Goal: Task Accomplishment & Management: Manage account settings

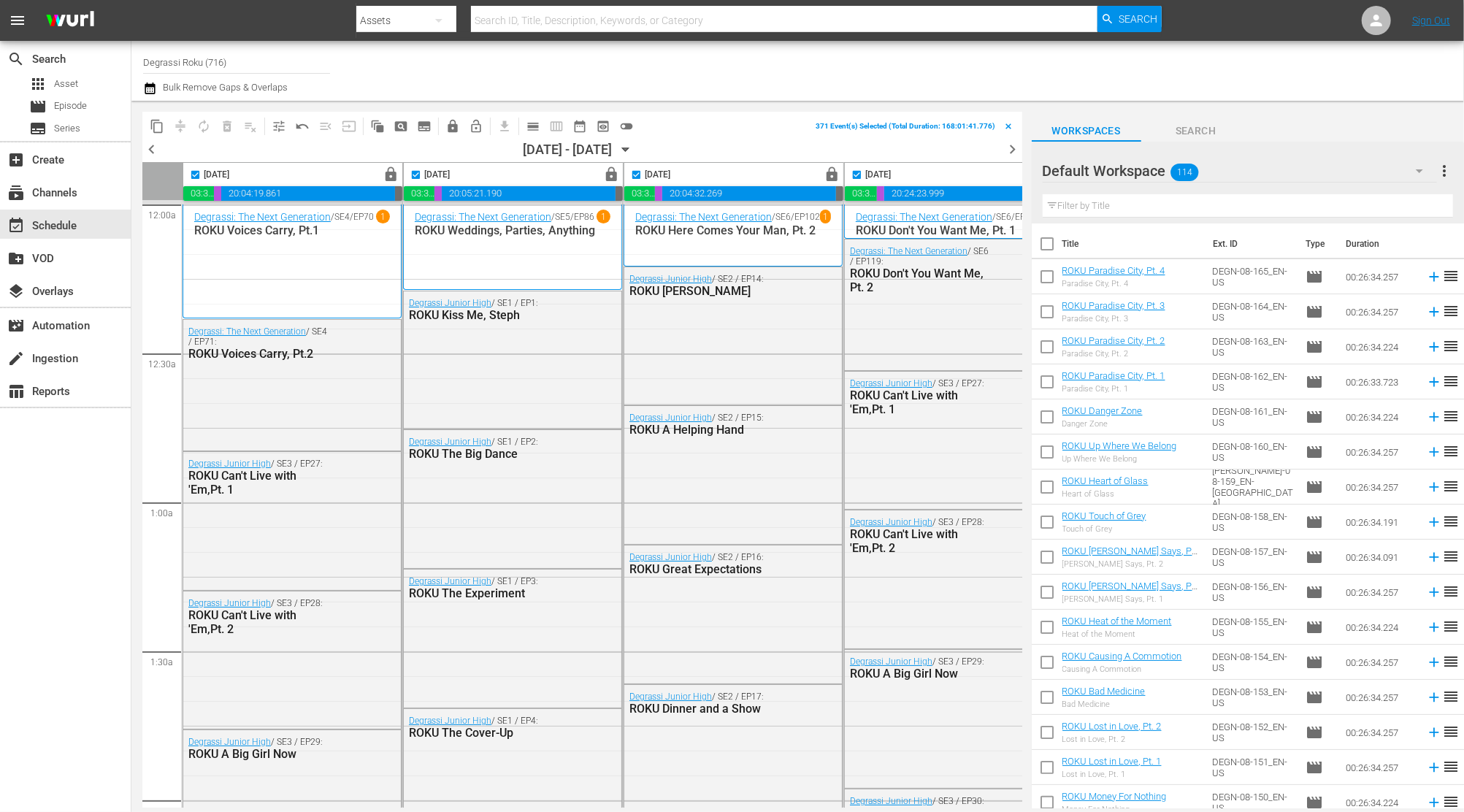
click at [142, 85] on div "Channel Title Degrassi Roku (716) Bulk Remove Gaps & Overlaps" at bounding box center [798, 70] width 1332 height 59
click at [54, 184] on div "subscriptions Channels" at bounding box center [41, 191] width 82 height 13
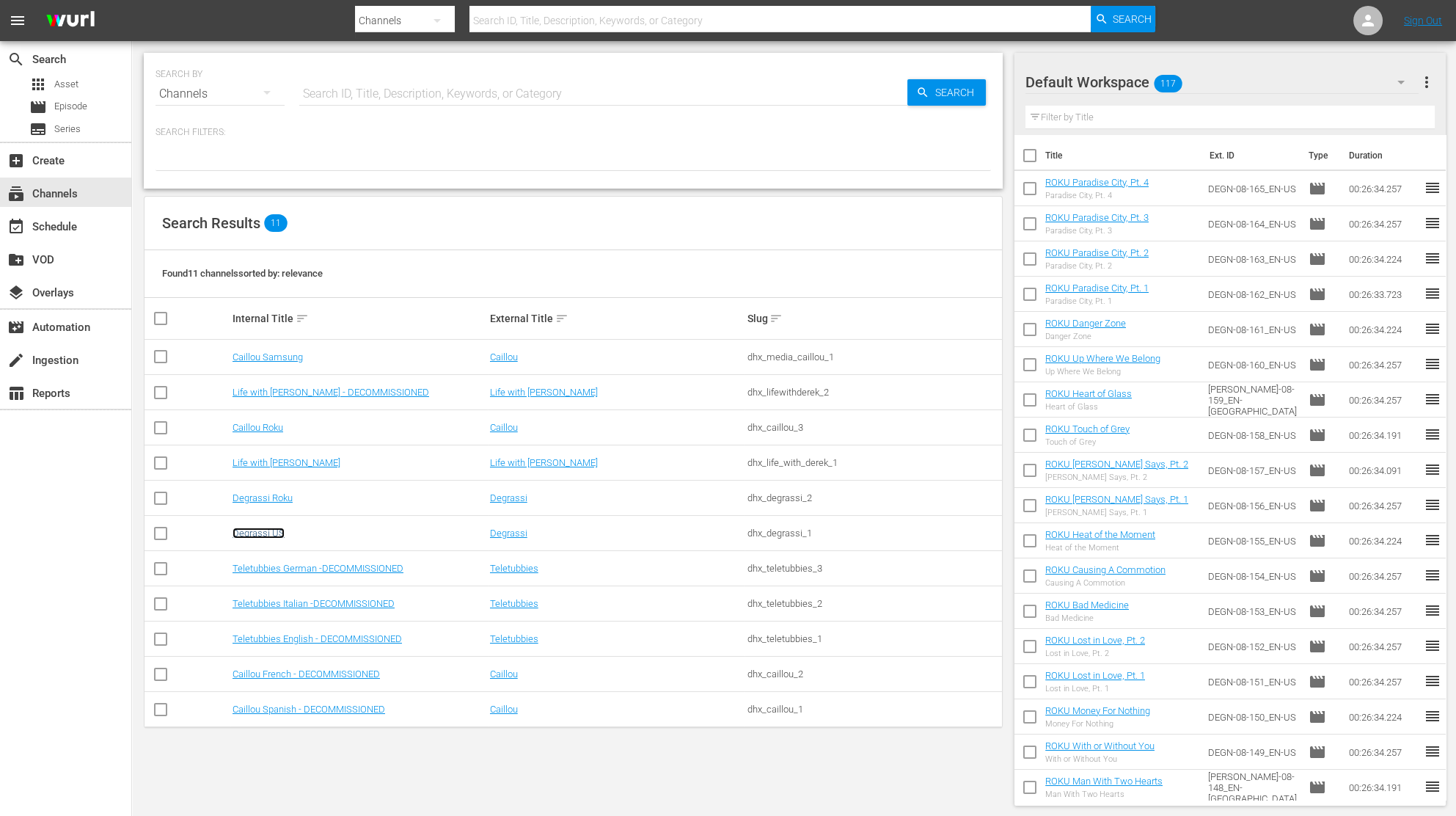
click at [253, 536] on link "Degrassi US" at bounding box center [259, 532] width 52 height 11
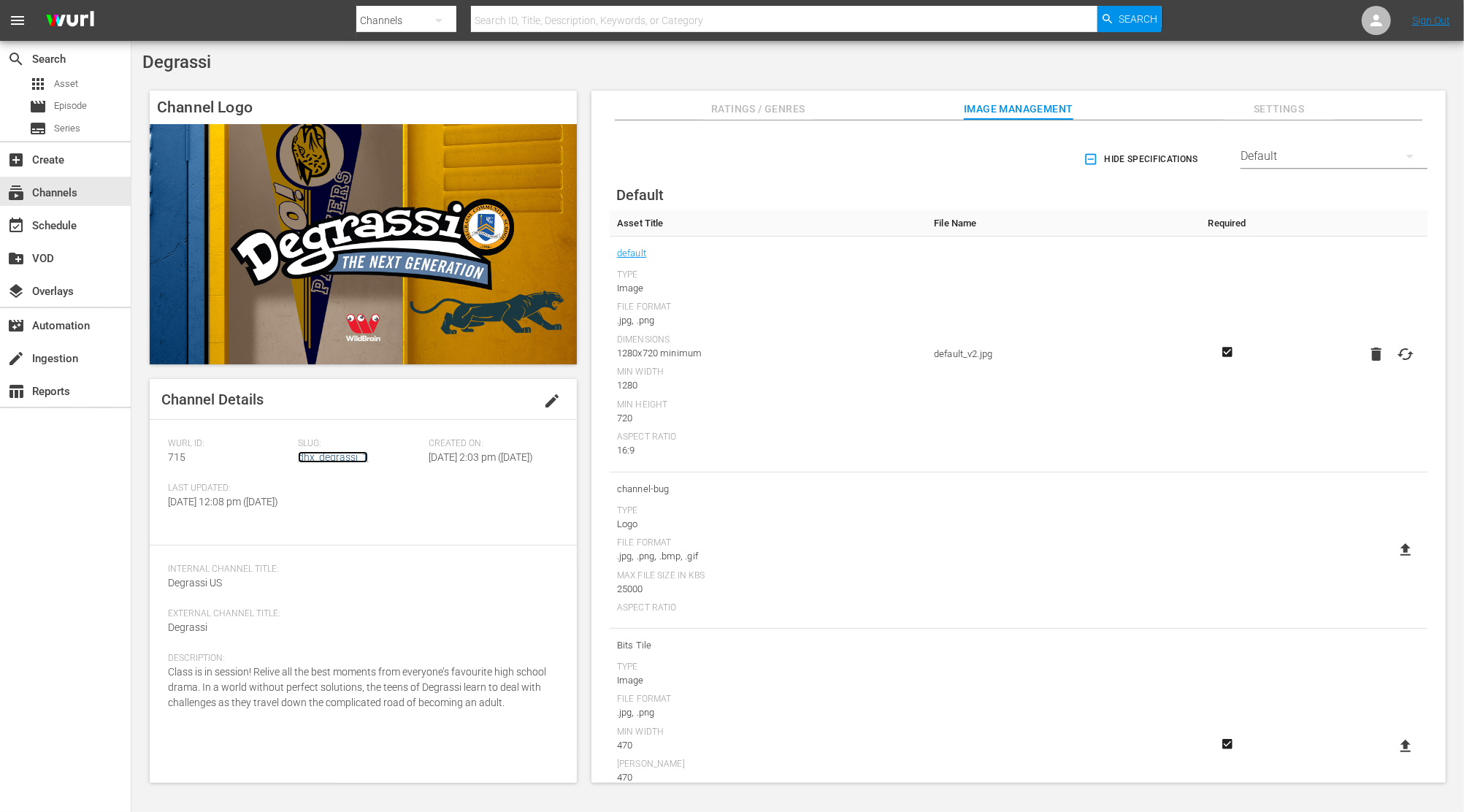
click at [313, 457] on link "dhx_degrassi_1" at bounding box center [333, 457] width 70 height 12
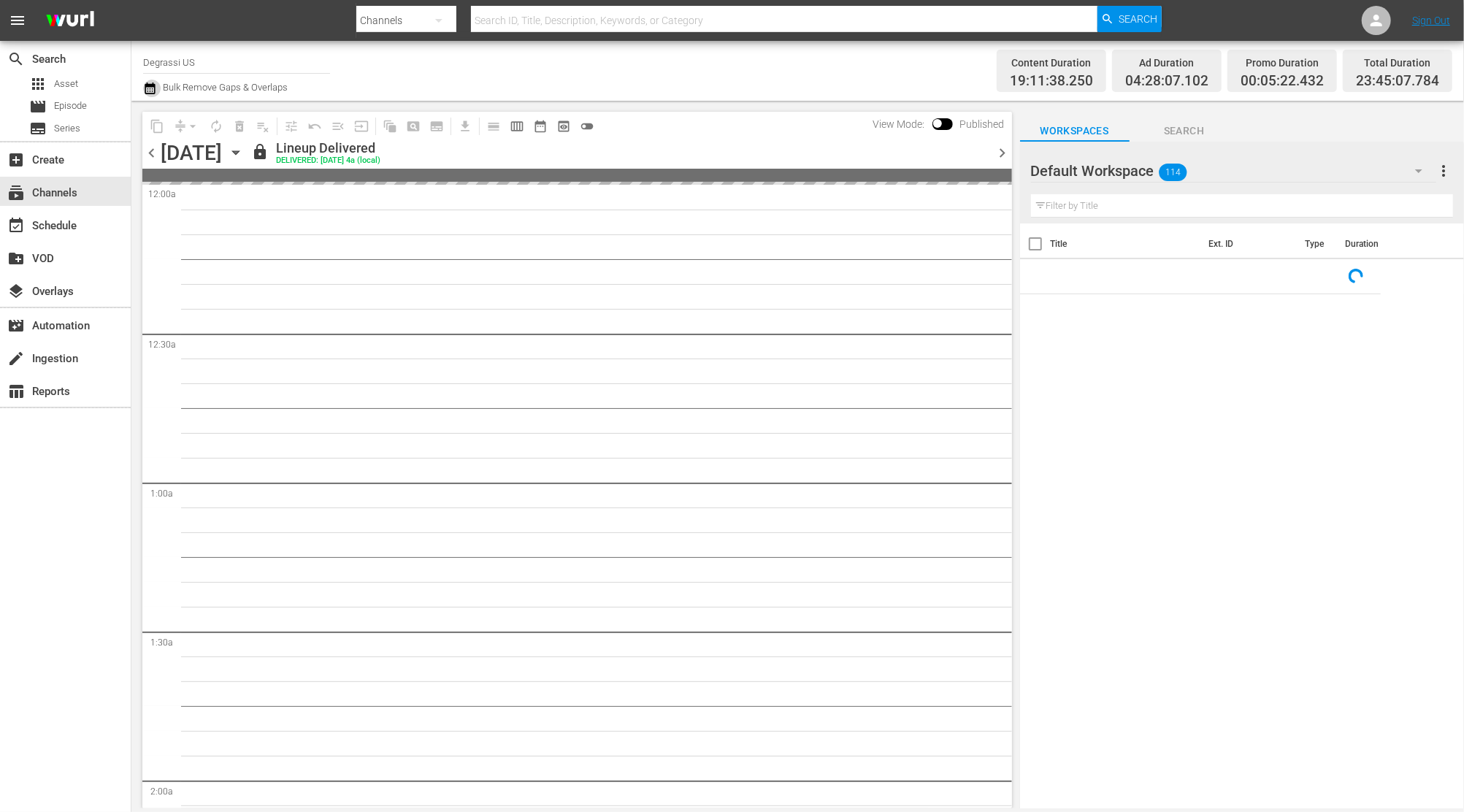
click at [145, 91] on icon "button" at bounding box center [150, 88] width 14 height 18
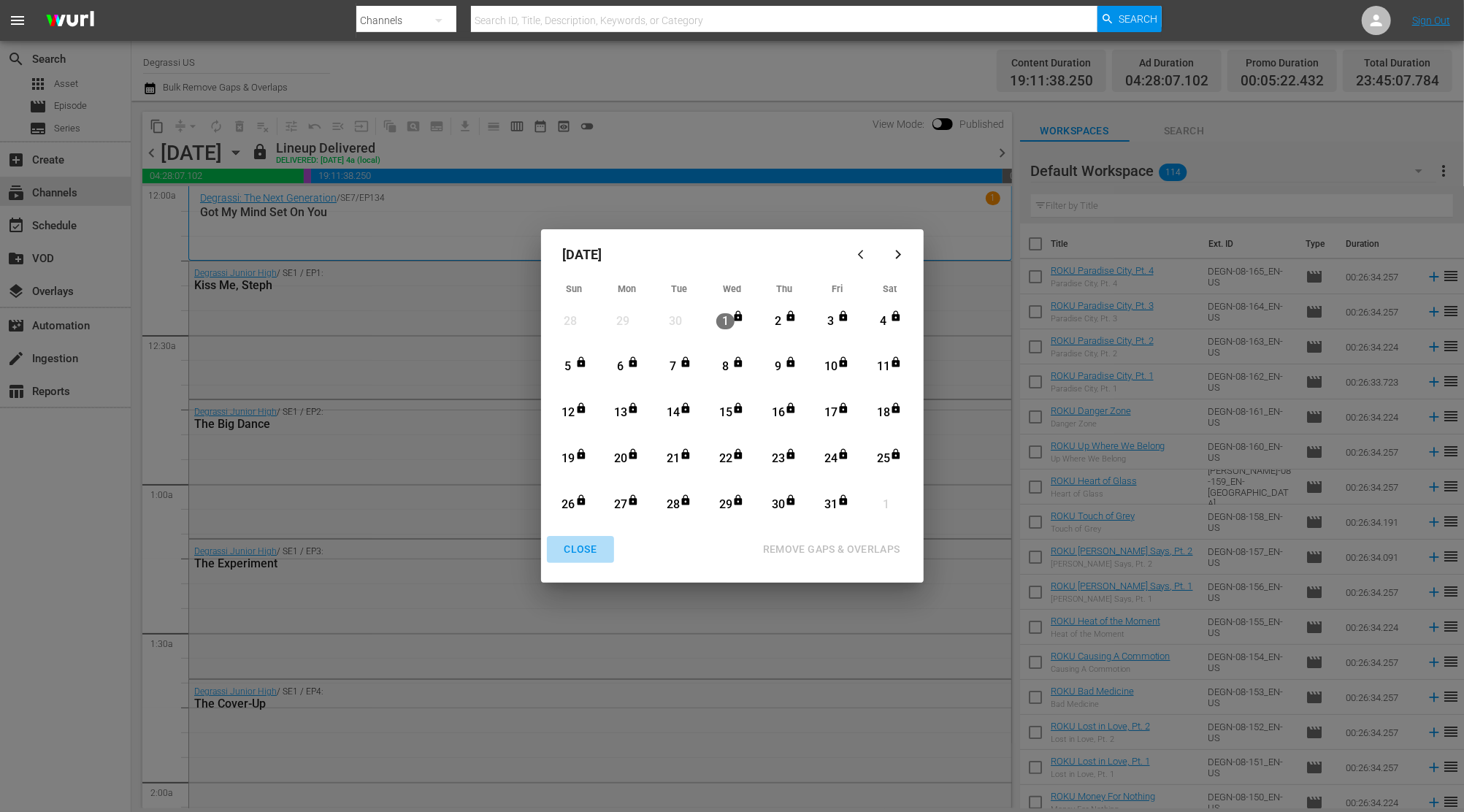
click at [595, 548] on div "CLOSE" at bounding box center [581, 550] width 56 height 18
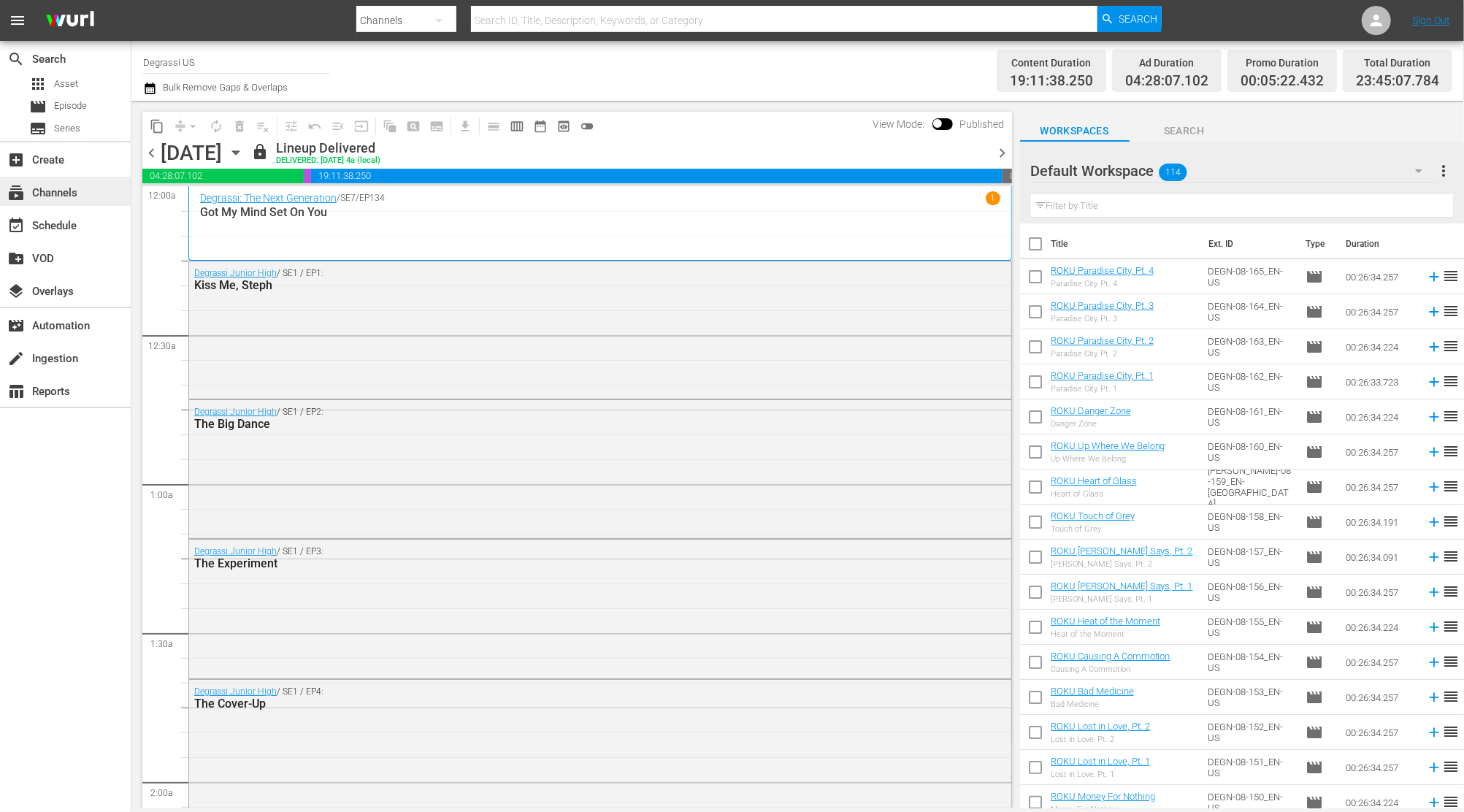
click at [27, 200] on div "subscriptions Channels" at bounding box center [65, 191] width 131 height 29
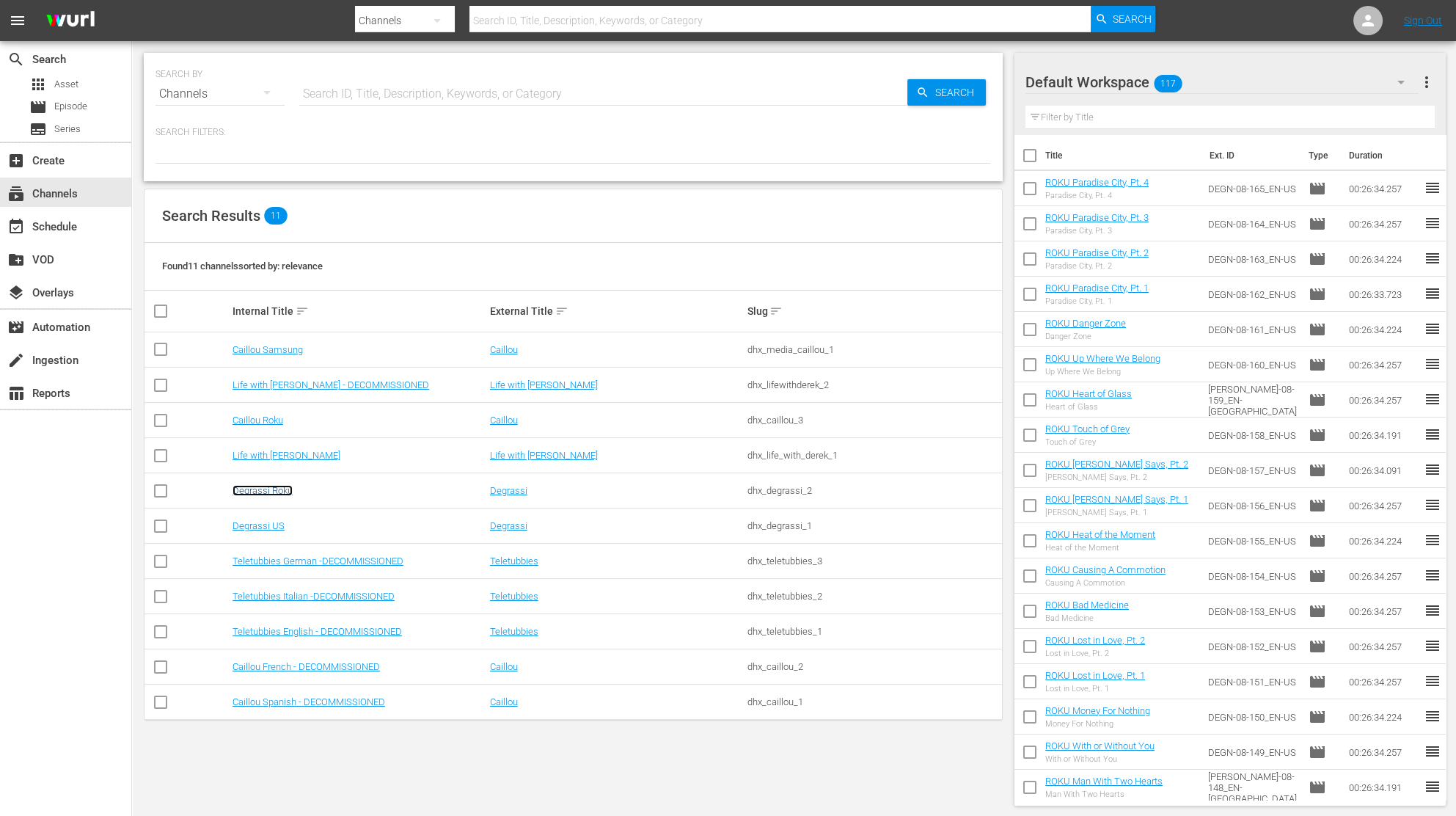
click at [272, 493] on link "Degrassi Roku" at bounding box center [262, 490] width 60 height 11
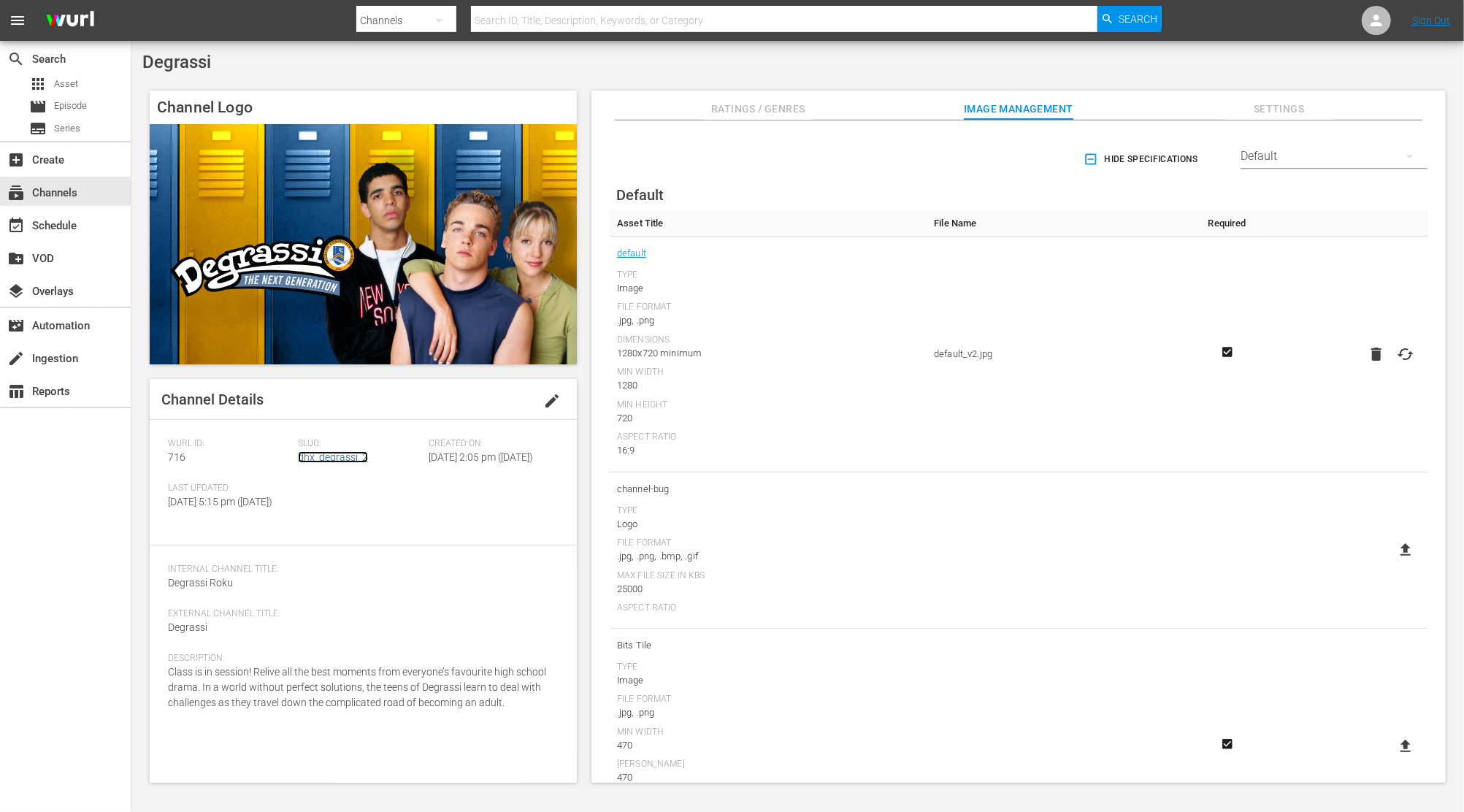
click at [345, 458] on link "dhx_degrassi_2" at bounding box center [333, 457] width 70 height 12
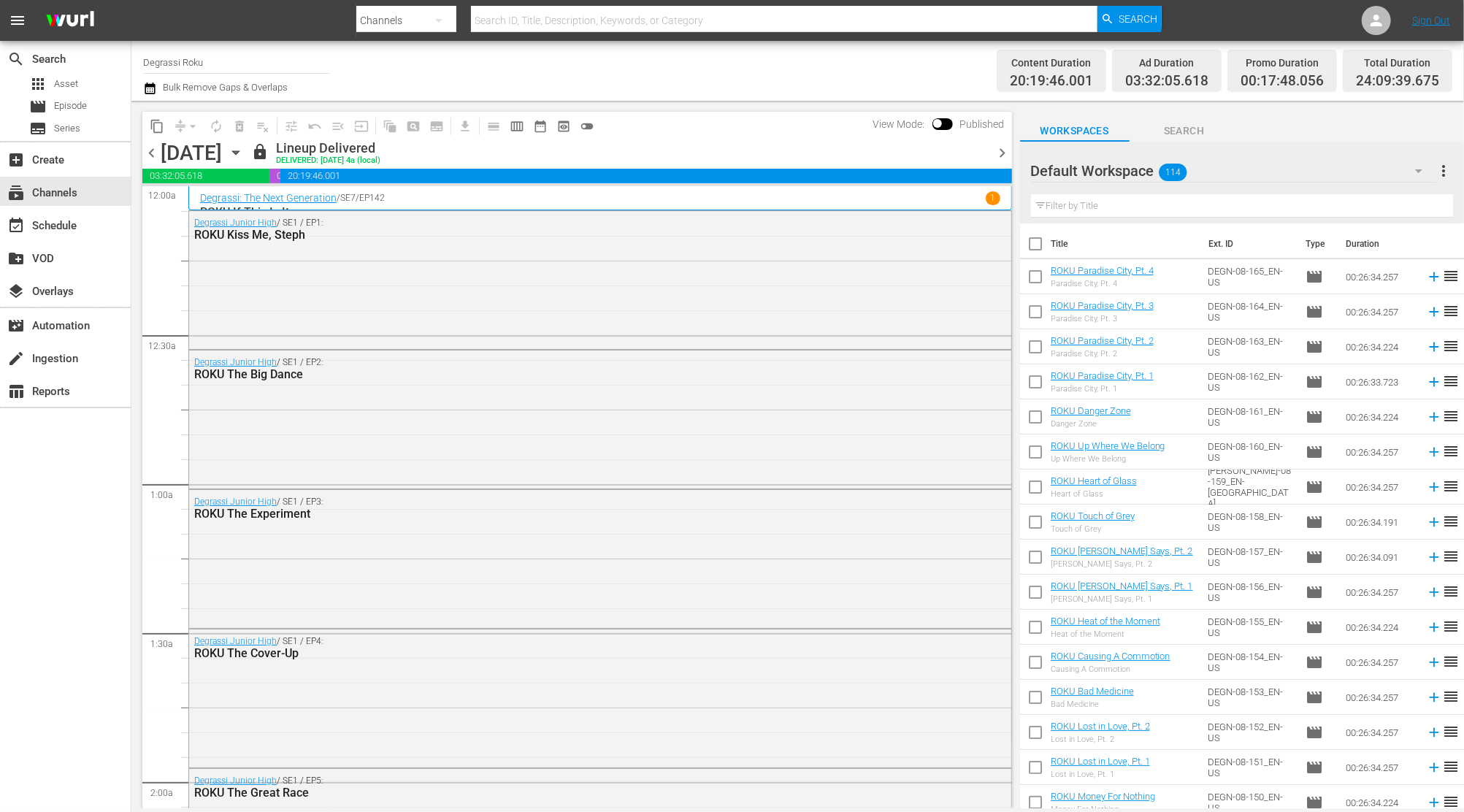
click at [150, 88] on icon "button" at bounding box center [150, 88] width 10 height 12
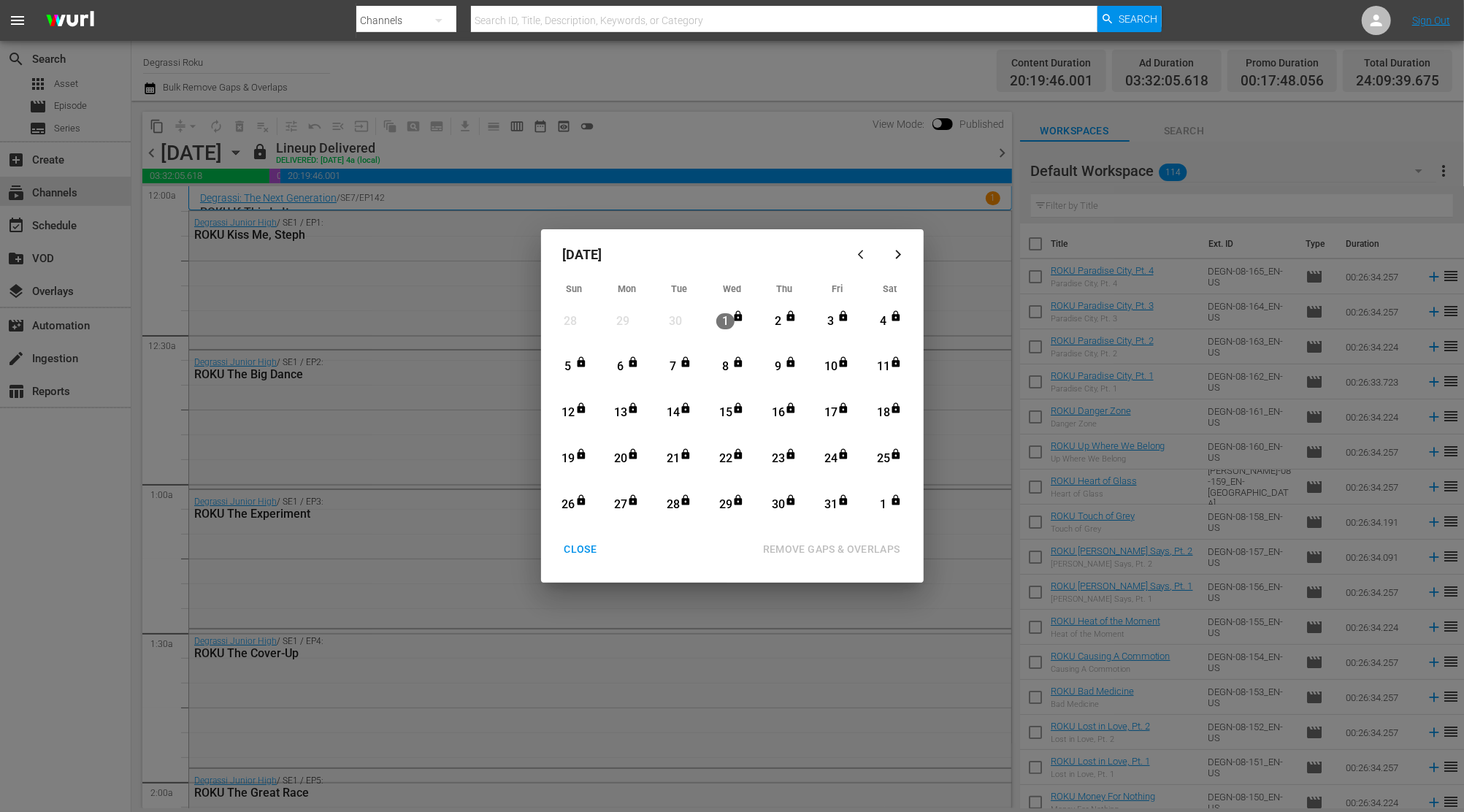
click at [590, 546] on div "CLOSE" at bounding box center [581, 550] width 56 height 18
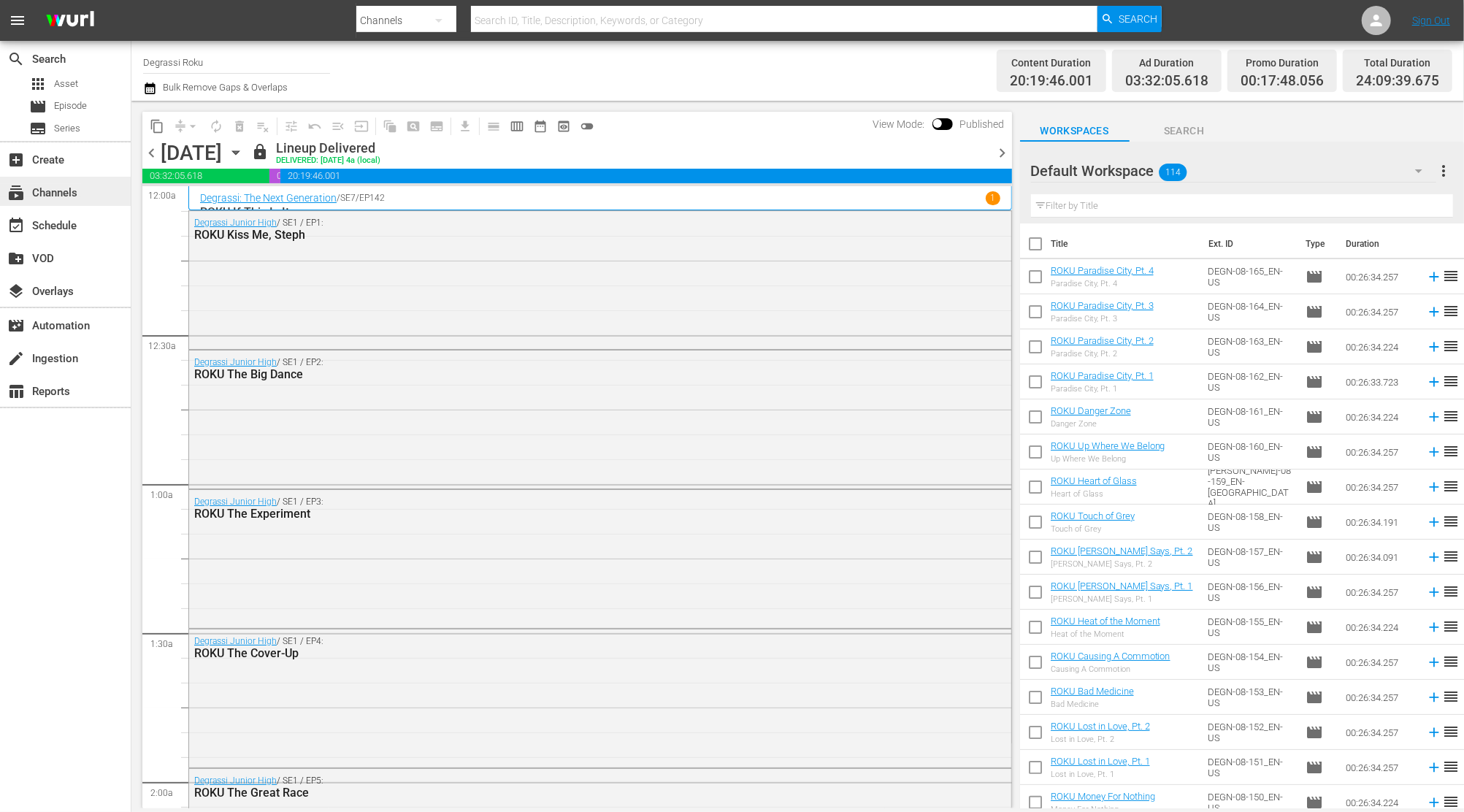
click at [71, 184] on div "subscriptions Channels" at bounding box center [41, 191] width 82 height 13
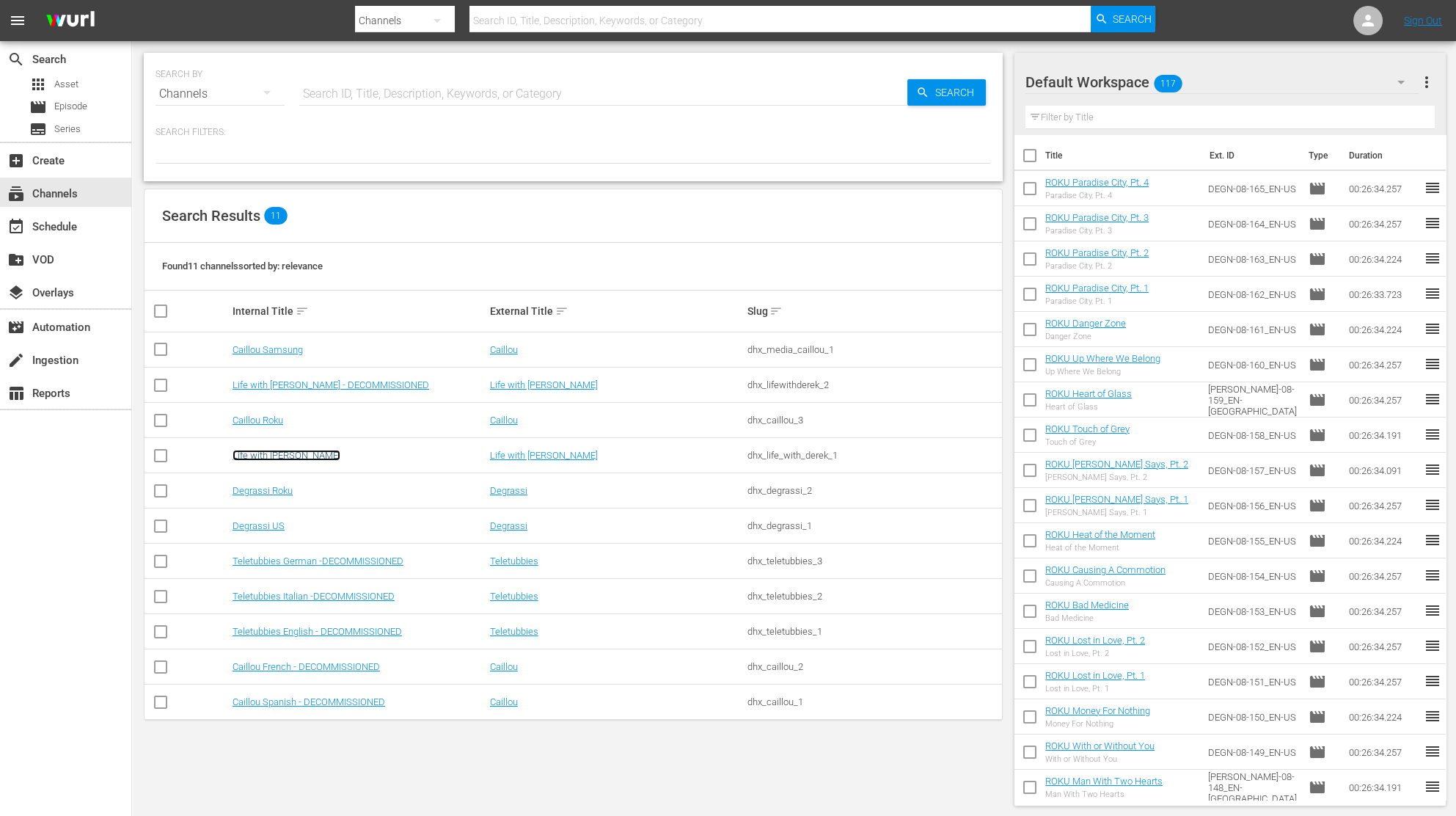
click at [278, 458] on link "Life with Derek Roku" at bounding box center [286, 455] width 108 height 11
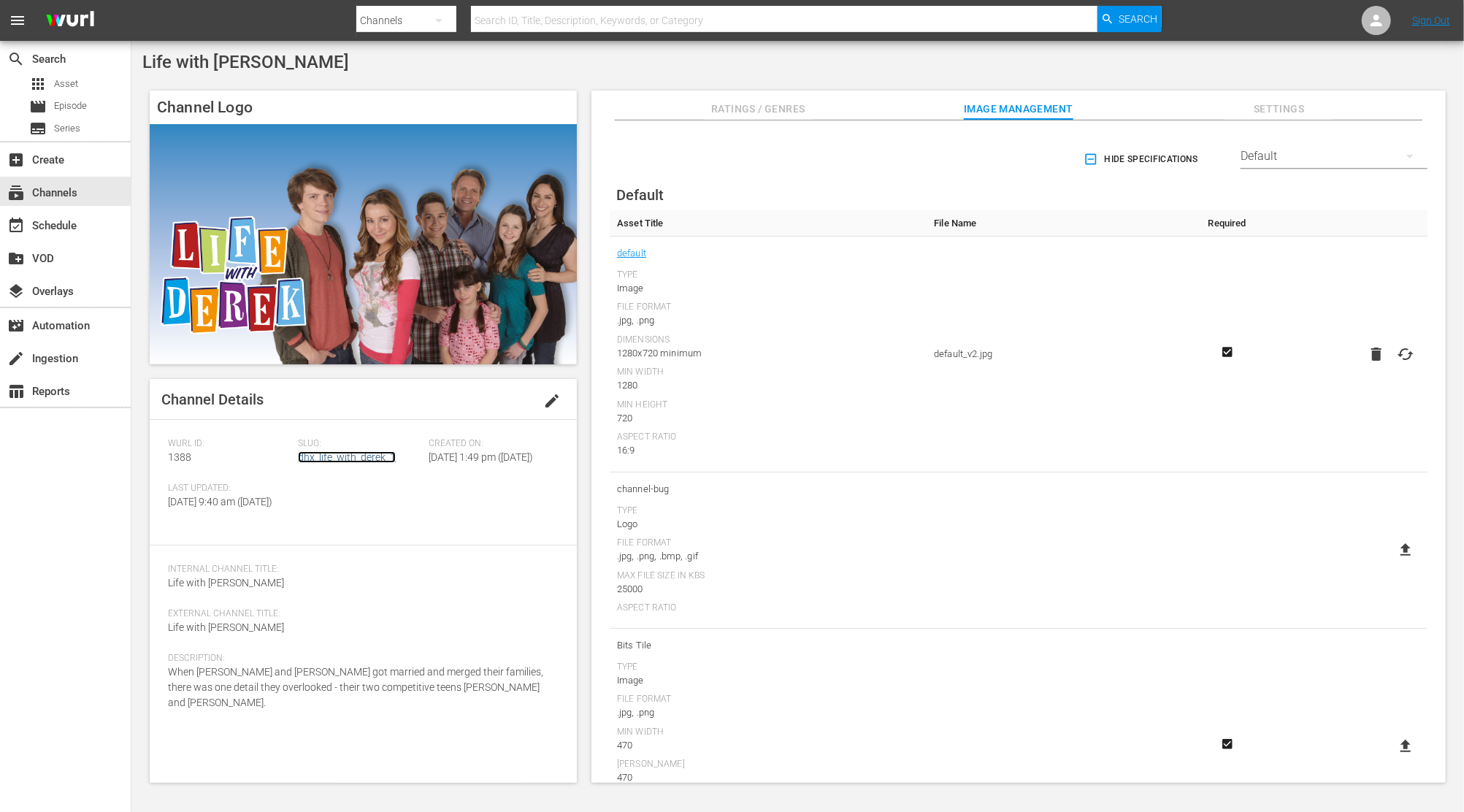
click at [334, 452] on link "dhx_life_with_derek_1" at bounding box center [346, 457] width 98 height 12
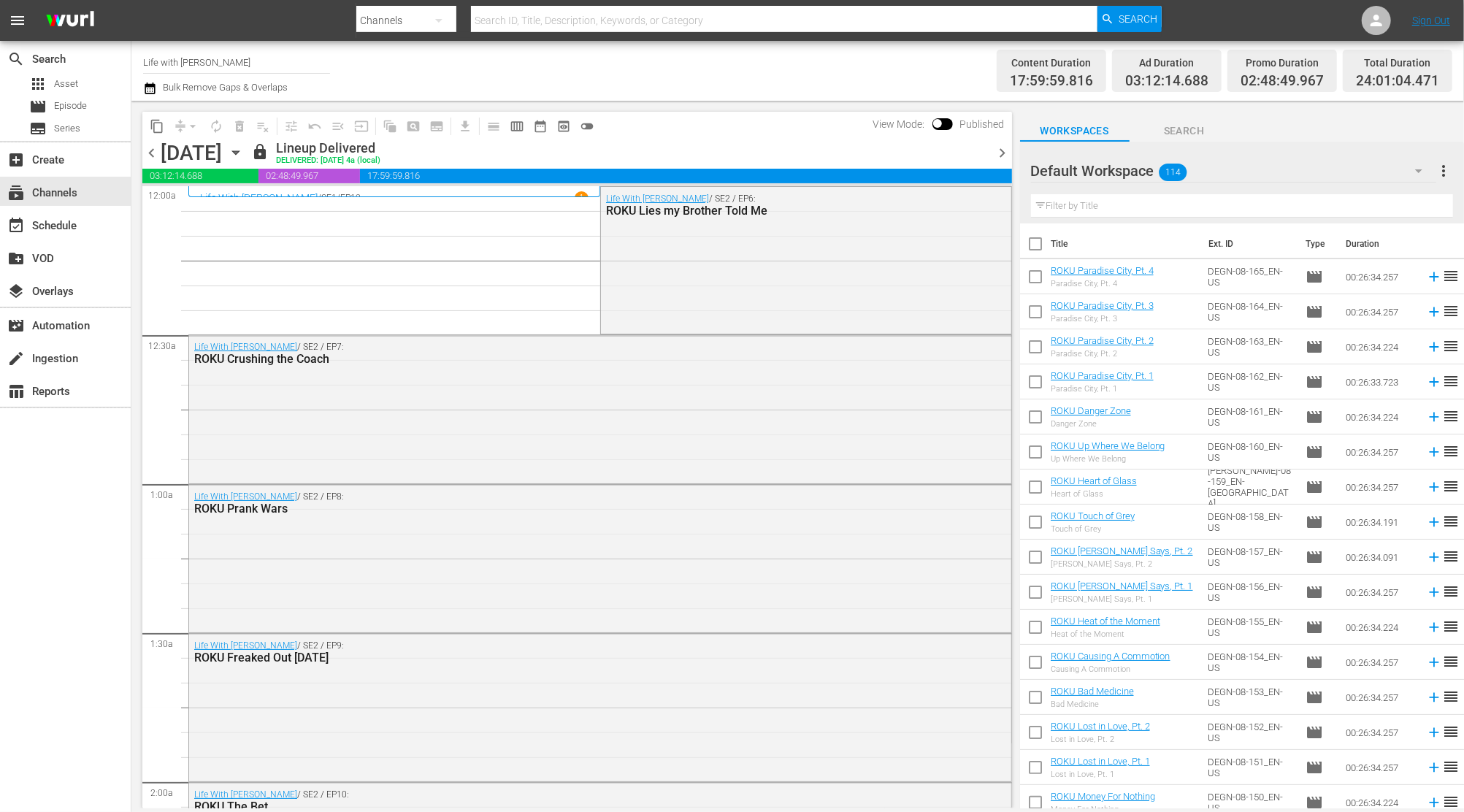
click at [146, 92] on icon "button" at bounding box center [150, 88] width 14 height 18
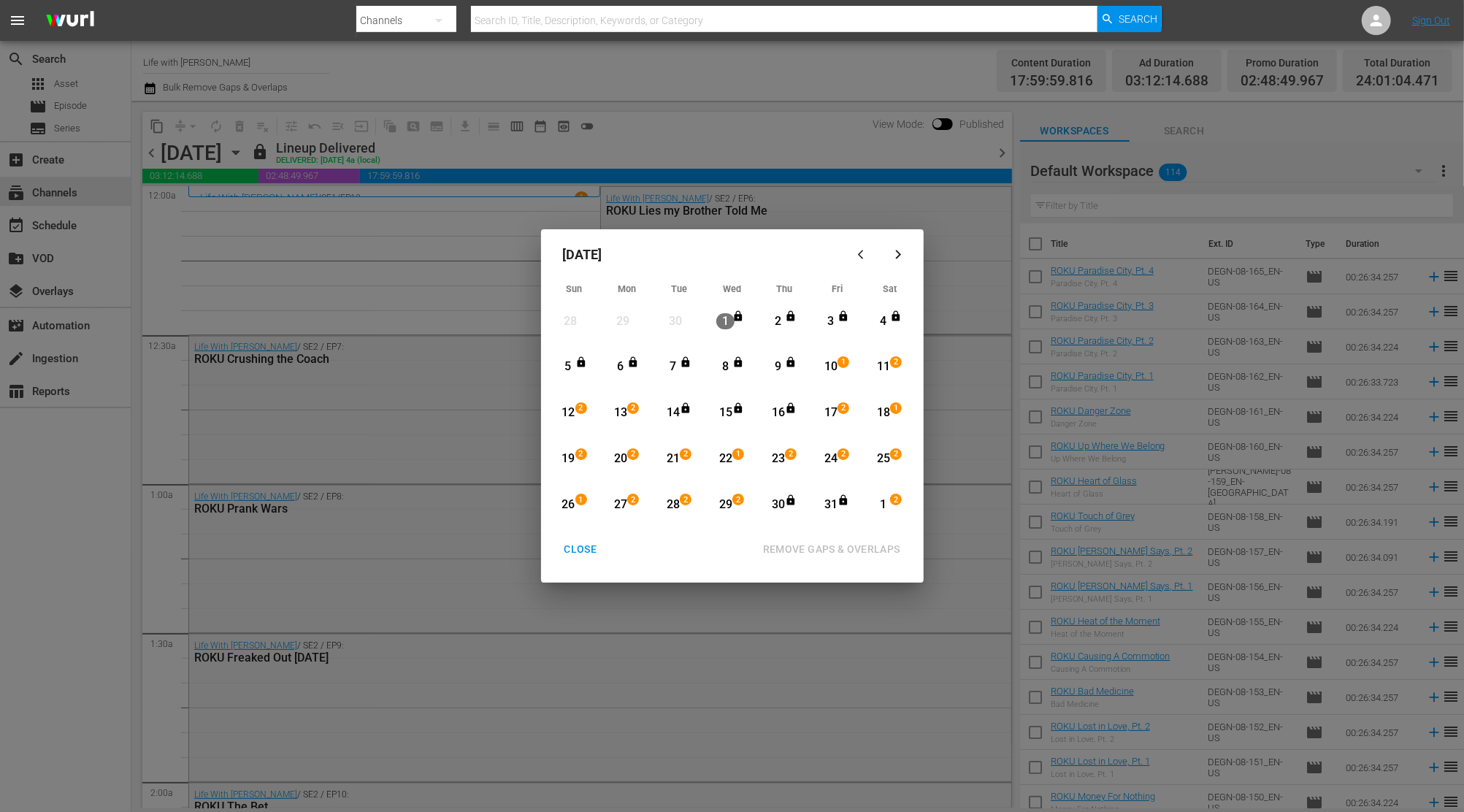
click at [579, 549] on div "CLOSE" at bounding box center [581, 550] width 56 height 18
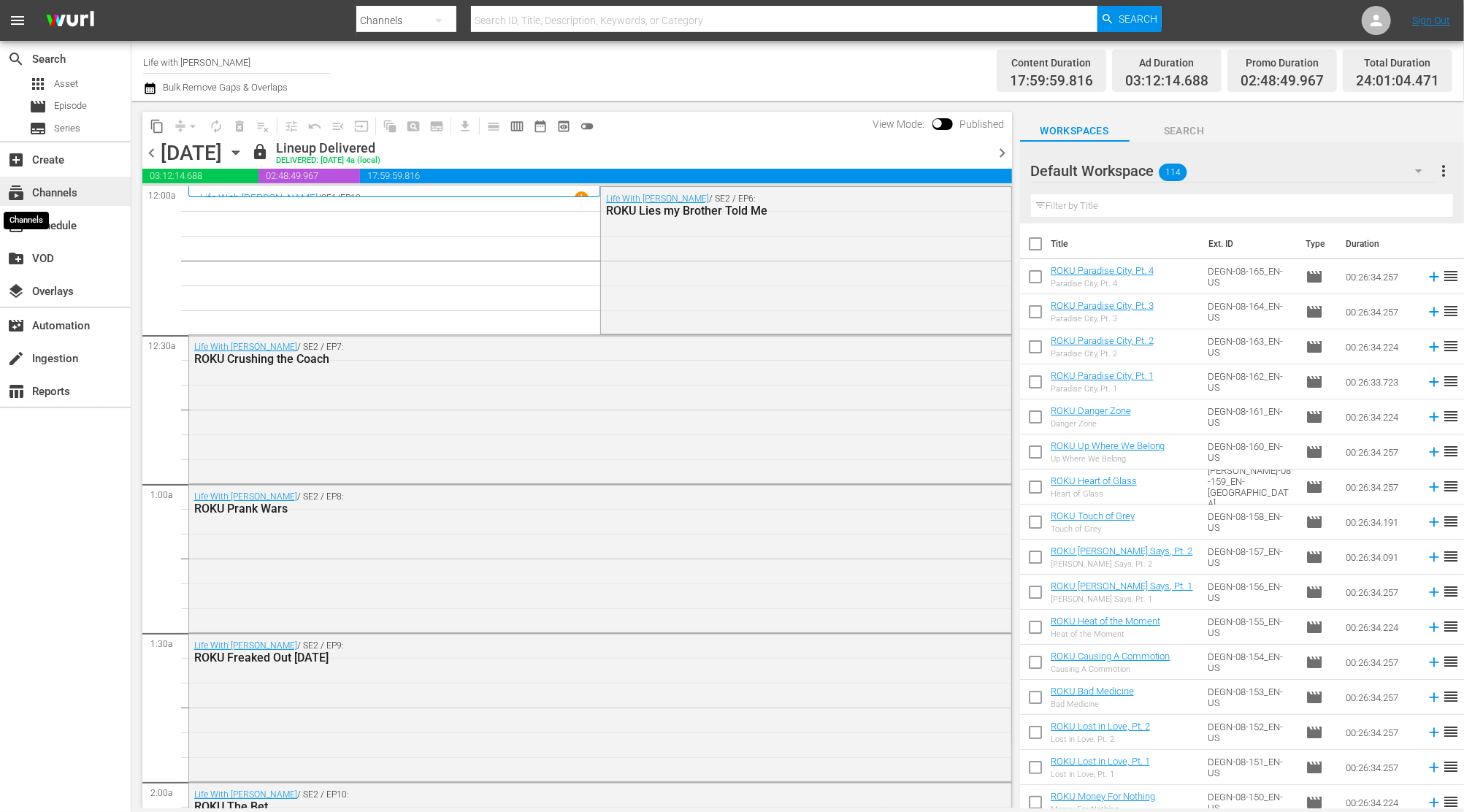
click at [23, 190] on span "subscriptions" at bounding box center [16, 193] width 18 height 18
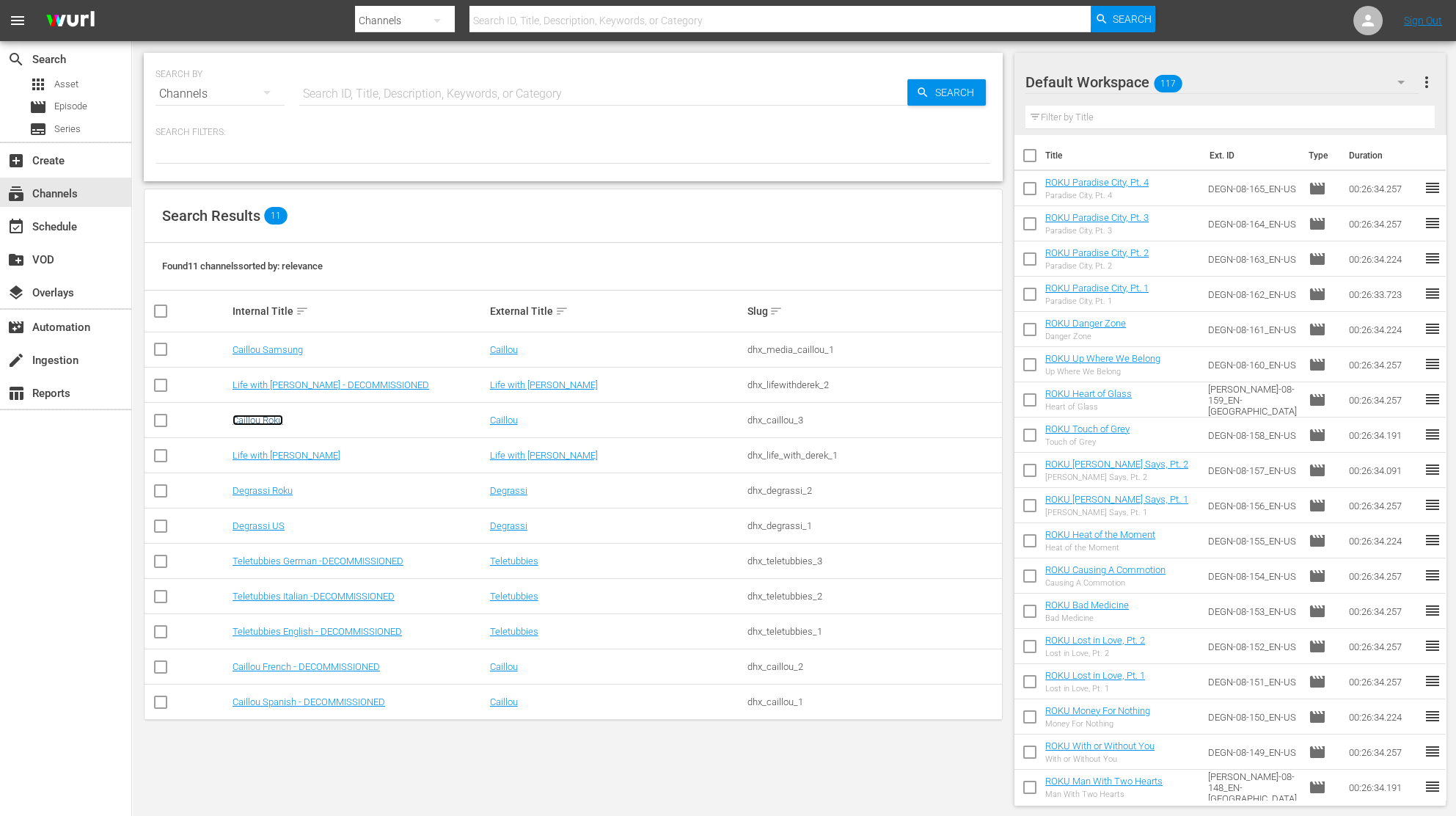
click at [270, 416] on link "Caillou Roku" at bounding box center [258, 419] width 51 height 11
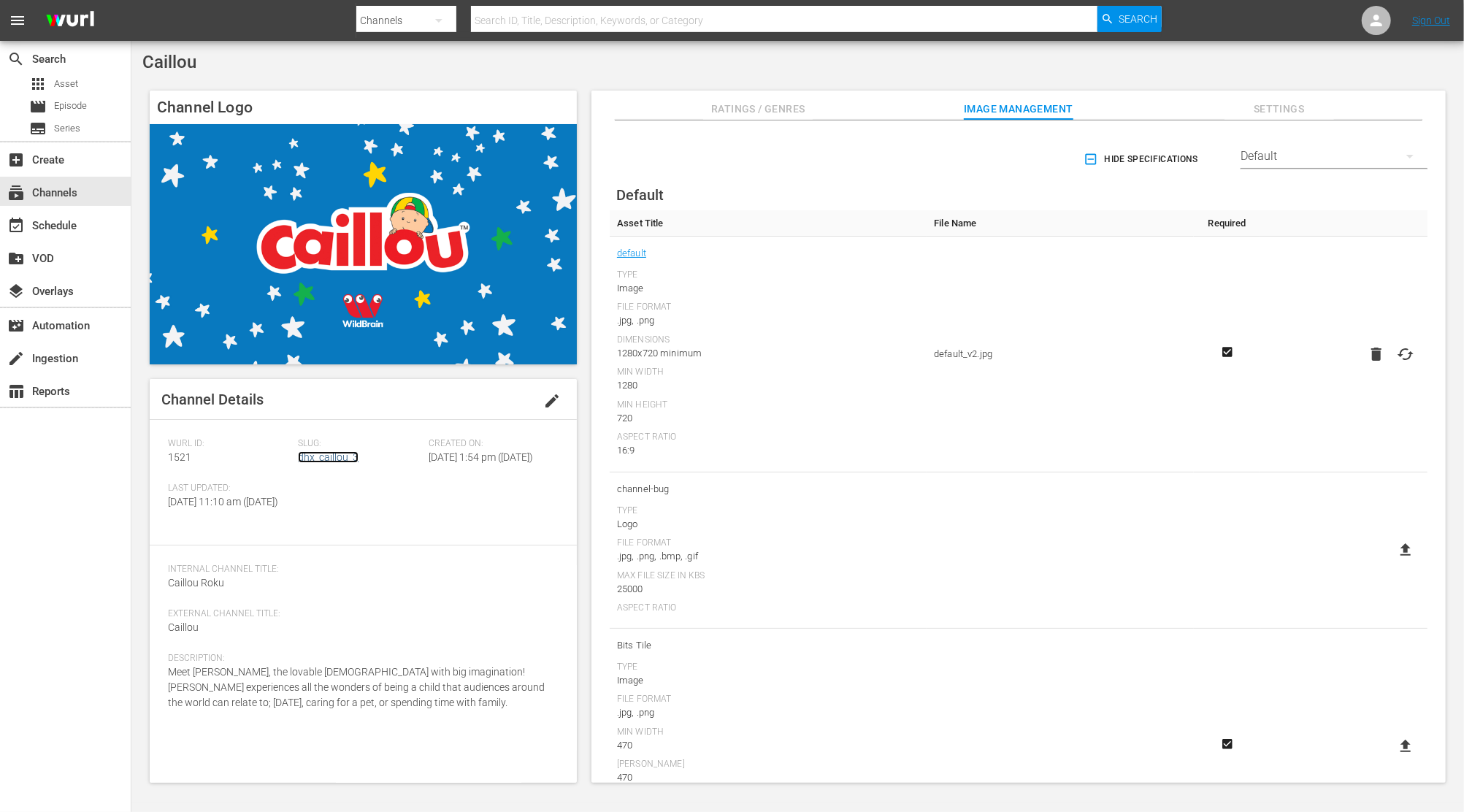
click at [314, 453] on link "dhx_caillou_3" at bounding box center [328, 457] width 60 height 12
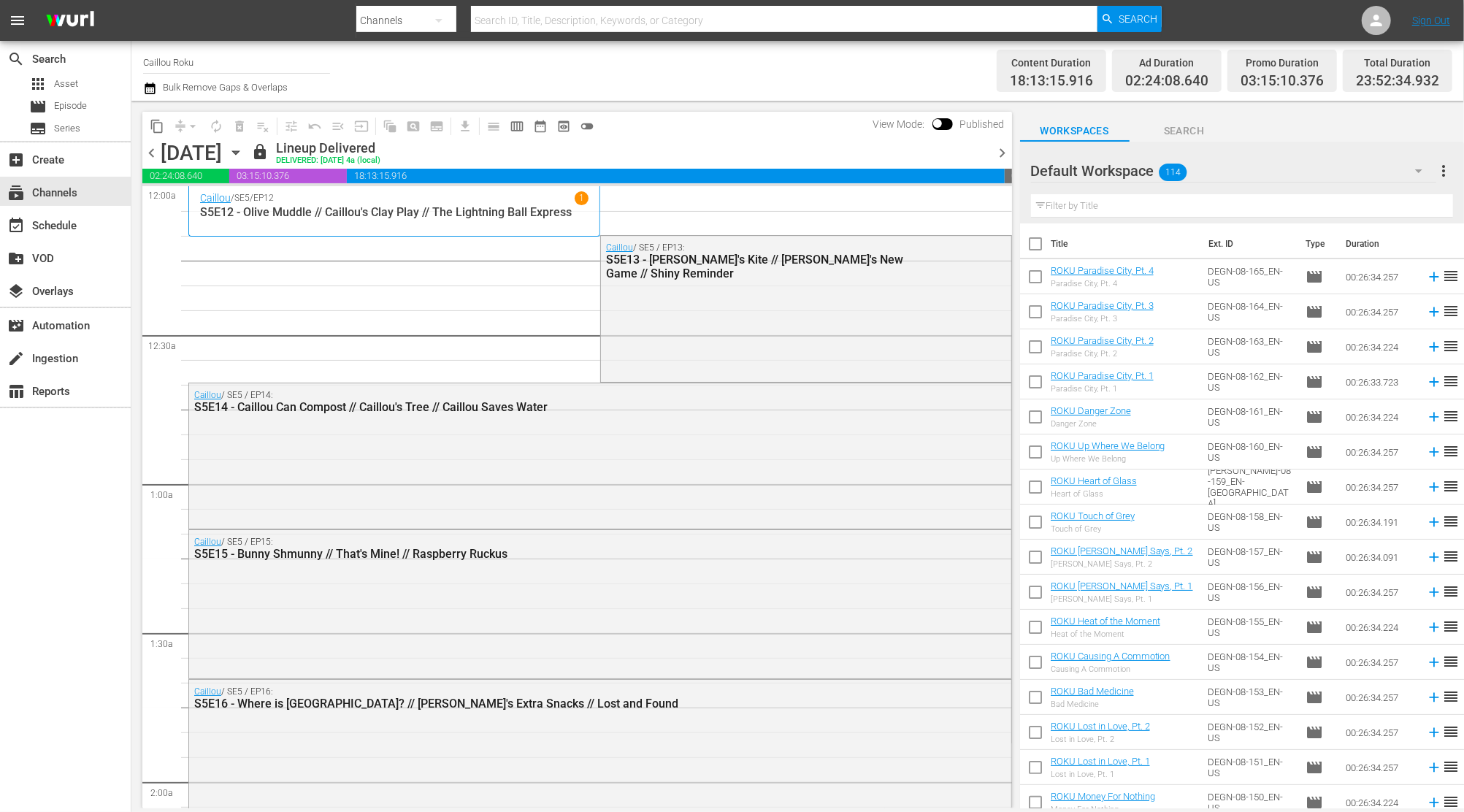
click at [137, 81] on div "Channel Title Caillou Roku Bulk Remove Gaps & Overlaps Content Duration 18:13:1…" at bounding box center [798, 70] width 1332 height 59
click at [148, 88] on icon "button" at bounding box center [150, 88] width 14 height 18
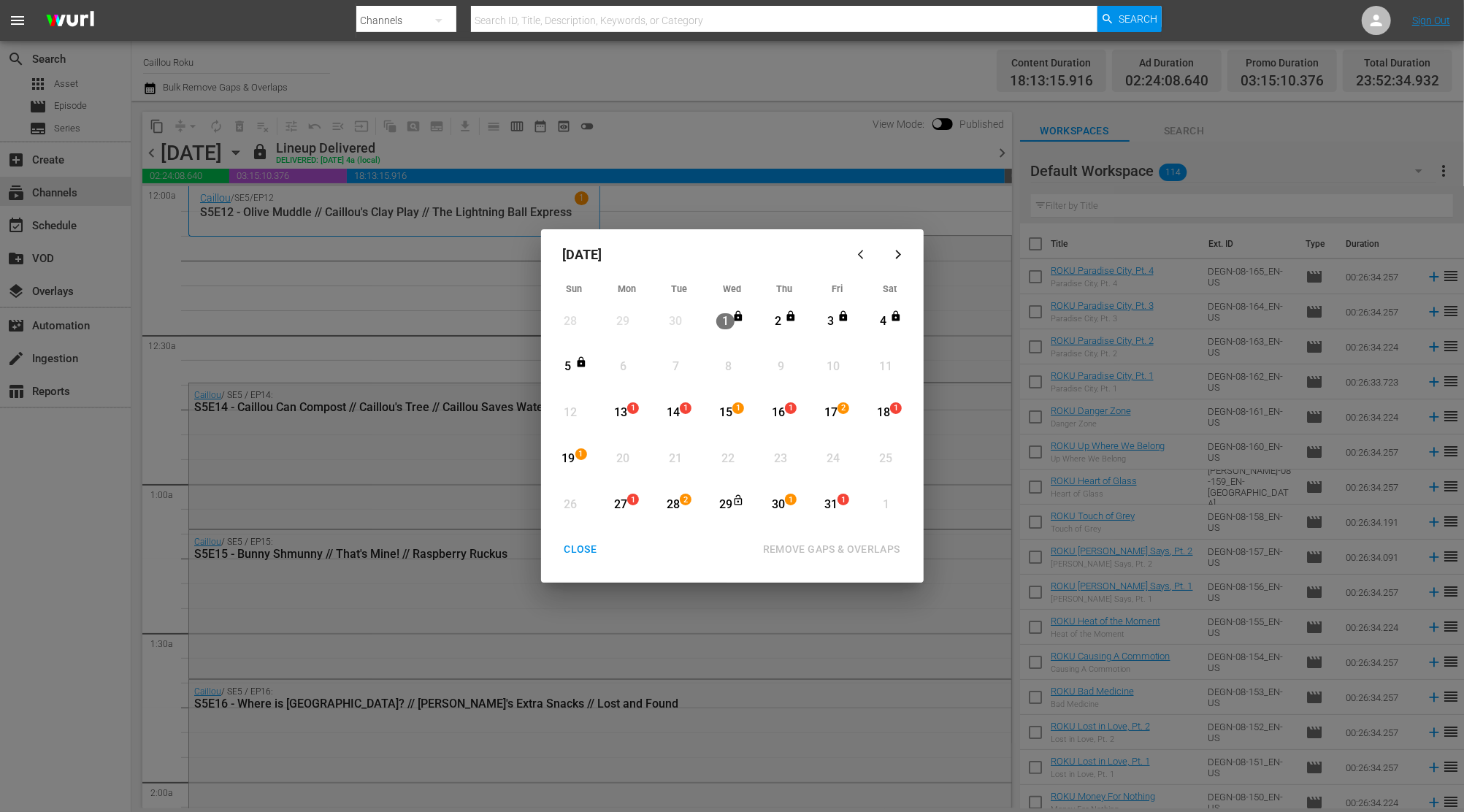
click at [582, 542] on div "CLOSE" at bounding box center [581, 550] width 56 height 18
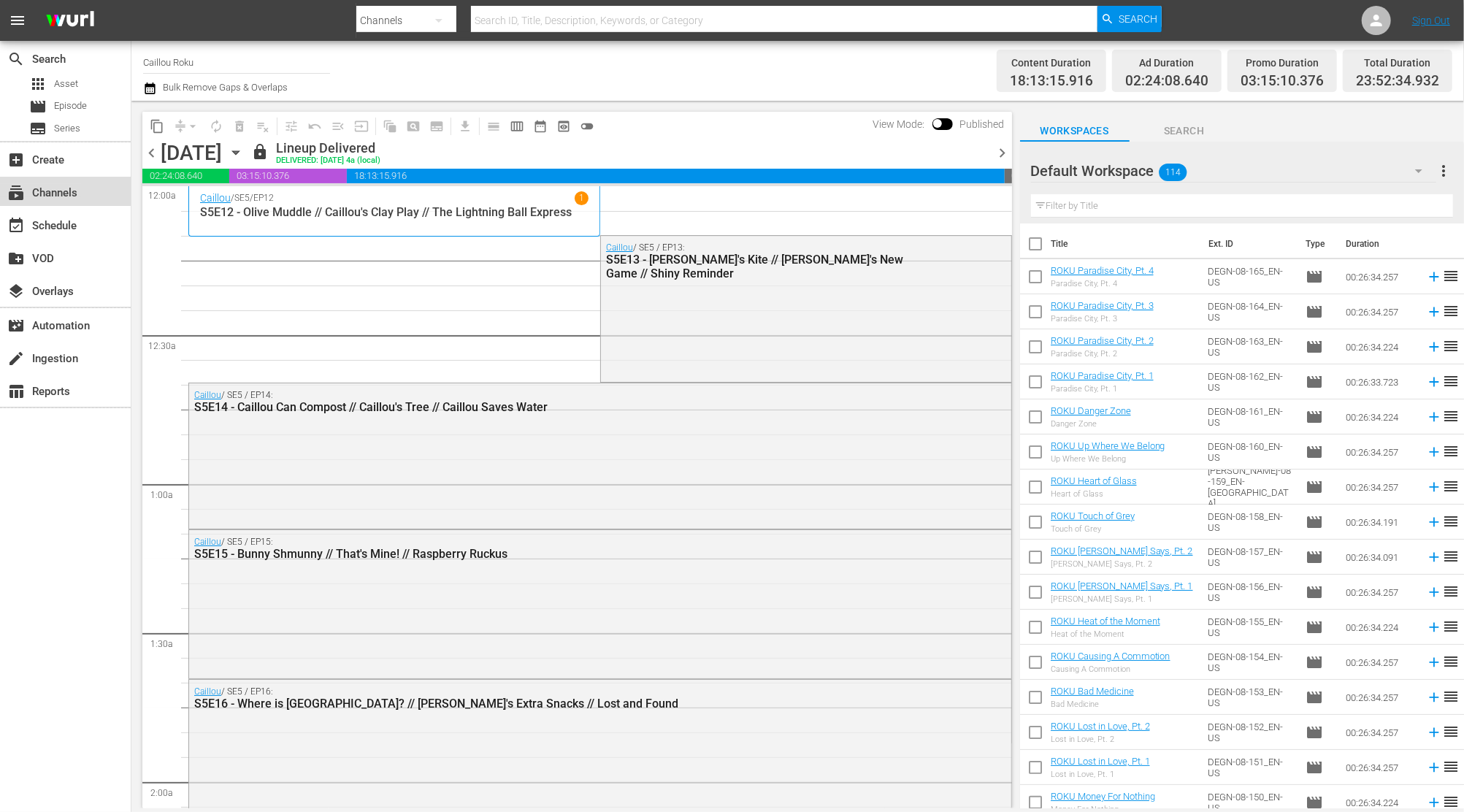
click at [74, 194] on div "subscriptions Channels" at bounding box center [41, 191] width 82 height 13
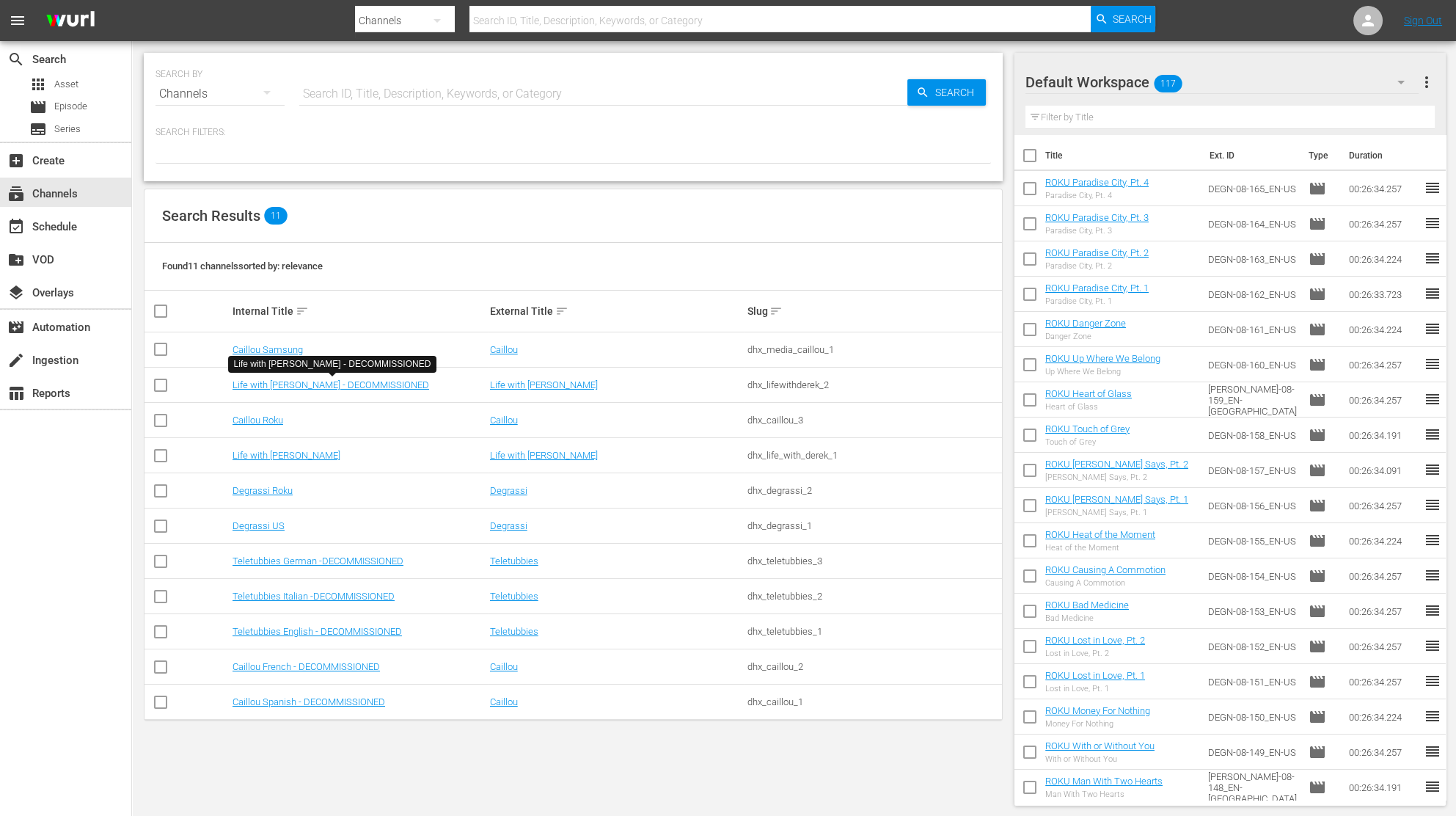
click at [275, 339] on td "Caillou Samsung" at bounding box center [360, 350] width 258 height 35
click at [267, 348] on link "Caillou Samsung" at bounding box center [268, 349] width 71 height 11
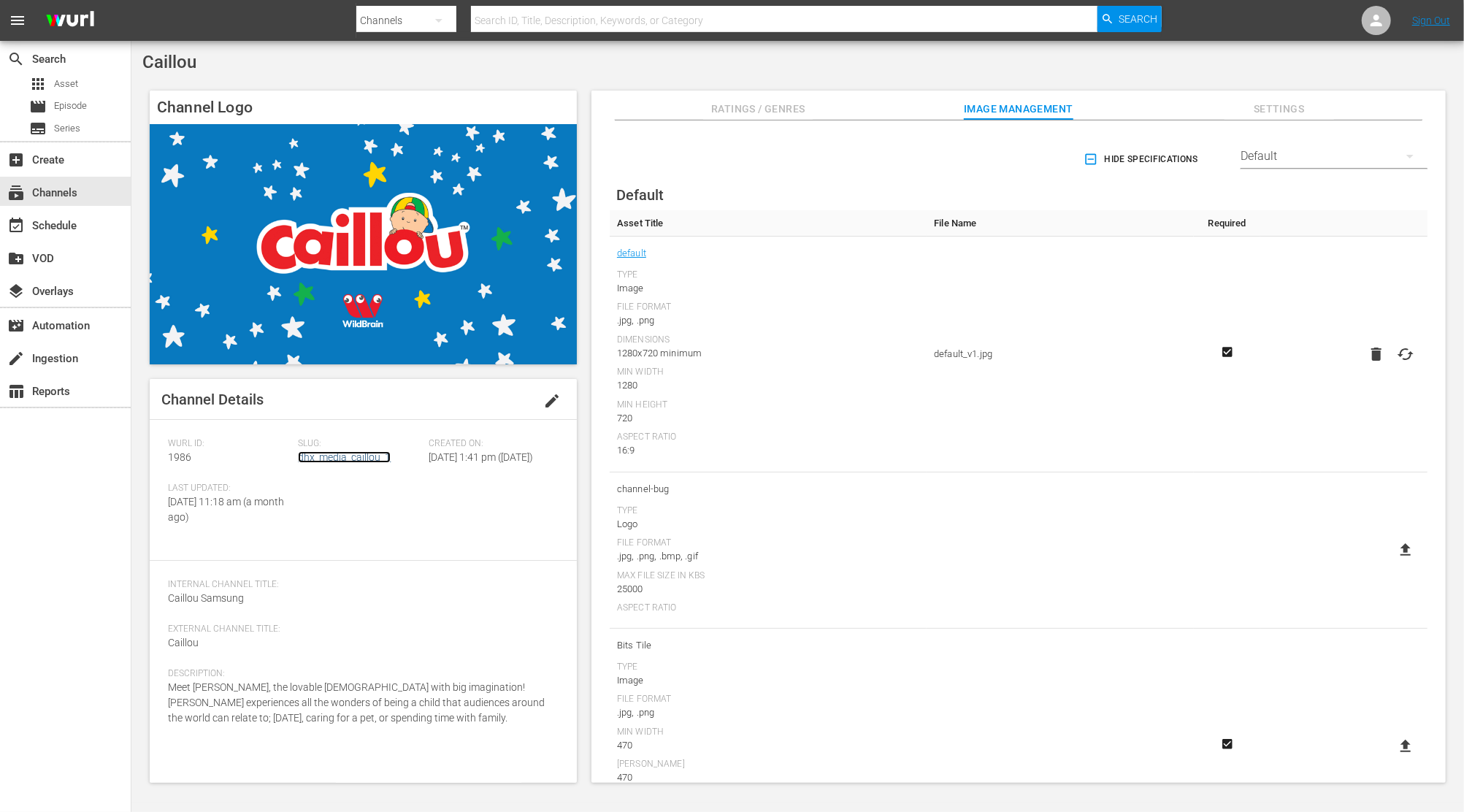
click at [371, 458] on link "dhx_media_caillou_1" at bounding box center [344, 457] width 93 height 12
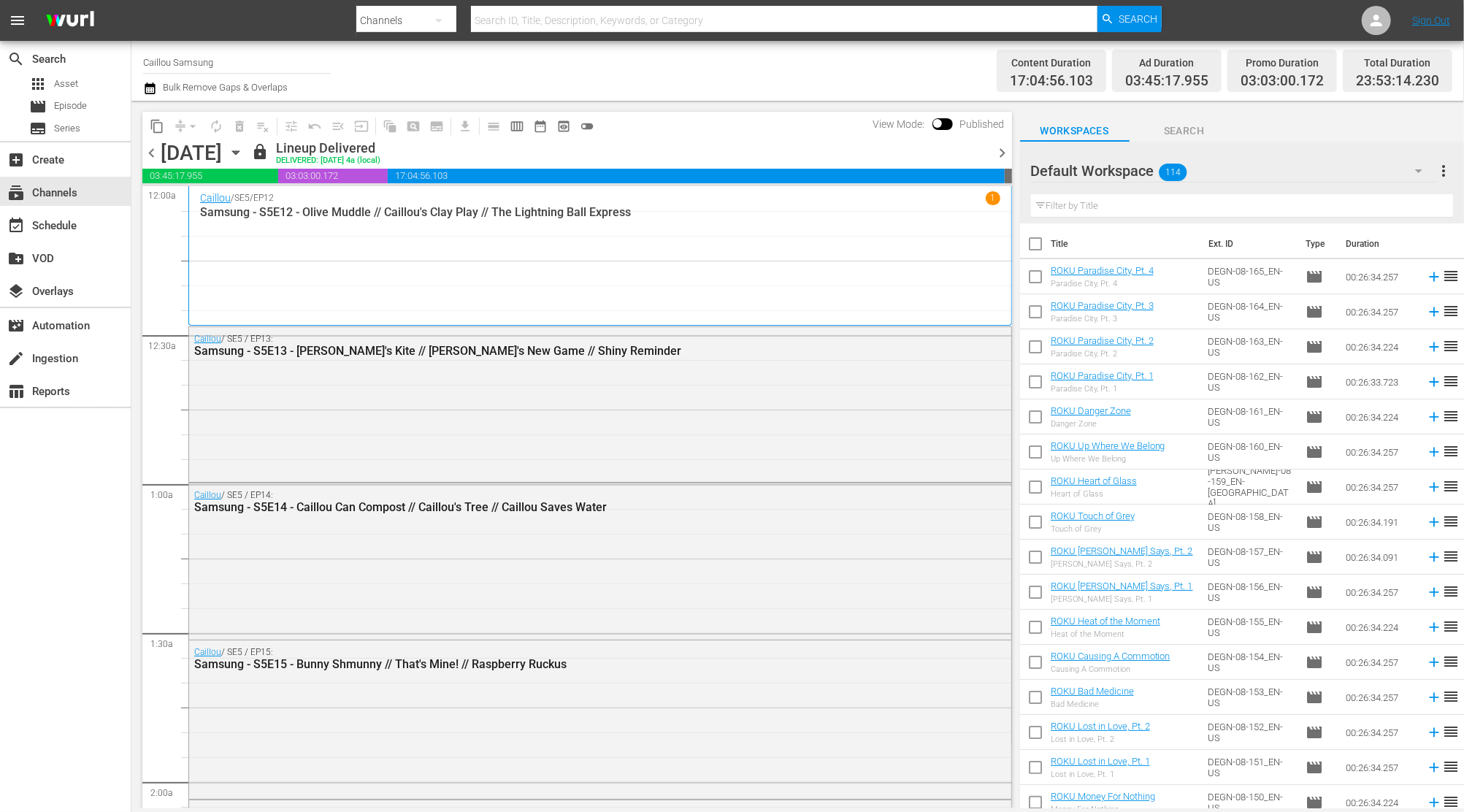
click at [148, 95] on icon "button" at bounding box center [150, 88] width 14 height 18
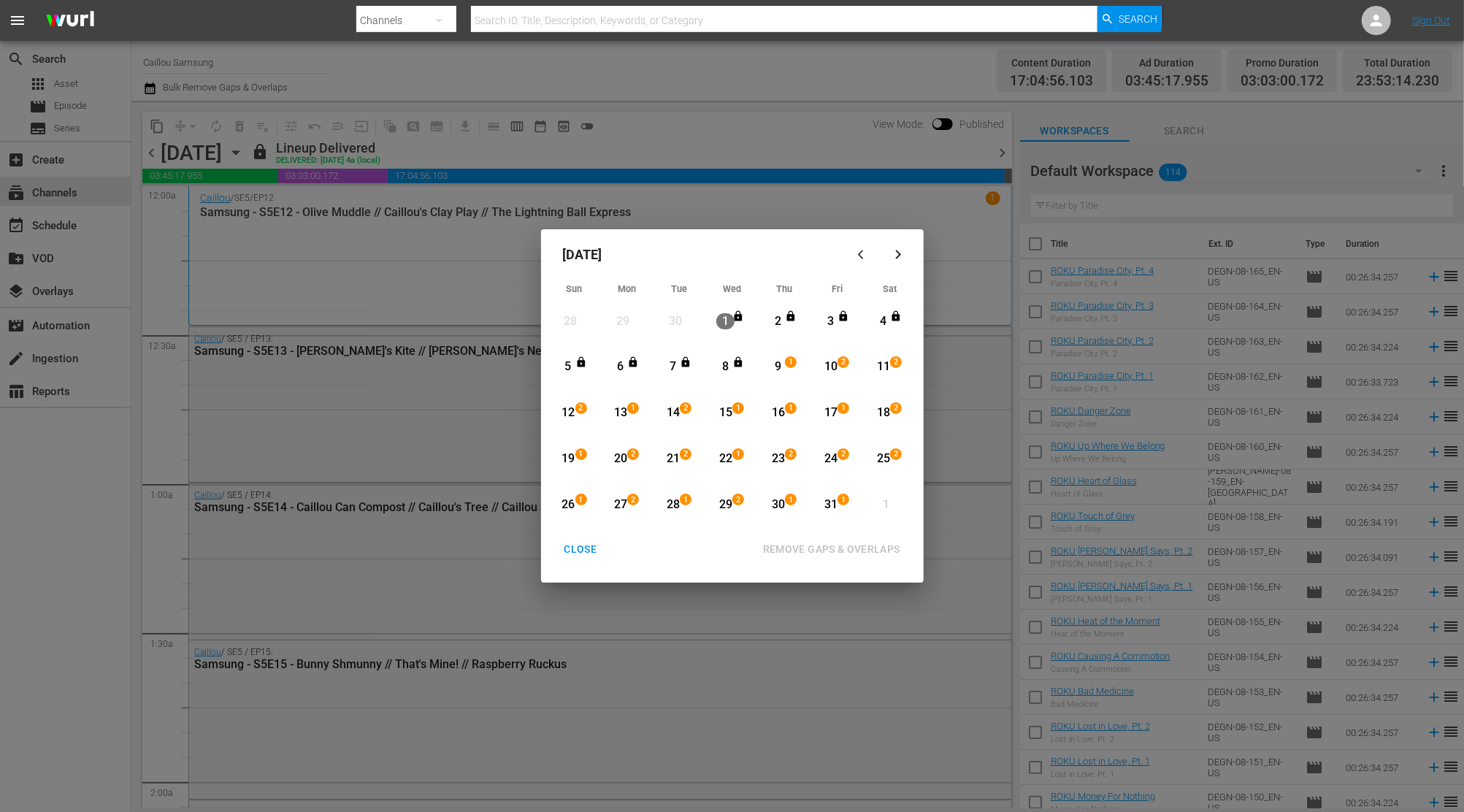
click at [582, 543] on div "CLOSE" at bounding box center [581, 550] width 56 height 18
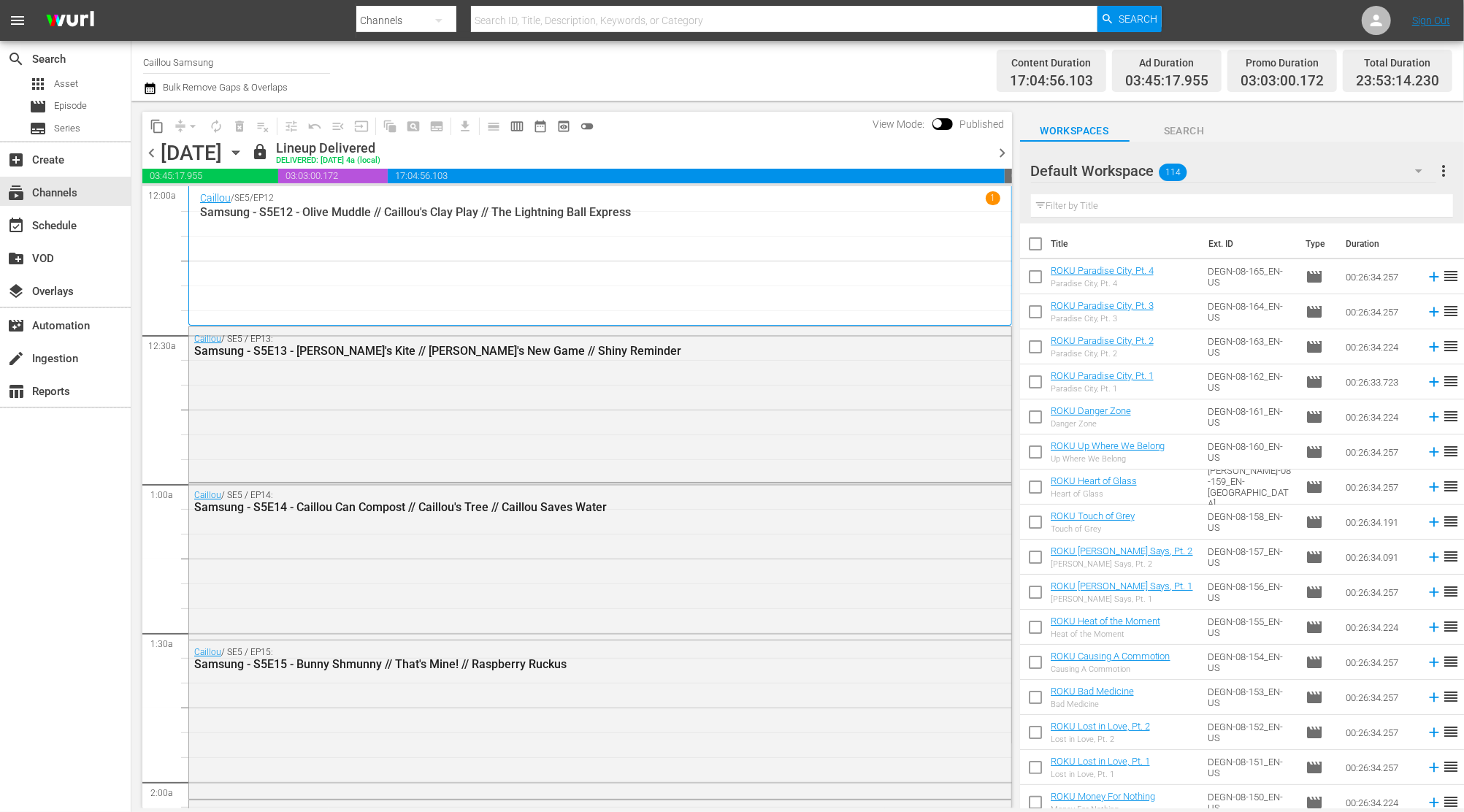
click at [999, 149] on span "chevron_right" at bounding box center [1003, 153] width 18 height 18
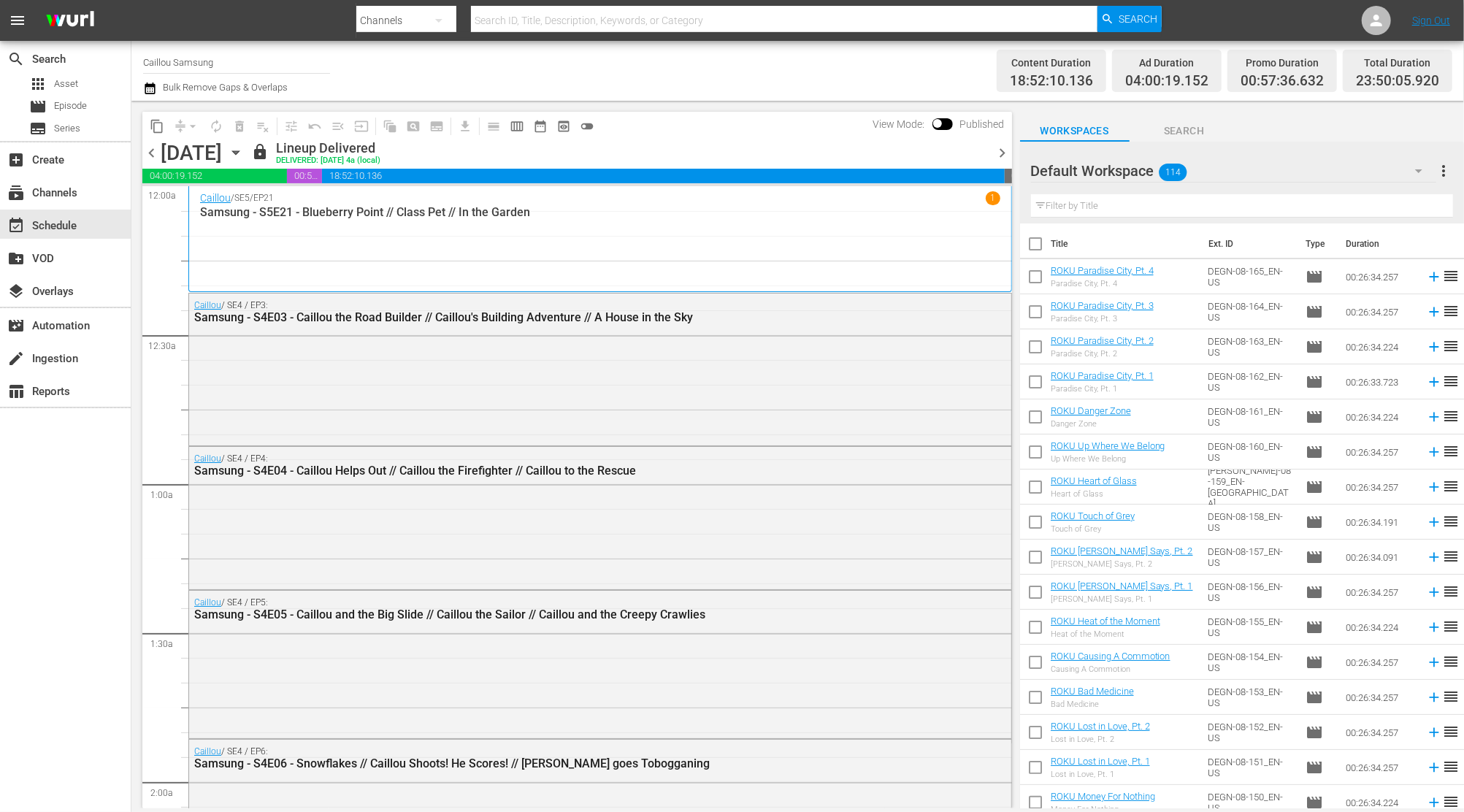
click at [999, 149] on span "chevron_right" at bounding box center [1003, 153] width 18 height 18
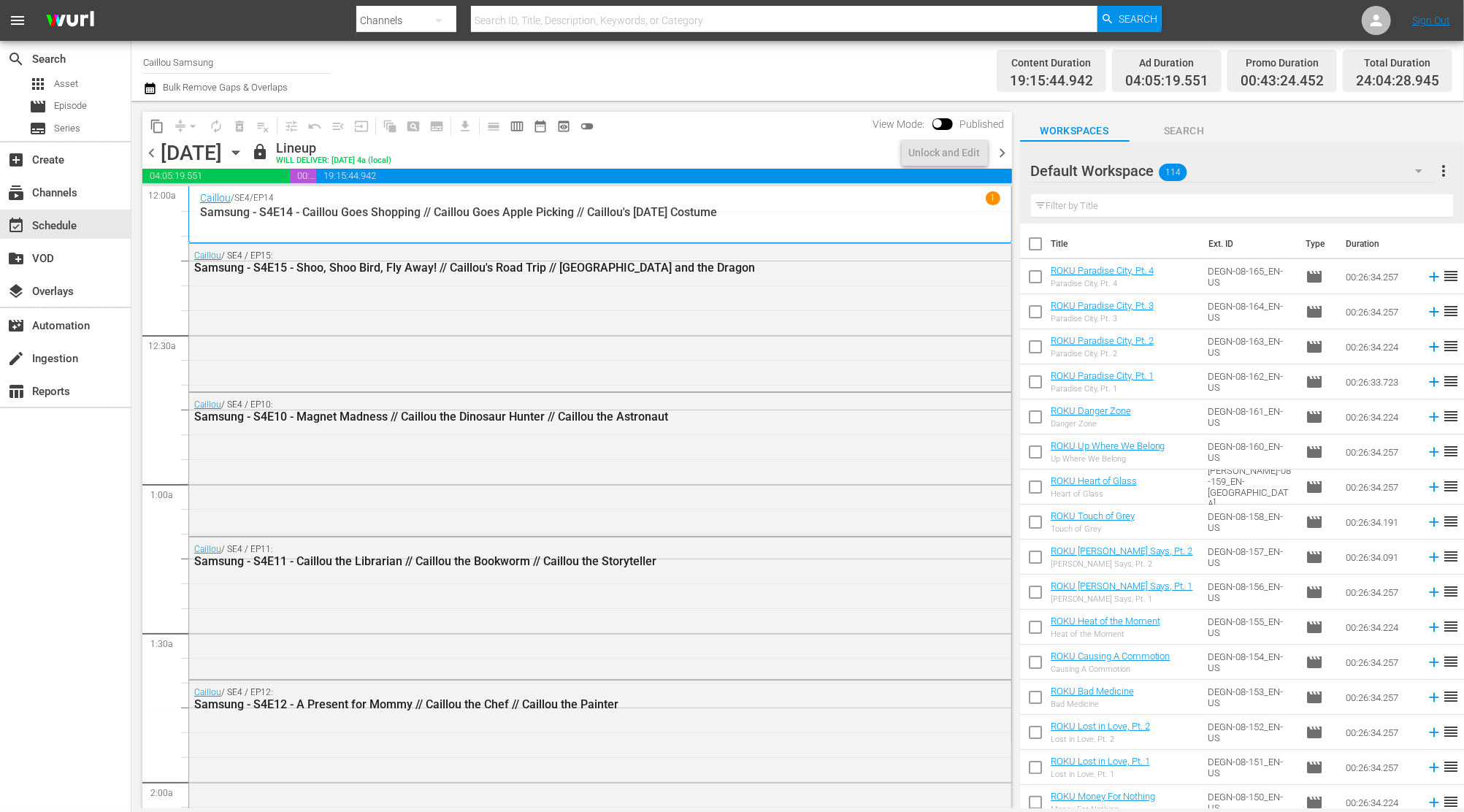
click at [999, 149] on span "chevron_right" at bounding box center [1003, 153] width 18 height 18
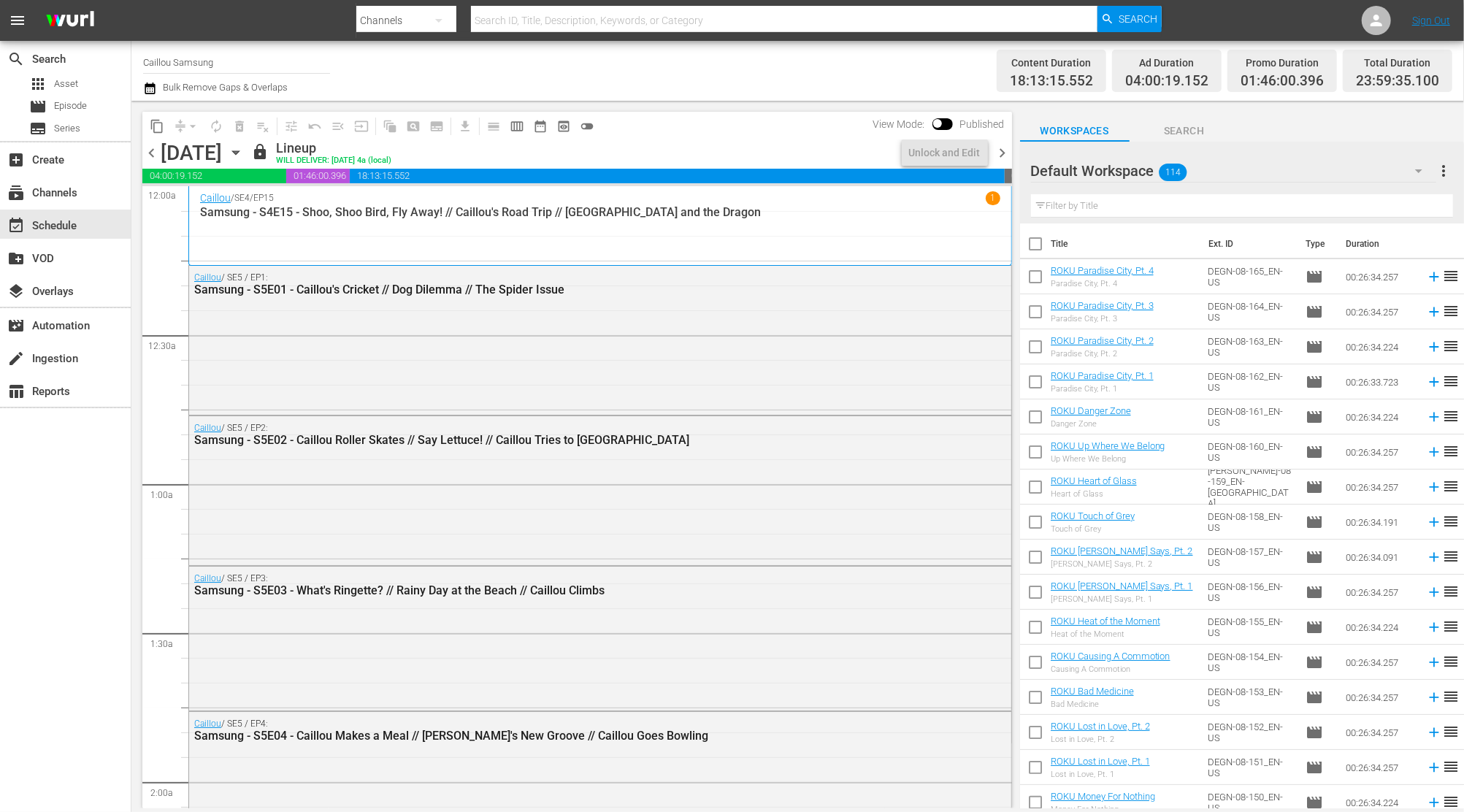
click at [999, 149] on span "chevron_right" at bounding box center [1003, 153] width 18 height 18
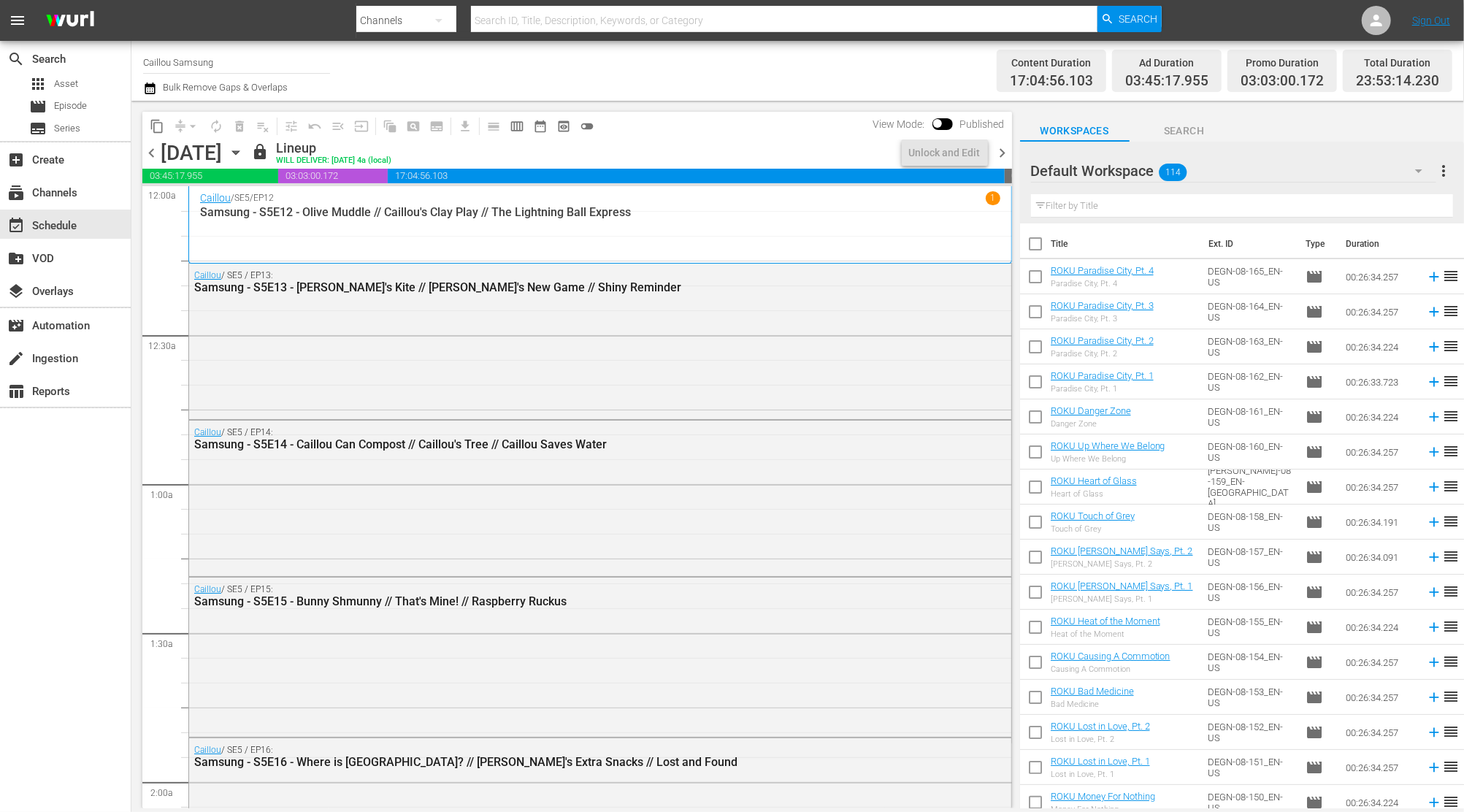
click at [999, 149] on span "chevron_right" at bounding box center [1003, 153] width 18 height 18
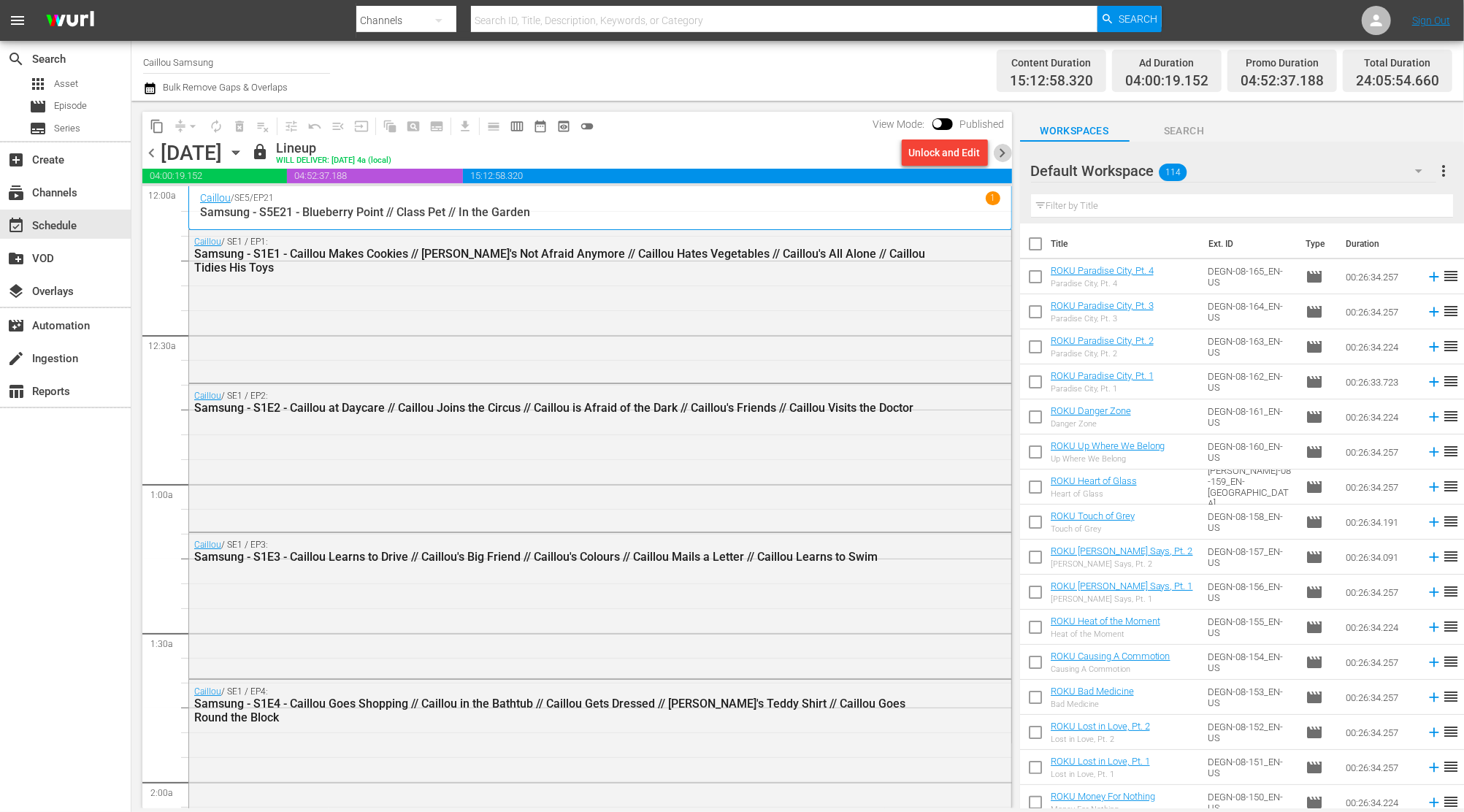
click at [999, 149] on span "chevron_right" at bounding box center [1003, 153] width 18 height 18
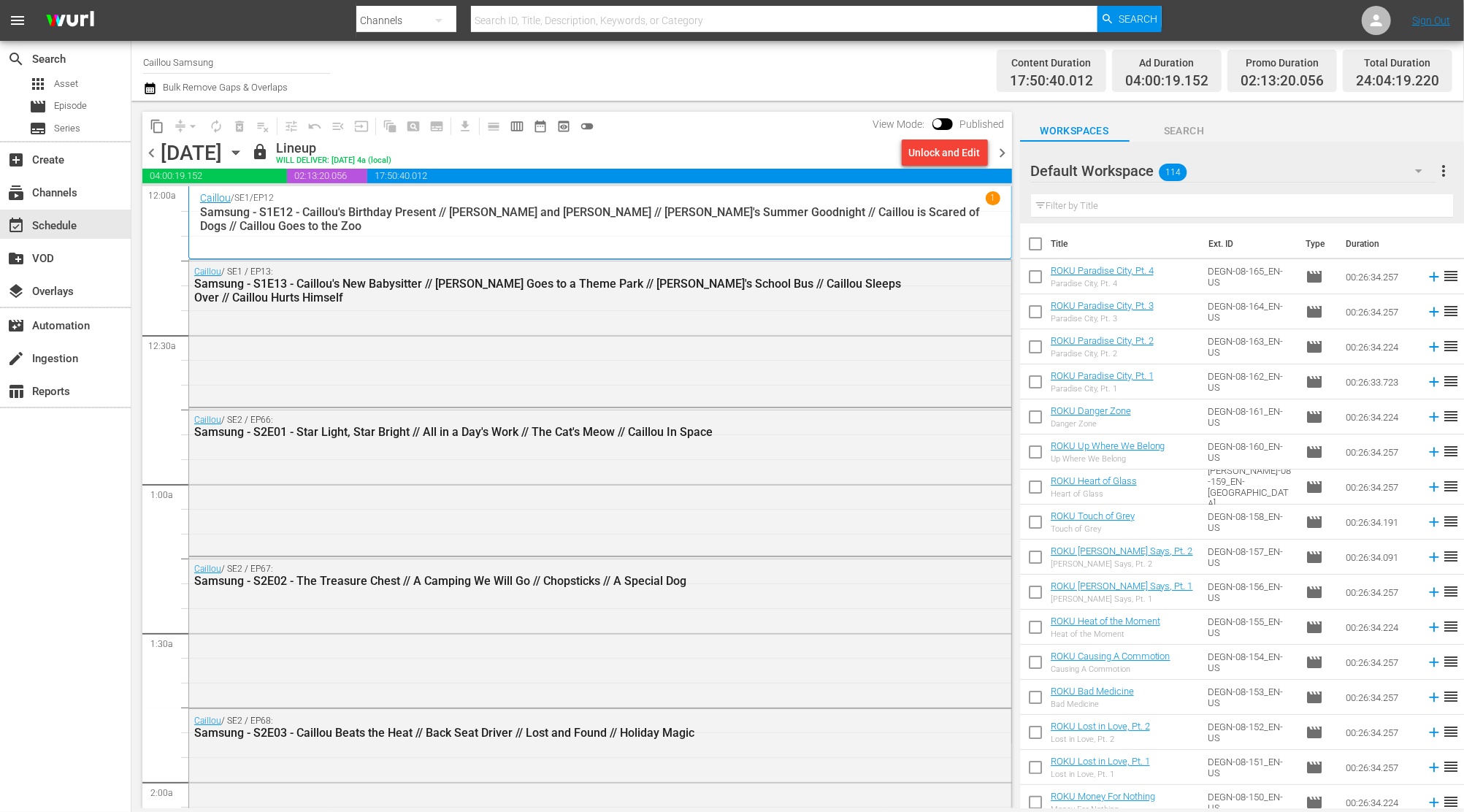
click at [153, 162] on div "chevron_left Tuesday, October 7th October 7th lock Lineup WILL DELIVER: 10/6 @ …" at bounding box center [577, 154] width 870 height 28
click at [152, 145] on span "chevron_left" at bounding box center [152, 153] width 18 height 18
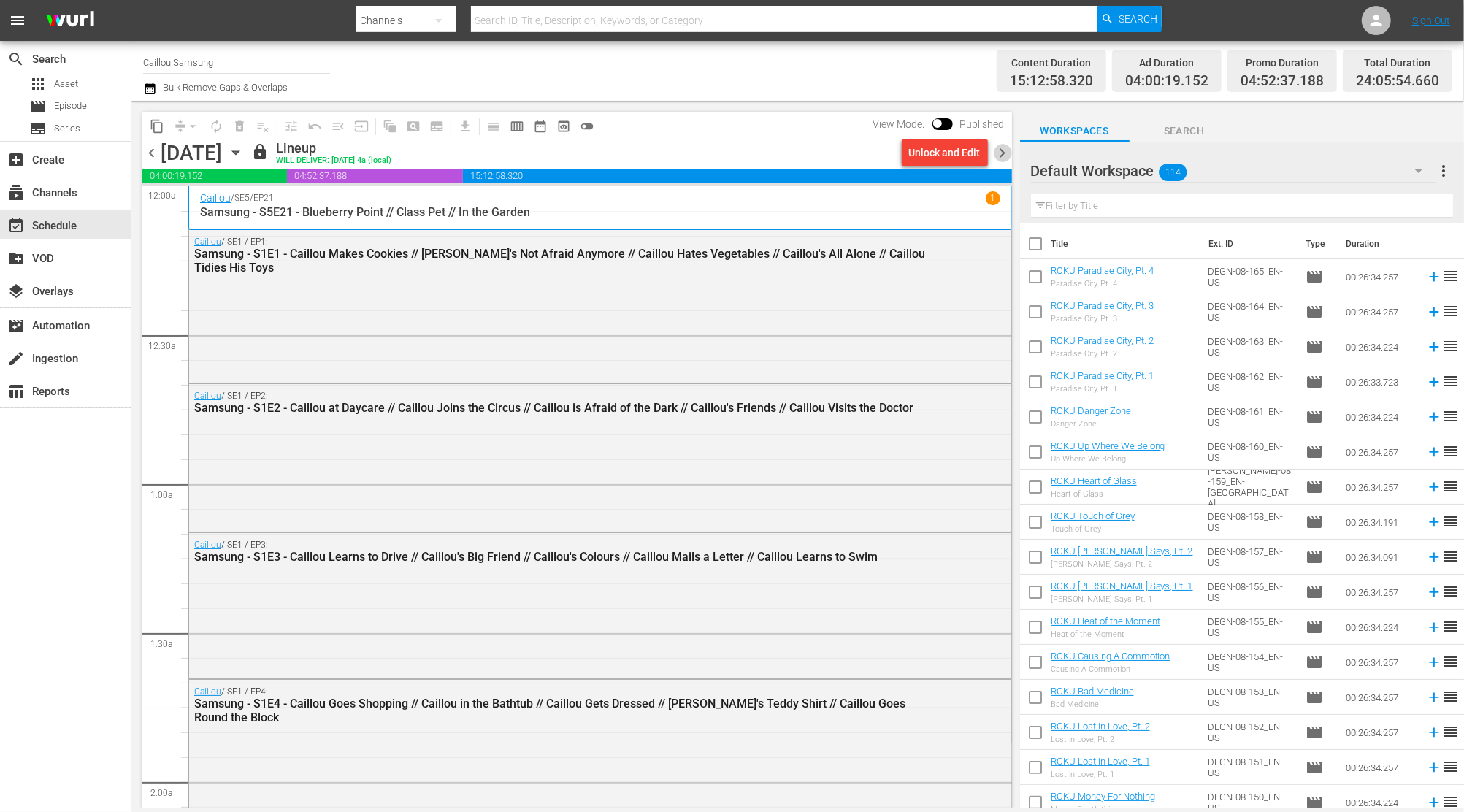
click at [1002, 151] on span "chevron_right" at bounding box center [1003, 153] width 18 height 18
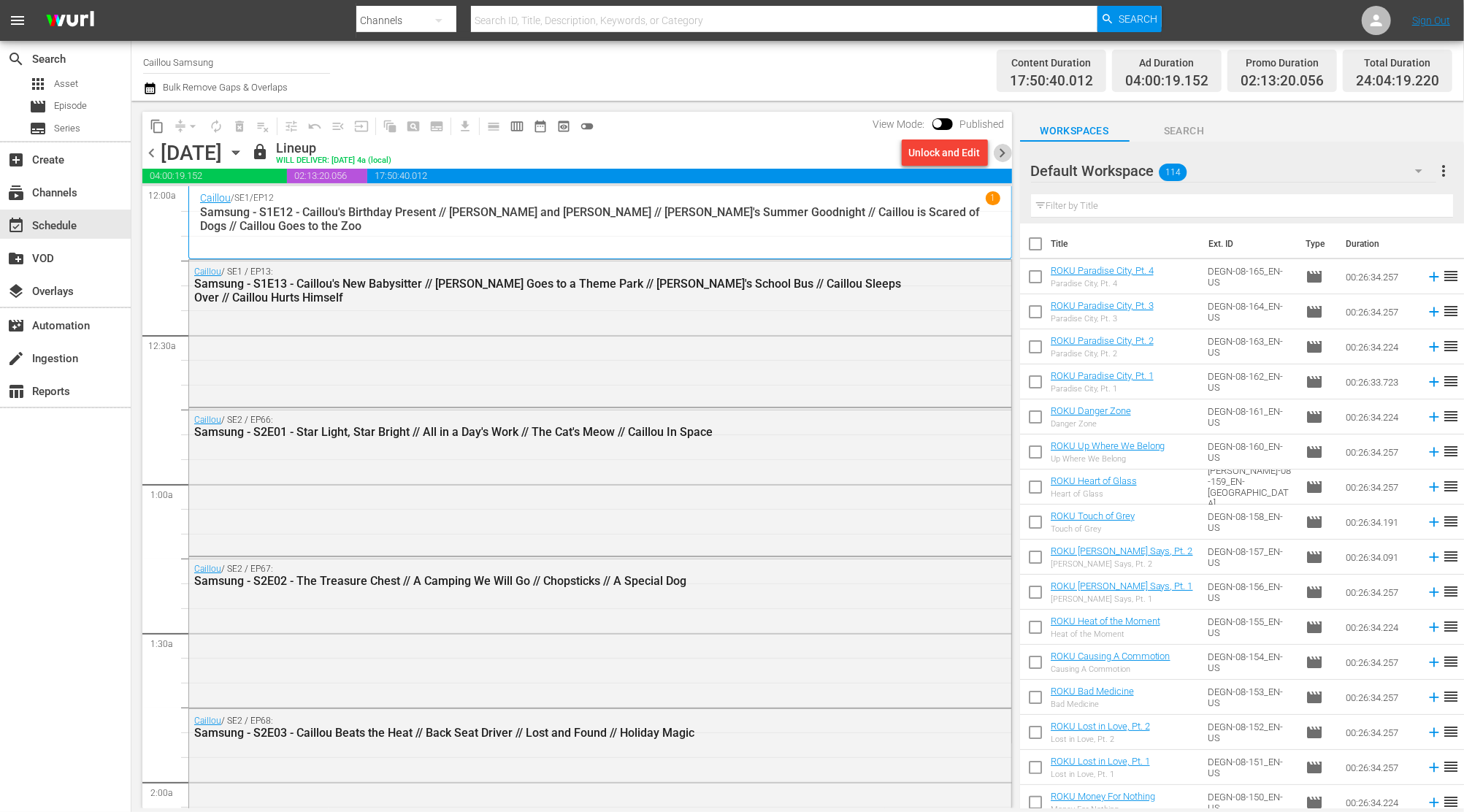
click at [1002, 151] on span "chevron_right" at bounding box center [1003, 153] width 18 height 18
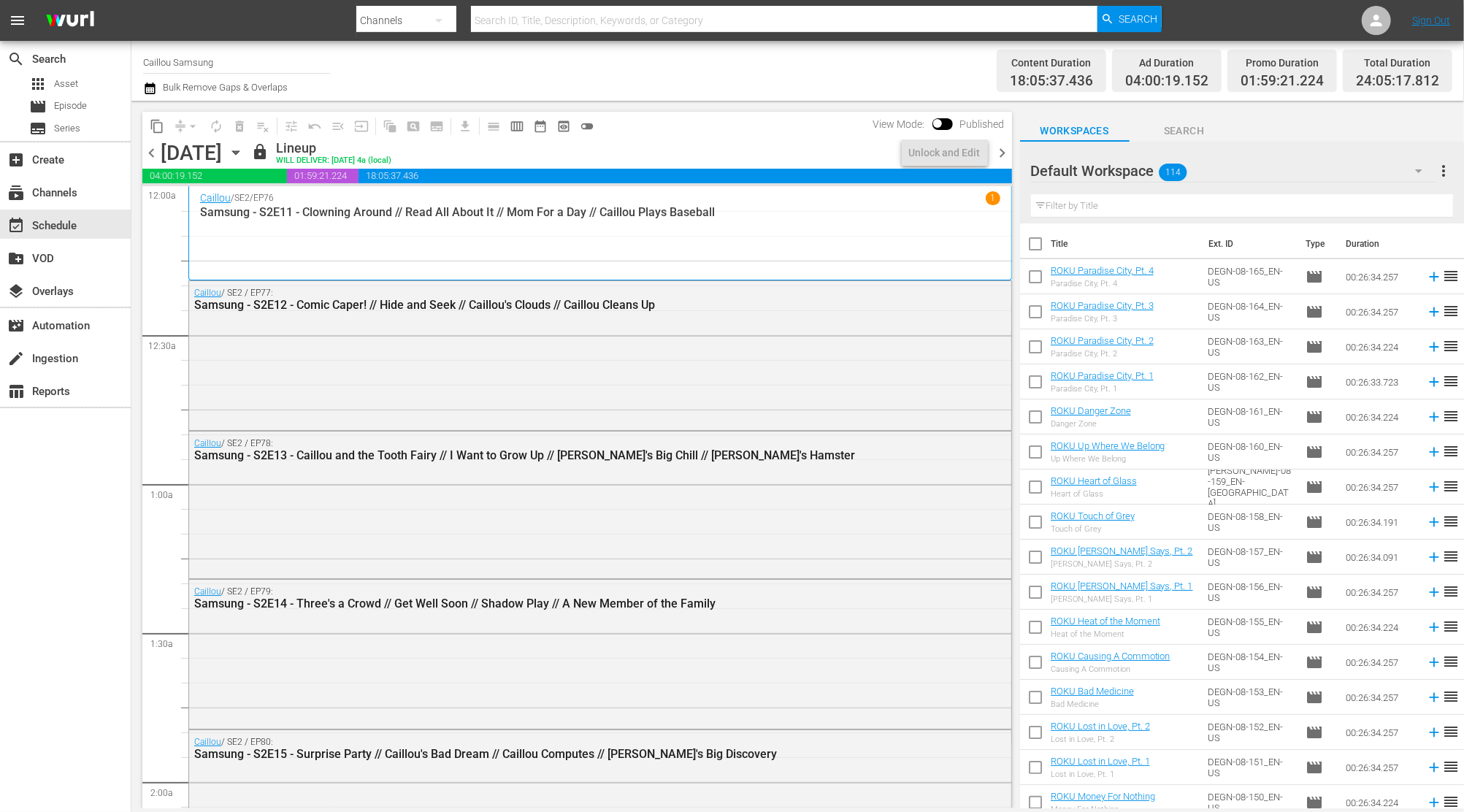
click at [1002, 151] on span "chevron_right" at bounding box center [1003, 153] width 18 height 18
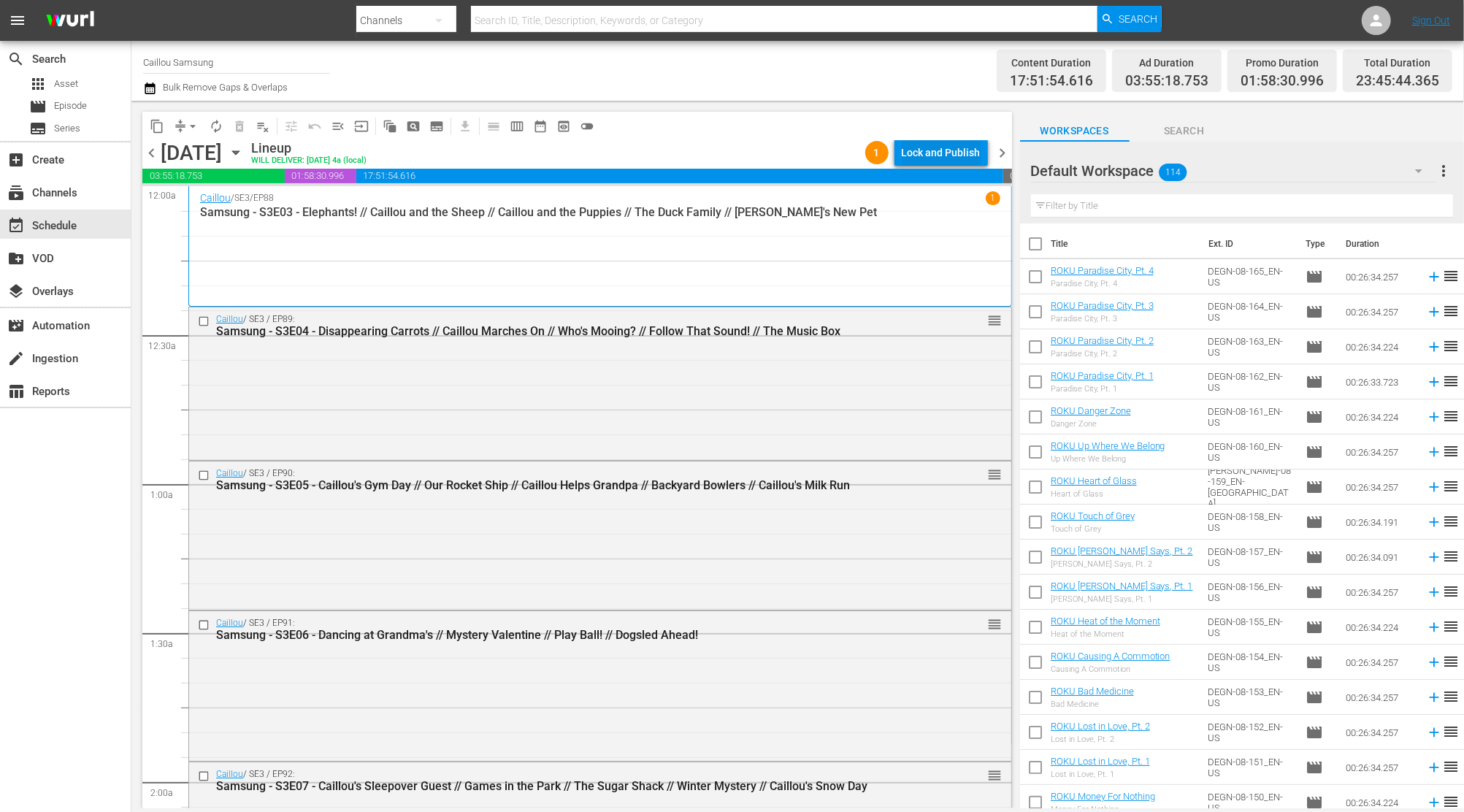
click at [973, 147] on div "Lock and Publish" at bounding box center [941, 152] width 79 height 26
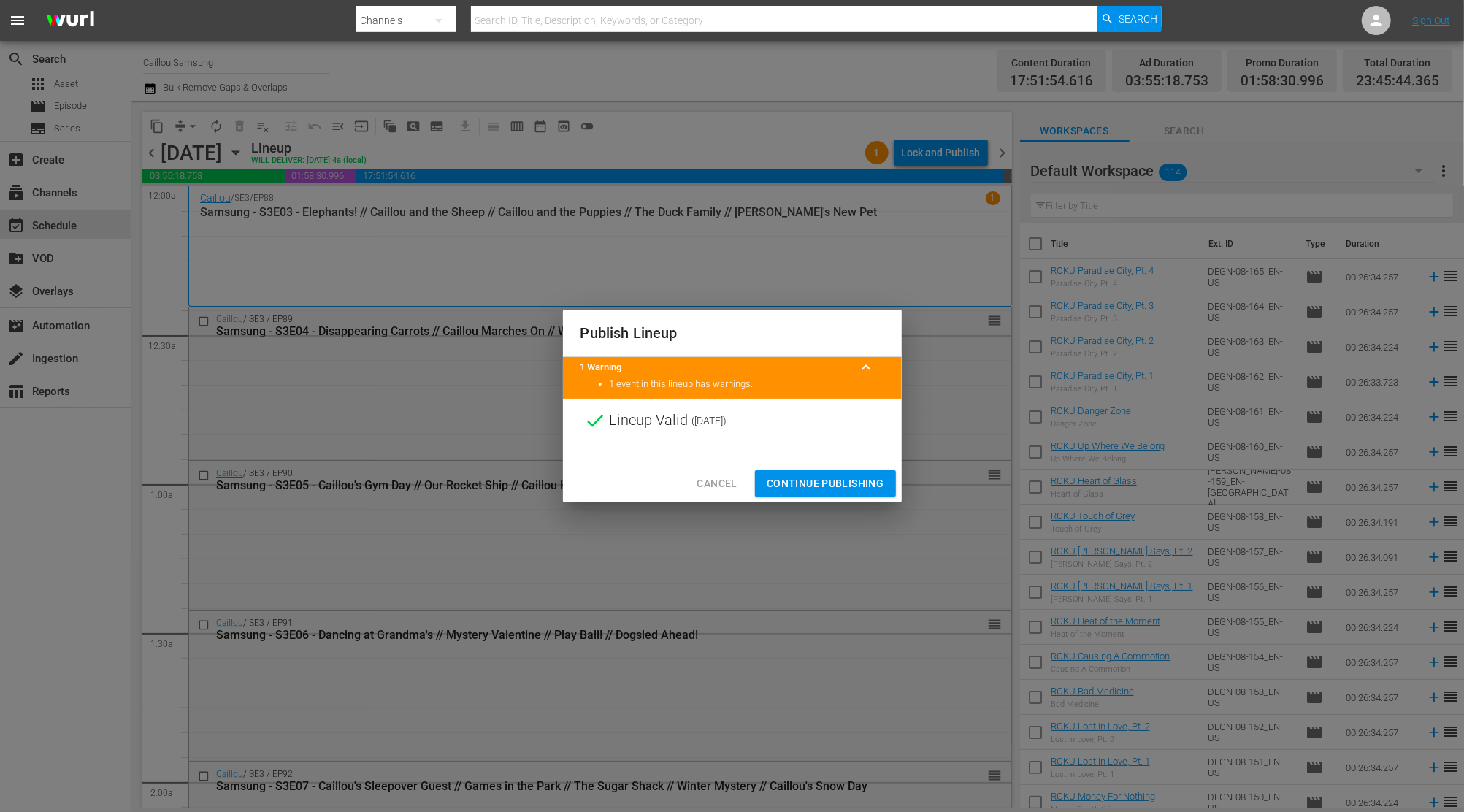
click at [841, 478] on span "Continue Publishing" at bounding box center [825, 484] width 117 height 18
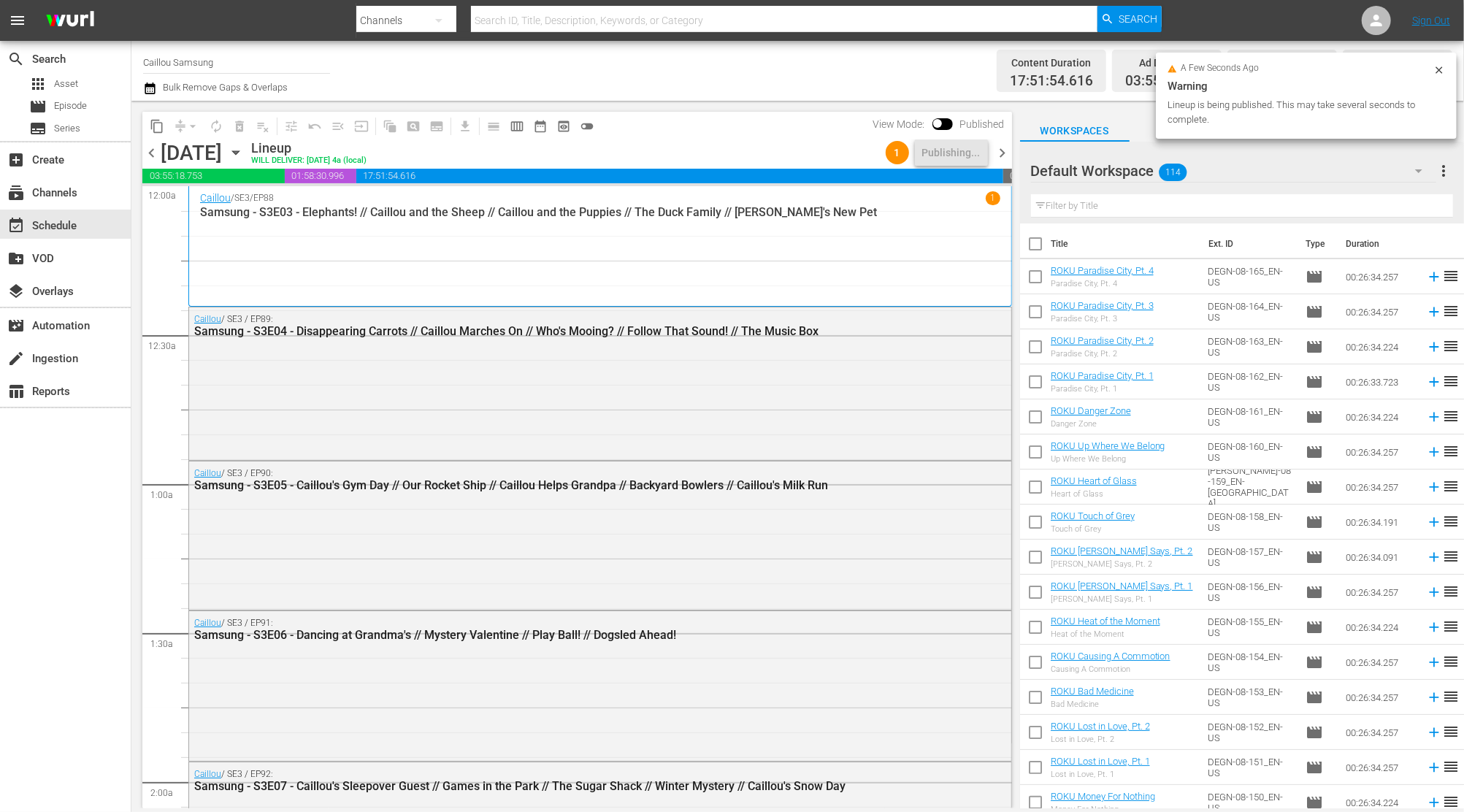
click at [1006, 159] on span "chevron_right" at bounding box center [1003, 153] width 18 height 18
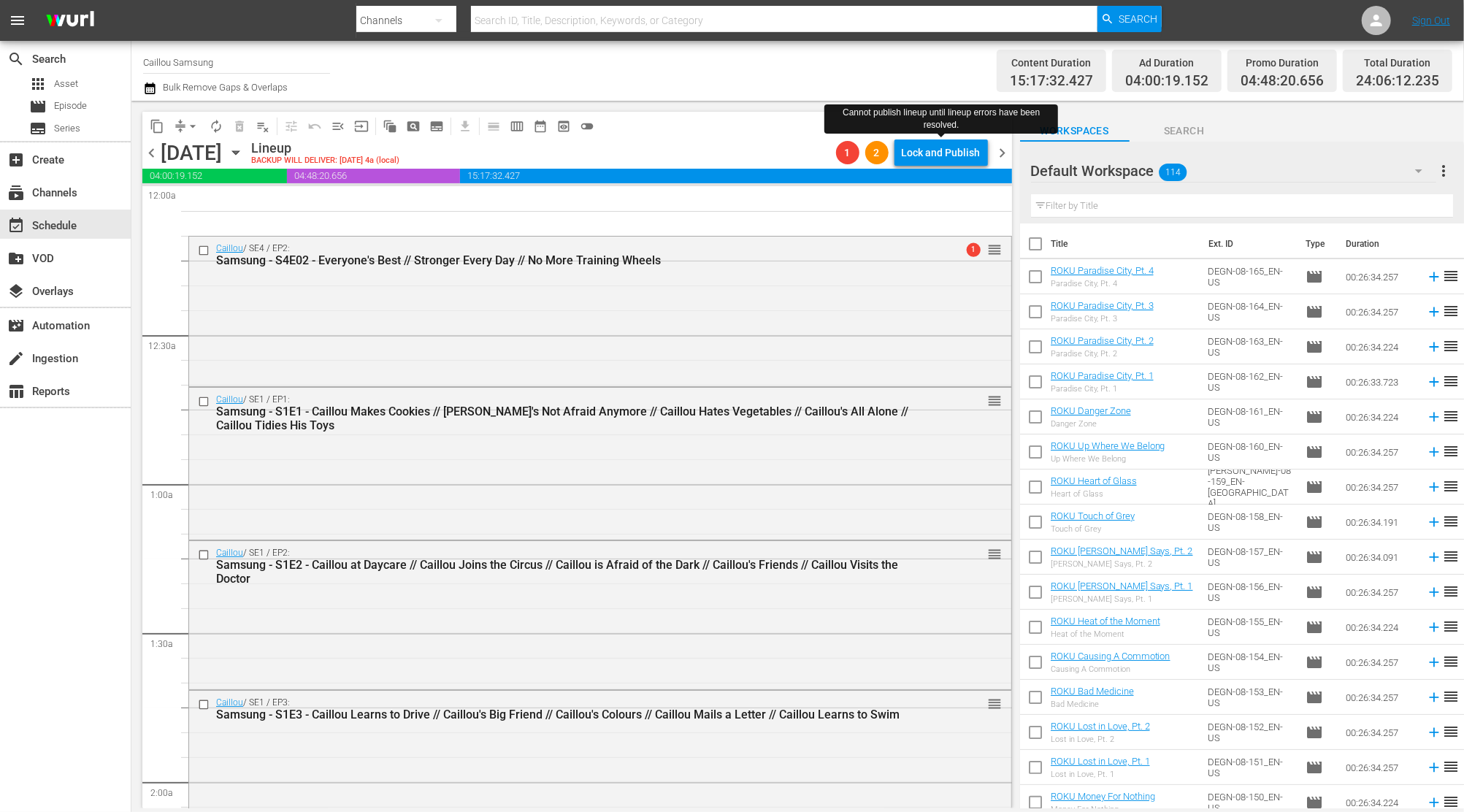
click at [954, 154] on div "Lock and Publish" at bounding box center [941, 152] width 79 height 26
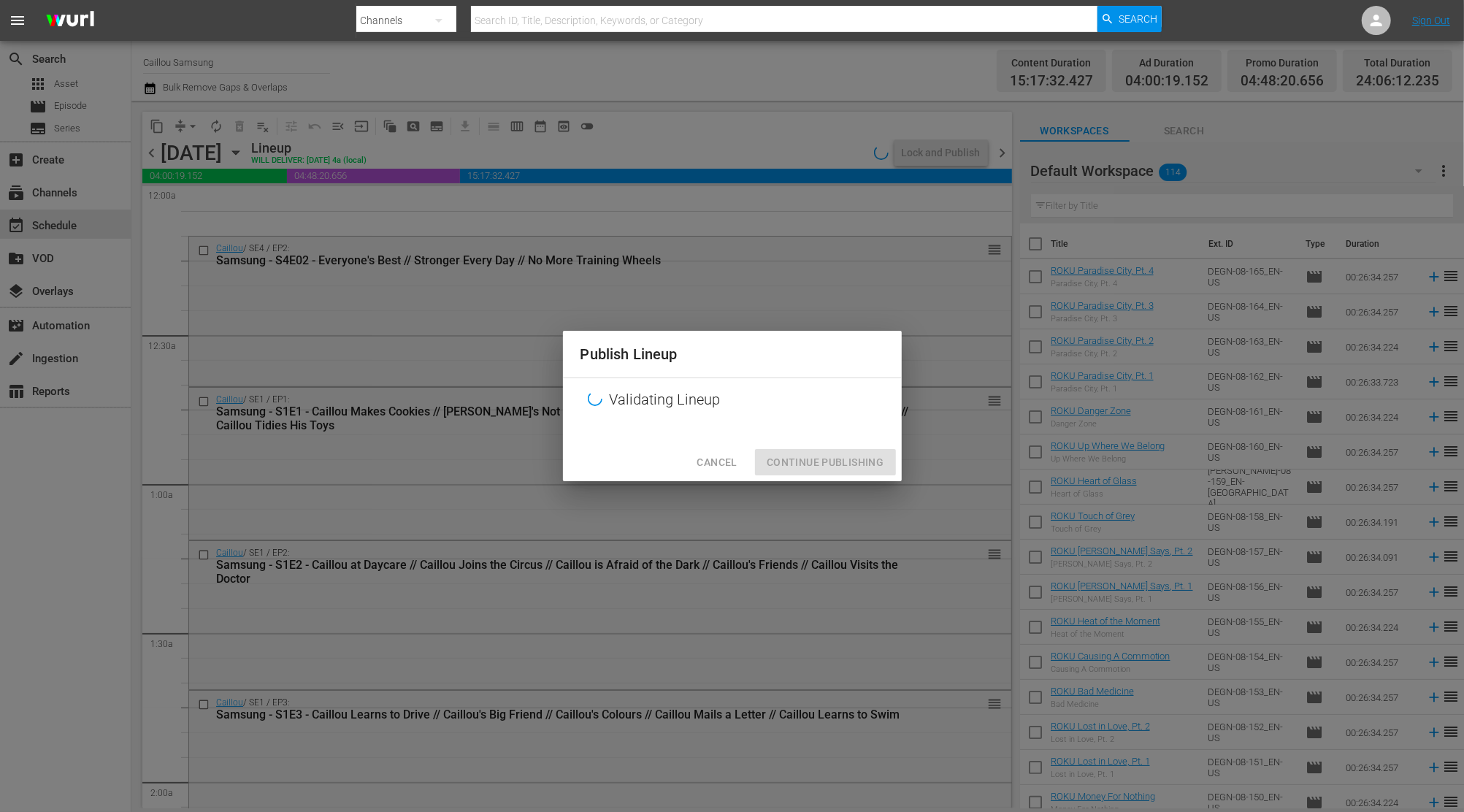
click at [729, 453] on span "Cancel" at bounding box center [716, 463] width 40 height 18
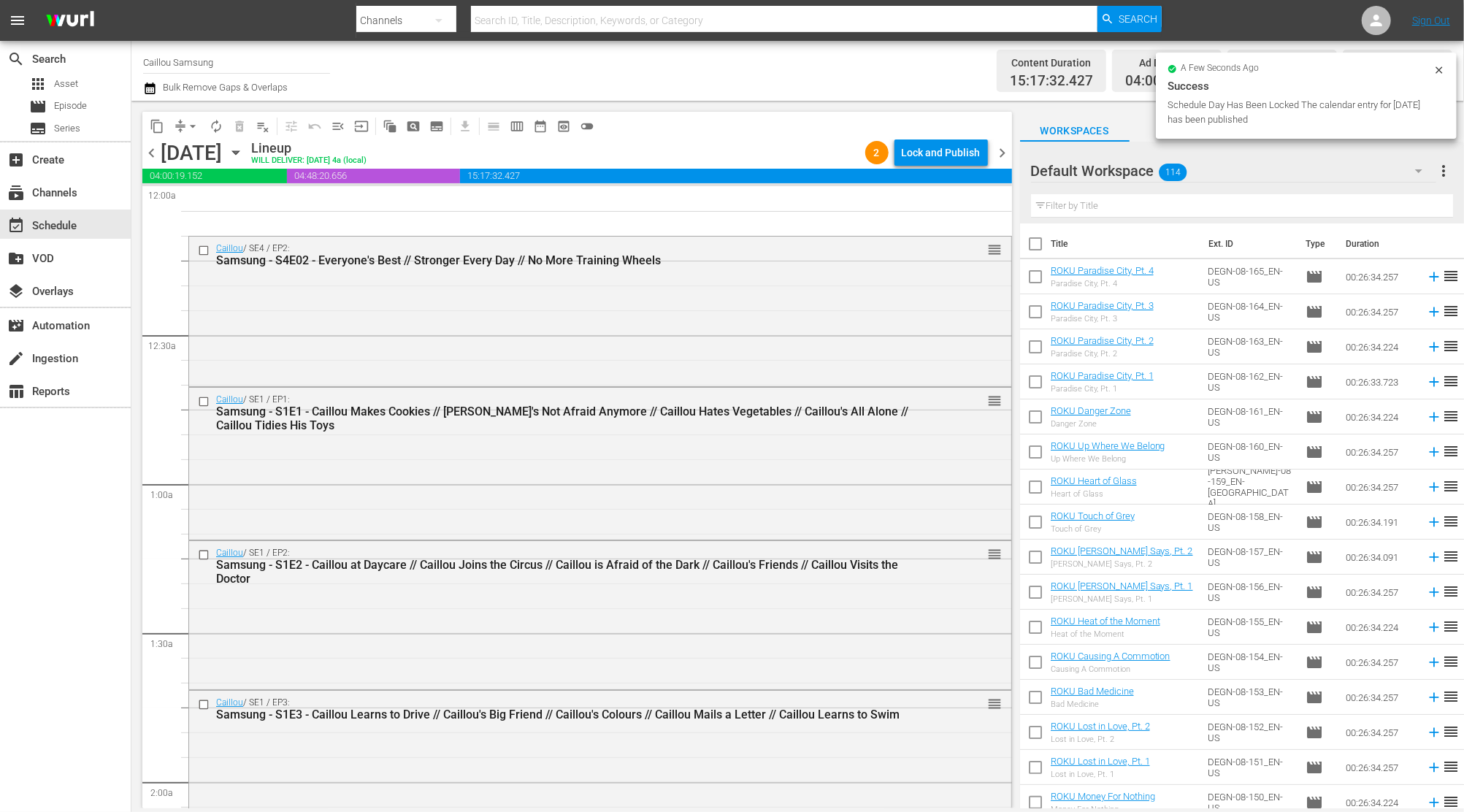
click at [184, 122] on button "arrow_drop_down" at bounding box center [193, 127] width 23 height 23
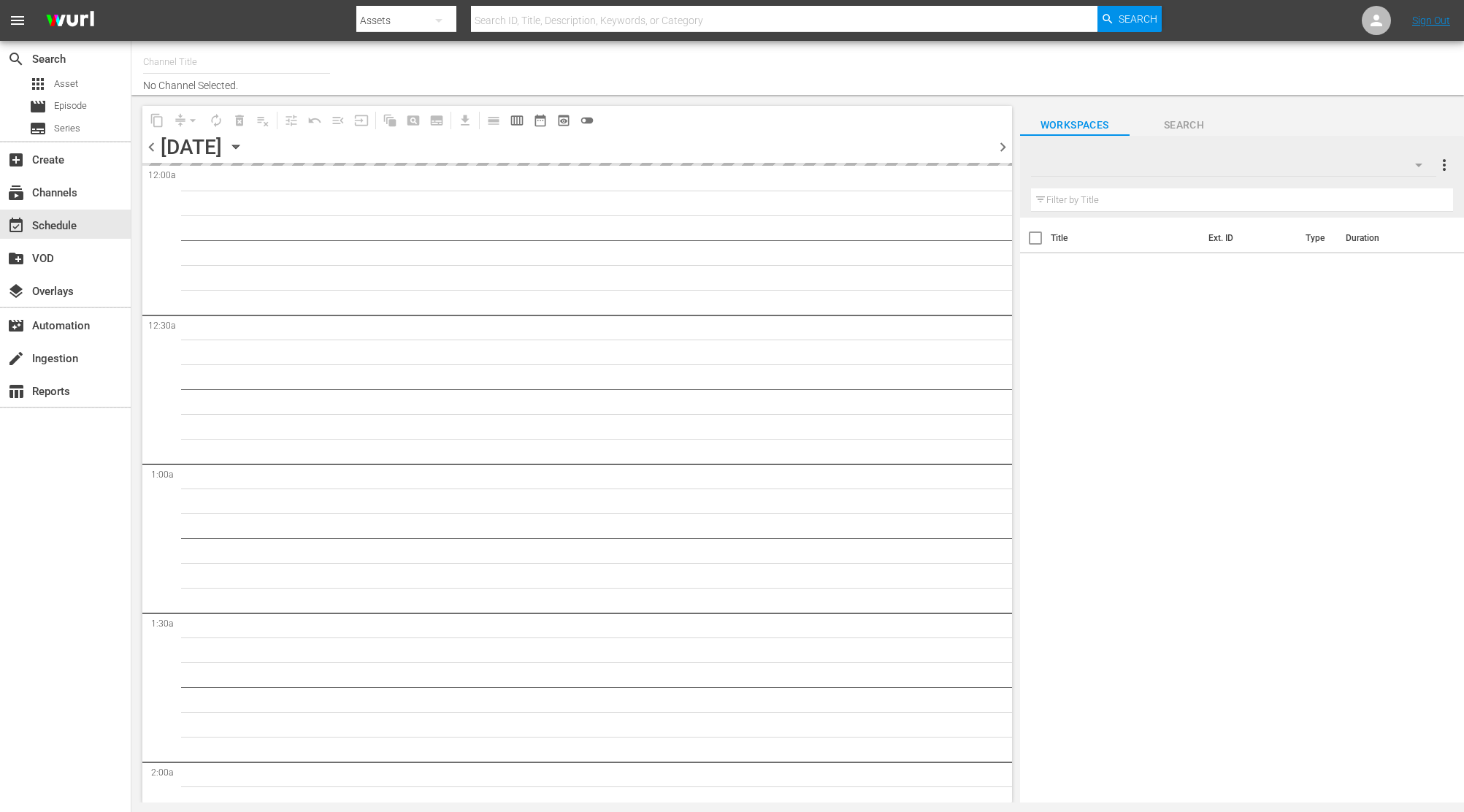
type input "Caillou Samsung (1986)"
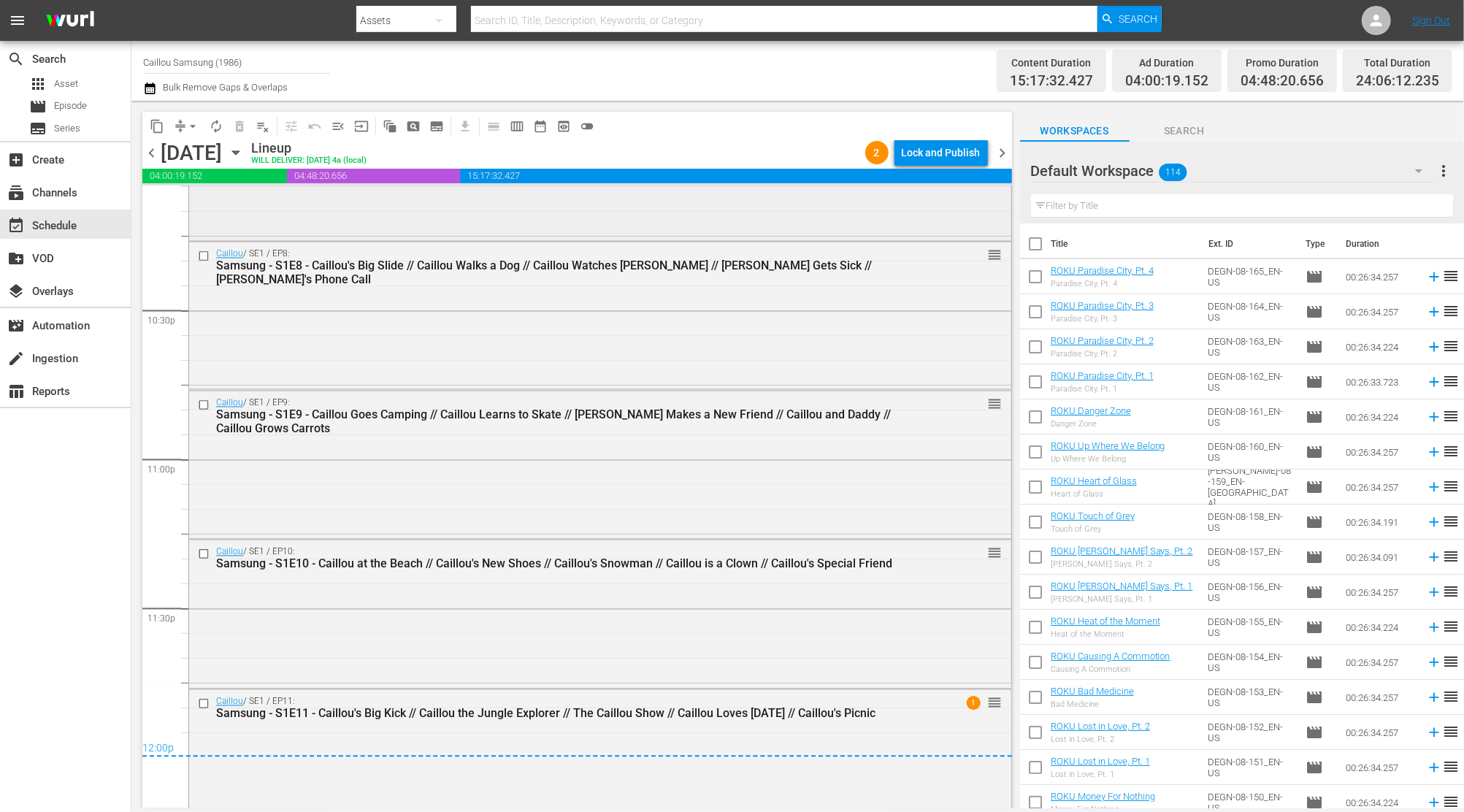
scroll to position [6607, 0]
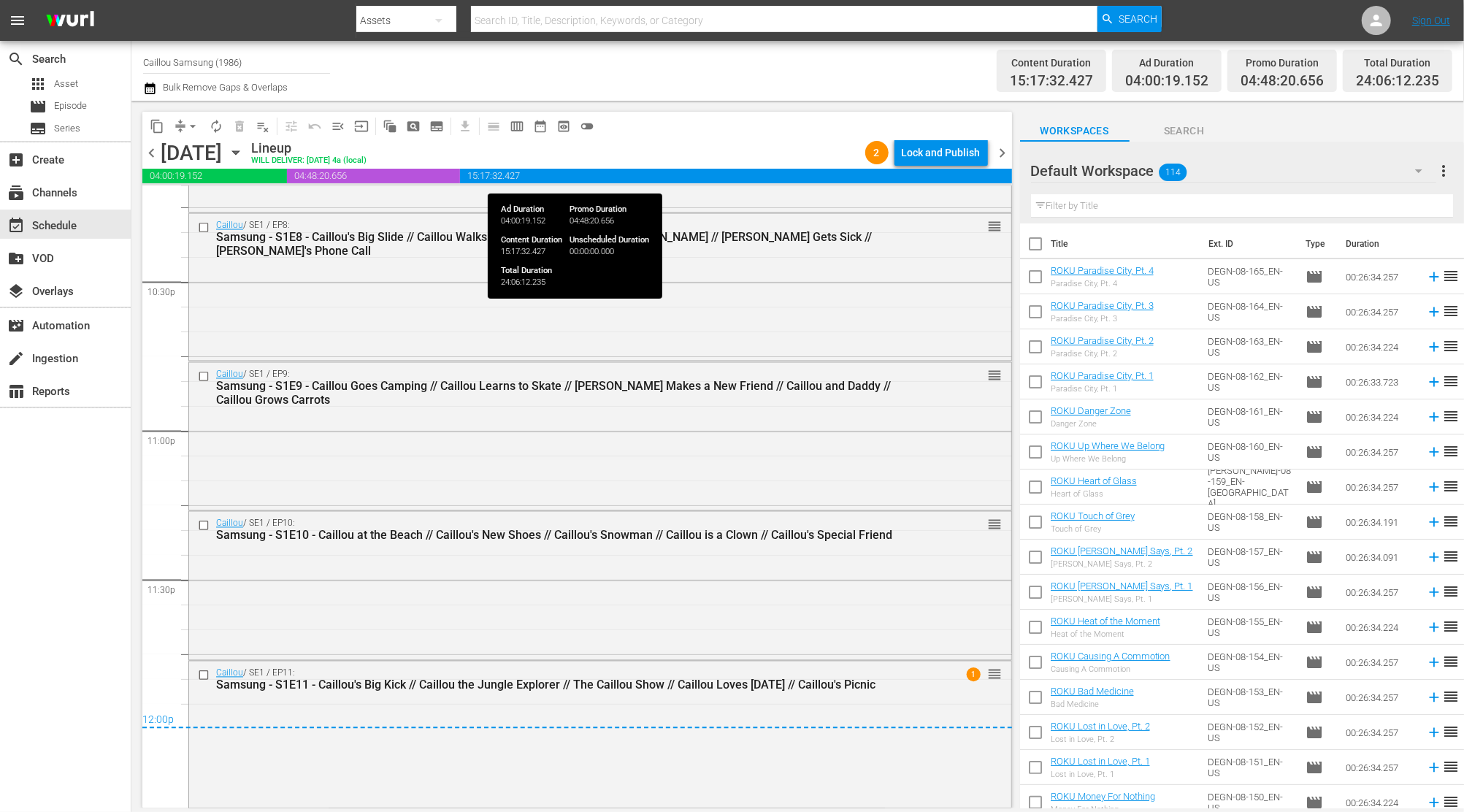
click at [936, 159] on div "Lock and Publish" at bounding box center [941, 152] width 79 height 26
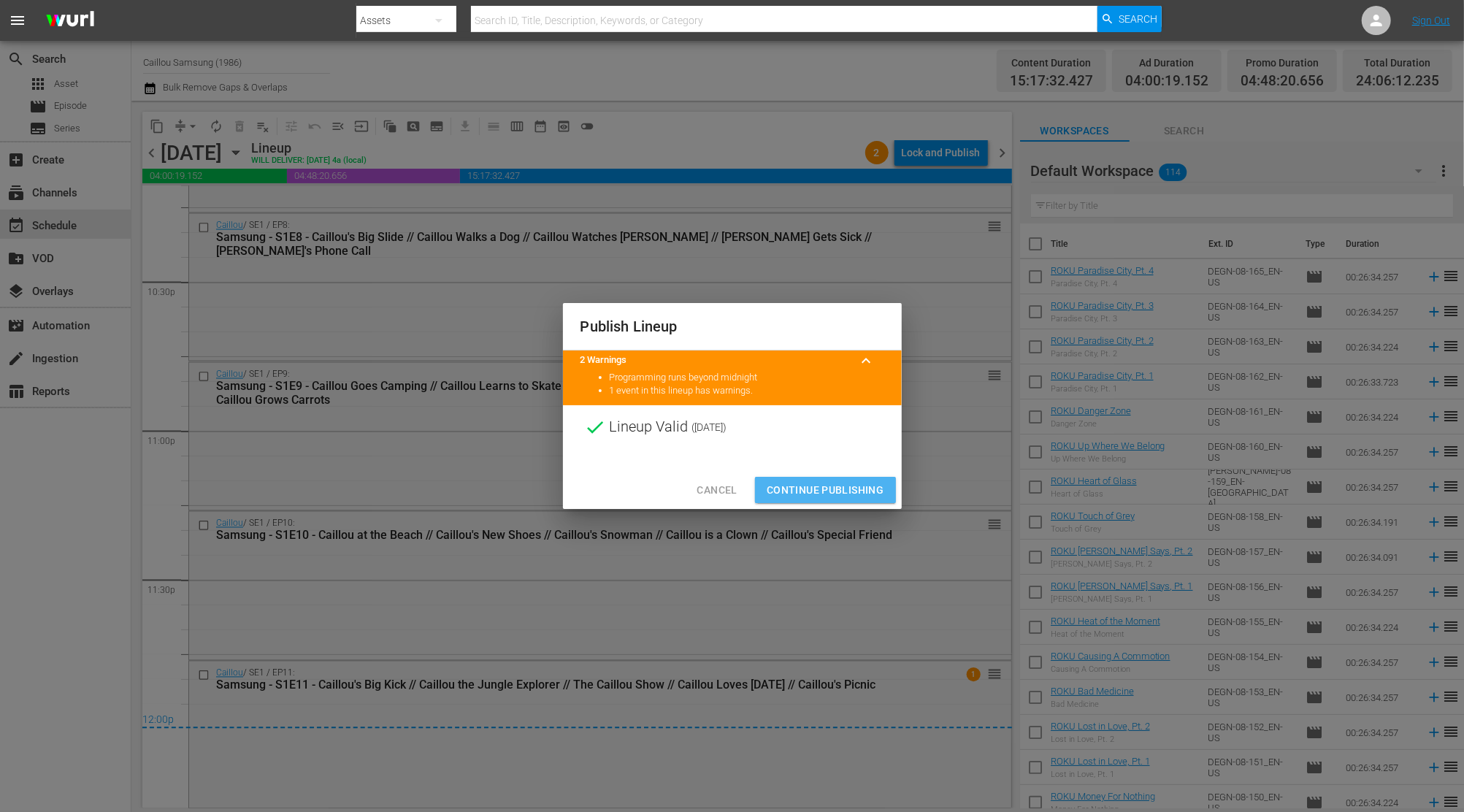
click at [820, 487] on span "Continue Publishing" at bounding box center [825, 490] width 117 height 18
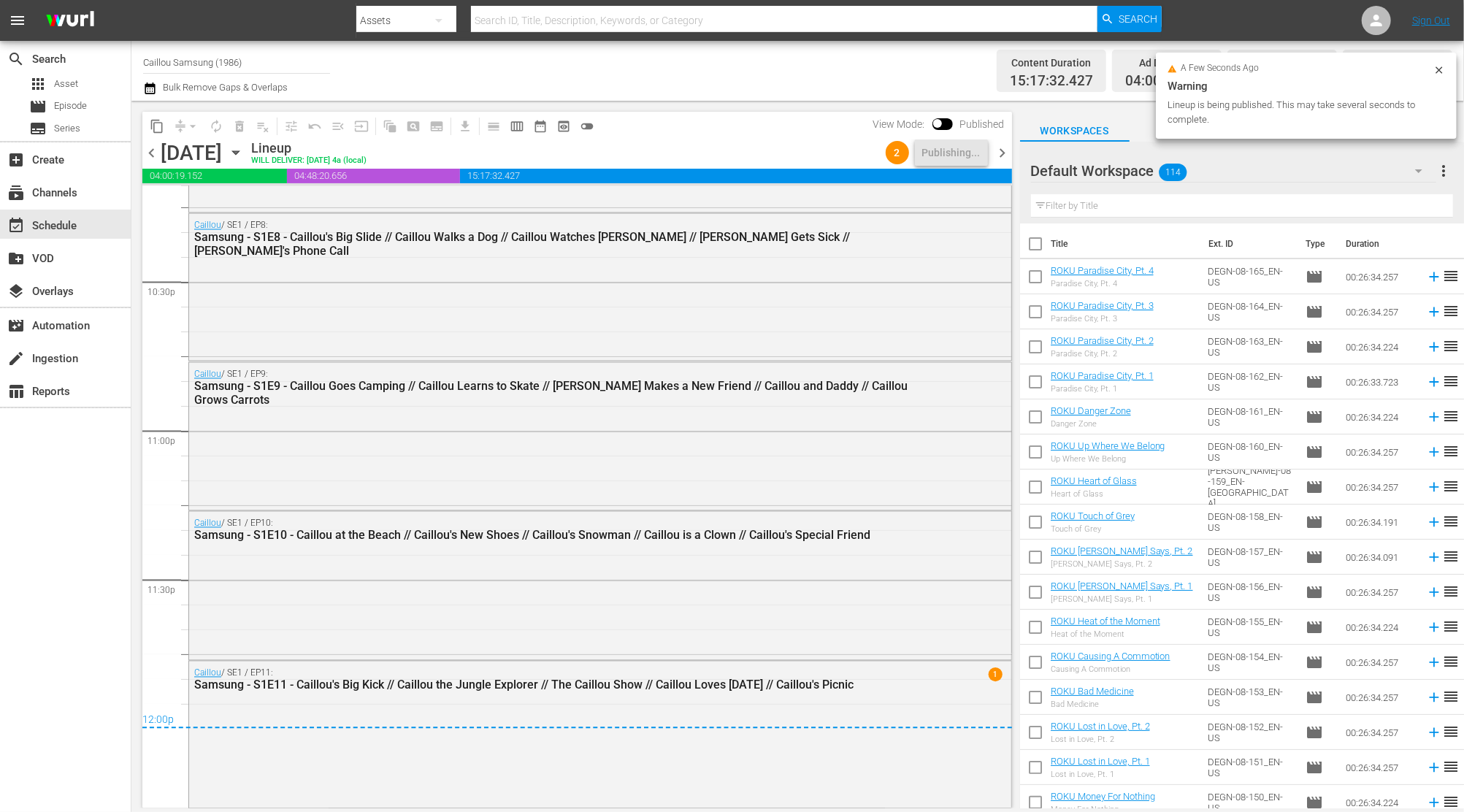
click at [996, 155] on span "chevron_right" at bounding box center [1003, 153] width 18 height 18
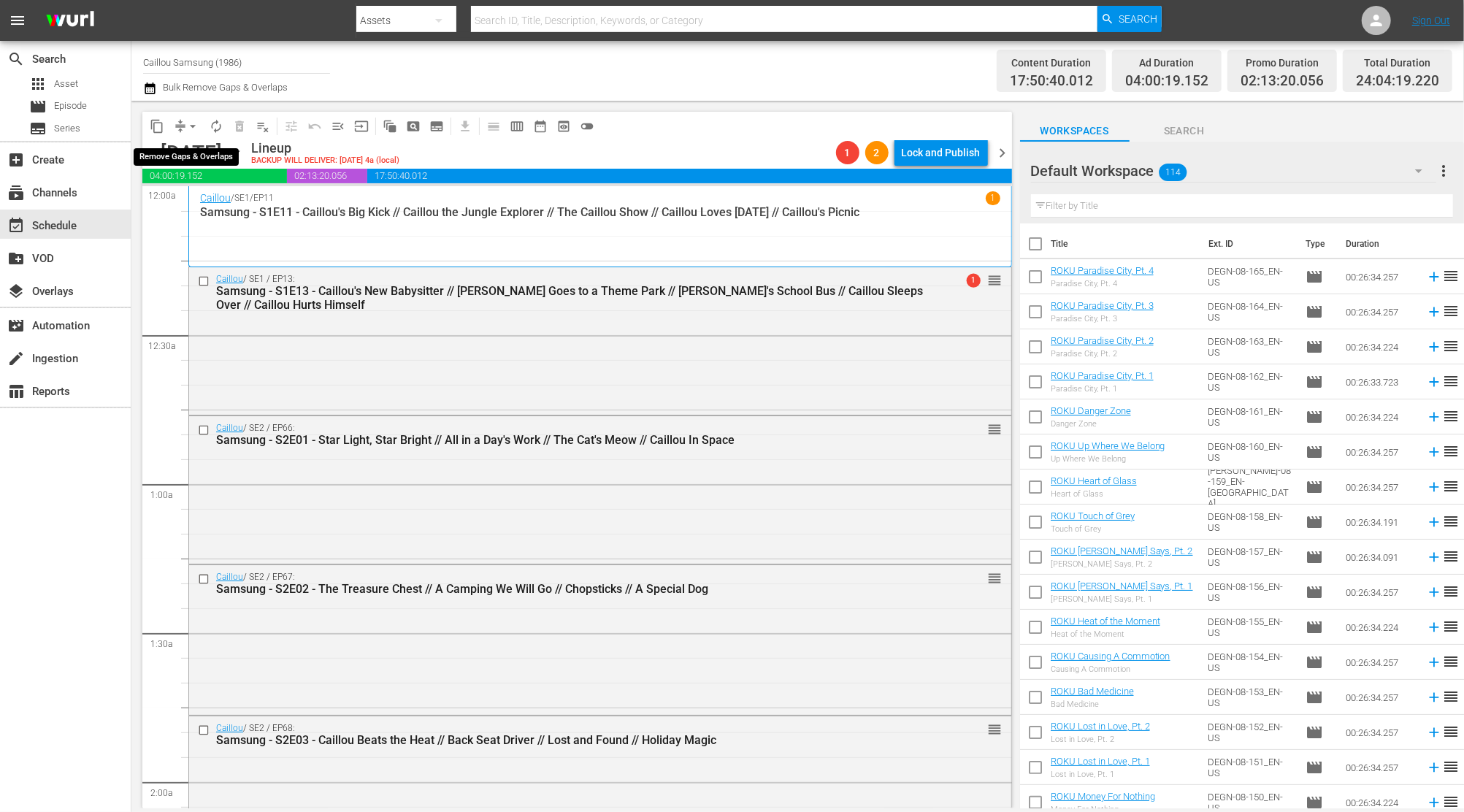
click at [191, 125] on span "arrow_drop_down" at bounding box center [192, 126] width 14 height 14
click at [159, 201] on li "Align to End of Previous Day" at bounding box center [193, 204] width 153 height 24
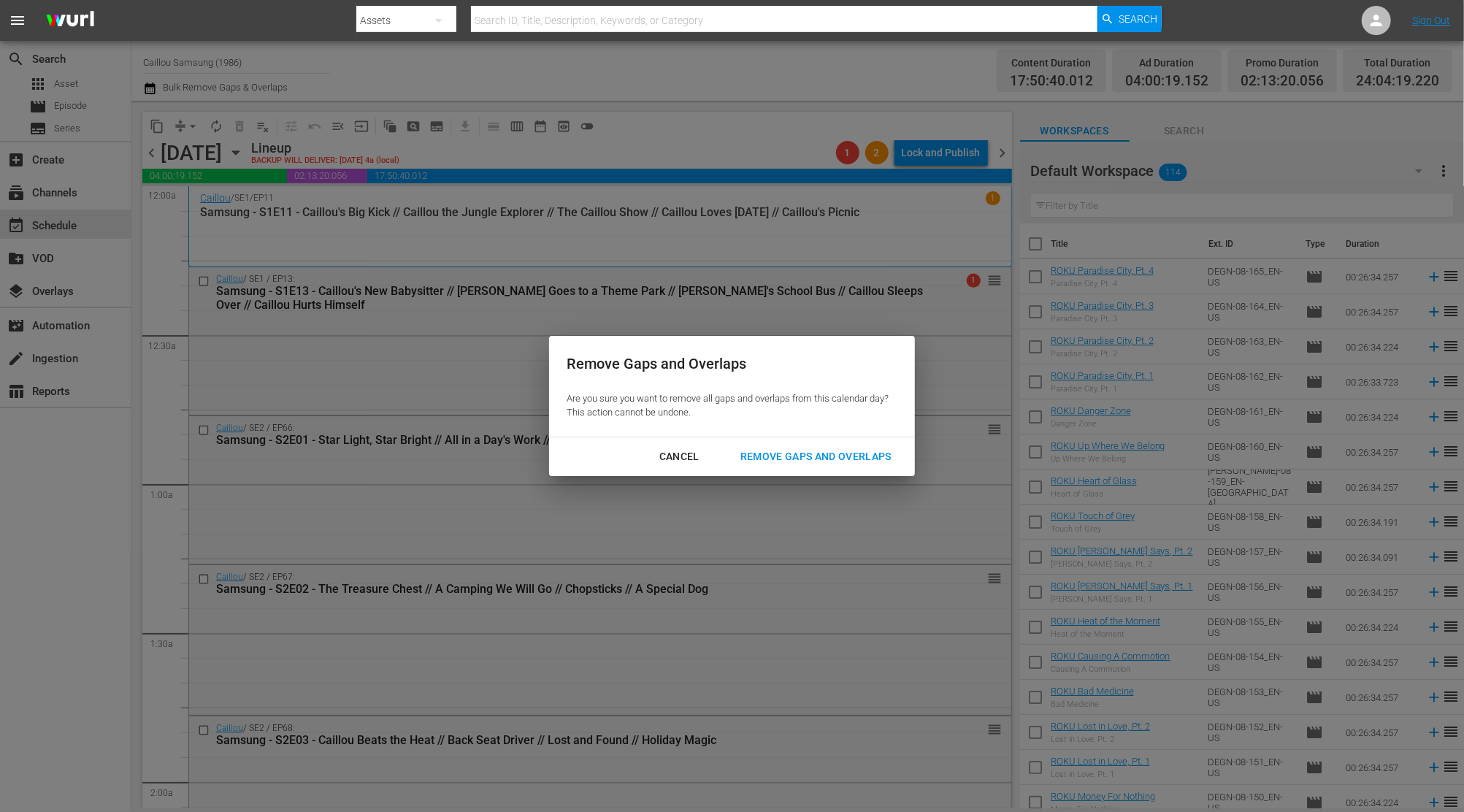
click at [880, 458] on div "Remove Gaps and Overlaps" at bounding box center [816, 457] width 174 height 18
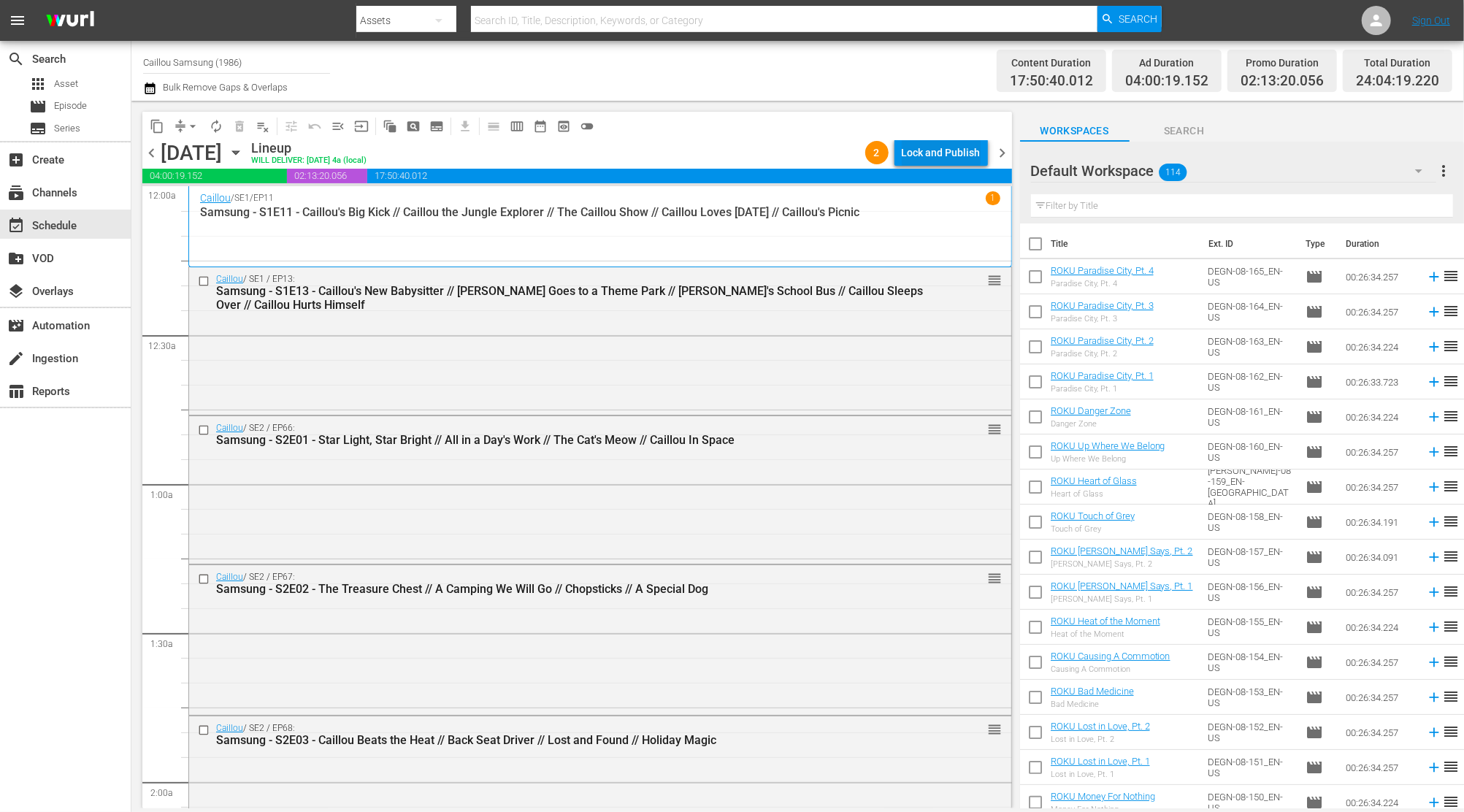
click at [942, 150] on div "Lock and Publish" at bounding box center [941, 152] width 79 height 26
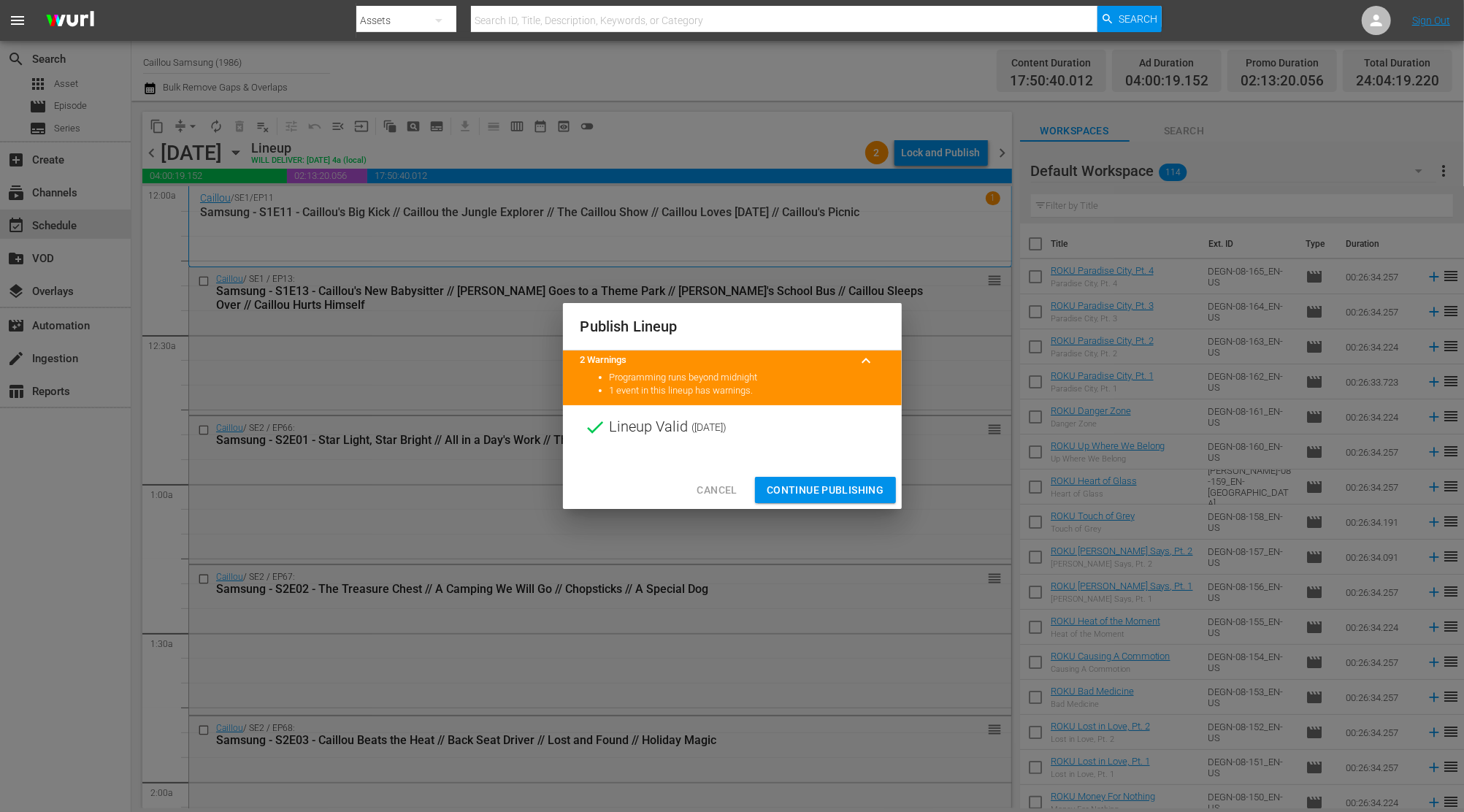
click at [831, 482] on span "Continue Publishing" at bounding box center [825, 490] width 117 height 18
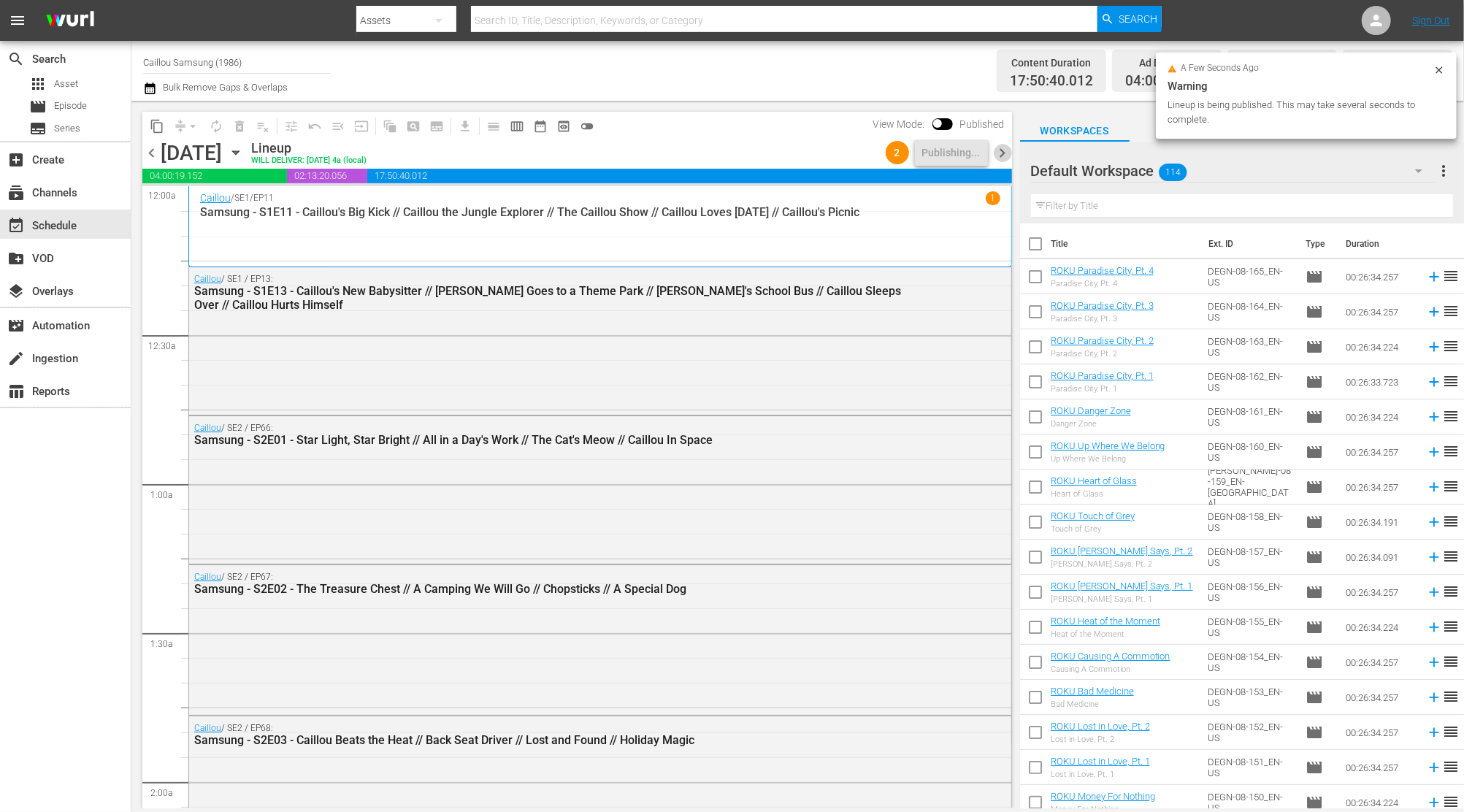
click at [996, 147] on span "chevron_right" at bounding box center [1003, 153] width 18 height 18
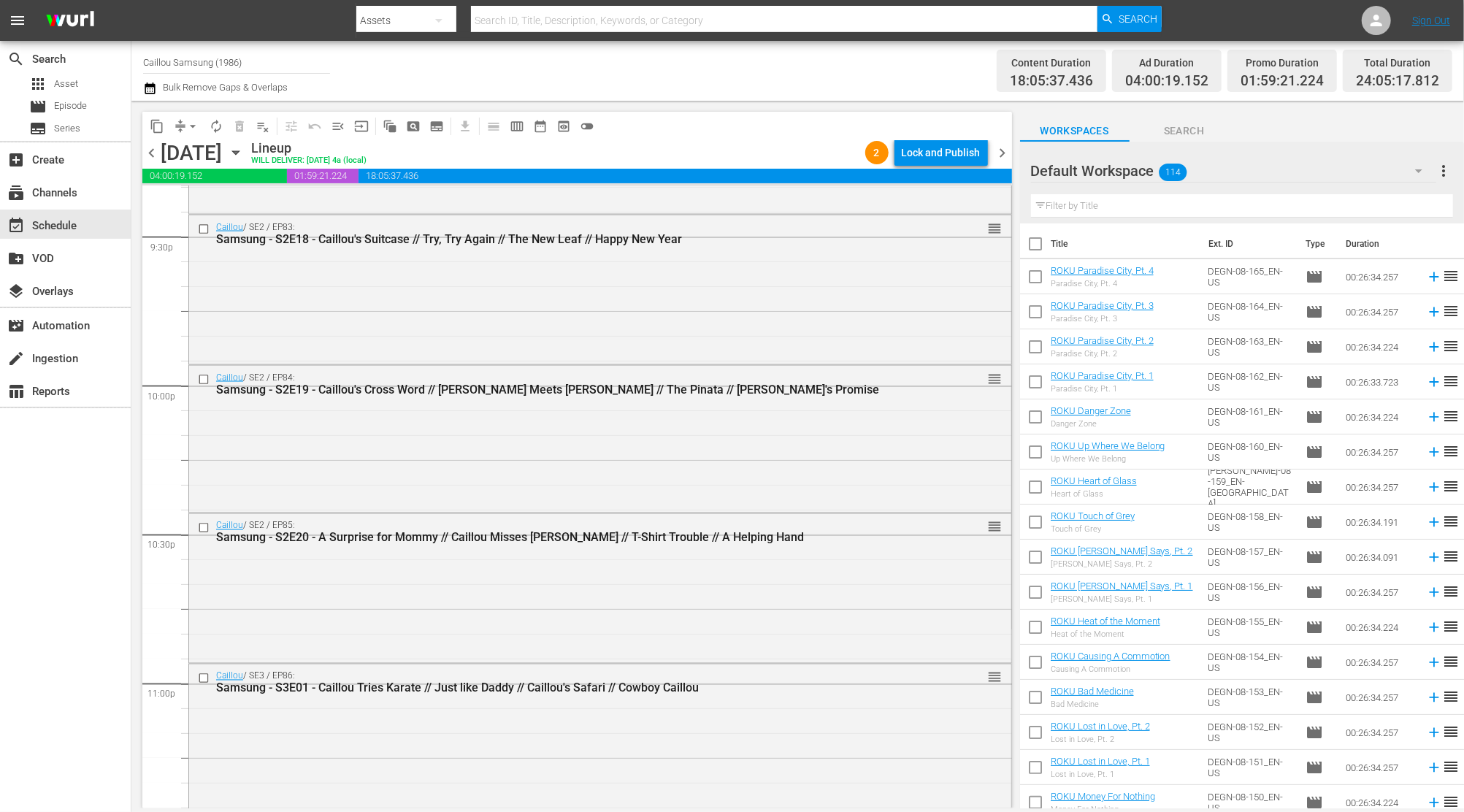
scroll to position [6655, 0]
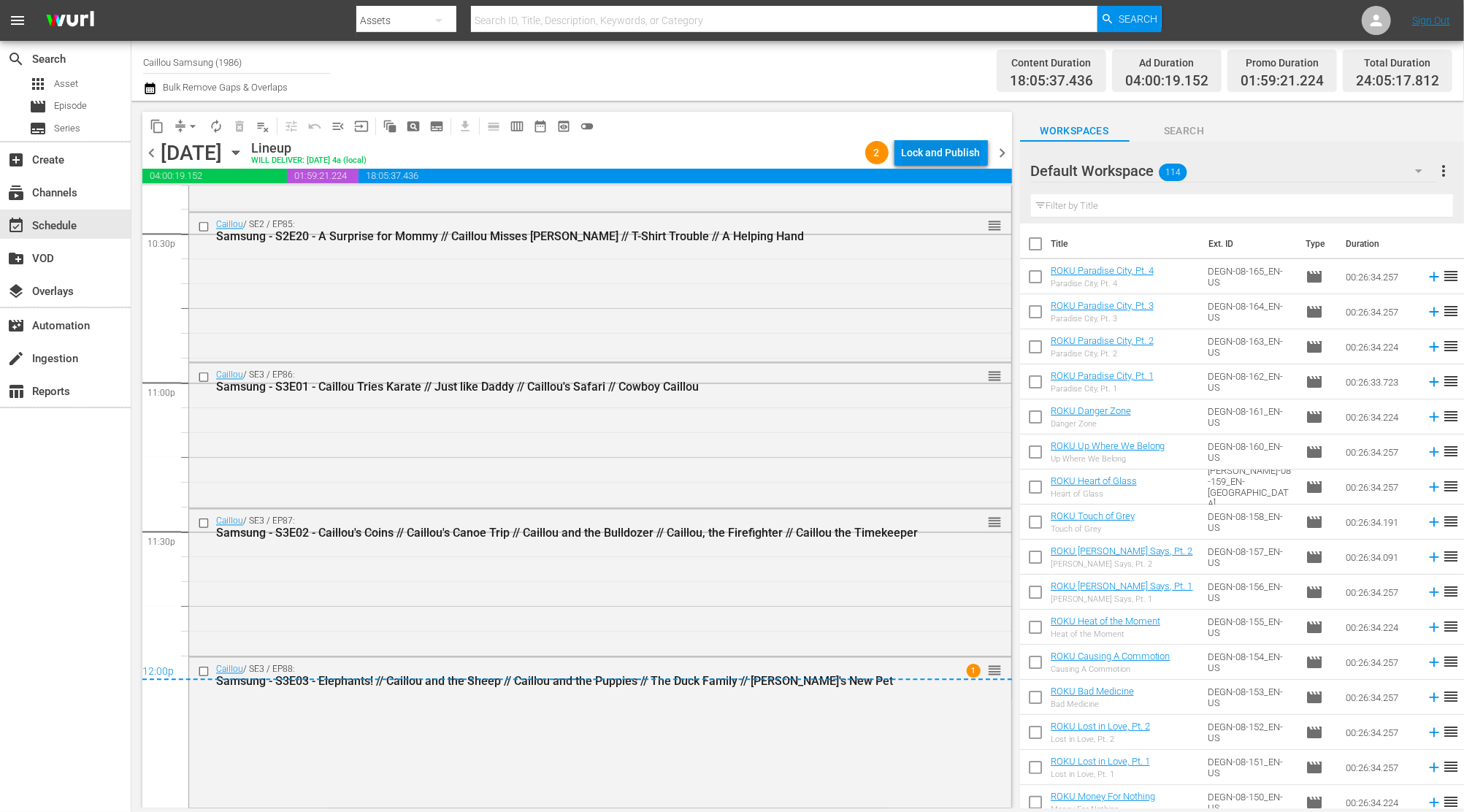
click at [945, 156] on div "Lock and Publish" at bounding box center [941, 152] width 79 height 26
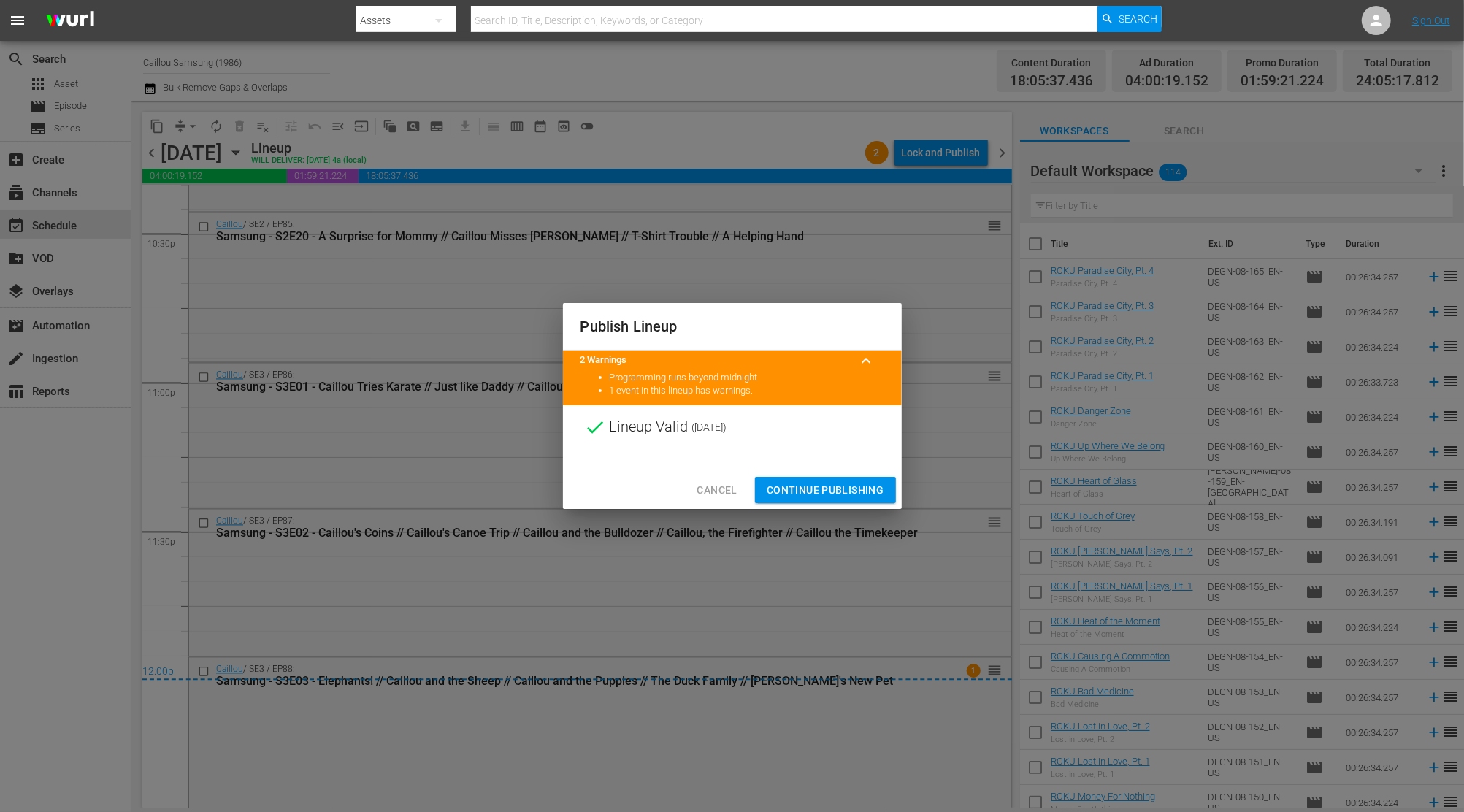
click at [797, 490] on span "Continue Publishing" at bounding box center [825, 490] width 117 height 18
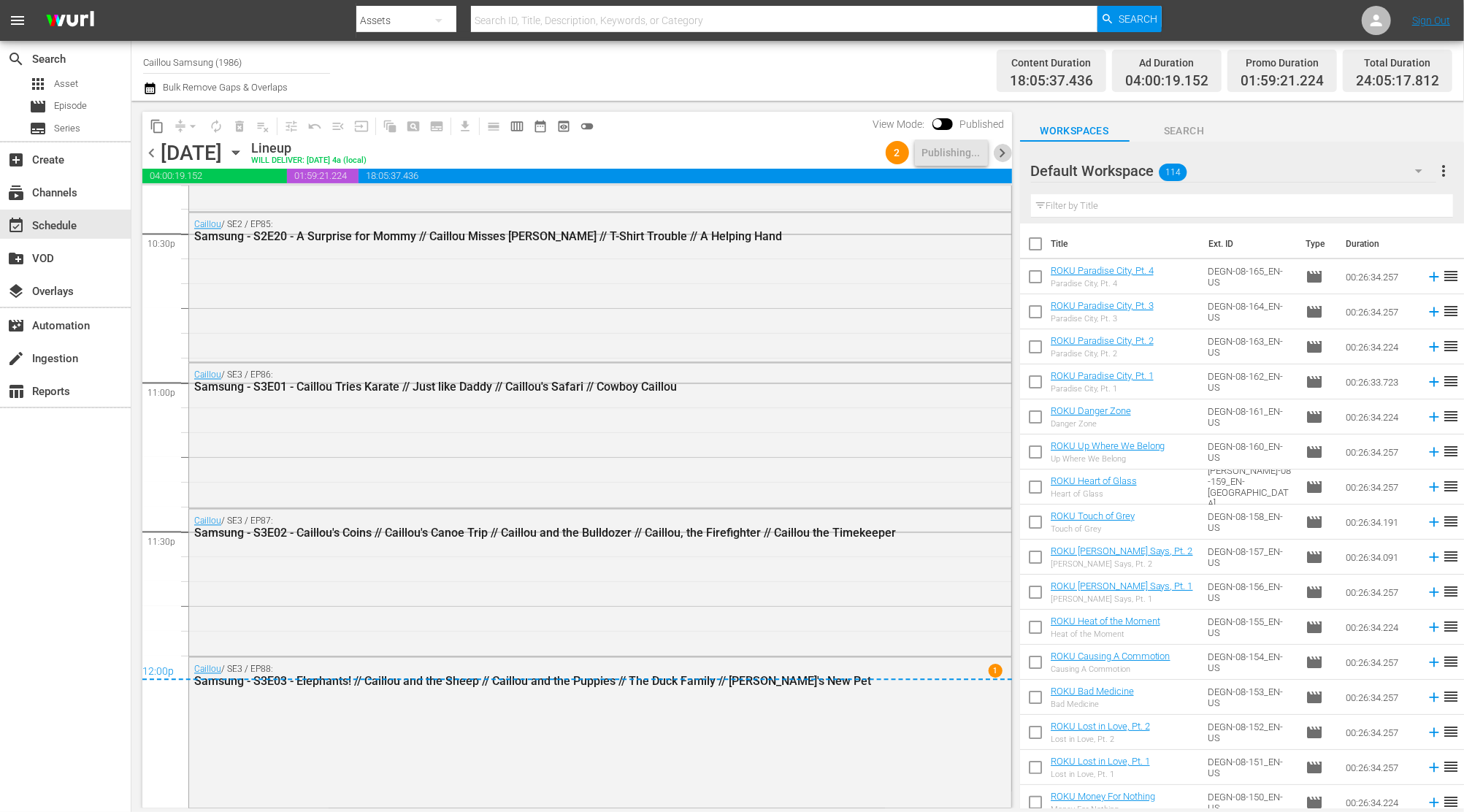
click at [1004, 153] on span "chevron_right" at bounding box center [1003, 153] width 18 height 18
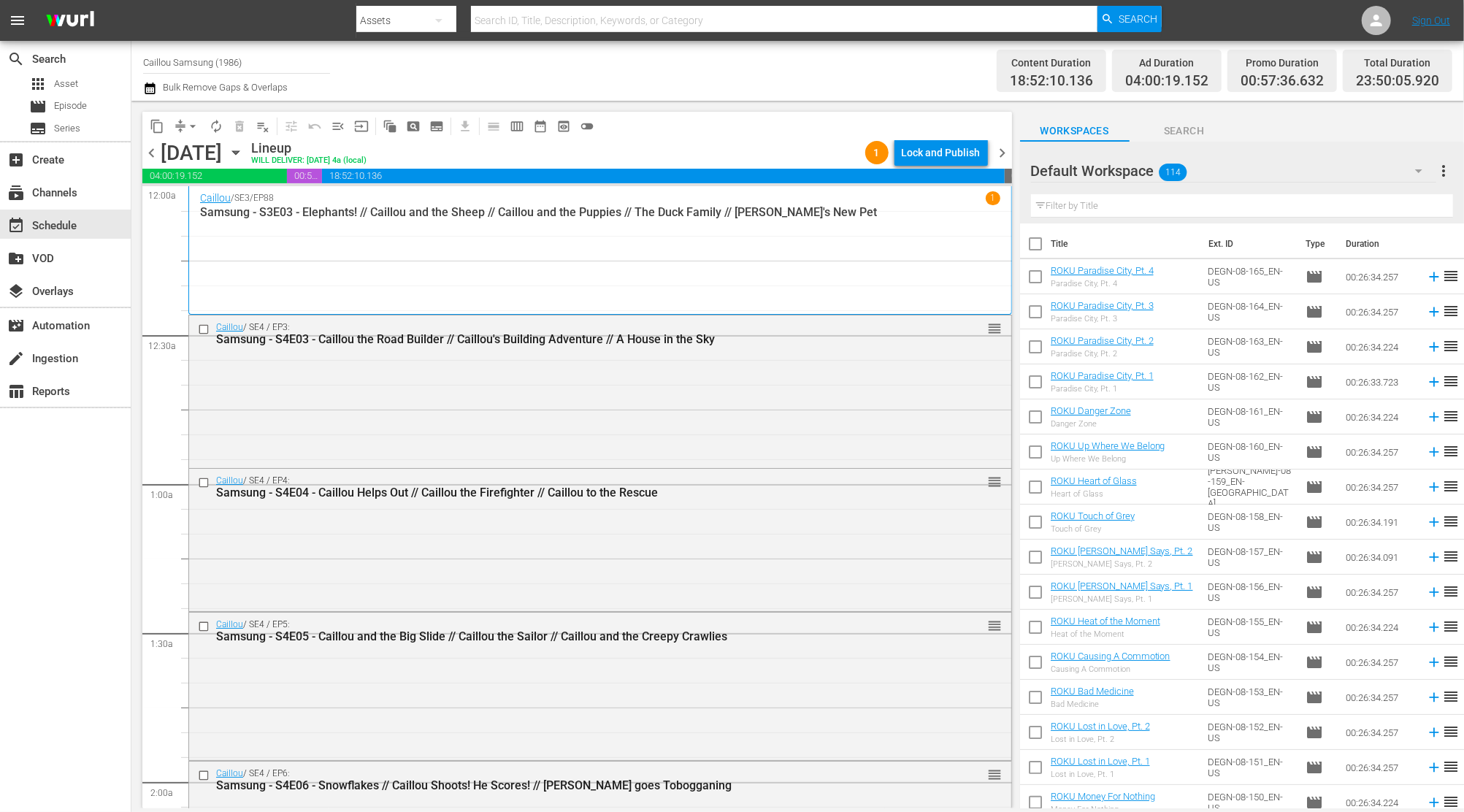
click at [950, 151] on div "Lock and Publish" at bounding box center [941, 152] width 79 height 26
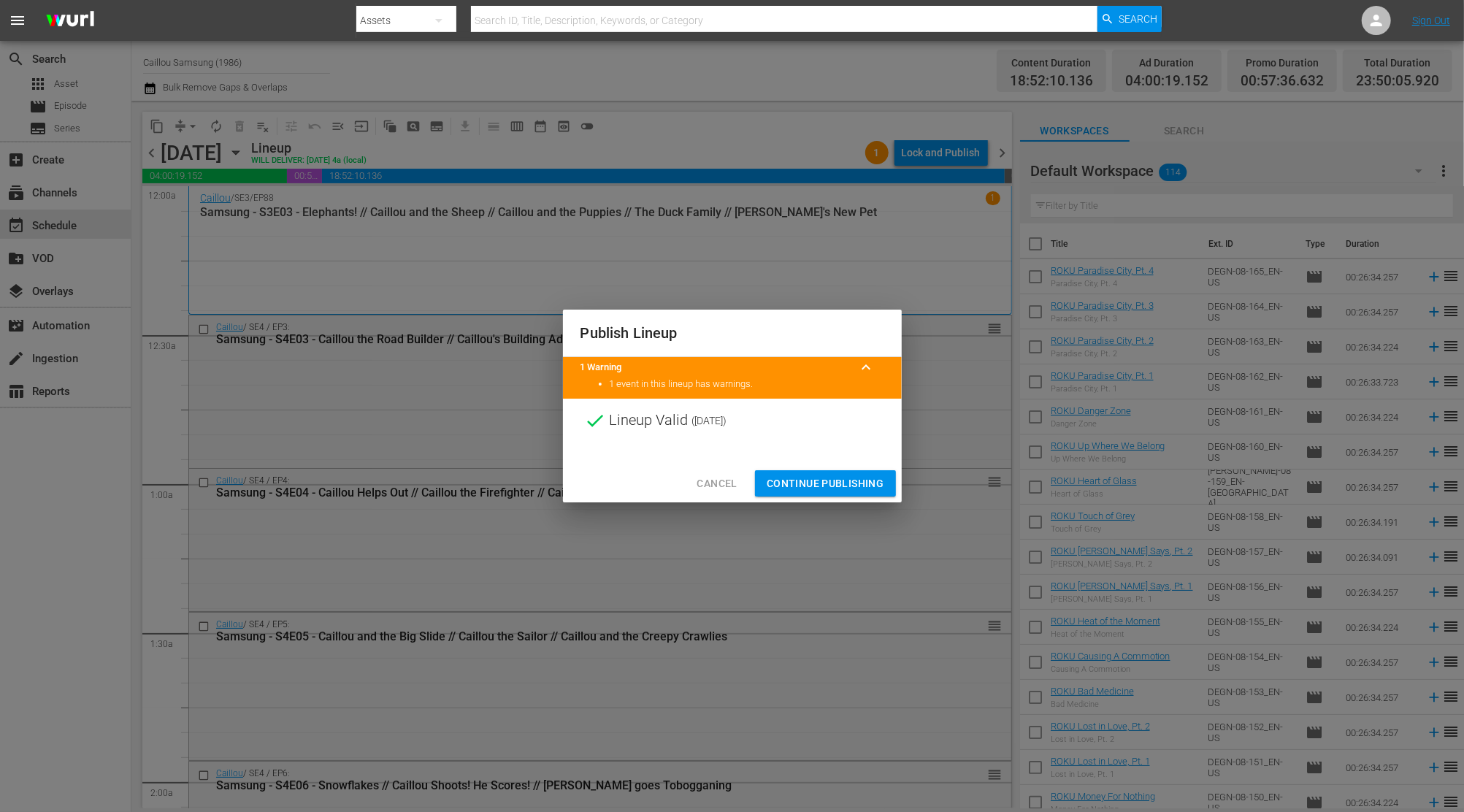
click at [831, 490] on span "Continue Publishing" at bounding box center [825, 484] width 117 height 18
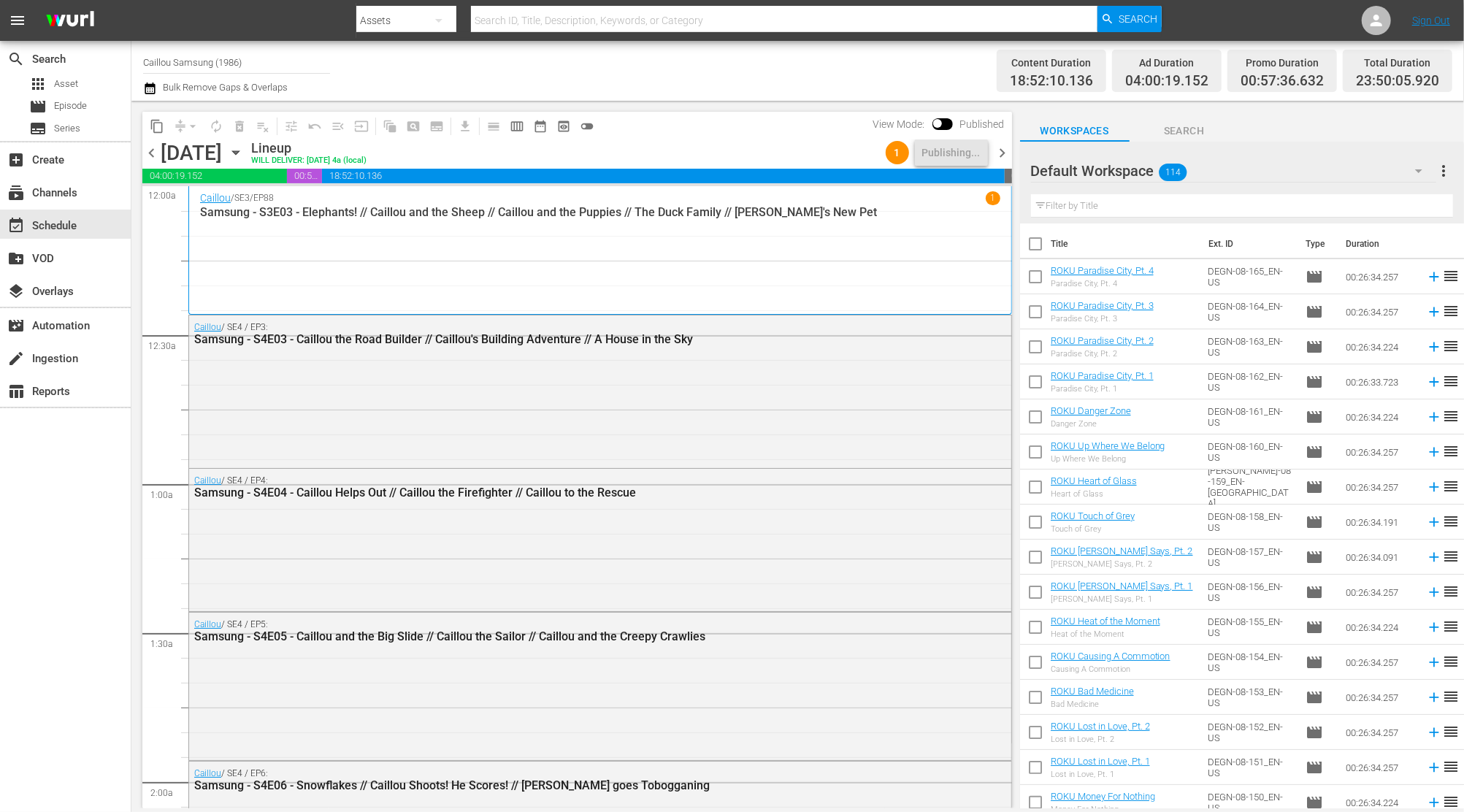
click at [1001, 147] on span "chevron_right" at bounding box center [1003, 153] width 18 height 18
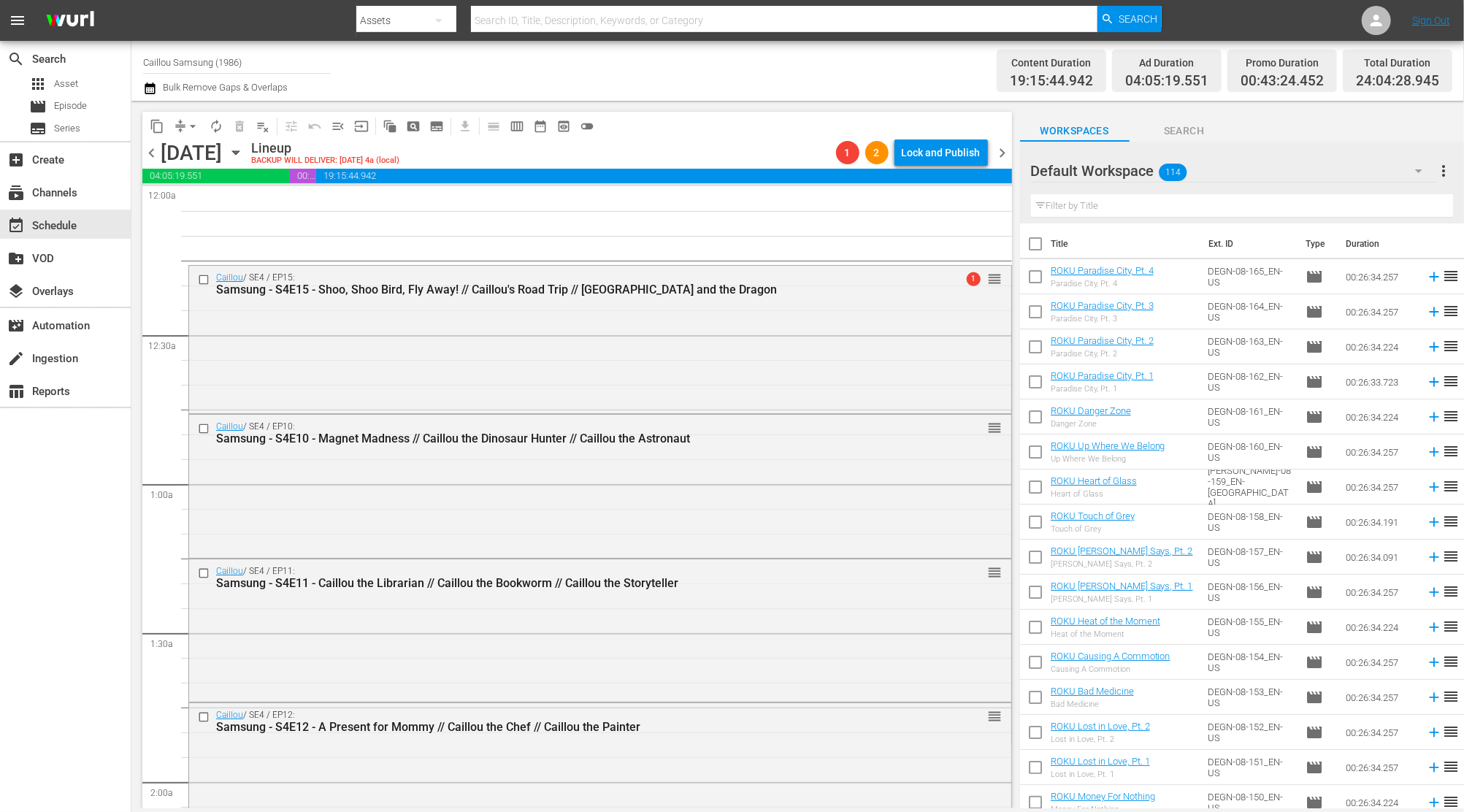
click at [147, 150] on span "chevron_left" at bounding box center [152, 153] width 18 height 18
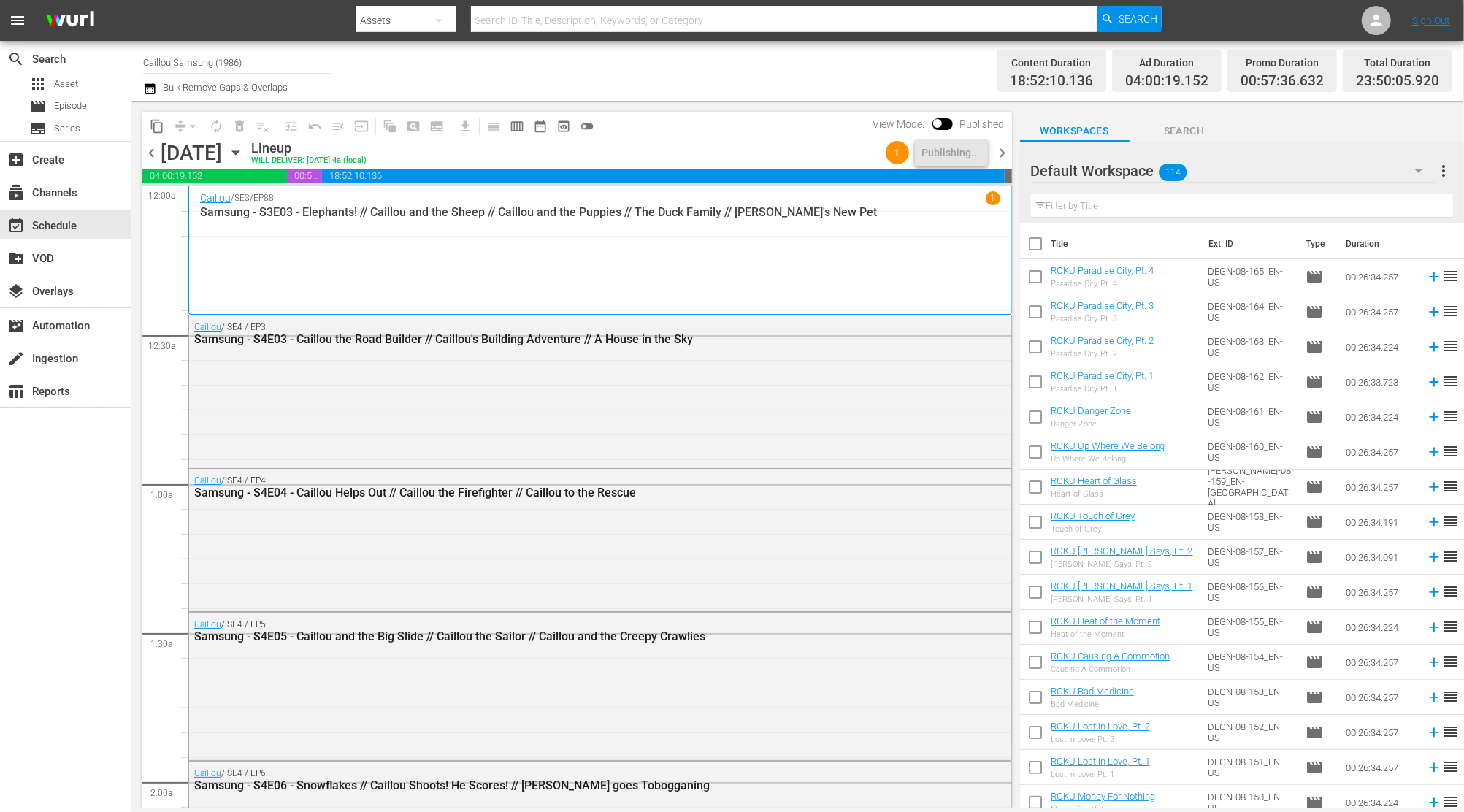
click at [1006, 157] on span "chevron_right" at bounding box center [1003, 153] width 18 height 18
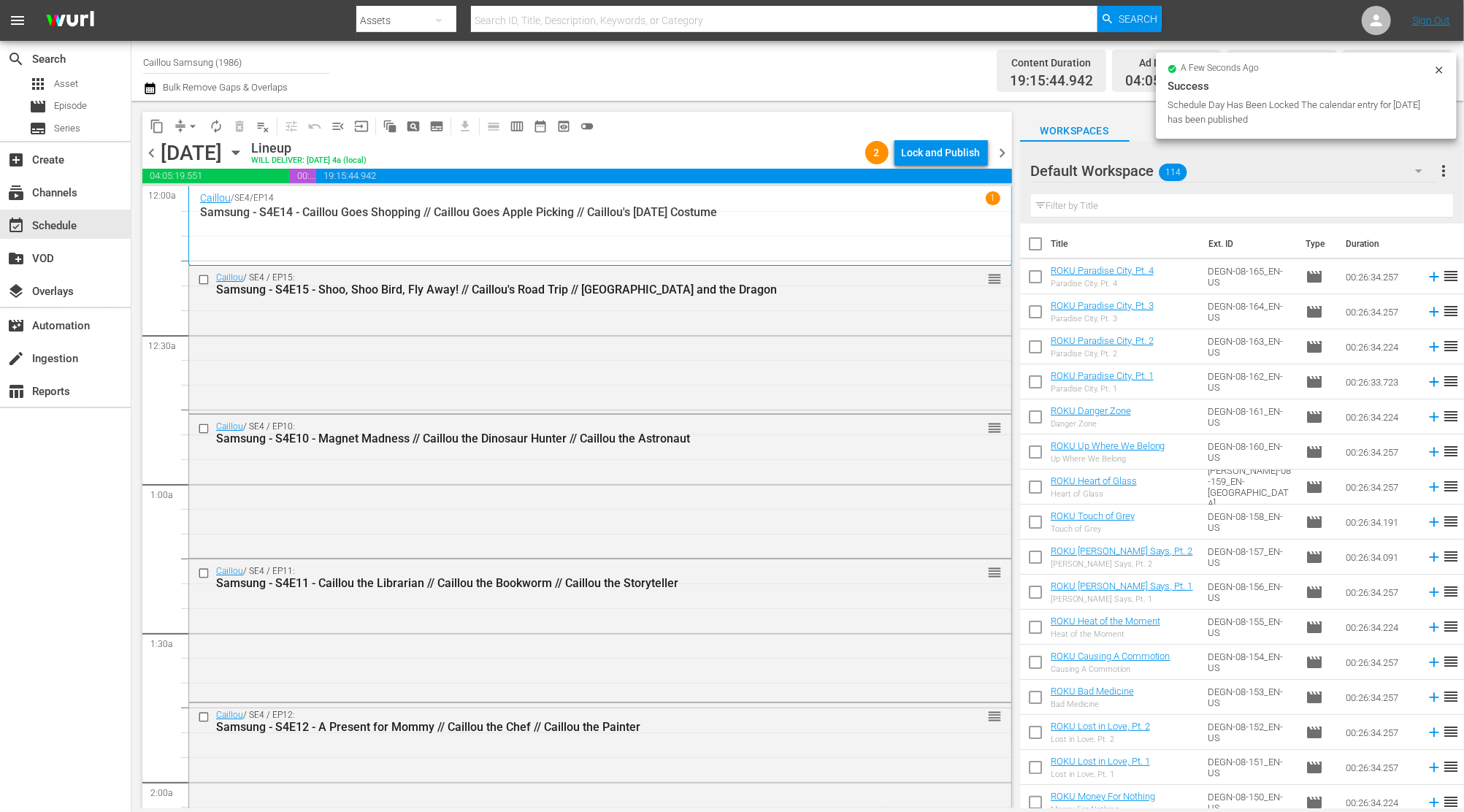
click at [185, 131] on span "arrow_drop_down" at bounding box center [192, 126] width 14 height 14
click at [209, 204] on li "Align to End of Previous Day" at bounding box center [193, 204] width 153 height 24
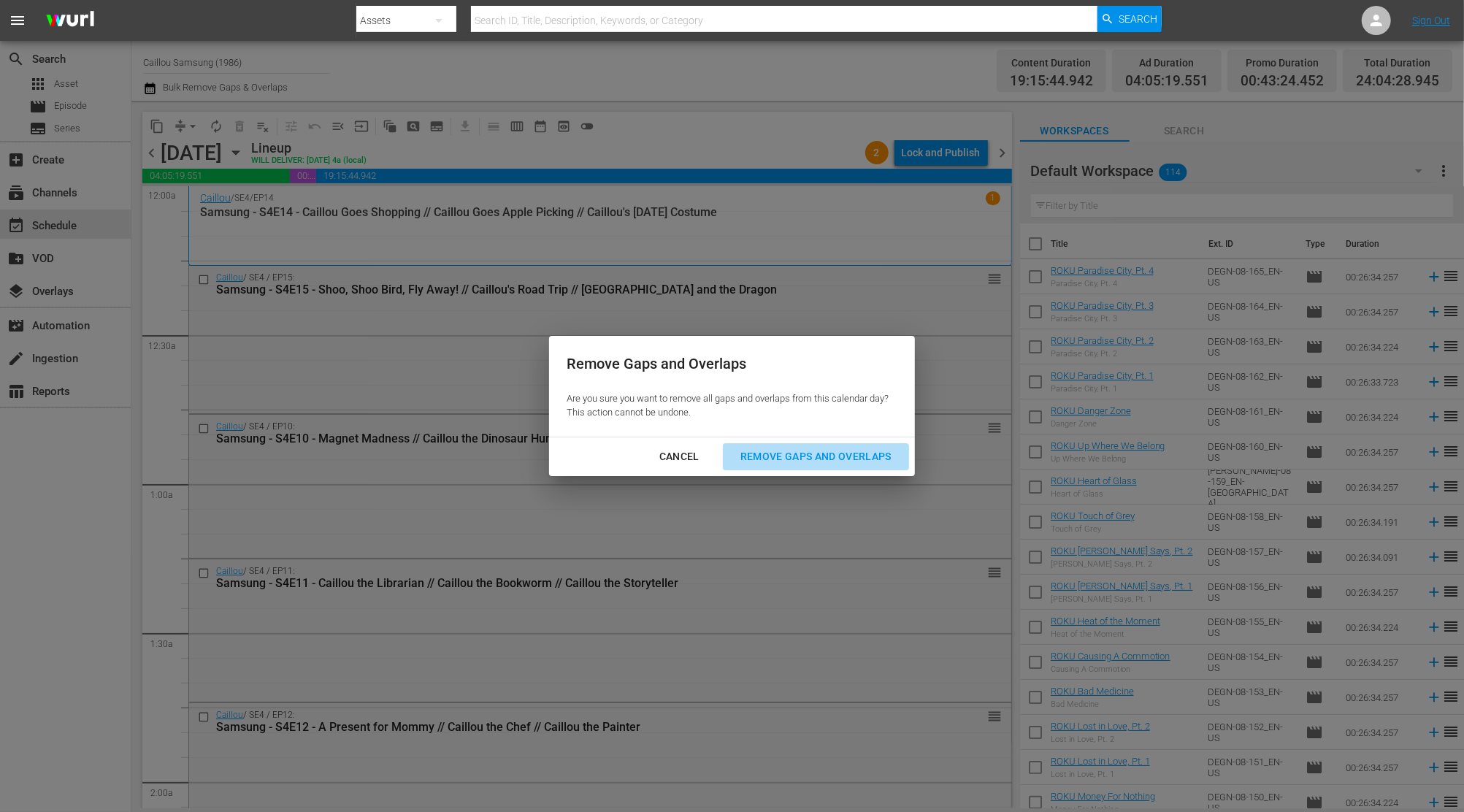
click at [825, 456] on div "Remove Gaps and Overlaps" at bounding box center [816, 457] width 174 height 18
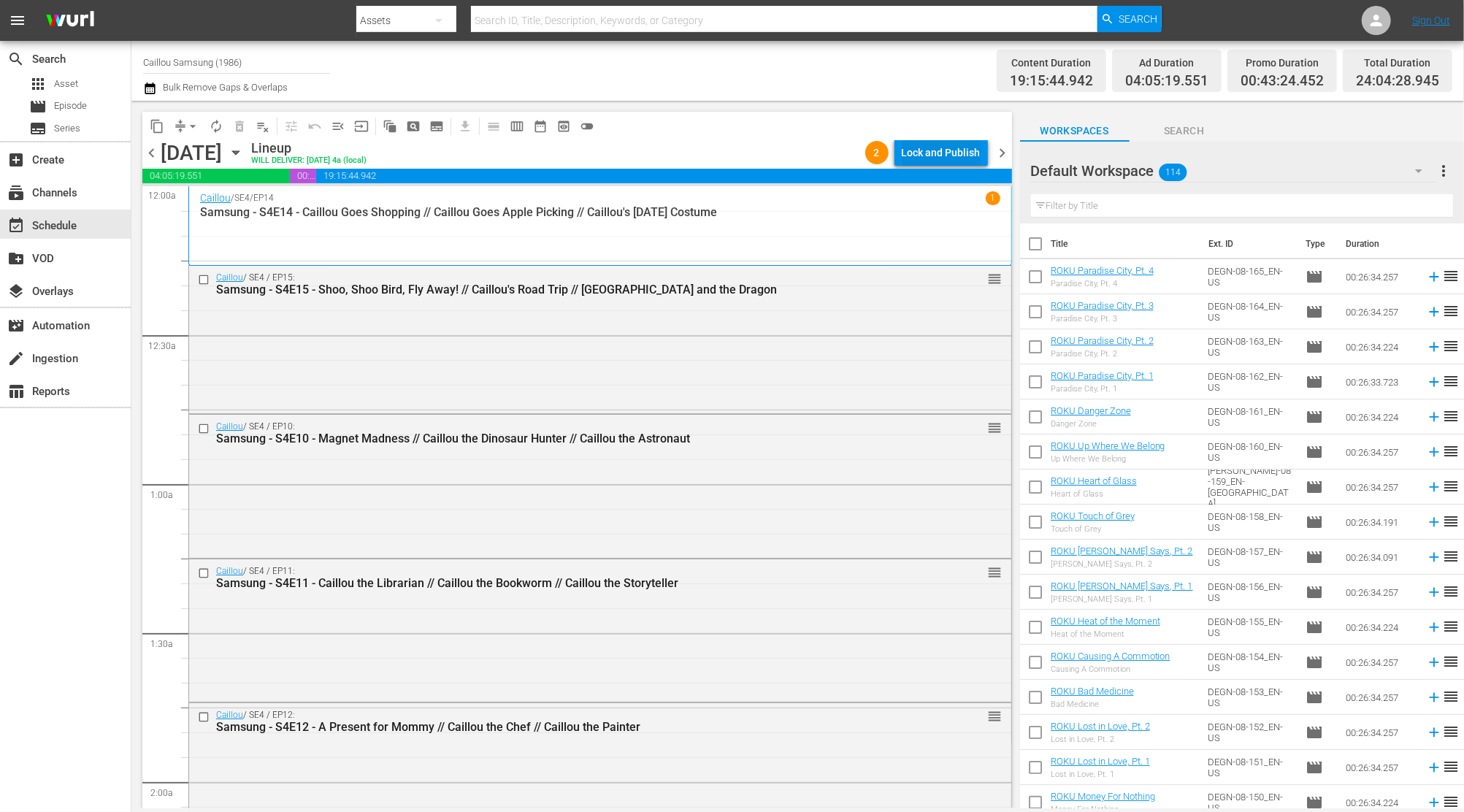
click at [959, 149] on div "Lock and Publish" at bounding box center [941, 152] width 79 height 26
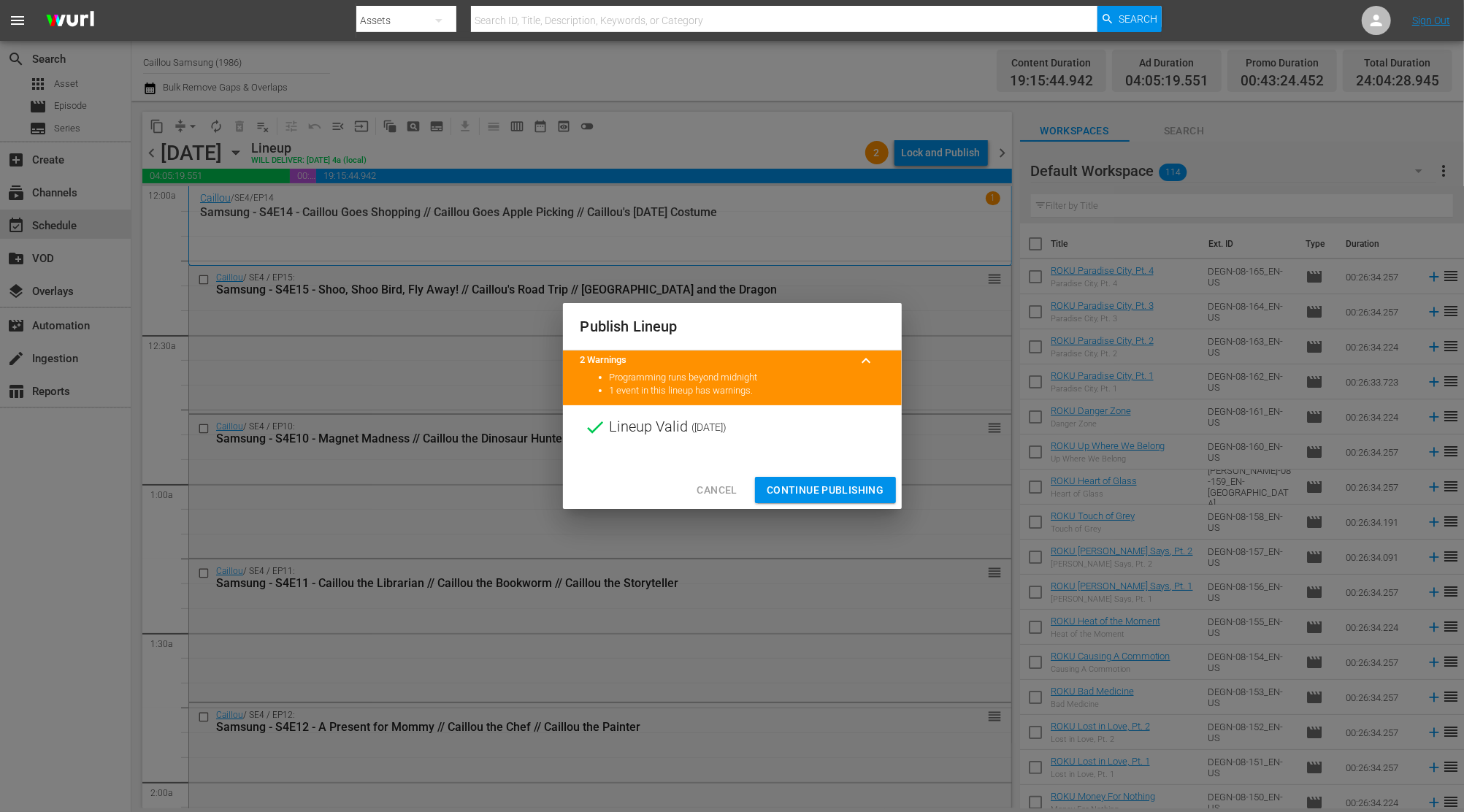
click at [849, 479] on button "Continue Publishing" at bounding box center [825, 490] width 141 height 27
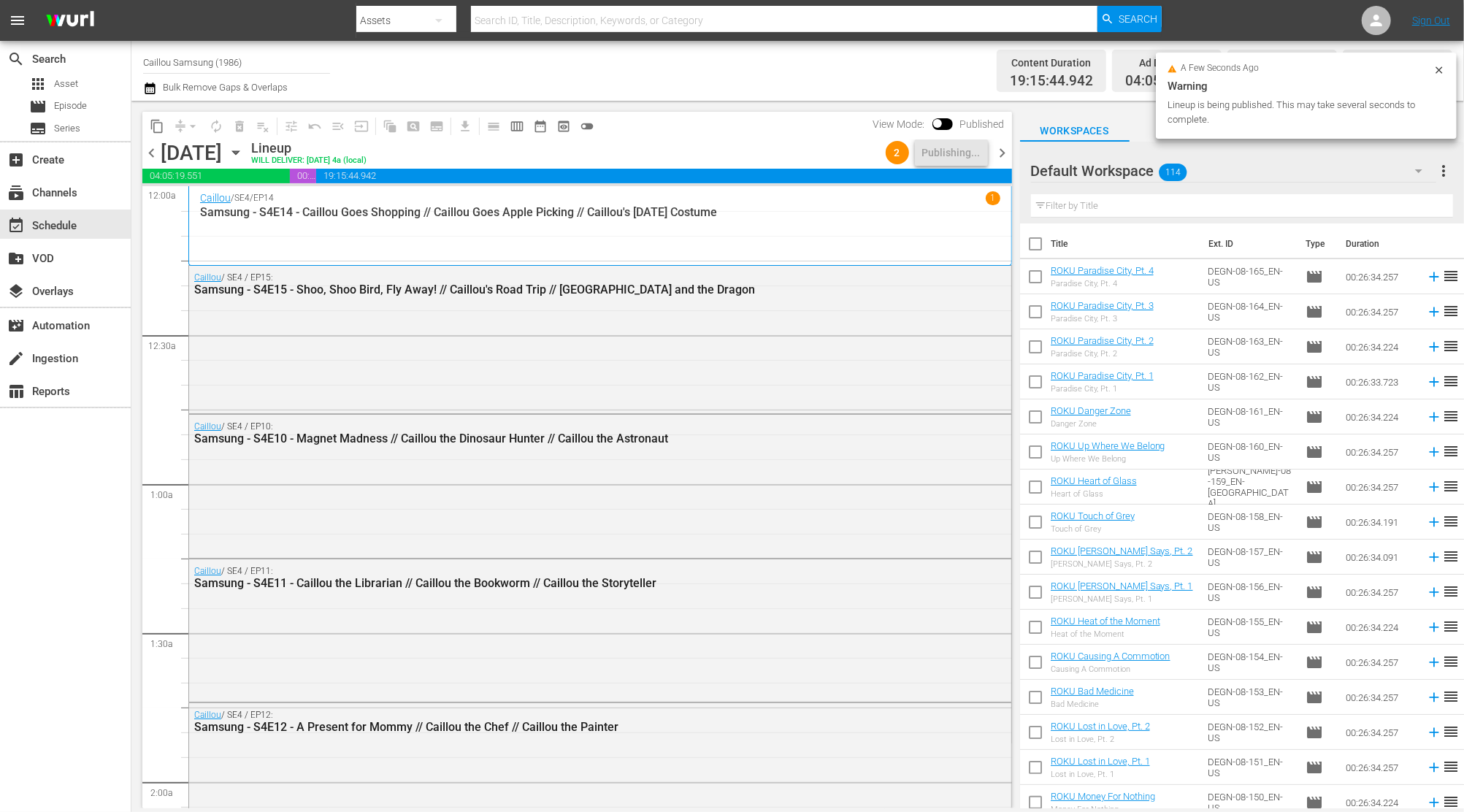
click at [1008, 150] on span "chevron_right" at bounding box center [1003, 153] width 18 height 18
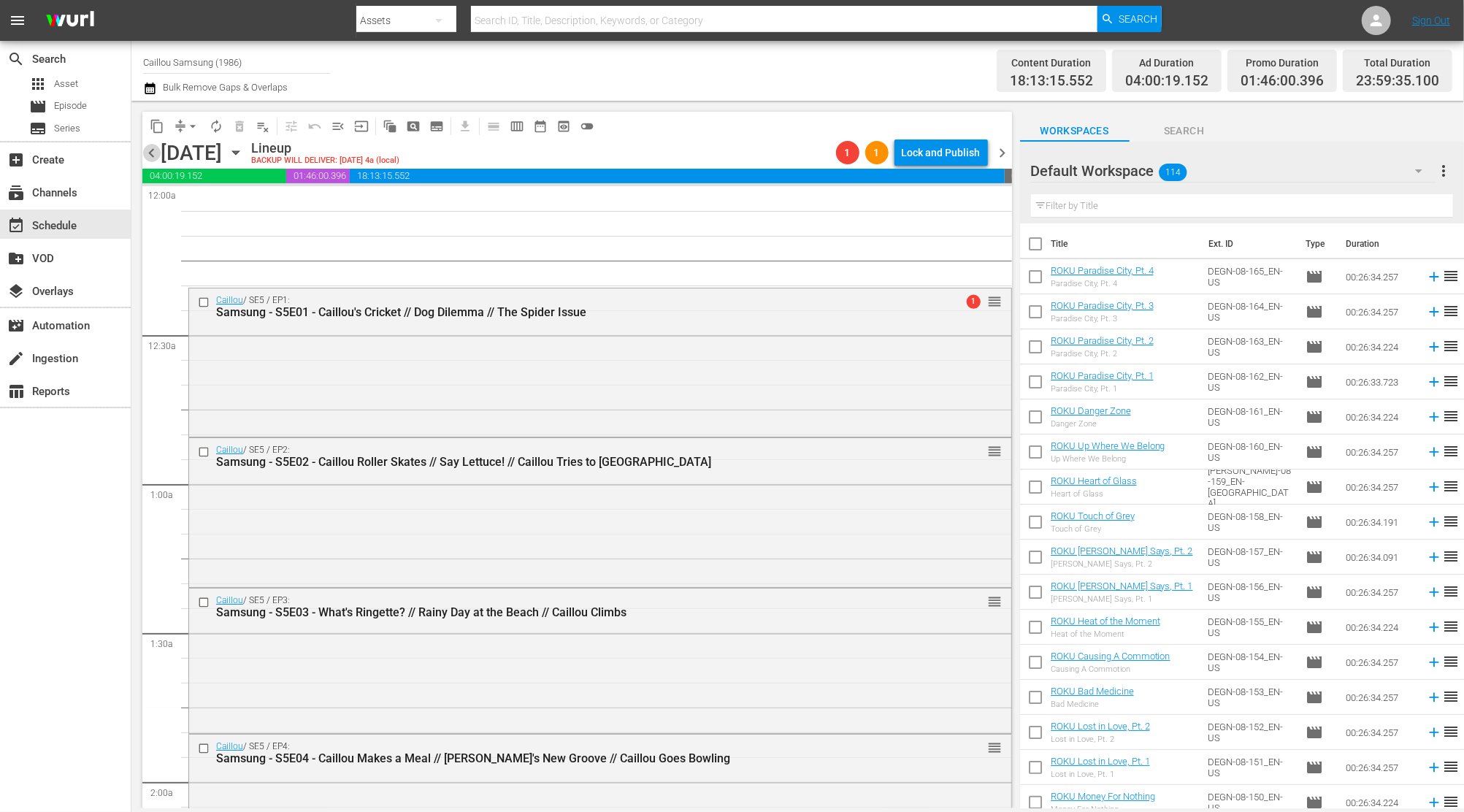
click at [158, 157] on span "chevron_left" at bounding box center [152, 153] width 18 height 18
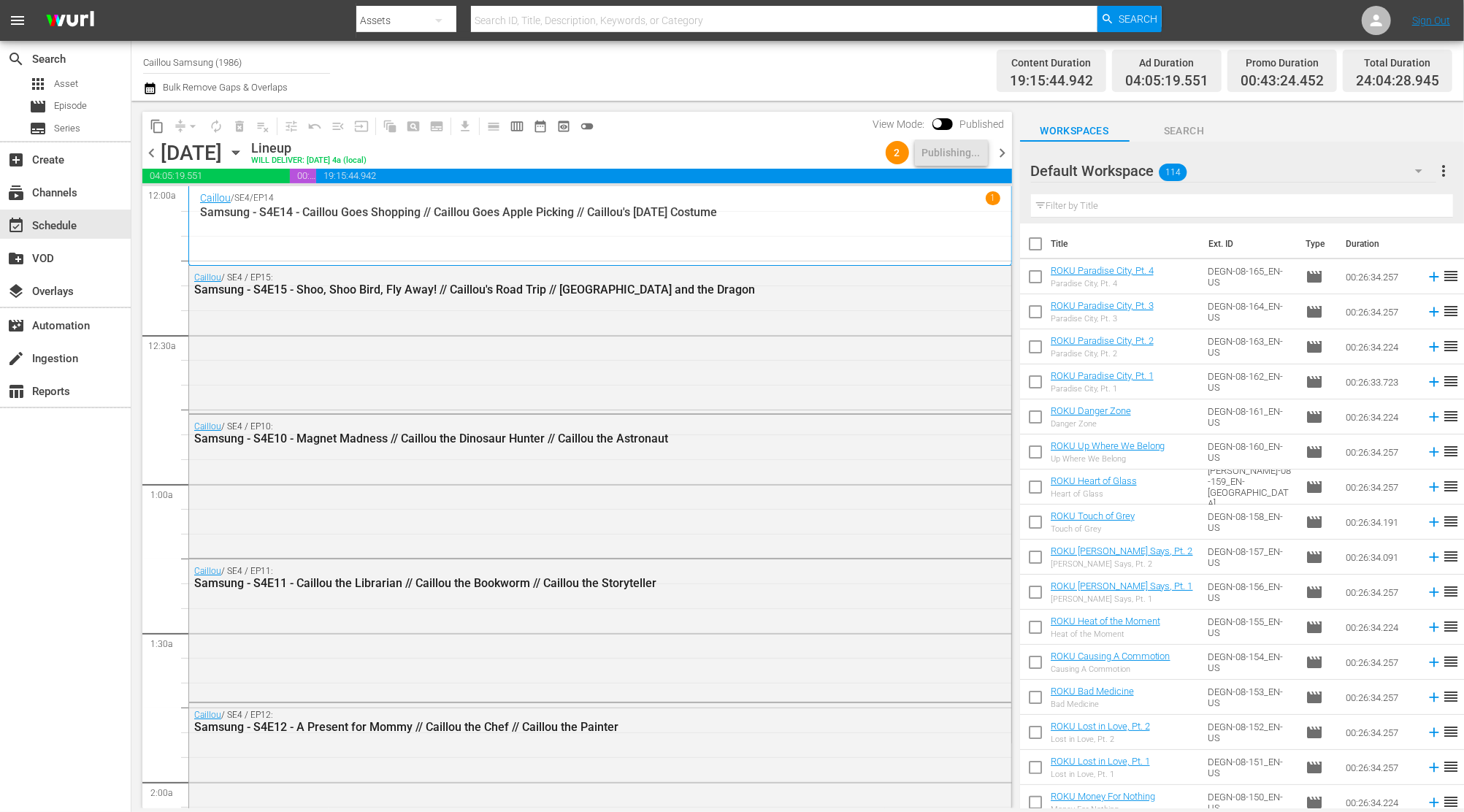
click at [1005, 151] on span "chevron_right" at bounding box center [1003, 153] width 18 height 18
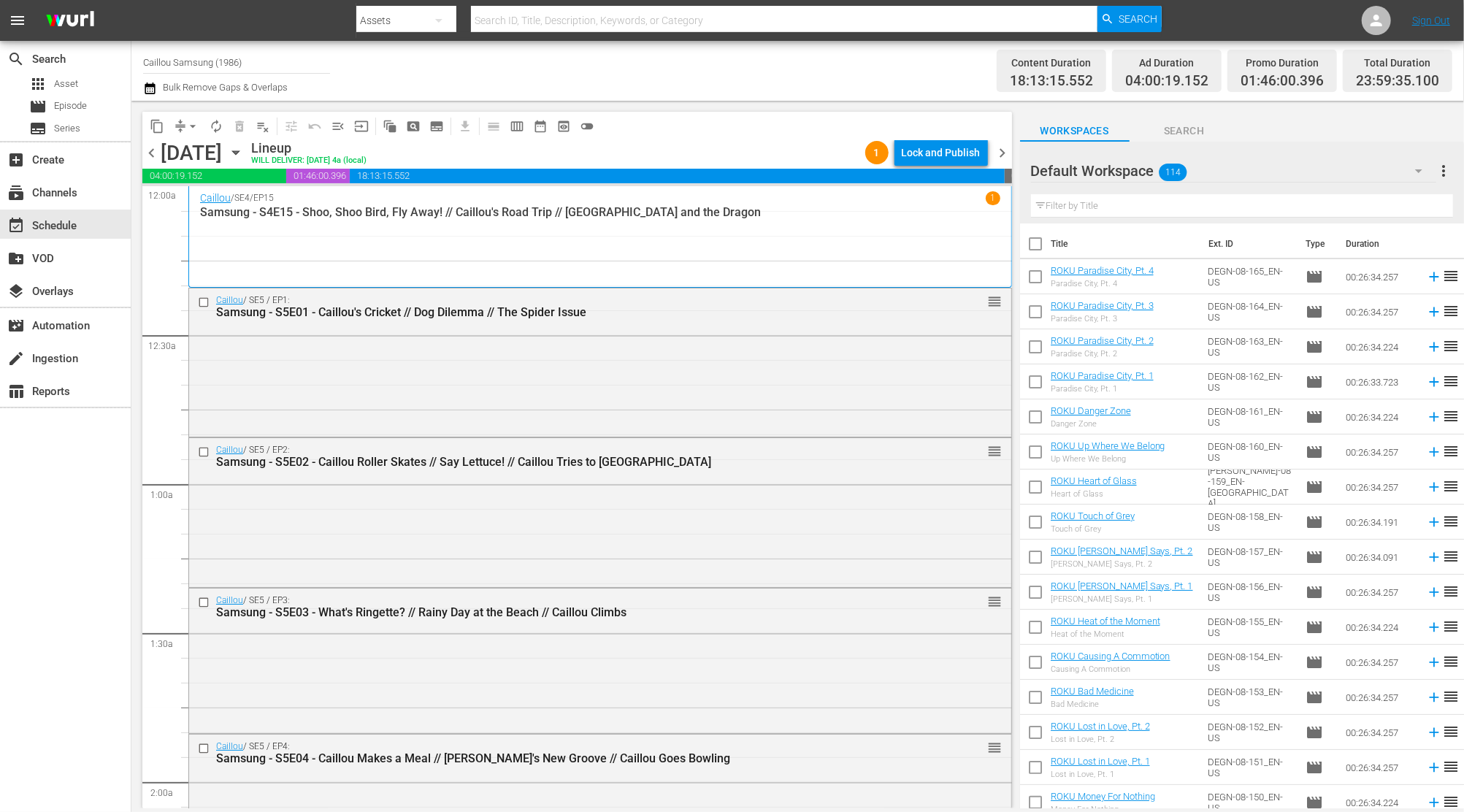
click at [190, 125] on span "arrow_drop_down" at bounding box center [192, 126] width 14 height 14
click at [203, 203] on li "Align to End of Previous Day" at bounding box center [193, 204] width 153 height 24
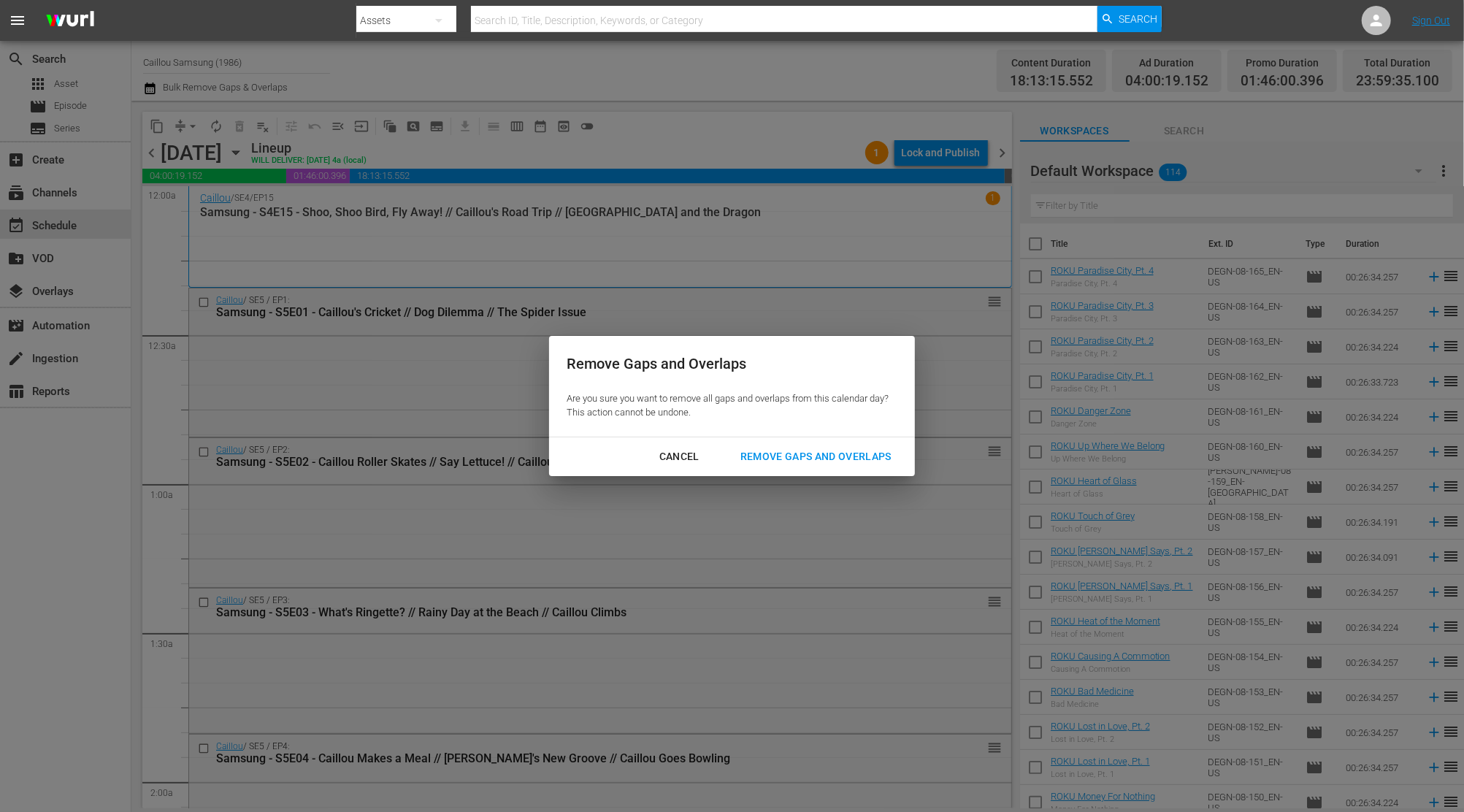
click at [796, 451] on div "Remove Gaps and Overlaps" at bounding box center [816, 457] width 174 height 18
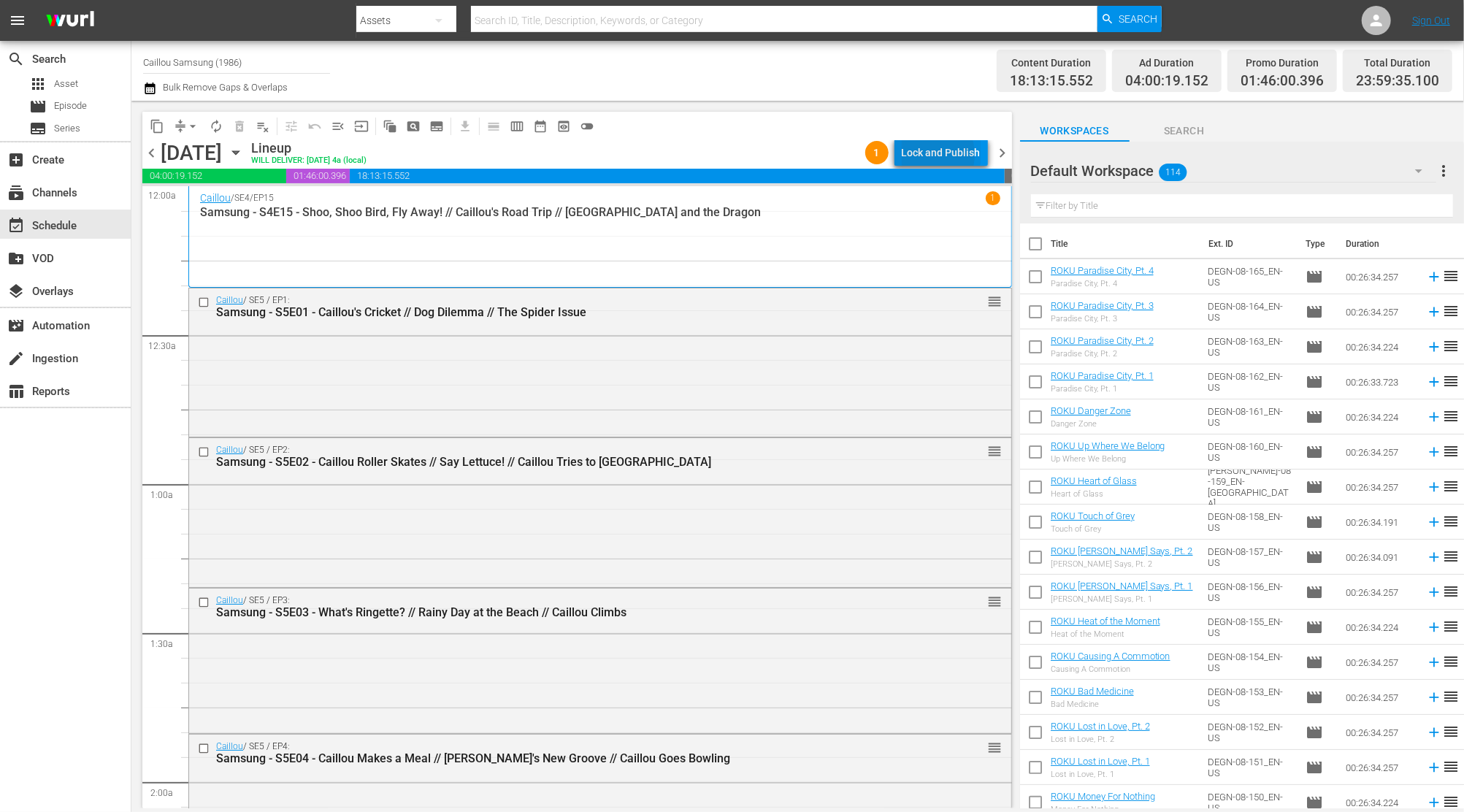
click at [929, 155] on div "Lock and Publish" at bounding box center [941, 152] width 79 height 26
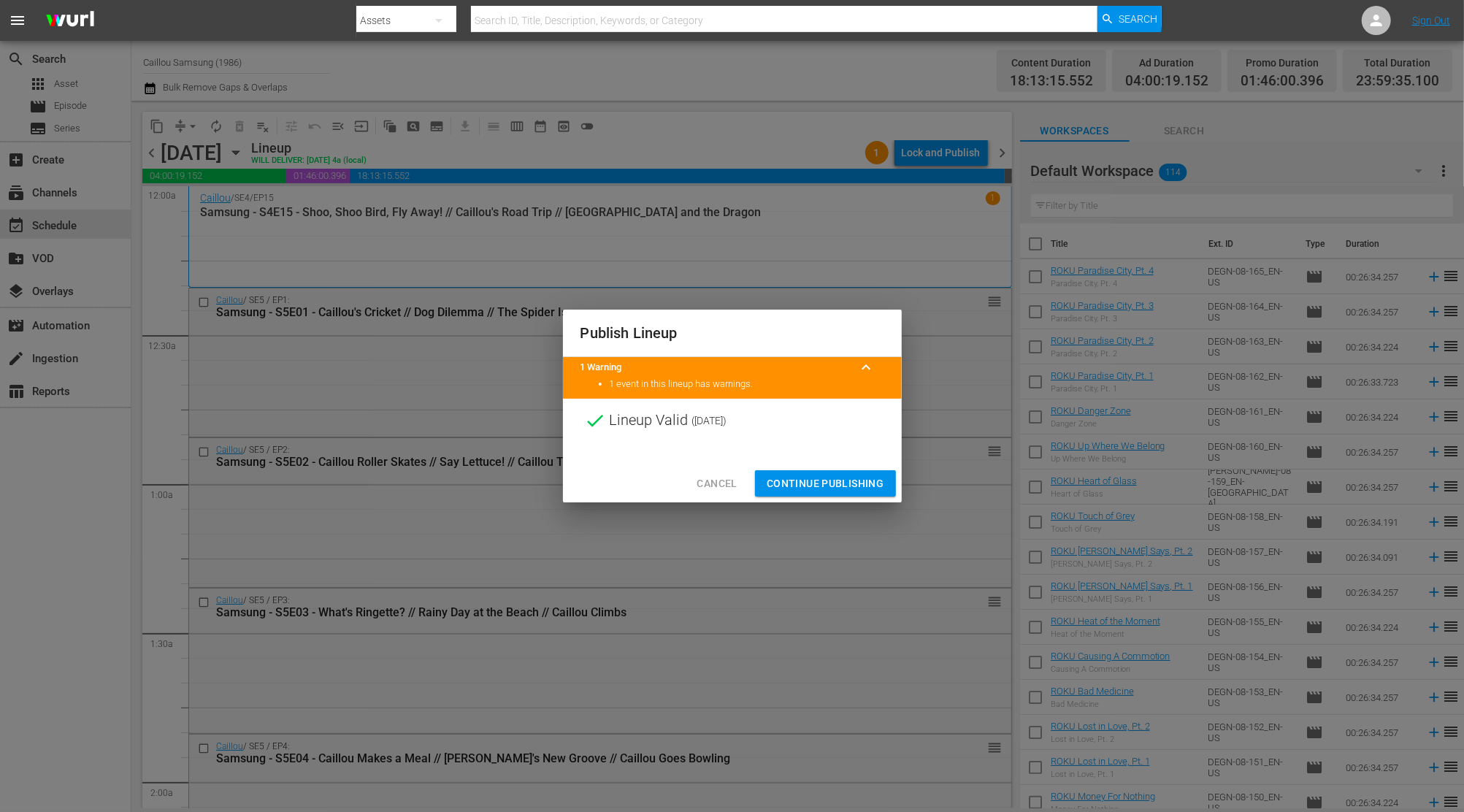
click at [822, 491] on span "Continue Publishing" at bounding box center [825, 484] width 117 height 18
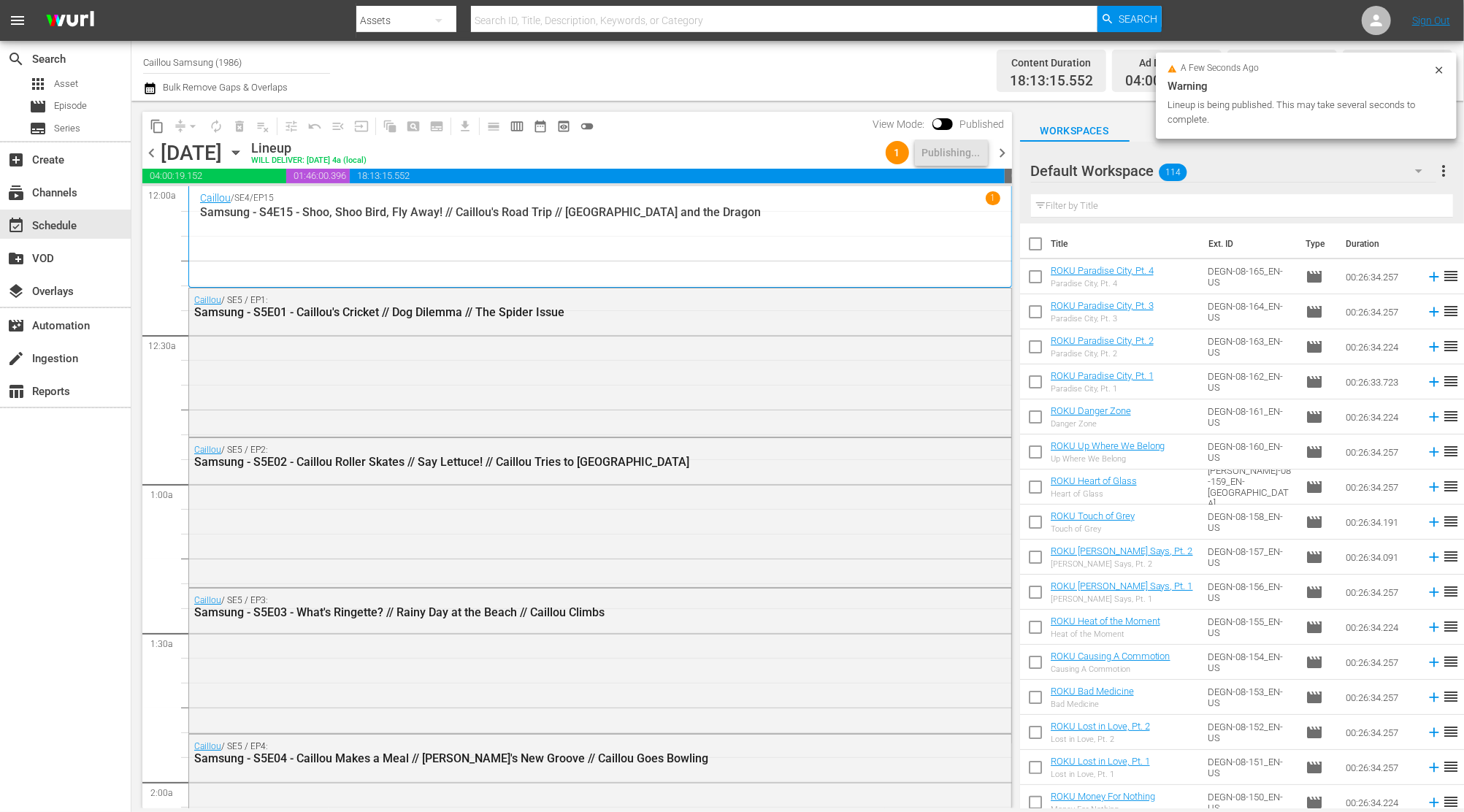
click at [1001, 156] on span "chevron_right" at bounding box center [1003, 153] width 18 height 18
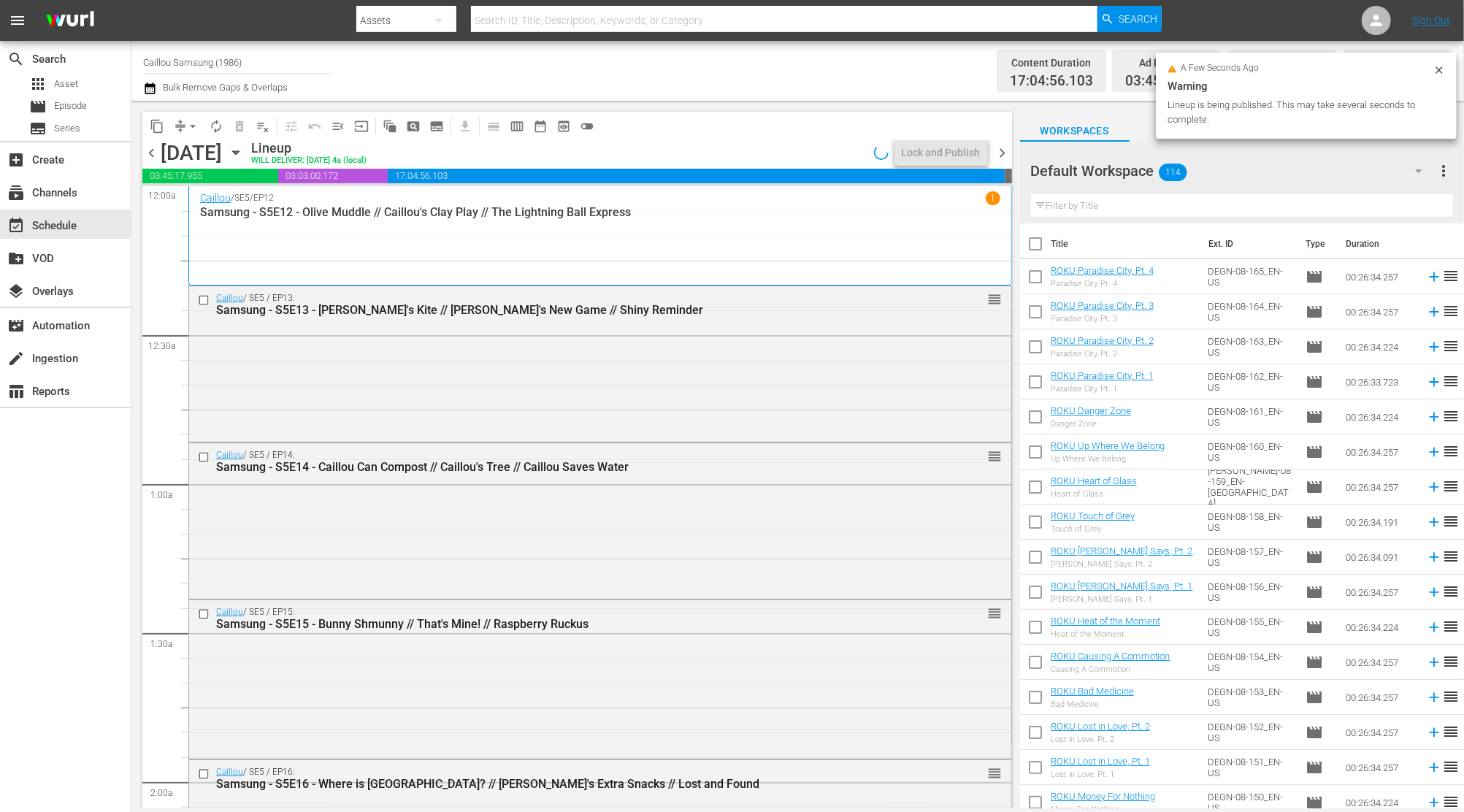
click at [155, 151] on span "chevron_left" at bounding box center [152, 153] width 18 height 18
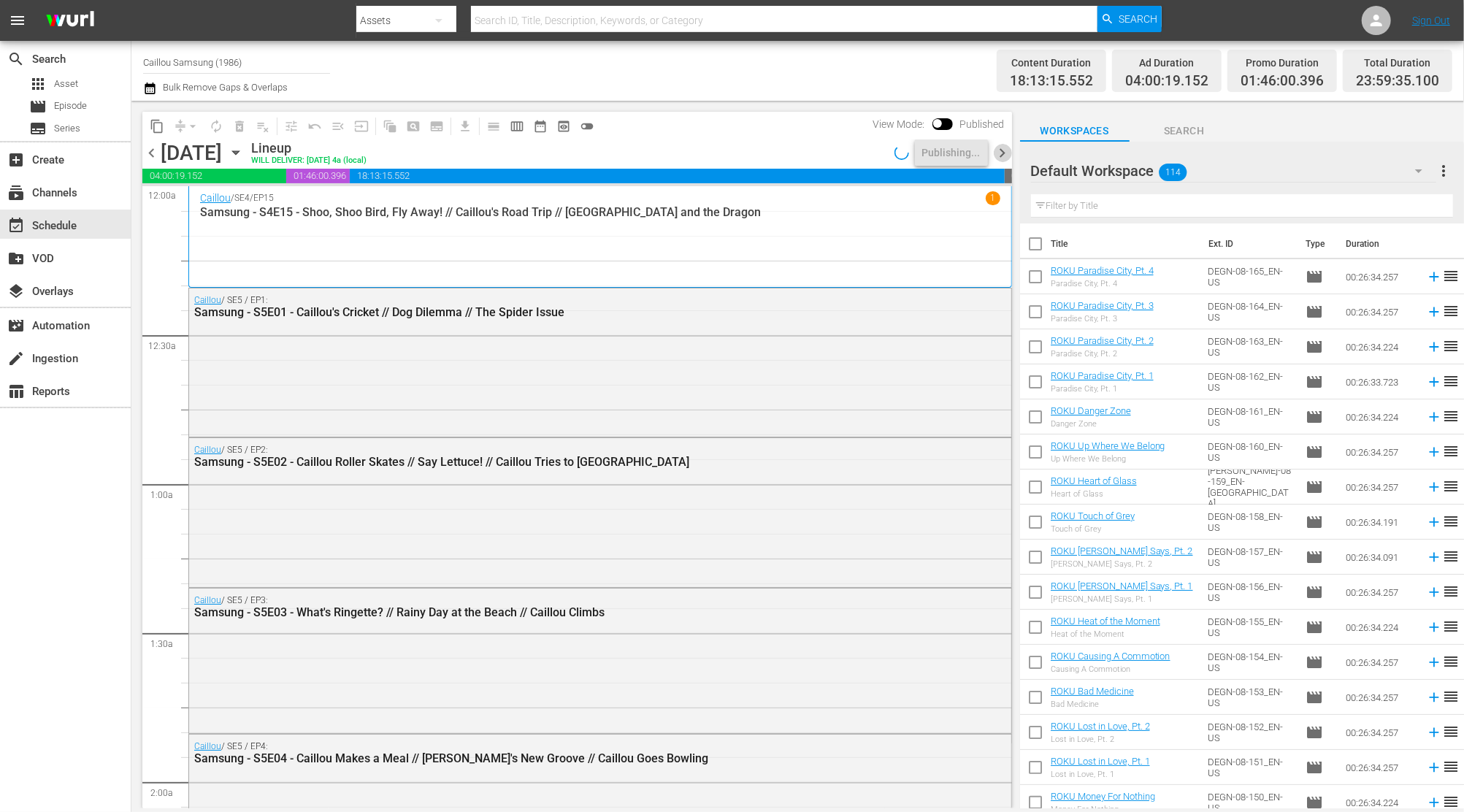
click at [1006, 157] on span "chevron_right" at bounding box center [1003, 153] width 18 height 18
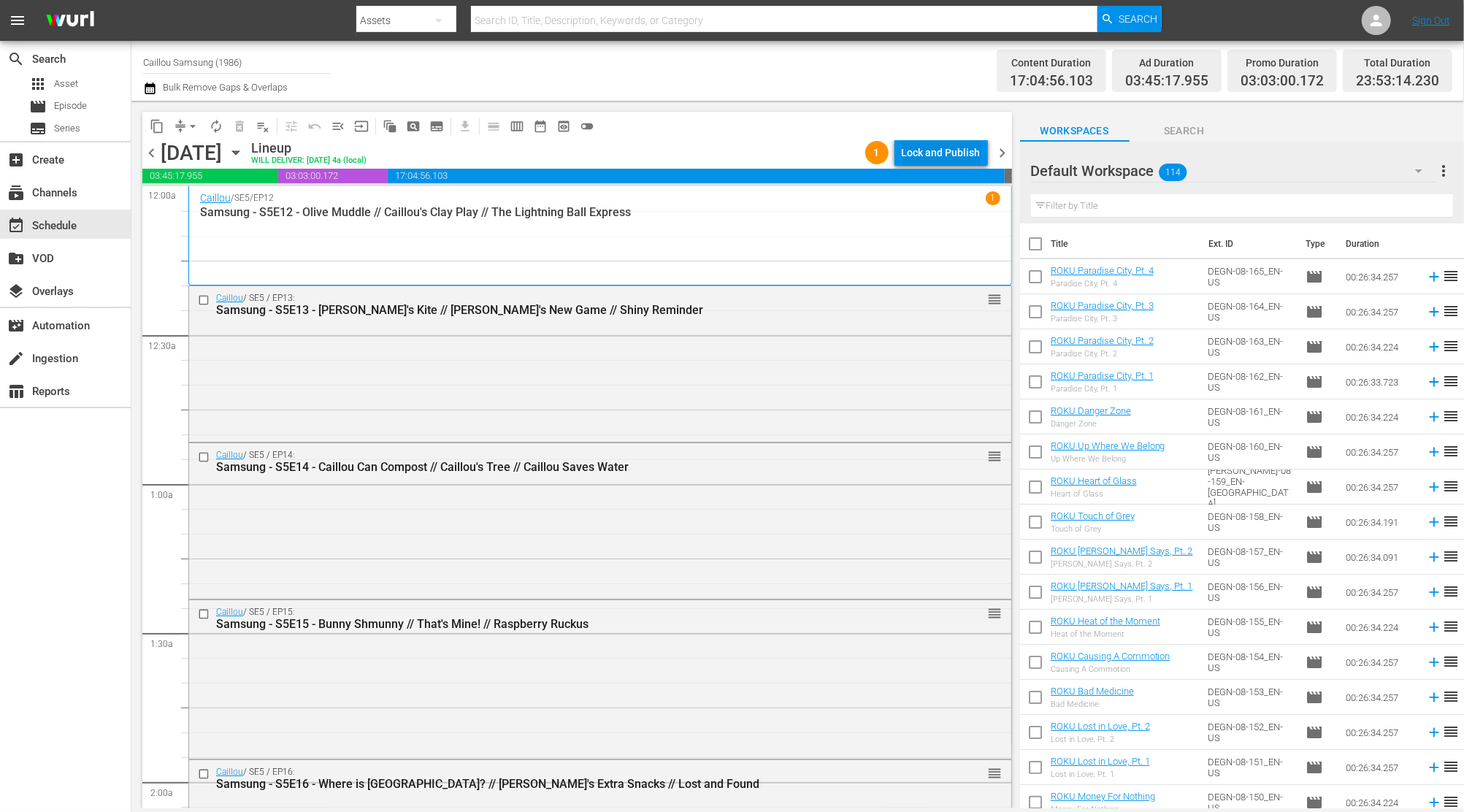
click at [963, 150] on div "Lock and Publish" at bounding box center [941, 152] width 79 height 26
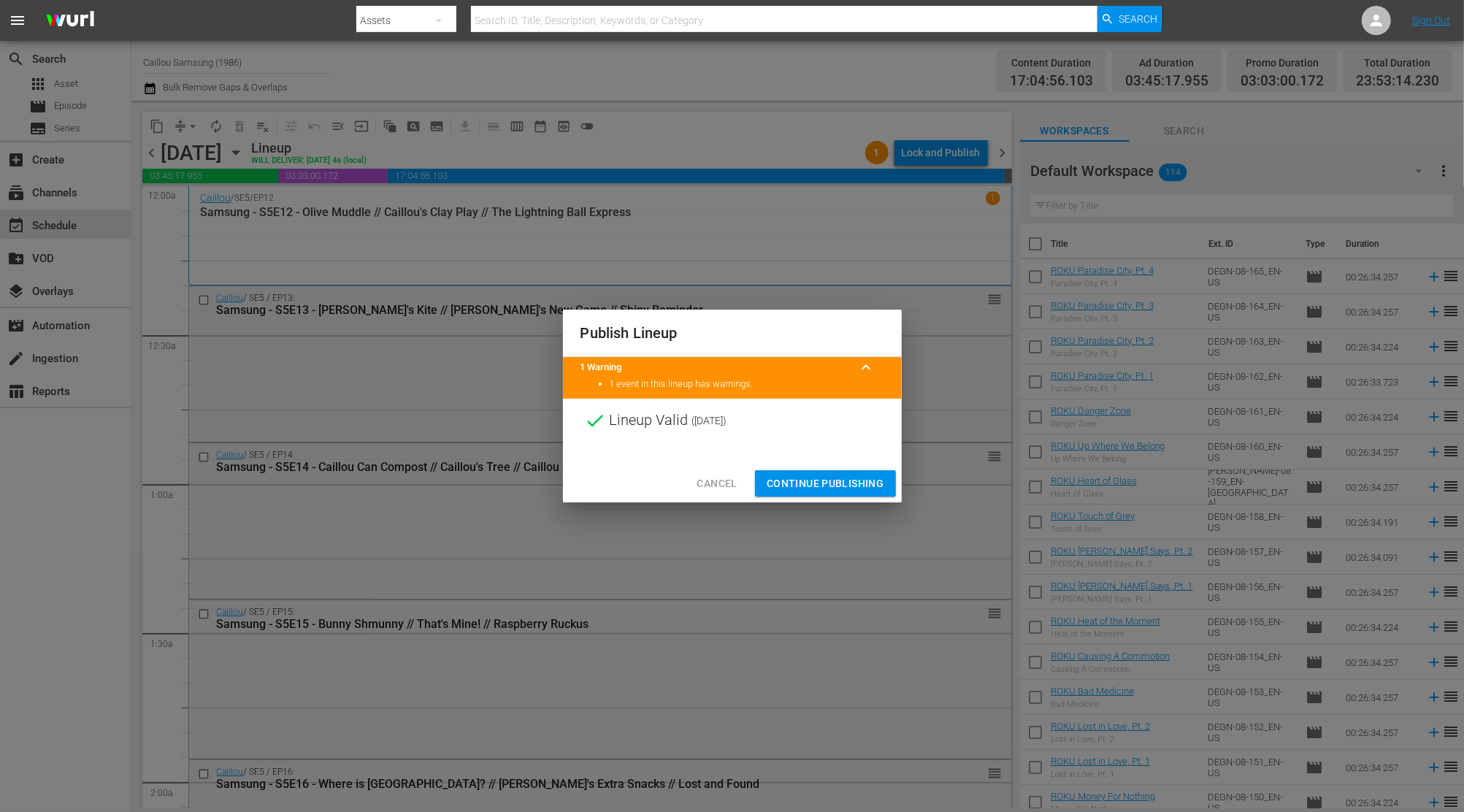
click at [821, 486] on span "Continue Publishing" at bounding box center [825, 484] width 117 height 18
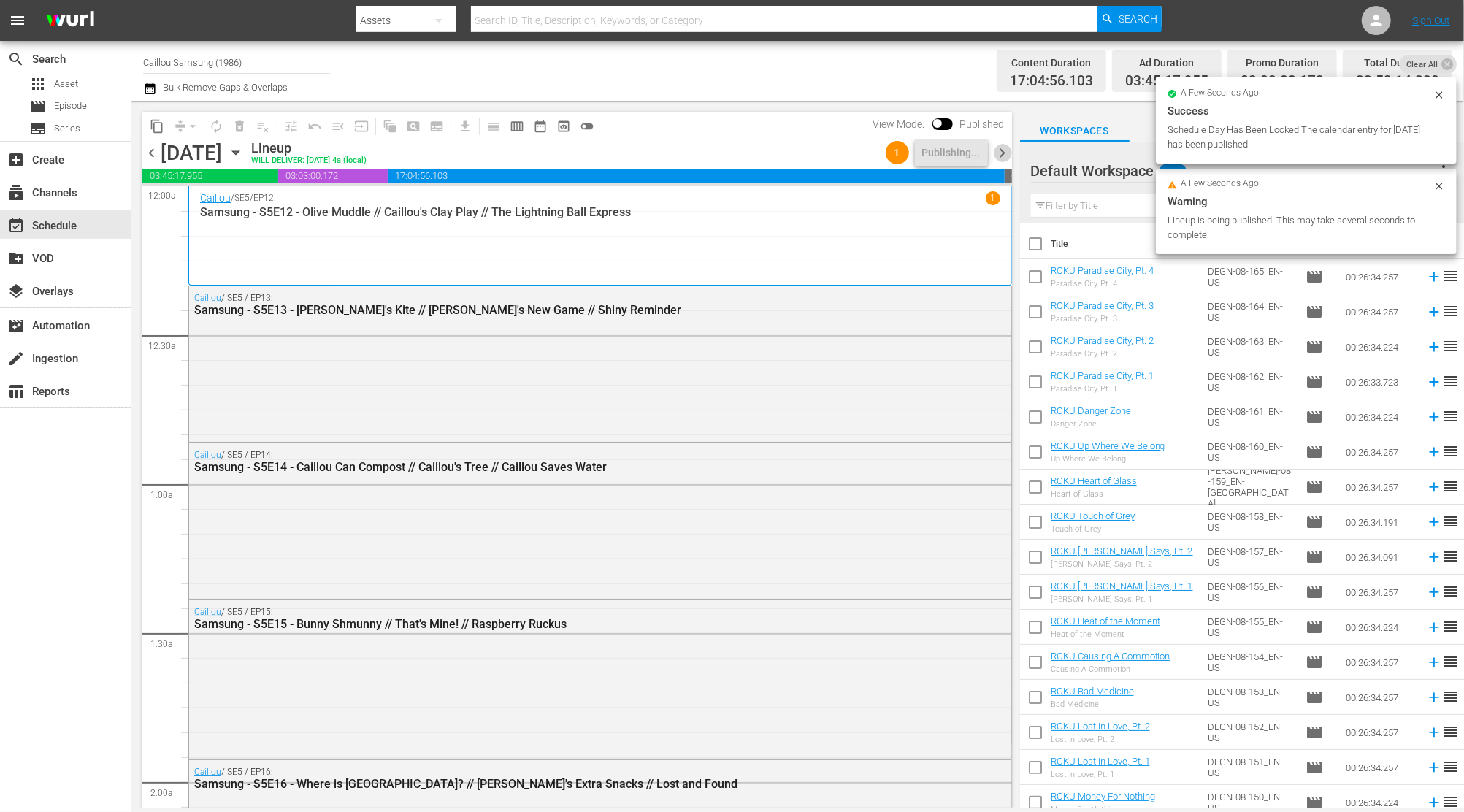
click at [1001, 153] on span "chevron_right" at bounding box center [1003, 153] width 18 height 18
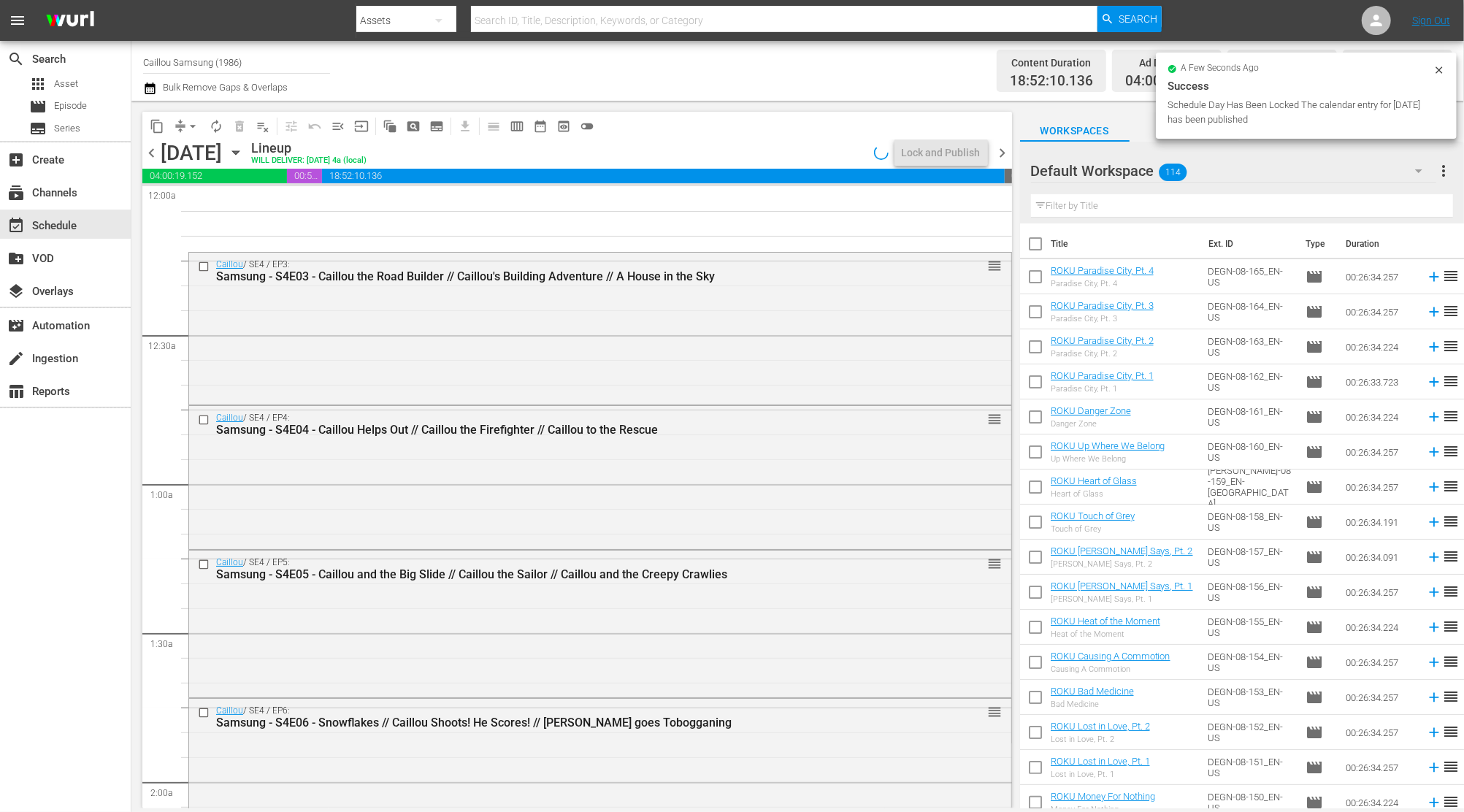
click at [146, 155] on span "chevron_left" at bounding box center [152, 153] width 18 height 18
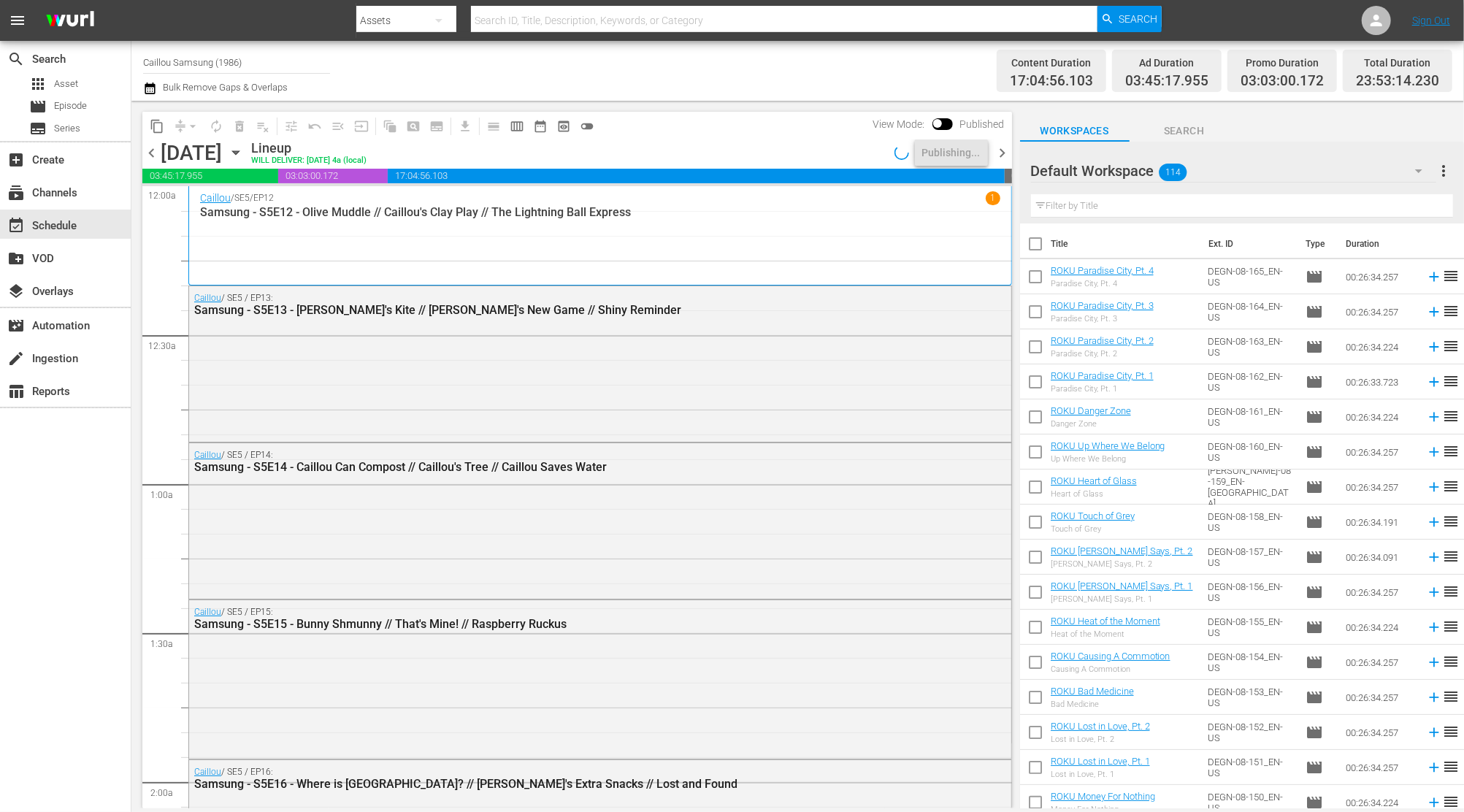
click at [1005, 151] on span "chevron_right" at bounding box center [1003, 153] width 18 height 18
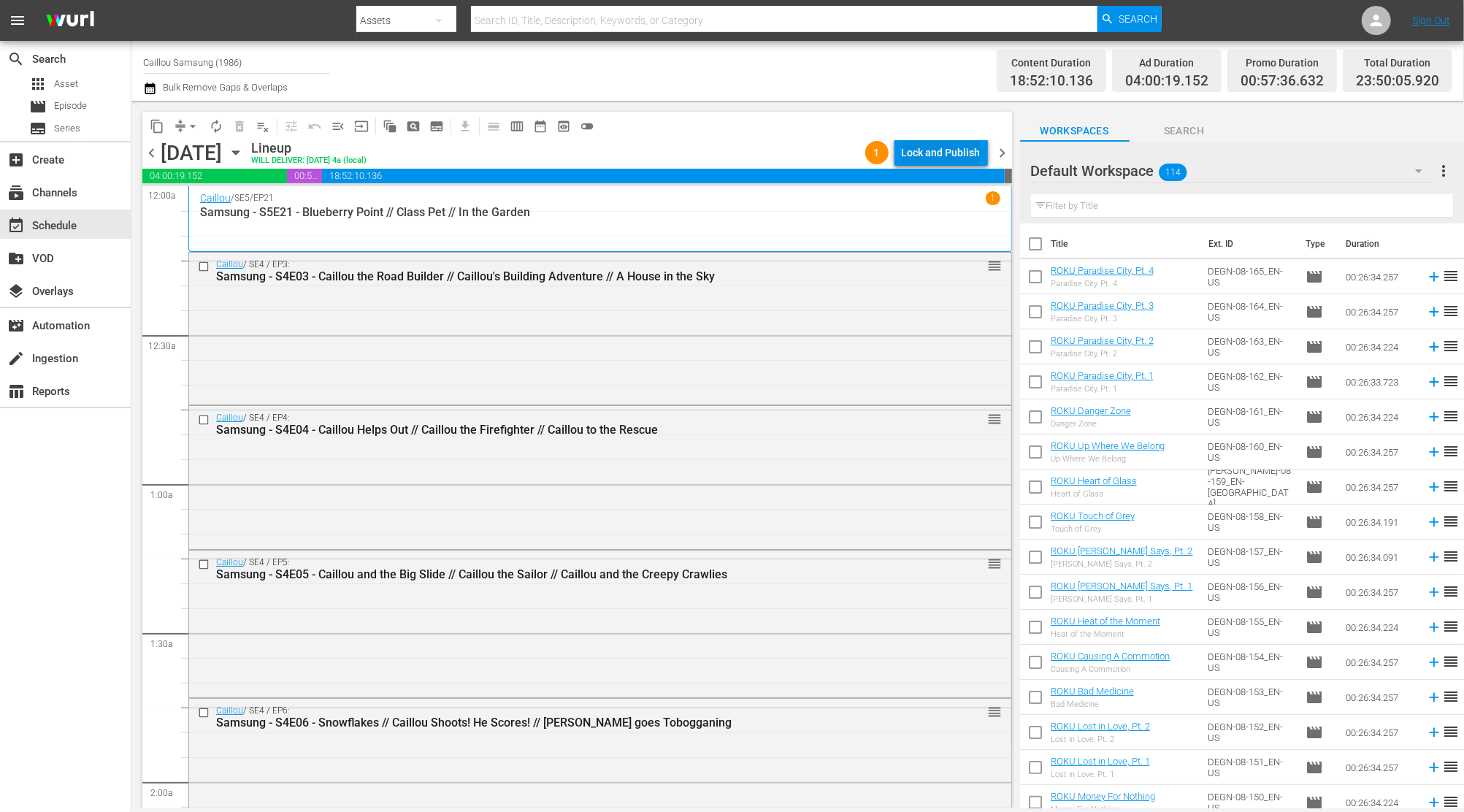
click at [934, 155] on div "Lock and Publish" at bounding box center [941, 152] width 79 height 26
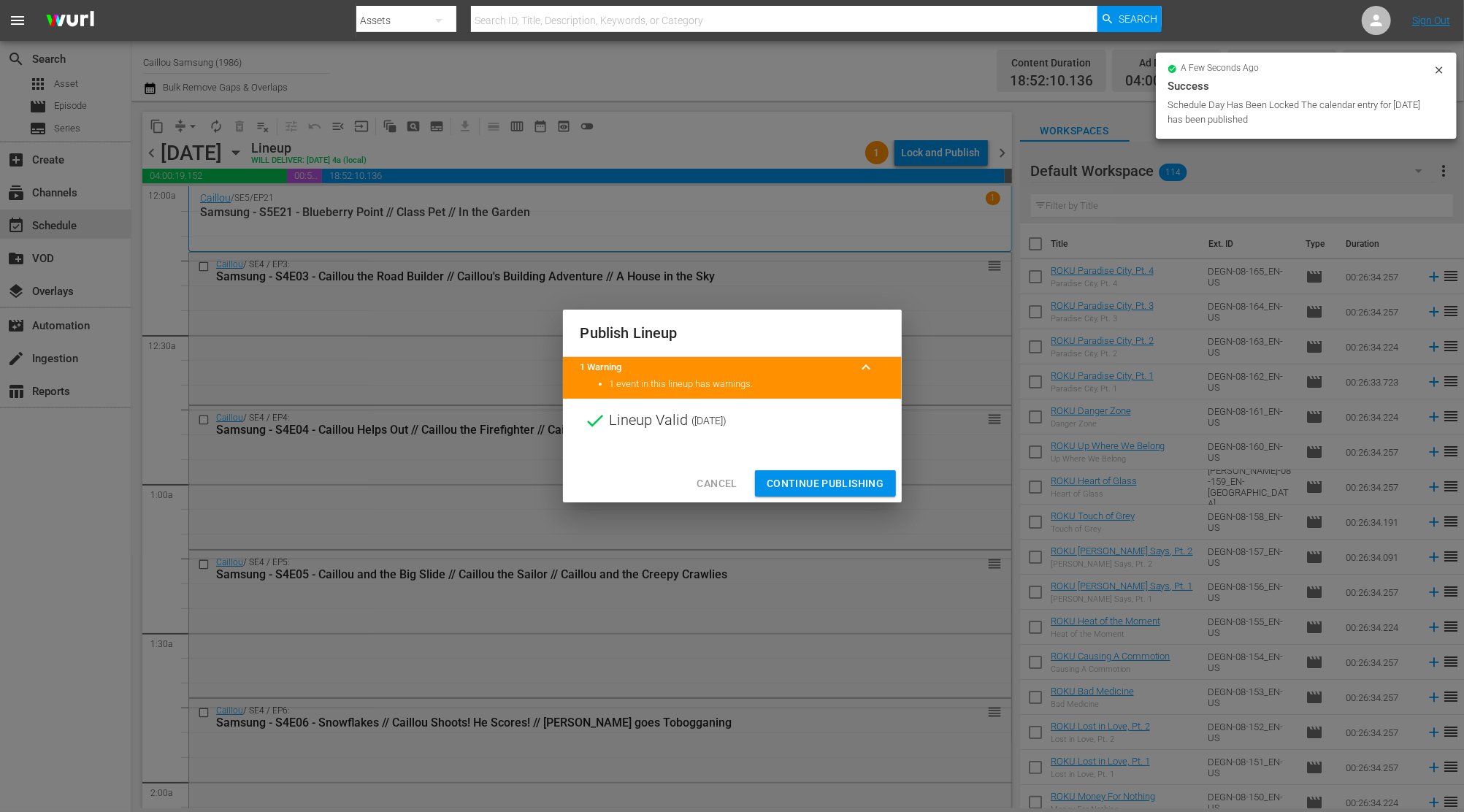
click at [828, 481] on span "Continue Publishing" at bounding box center [825, 484] width 117 height 18
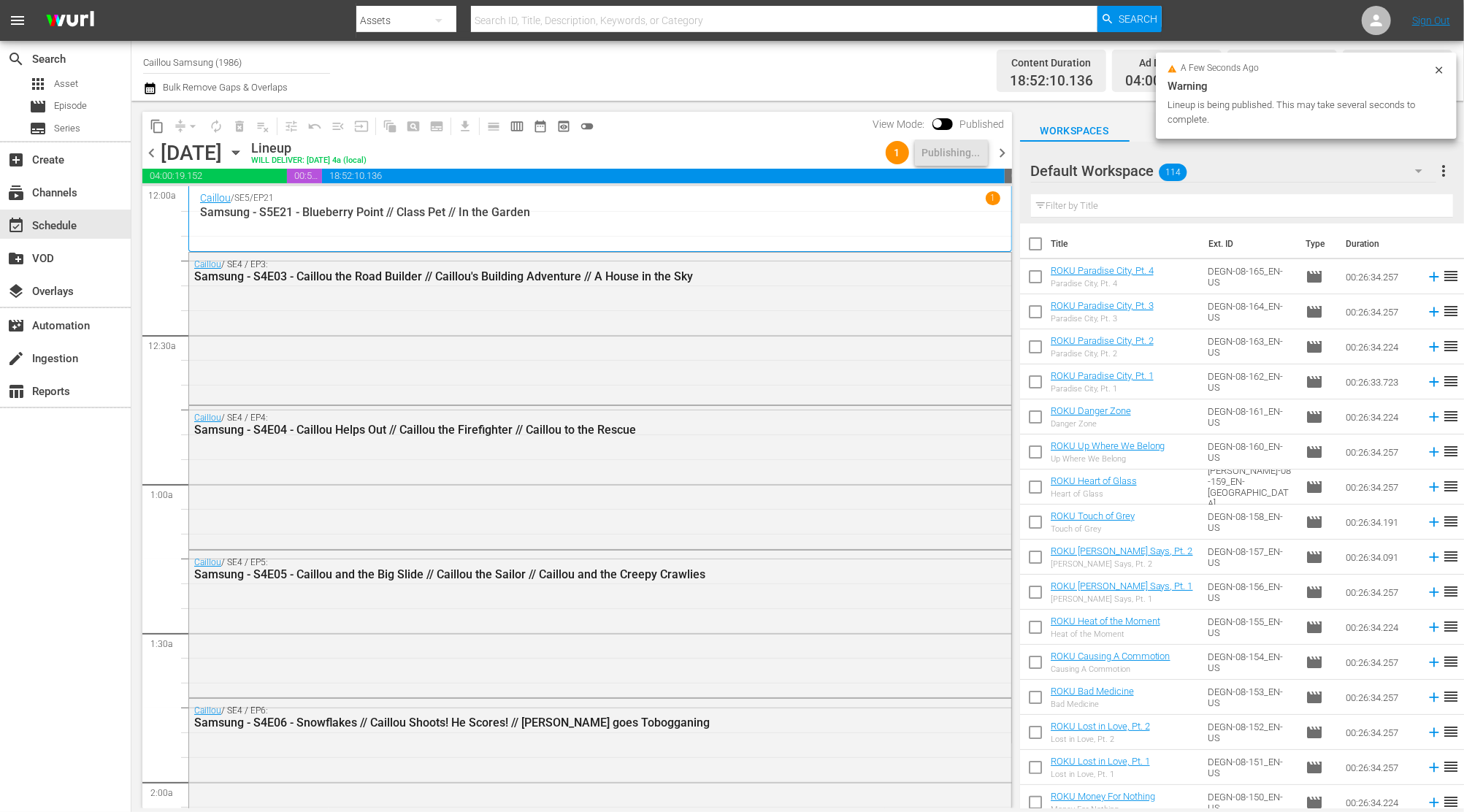
click at [1001, 148] on span "chevron_right" at bounding box center [1003, 153] width 18 height 18
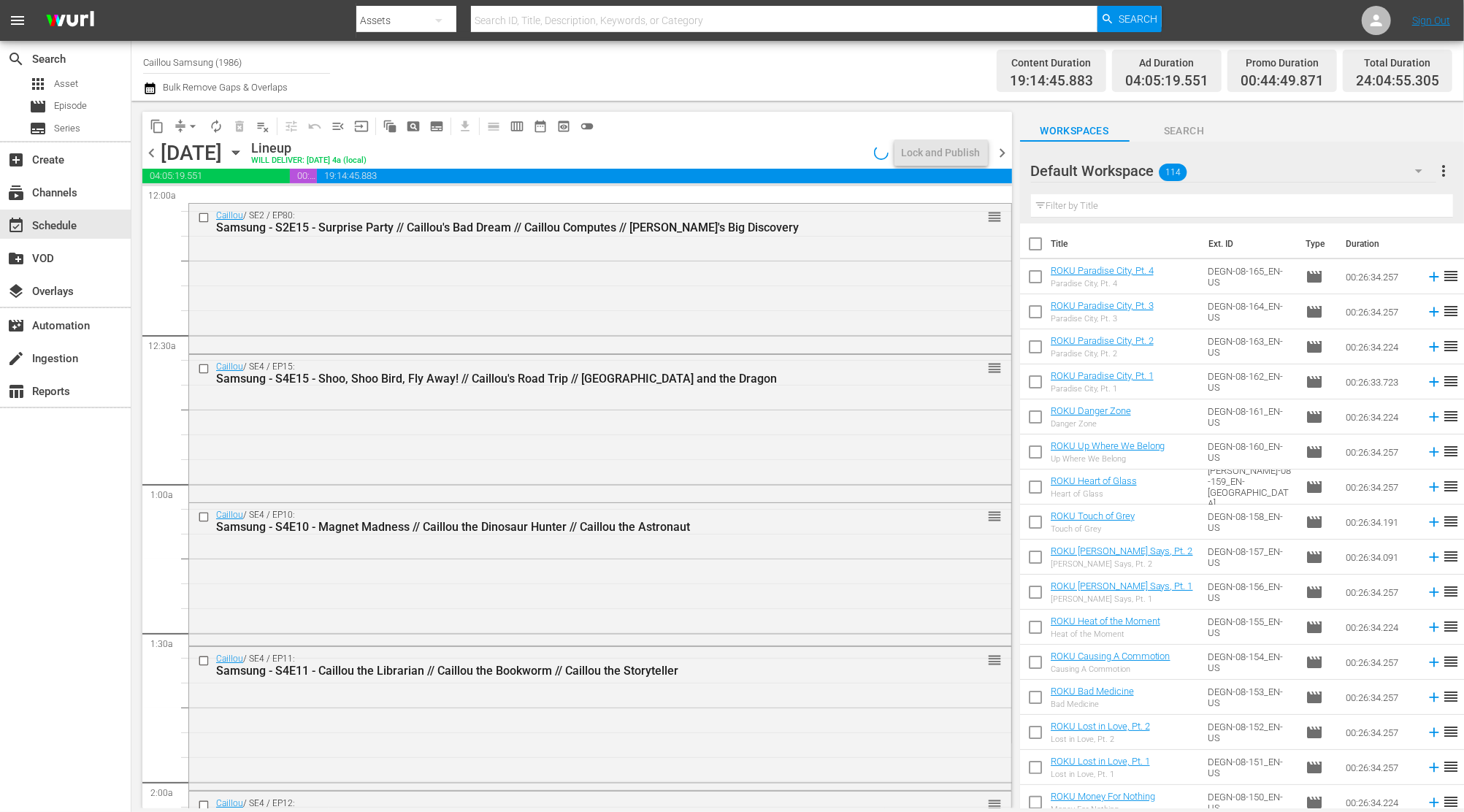
click at [150, 157] on span "chevron_left" at bounding box center [152, 153] width 18 height 18
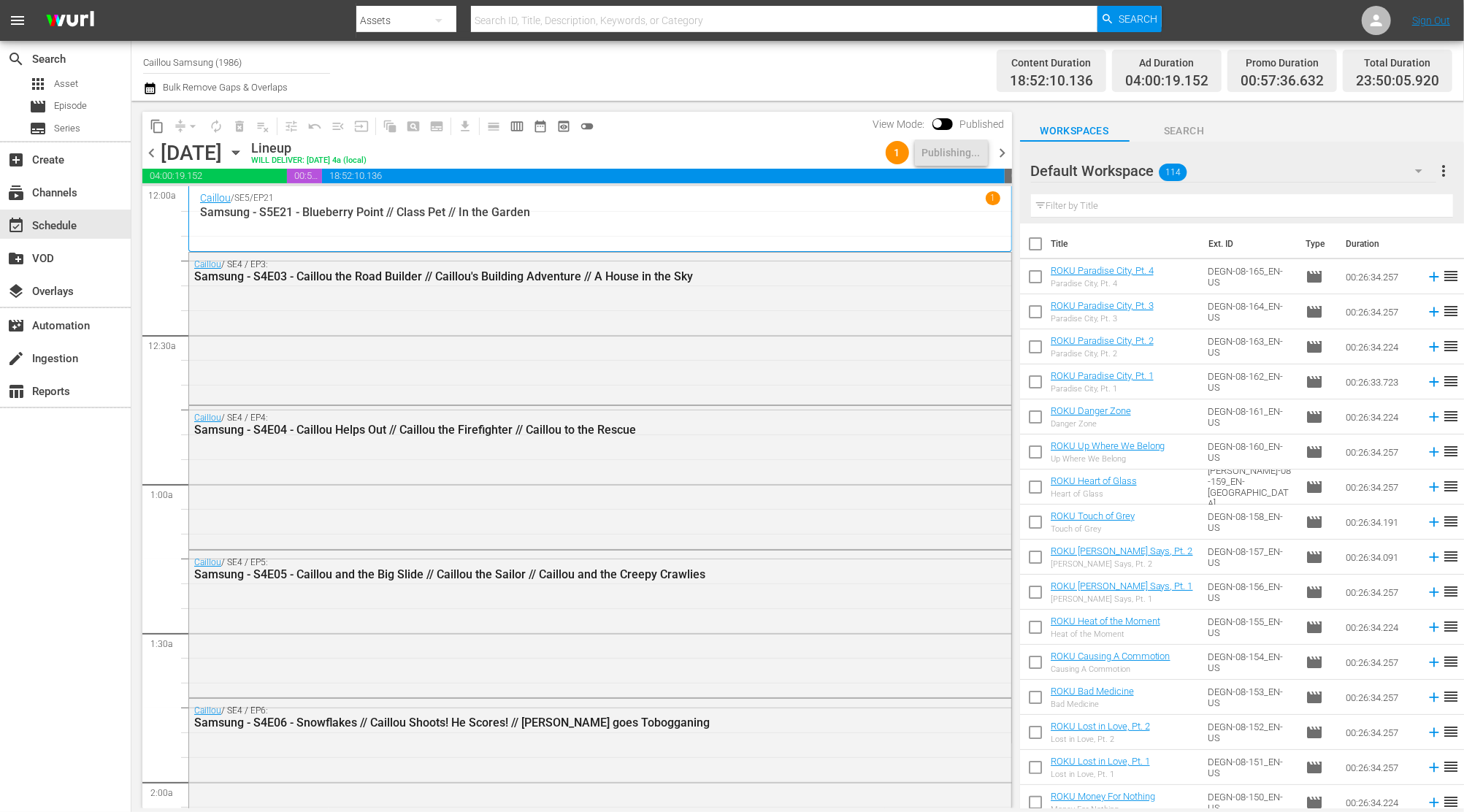
click at [1006, 149] on span "chevron_right" at bounding box center [1003, 153] width 18 height 18
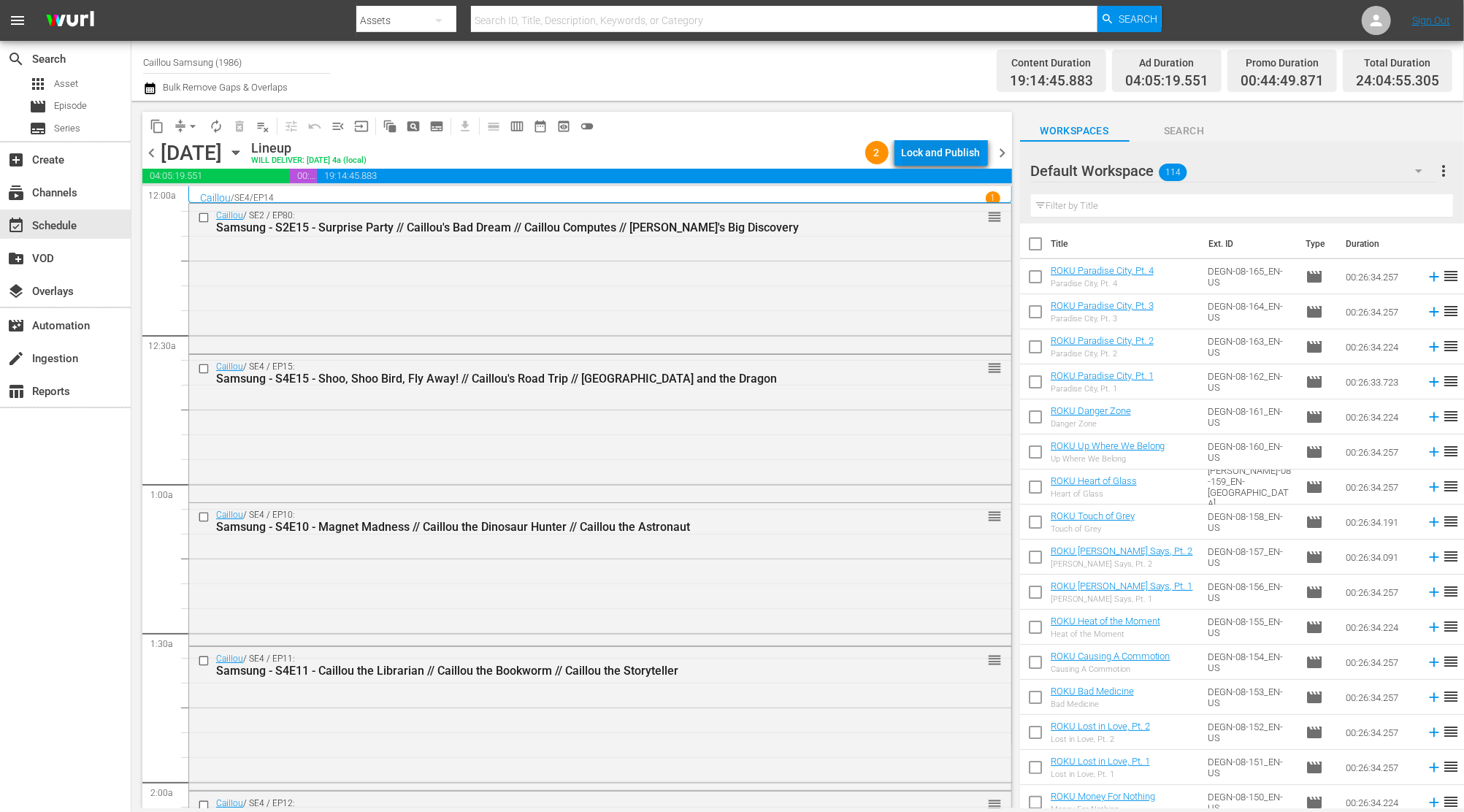
click at [946, 145] on div "Lock and Publish" at bounding box center [941, 152] width 79 height 26
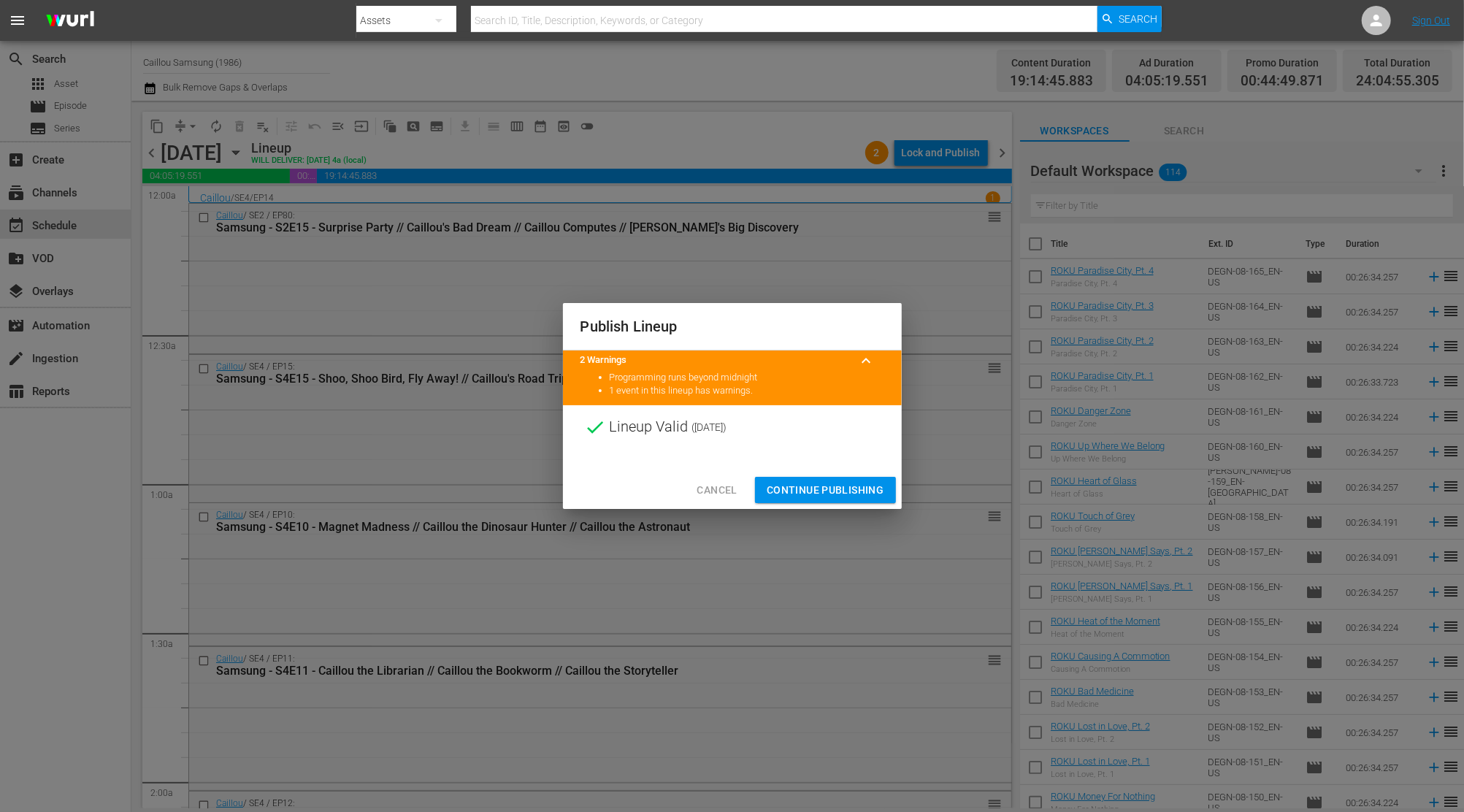
click at [818, 488] on span "Continue Publishing" at bounding box center [825, 490] width 117 height 18
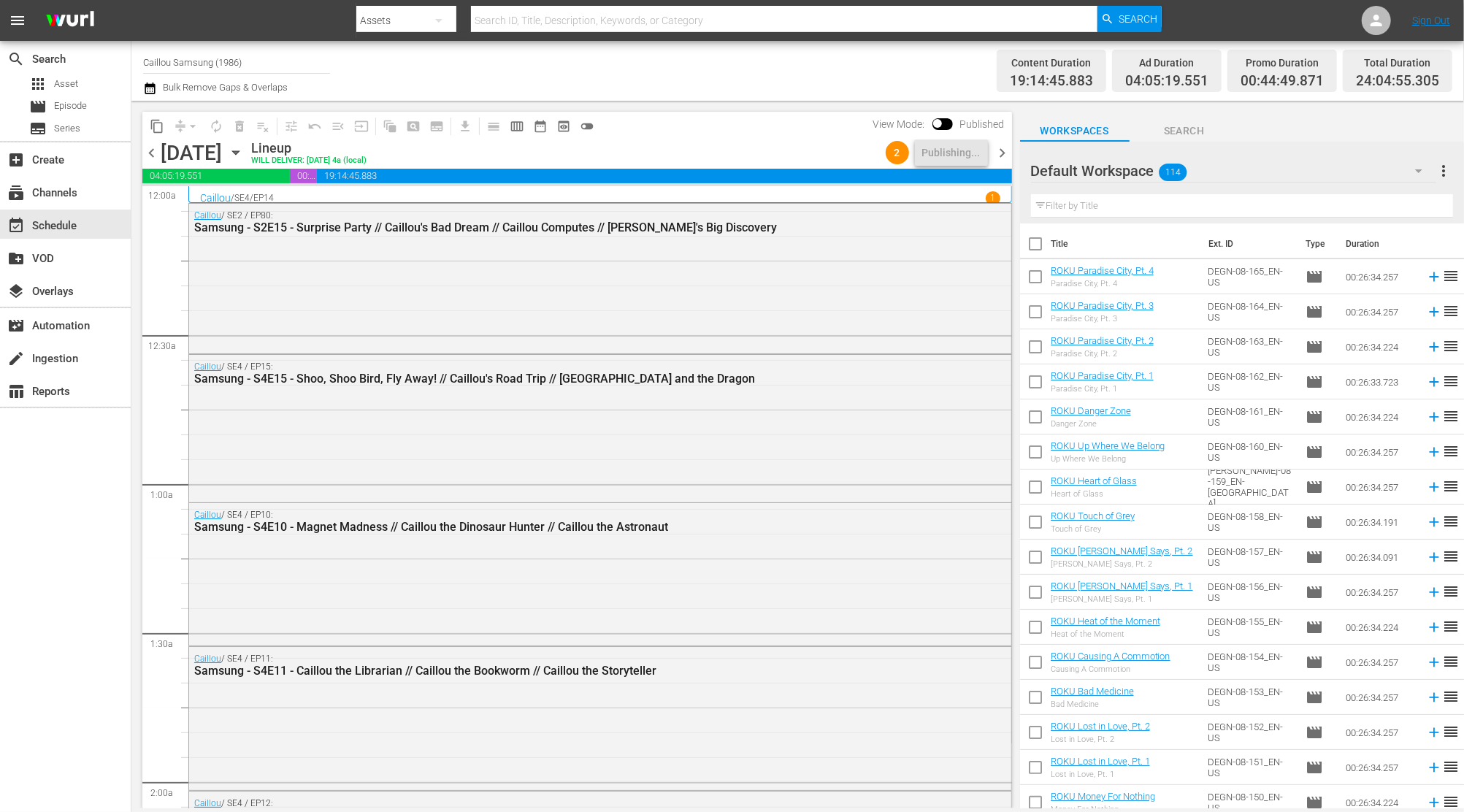
drag, startPoint x: 997, startPoint y: 153, endPoint x: 985, endPoint y: 167, distance: 18.4
click at [998, 154] on span "chevron_right" at bounding box center [1003, 153] width 18 height 18
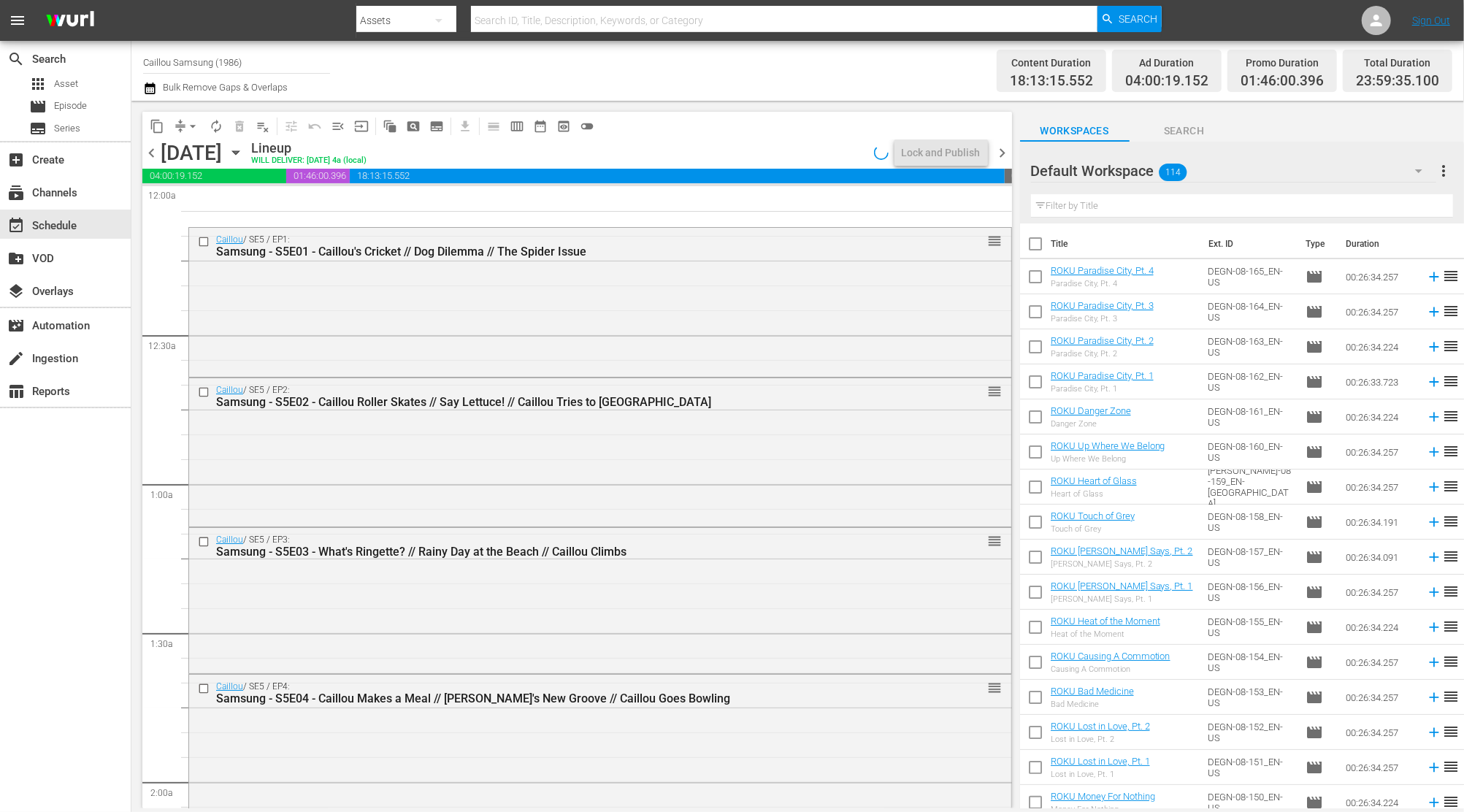
click at [155, 156] on span "chevron_left" at bounding box center [152, 153] width 18 height 18
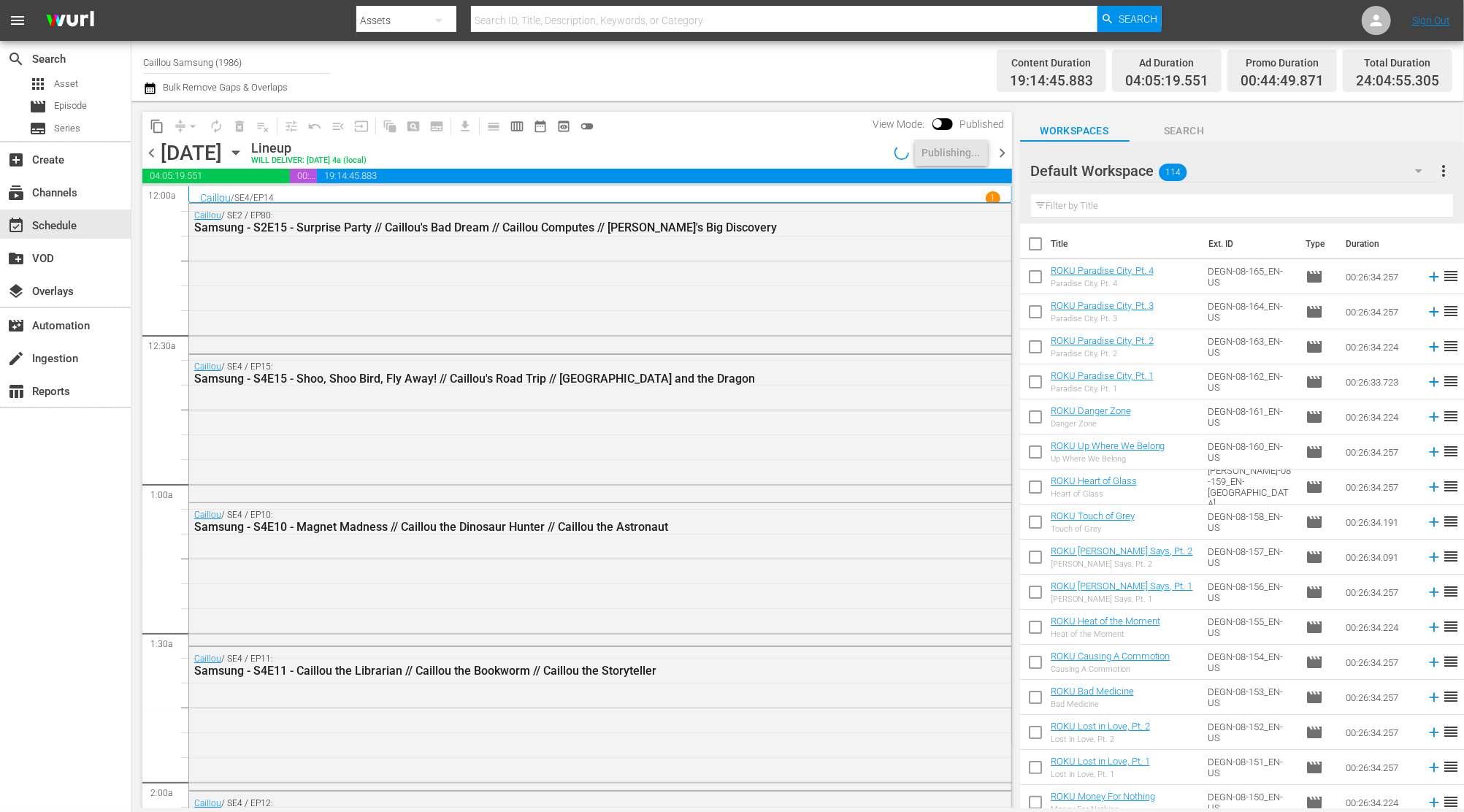
click at [1004, 146] on span "chevron_right" at bounding box center [1003, 153] width 18 height 18
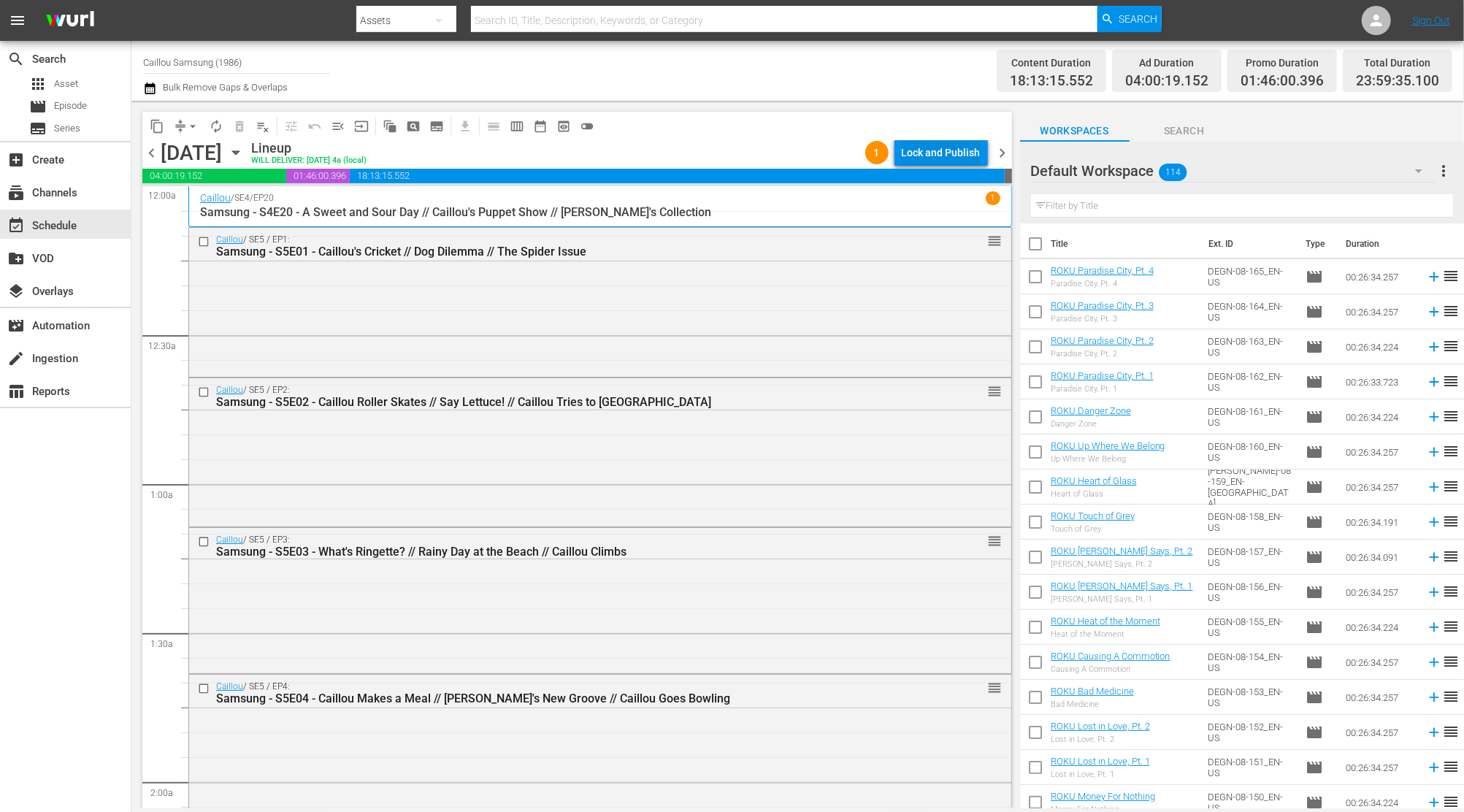
click at [928, 149] on div "Lock and Publish" at bounding box center [941, 152] width 79 height 26
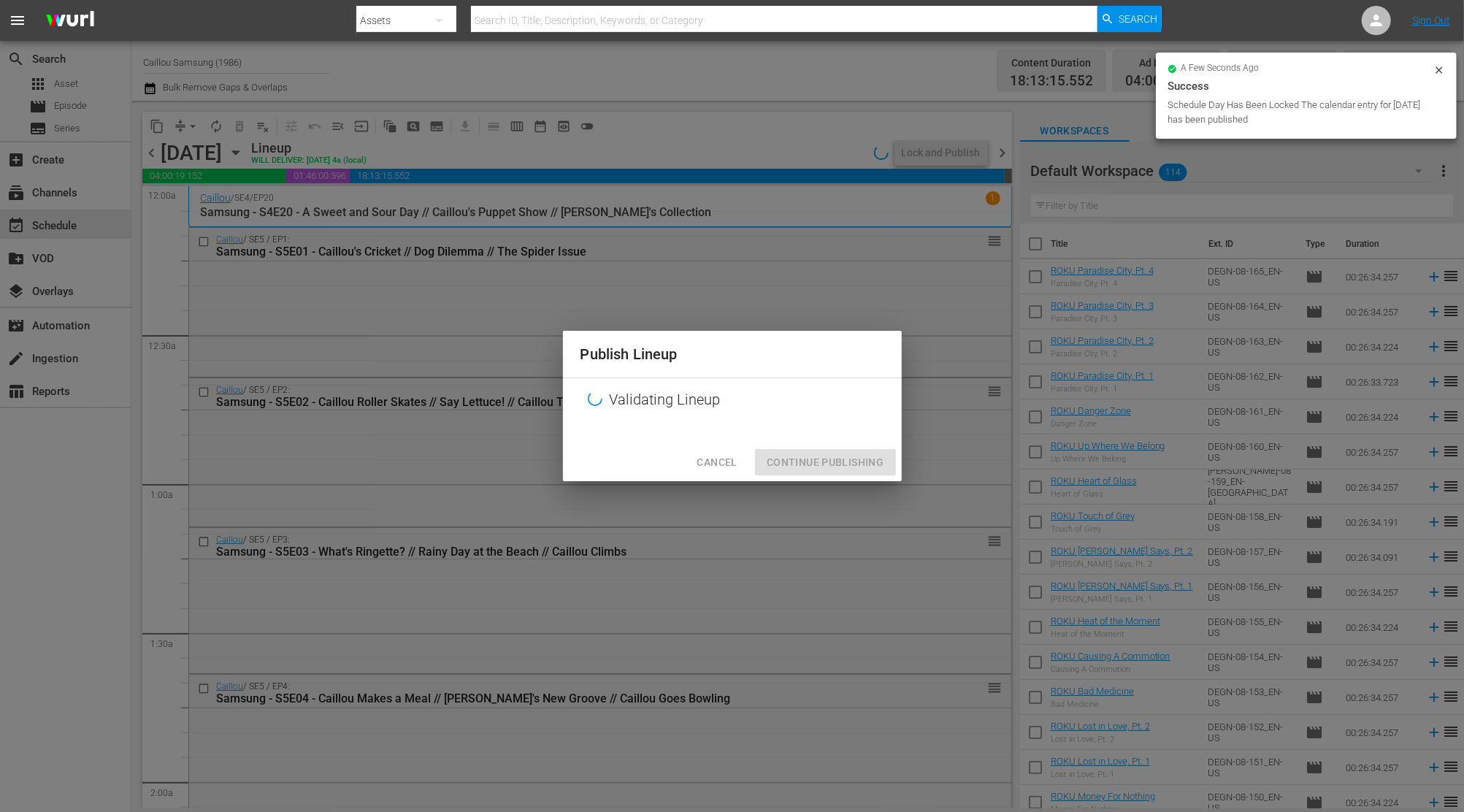
click at [830, 475] on div "Cancel Continue Publishing" at bounding box center [732, 463] width 339 height 39
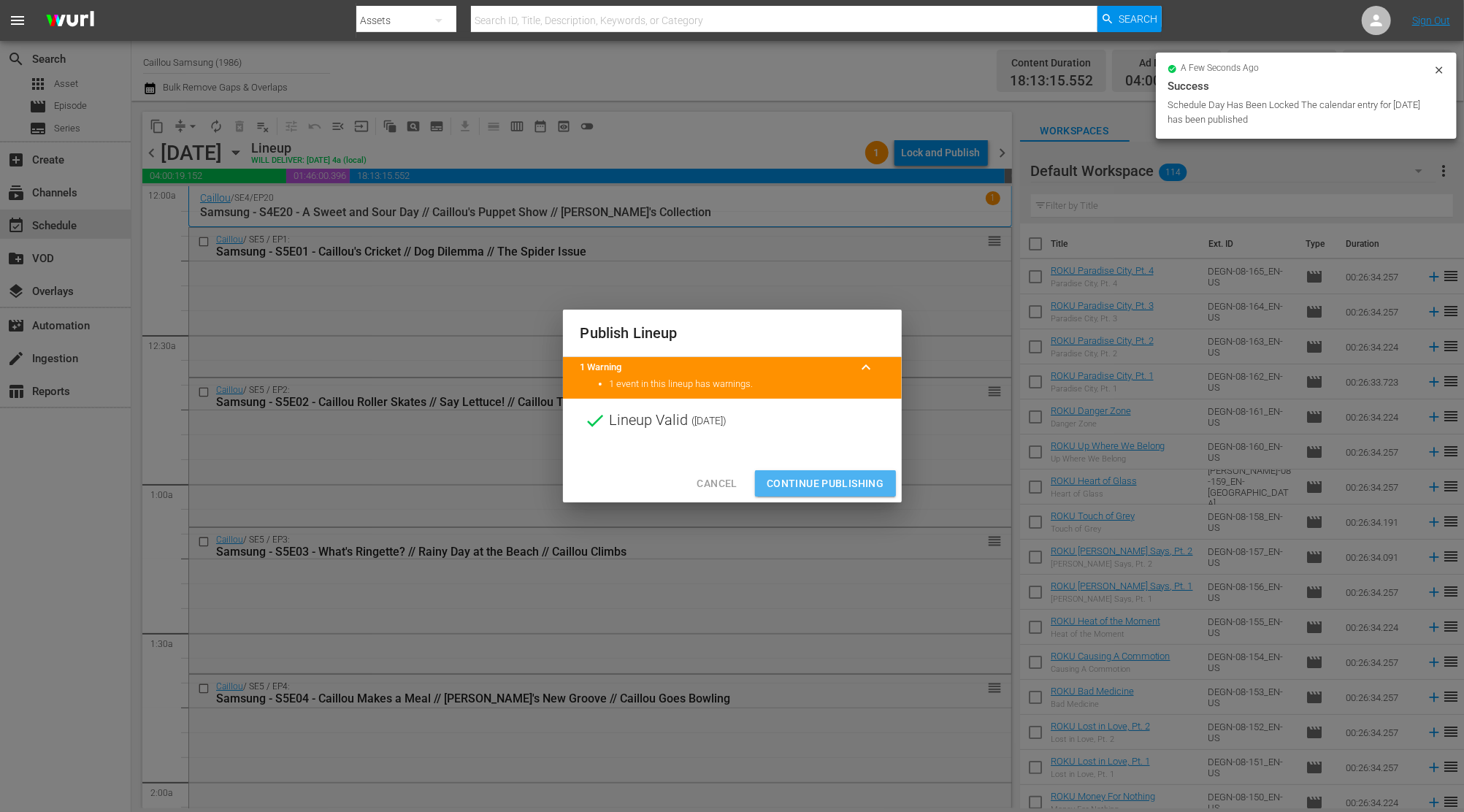
click at [831, 470] on button "Continue Publishing" at bounding box center [825, 484] width 141 height 27
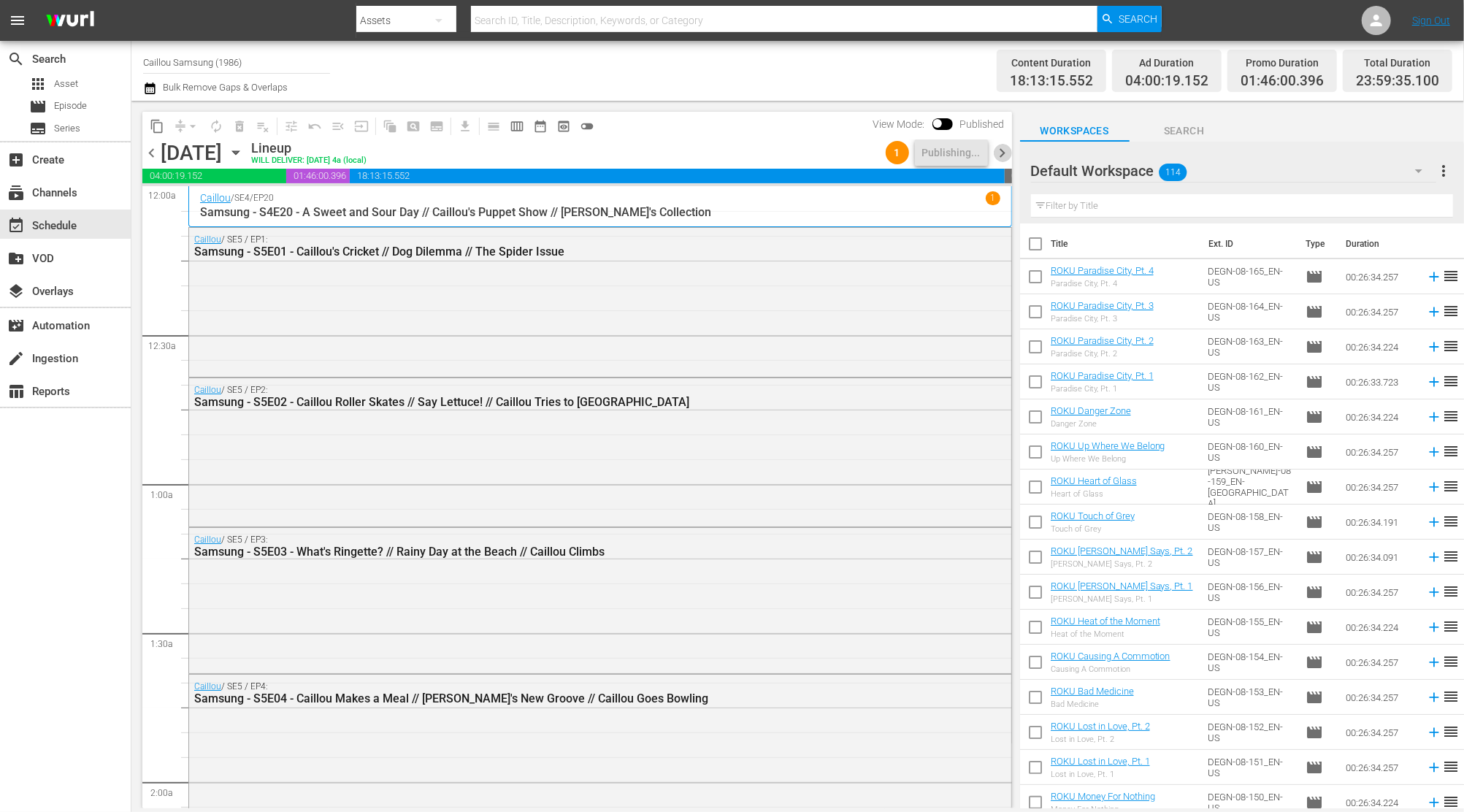
click at [1006, 155] on span "chevron_right" at bounding box center [1003, 153] width 18 height 18
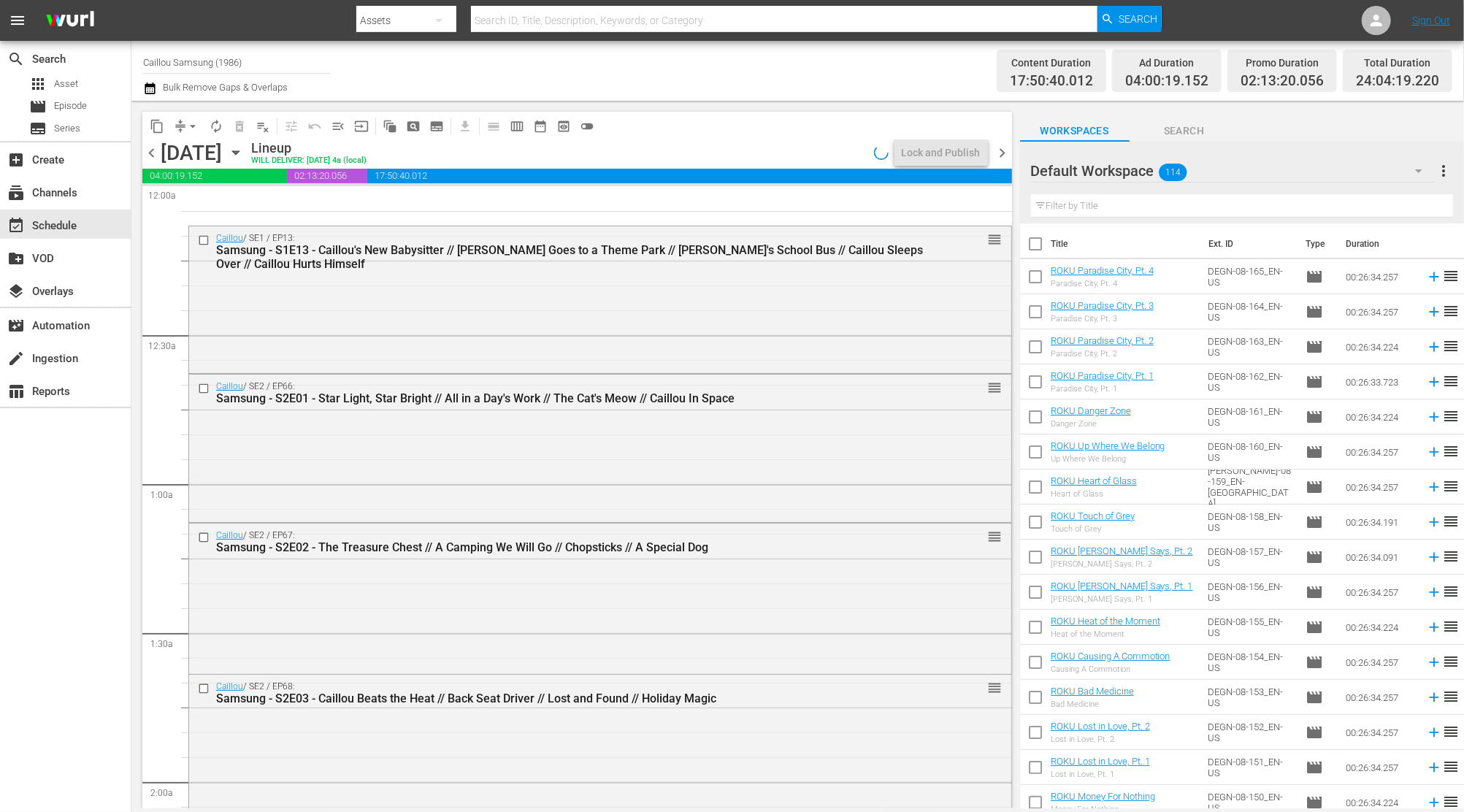
click at [153, 153] on span "chevron_left" at bounding box center [152, 153] width 18 height 18
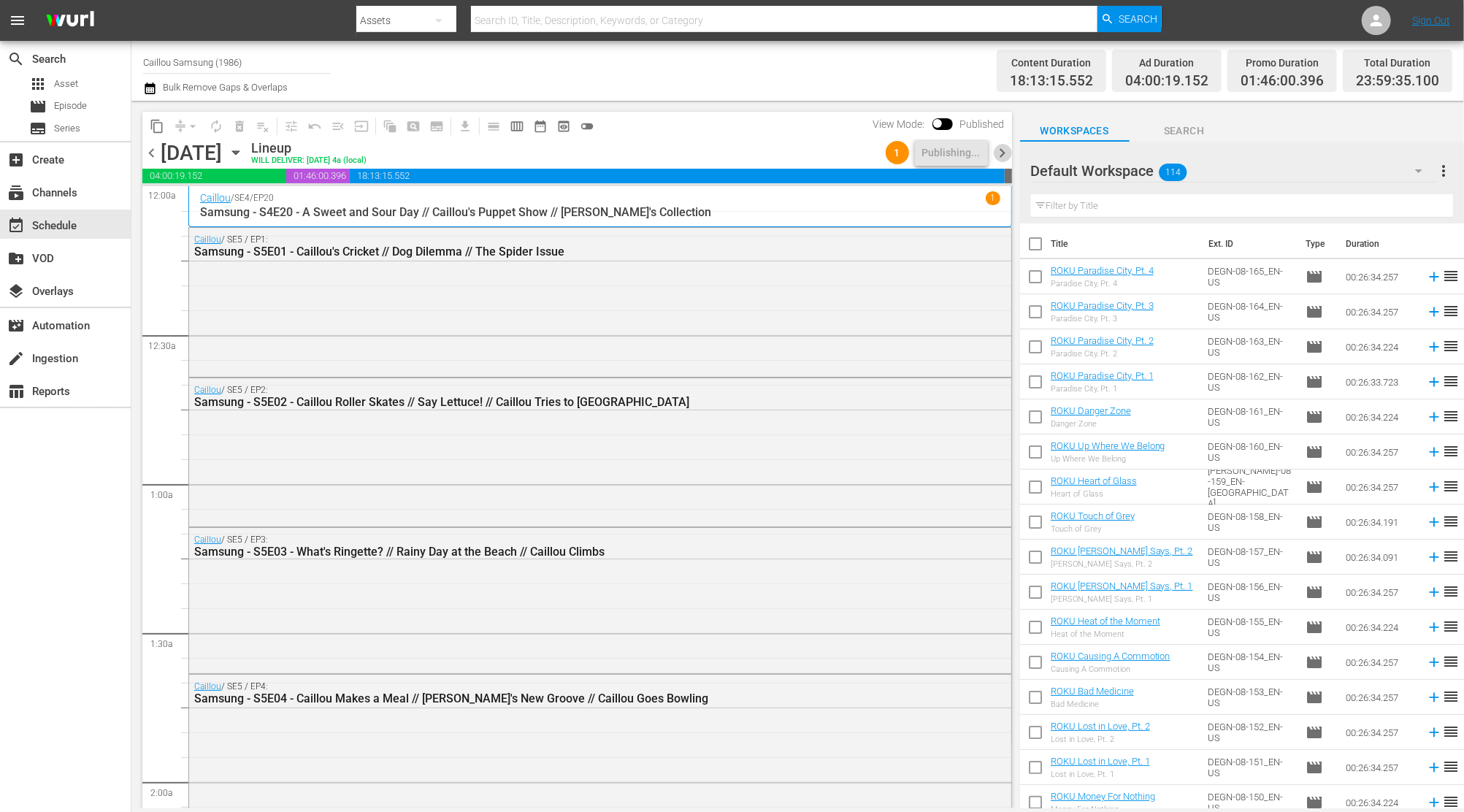
click at [1000, 154] on span "chevron_right" at bounding box center [1003, 153] width 18 height 18
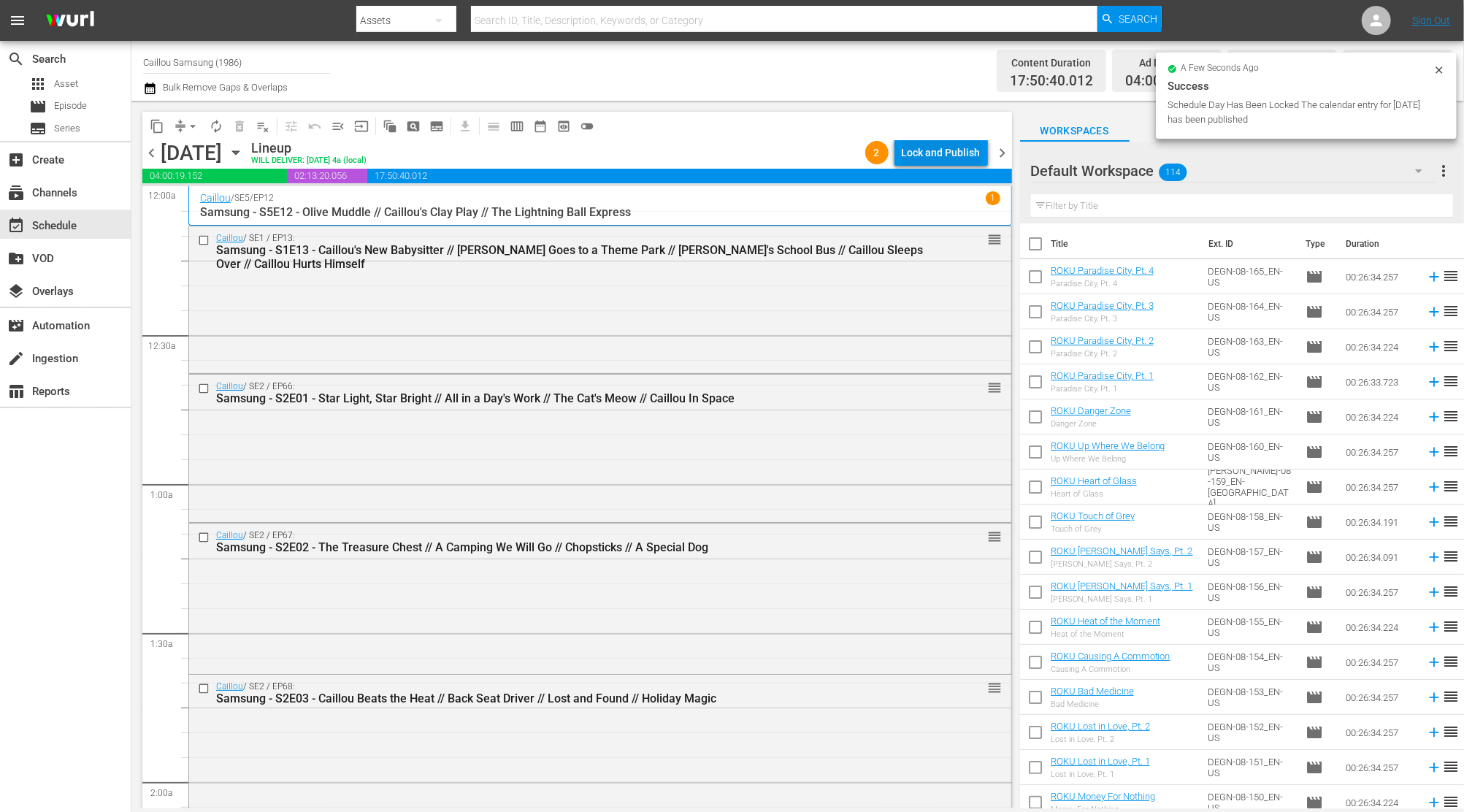
click at [944, 148] on div "Lock and Publish" at bounding box center [941, 152] width 79 height 26
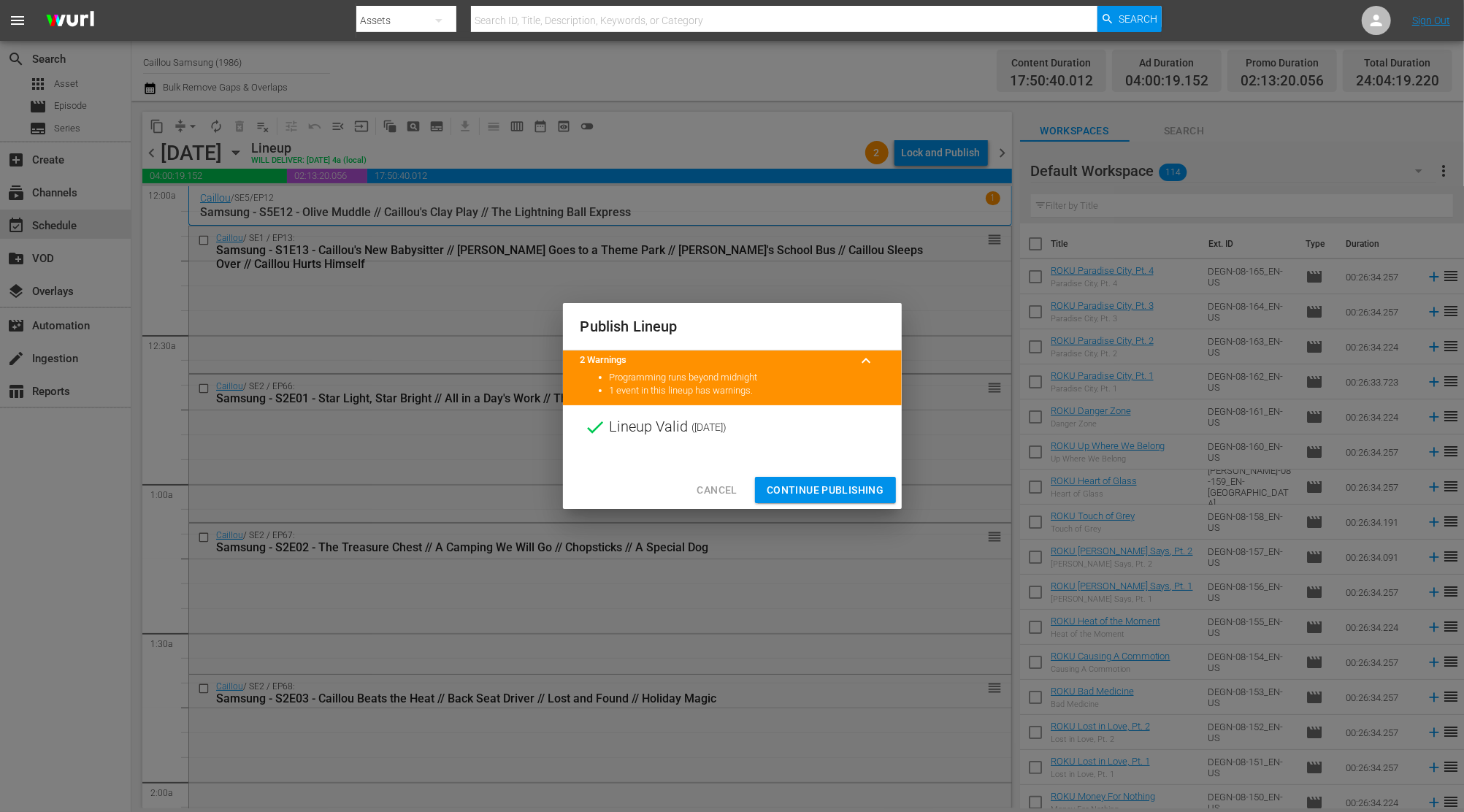
click at [861, 490] on span "Continue Publishing" at bounding box center [825, 490] width 117 height 18
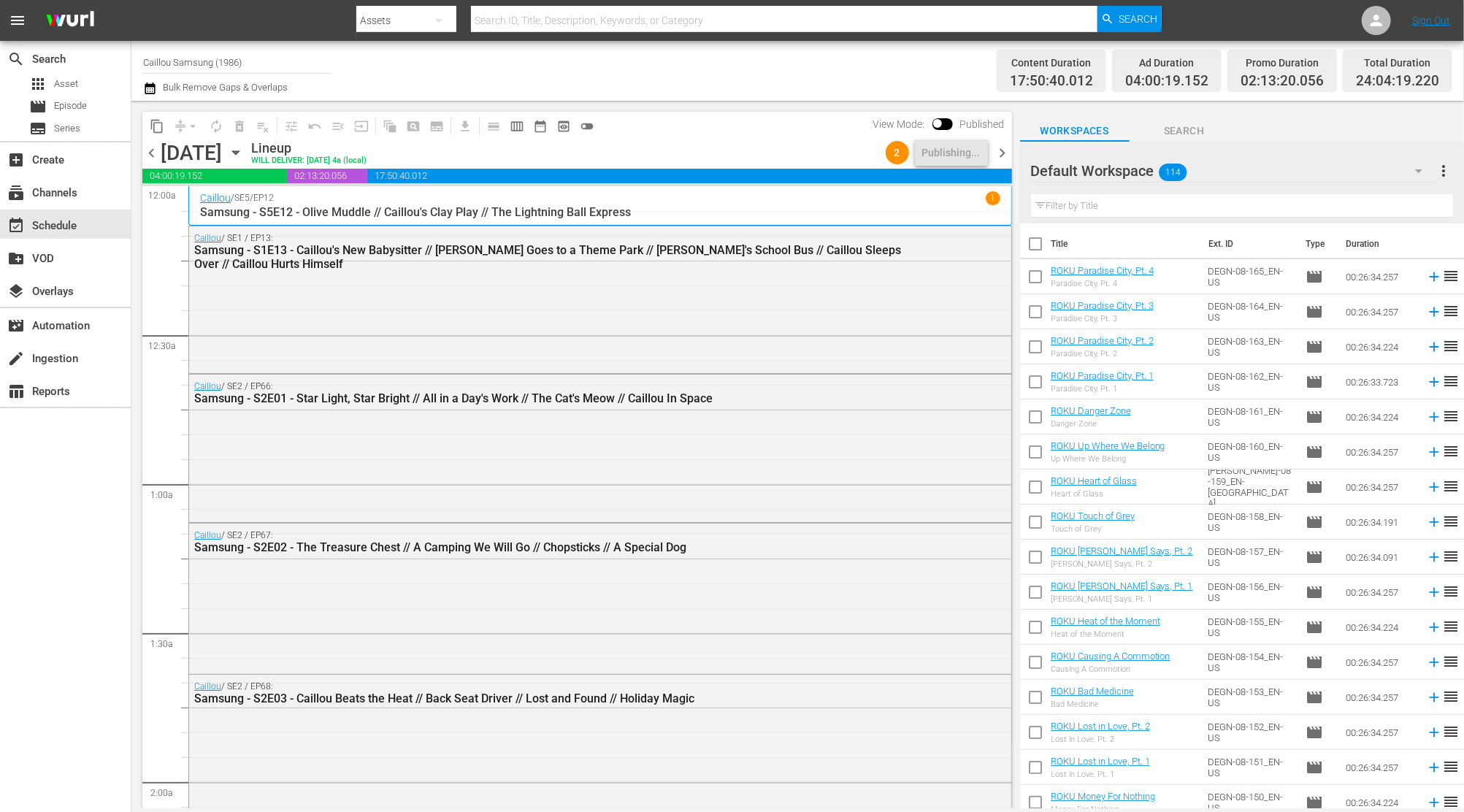
click at [1012, 153] on div "content_copy compress arrow_drop_down autorenew_outlined delete_forever_outline…" at bounding box center [573, 454] width 884 height 707
click at [996, 153] on span "chevron_right" at bounding box center [1003, 153] width 18 height 18
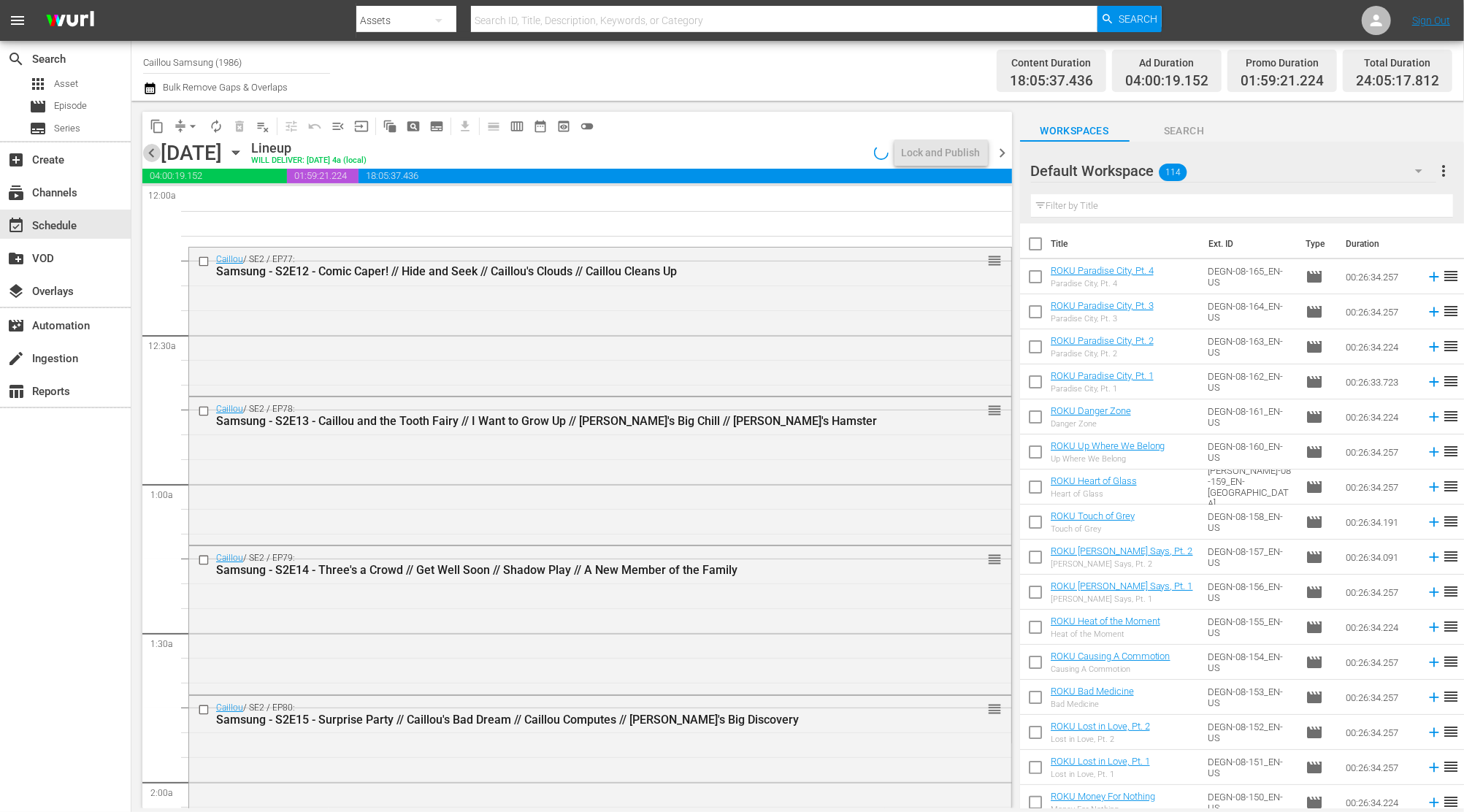
click at [152, 158] on span "chevron_left" at bounding box center [152, 153] width 18 height 18
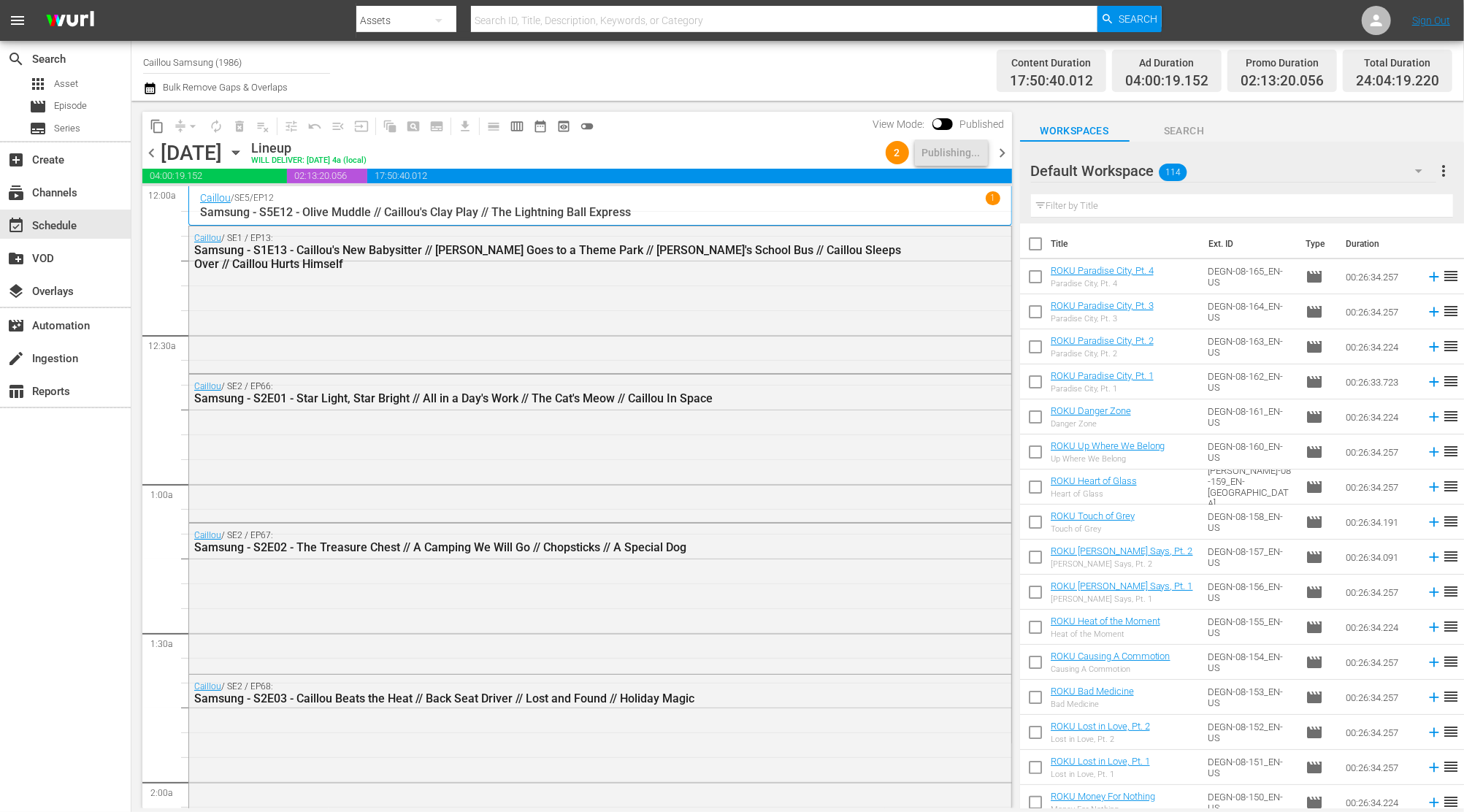
click at [1001, 152] on span "chevron_right" at bounding box center [1003, 153] width 18 height 18
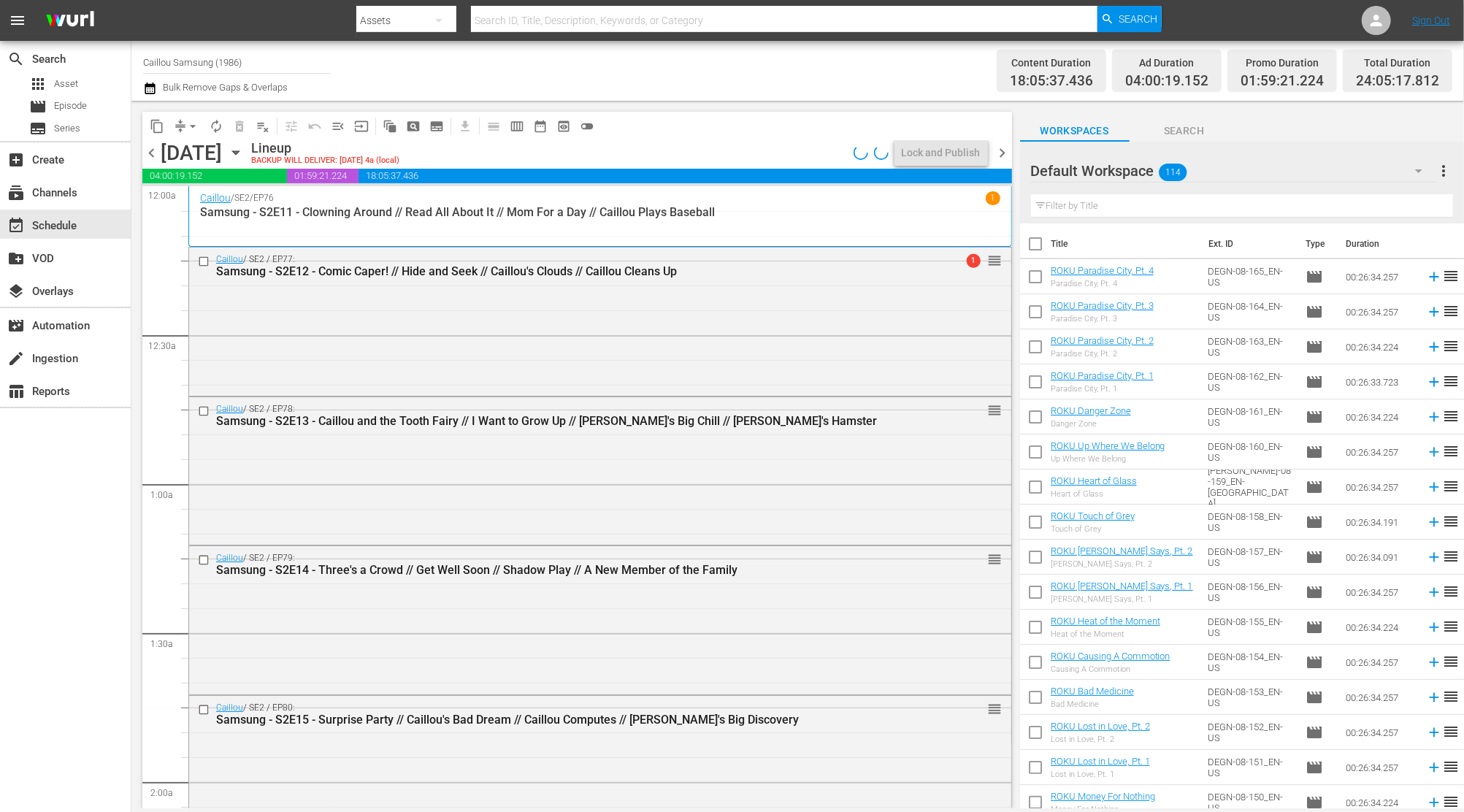
click at [156, 156] on span "chevron_left" at bounding box center [152, 153] width 18 height 18
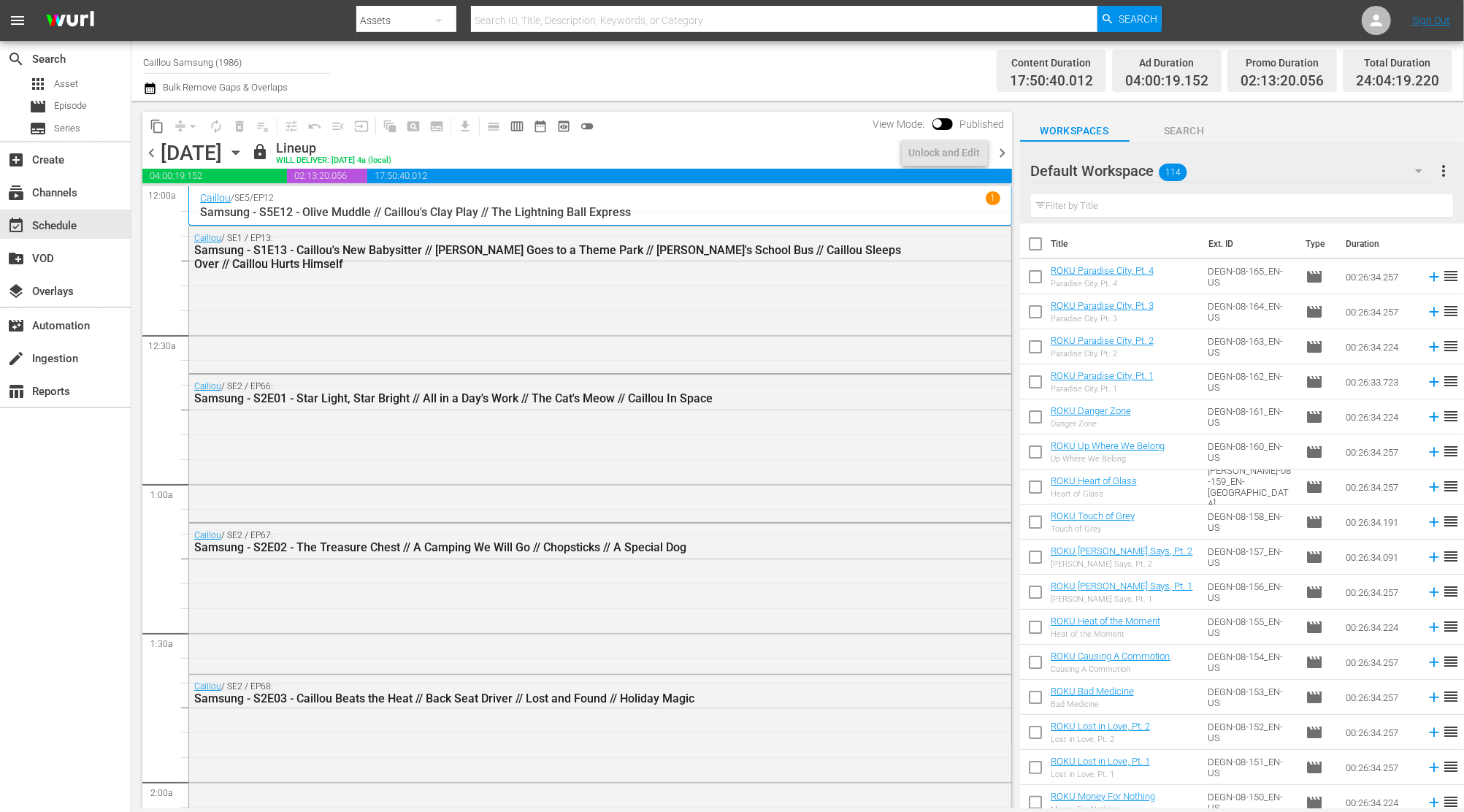
click at [1007, 153] on span "chevron_right" at bounding box center [1003, 153] width 18 height 18
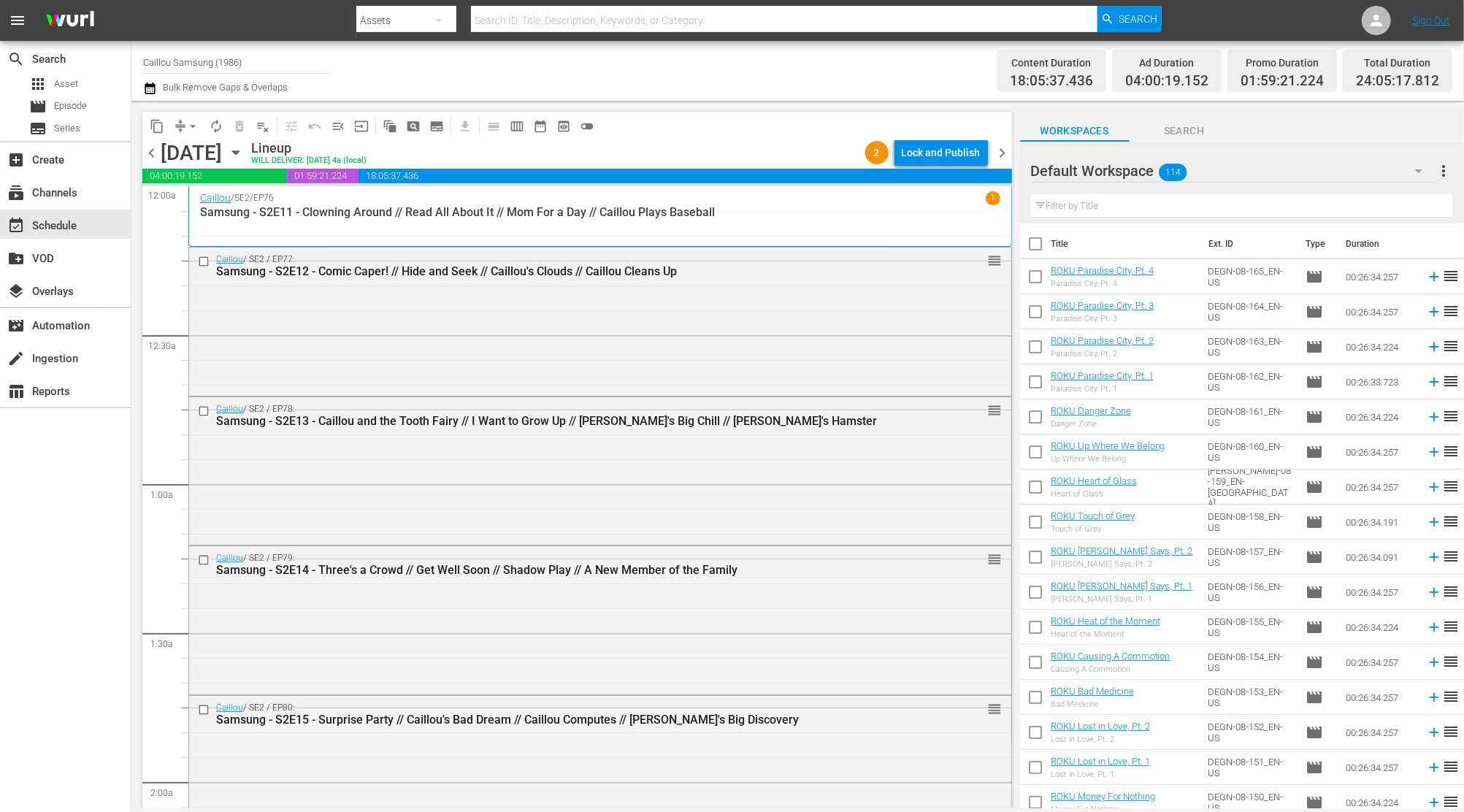
click at [945, 153] on div "Lock and Publish" at bounding box center [941, 152] width 79 height 26
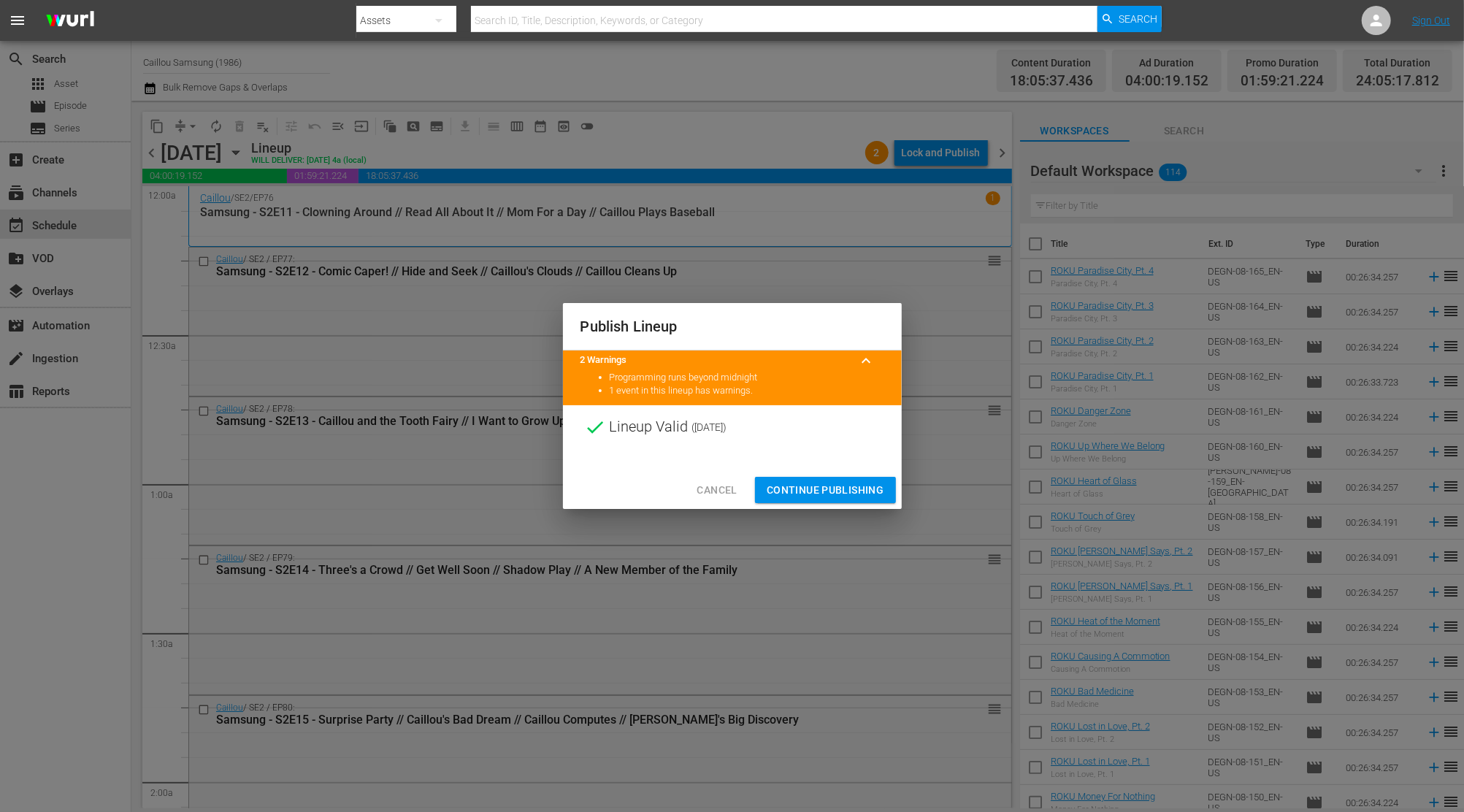
click at [839, 490] on span "Continue Publishing" at bounding box center [825, 490] width 117 height 18
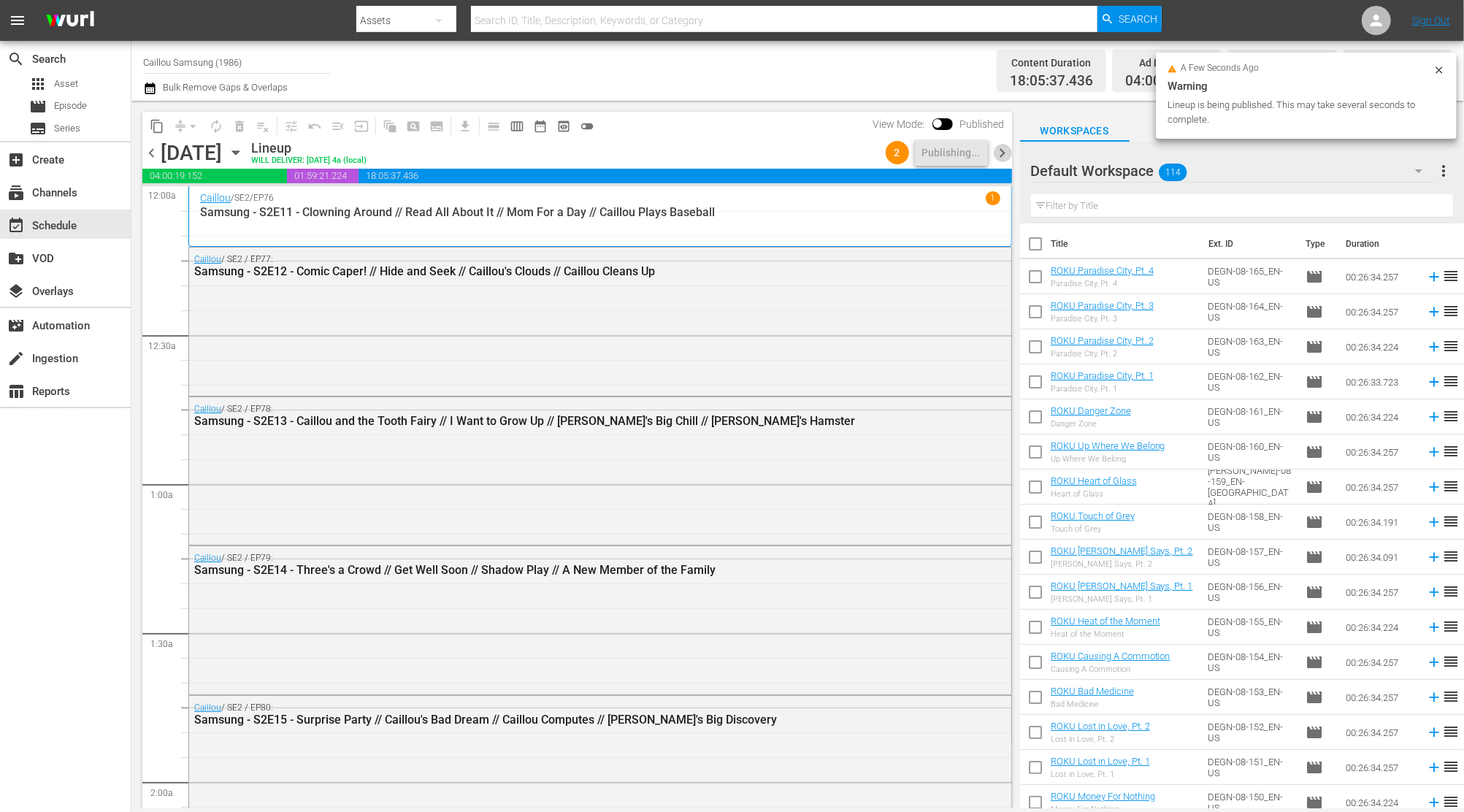
click at [997, 145] on span "chevron_right" at bounding box center [1003, 153] width 18 height 18
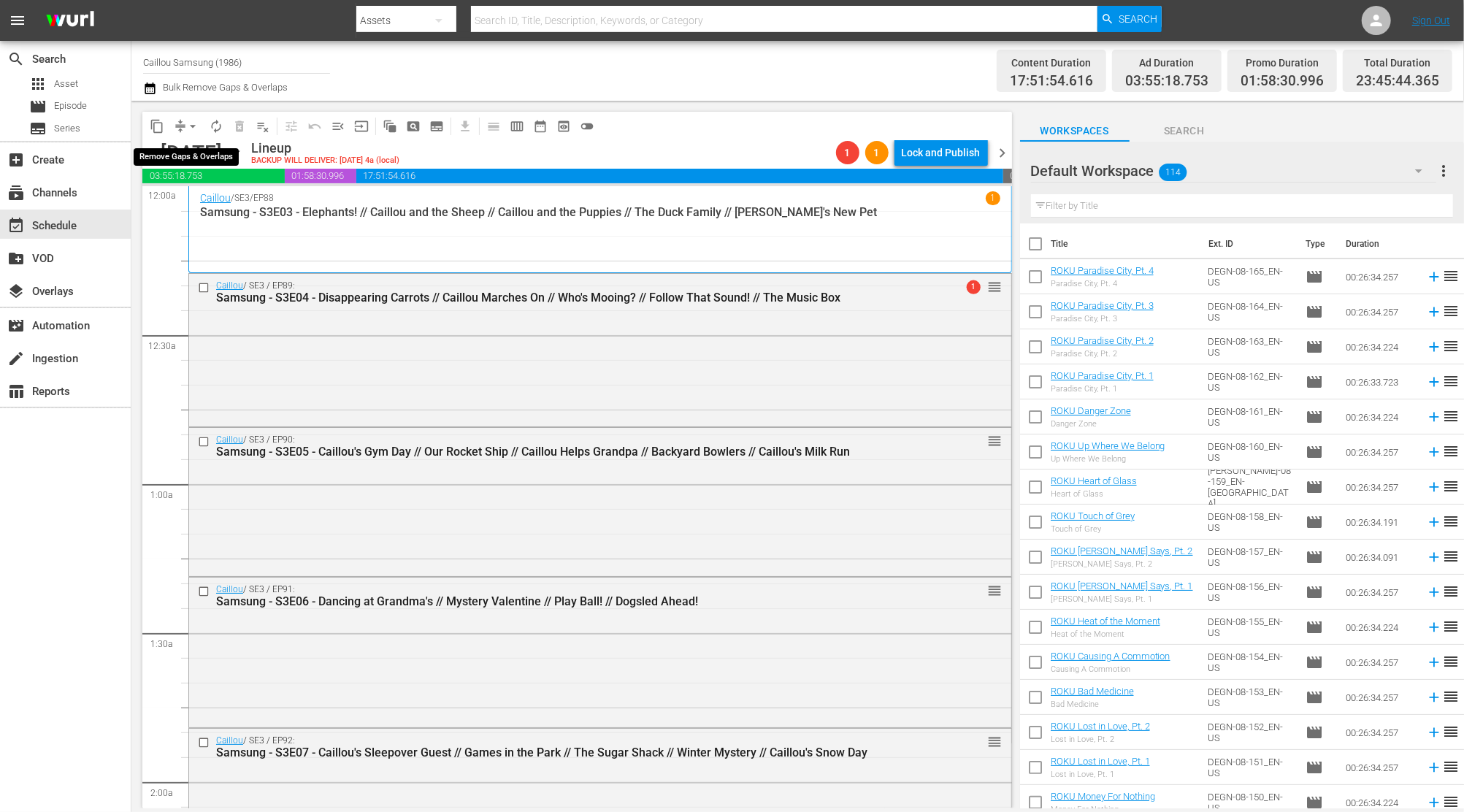
drag, startPoint x: 178, startPoint y: 126, endPoint x: 185, endPoint y: 149, distance: 24.0
click at [180, 126] on span "compress" at bounding box center [179, 126] width 14 height 14
click at [191, 122] on span "arrow_drop_down" at bounding box center [192, 126] width 14 height 14
click at [193, 209] on li "Align to End of Previous Day" at bounding box center [193, 204] width 153 height 24
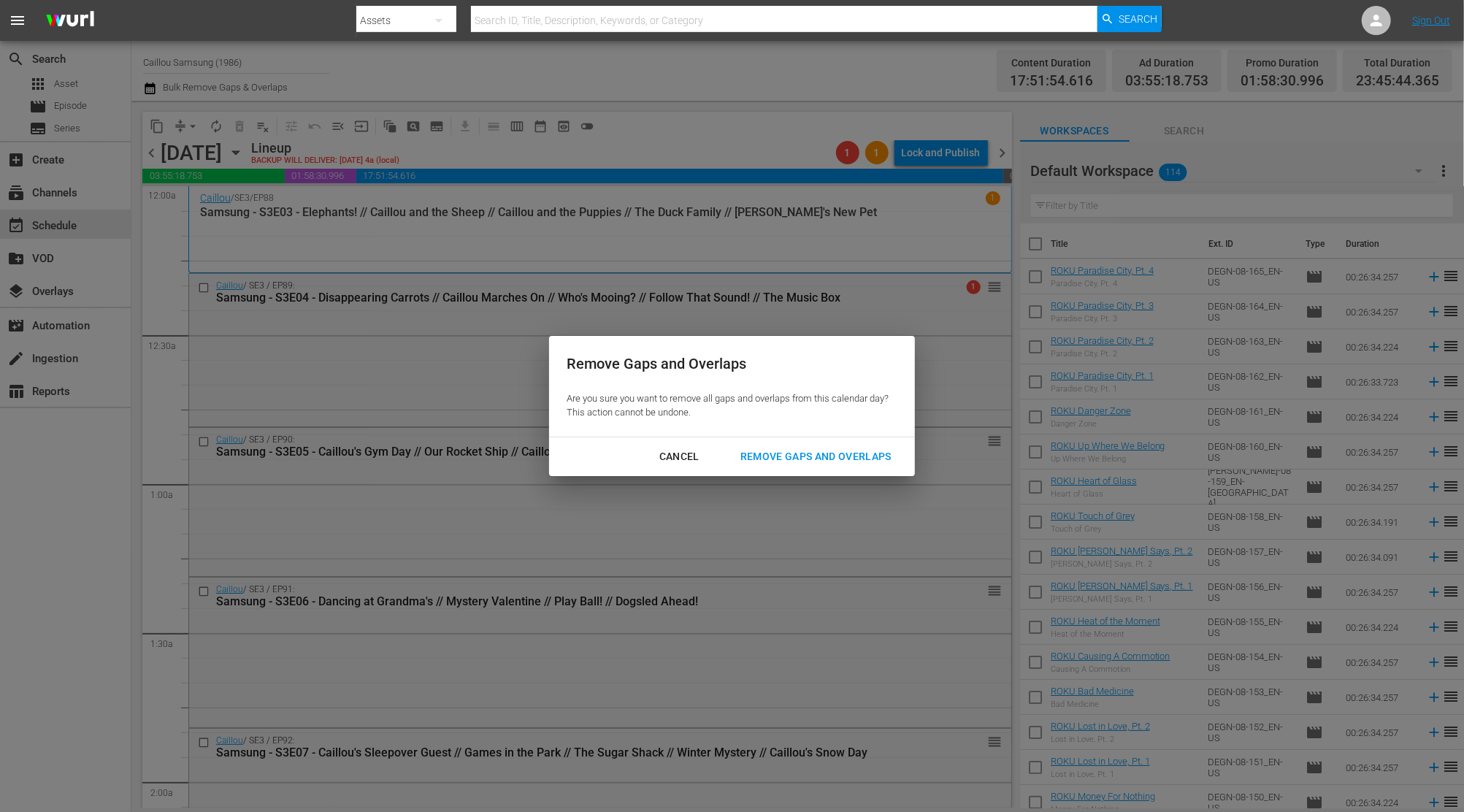
click at [818, 447] on div "Remove Gaps and Overlaps" at bounding box center [816, 457] width 174 height 18
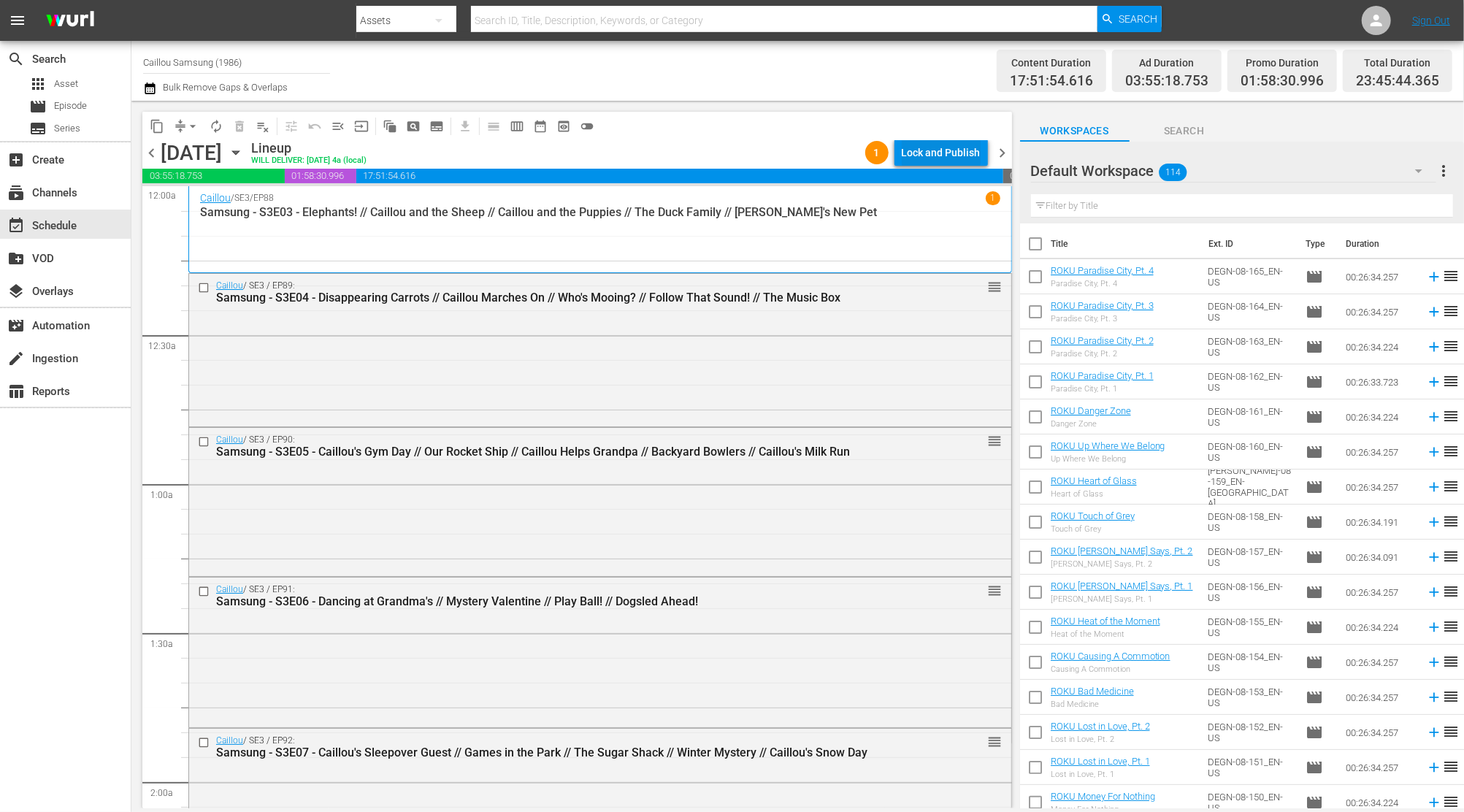
click at [981, 151] on button "Lock and Publish" at bounding box center [941, 152] width 94 height 26
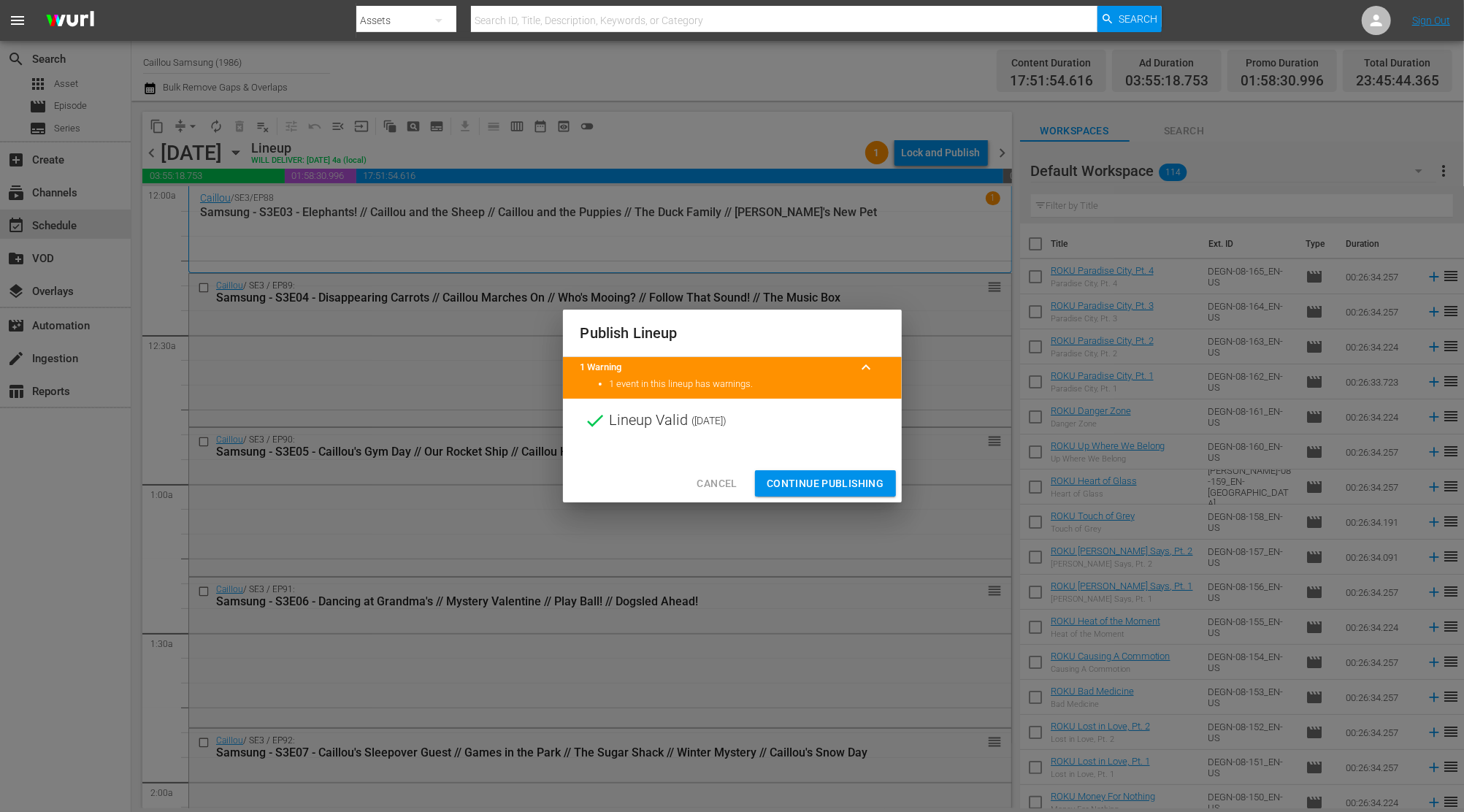
click at [819, 494] on button "Continue Publishing" at bounding box center [825, 484] width 141 height 27
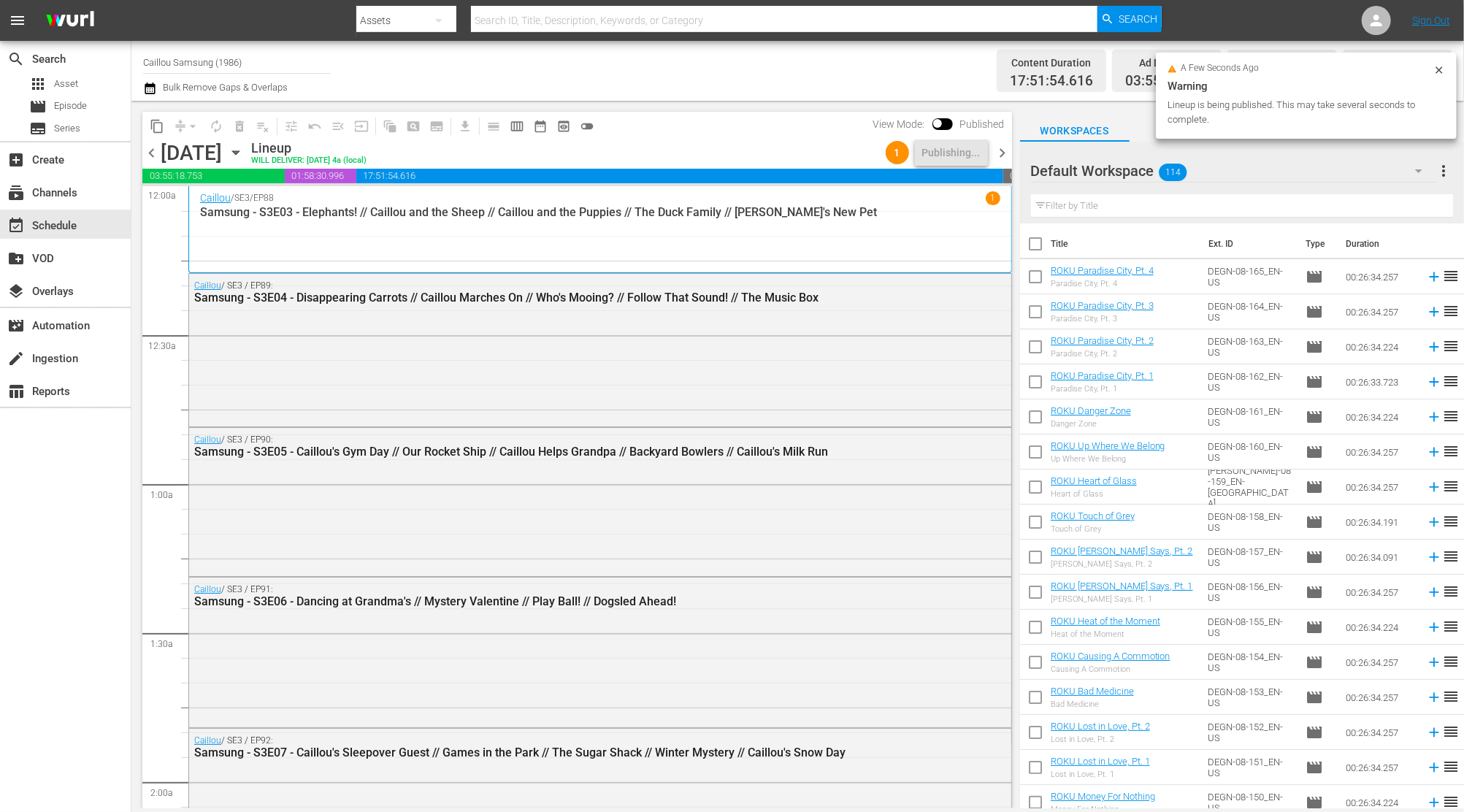
click at [1007, 152] on span "chevron_right" at bounding box center [1003, 153] width 18 height 18
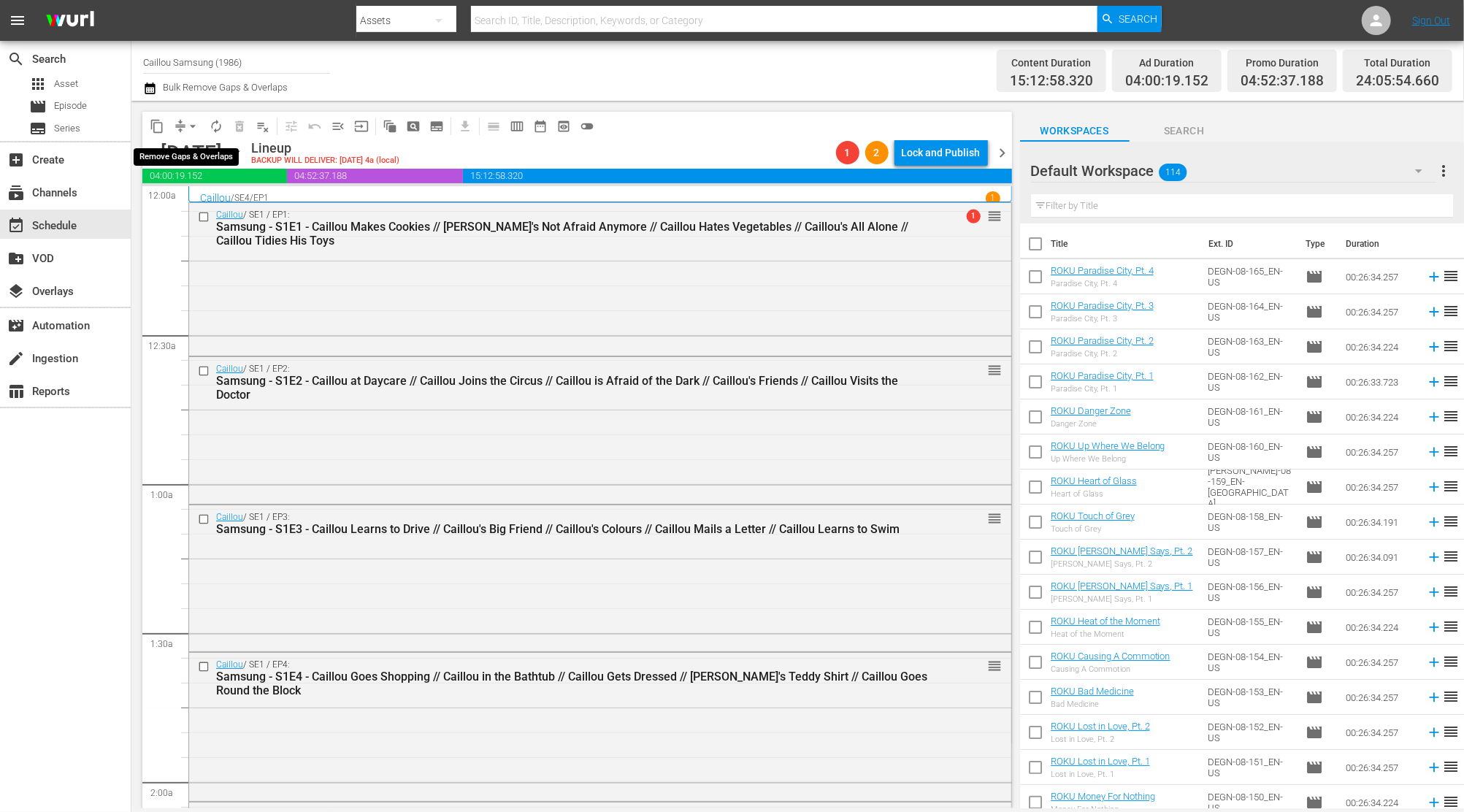
click at [198, 126] on span "arrow_drop_down" at bounding box center [192, 126] width 14 height 14
click at [201, 206] on li "Align to End of Previous Day" at bounding box center [193, 204] width 153 height 24
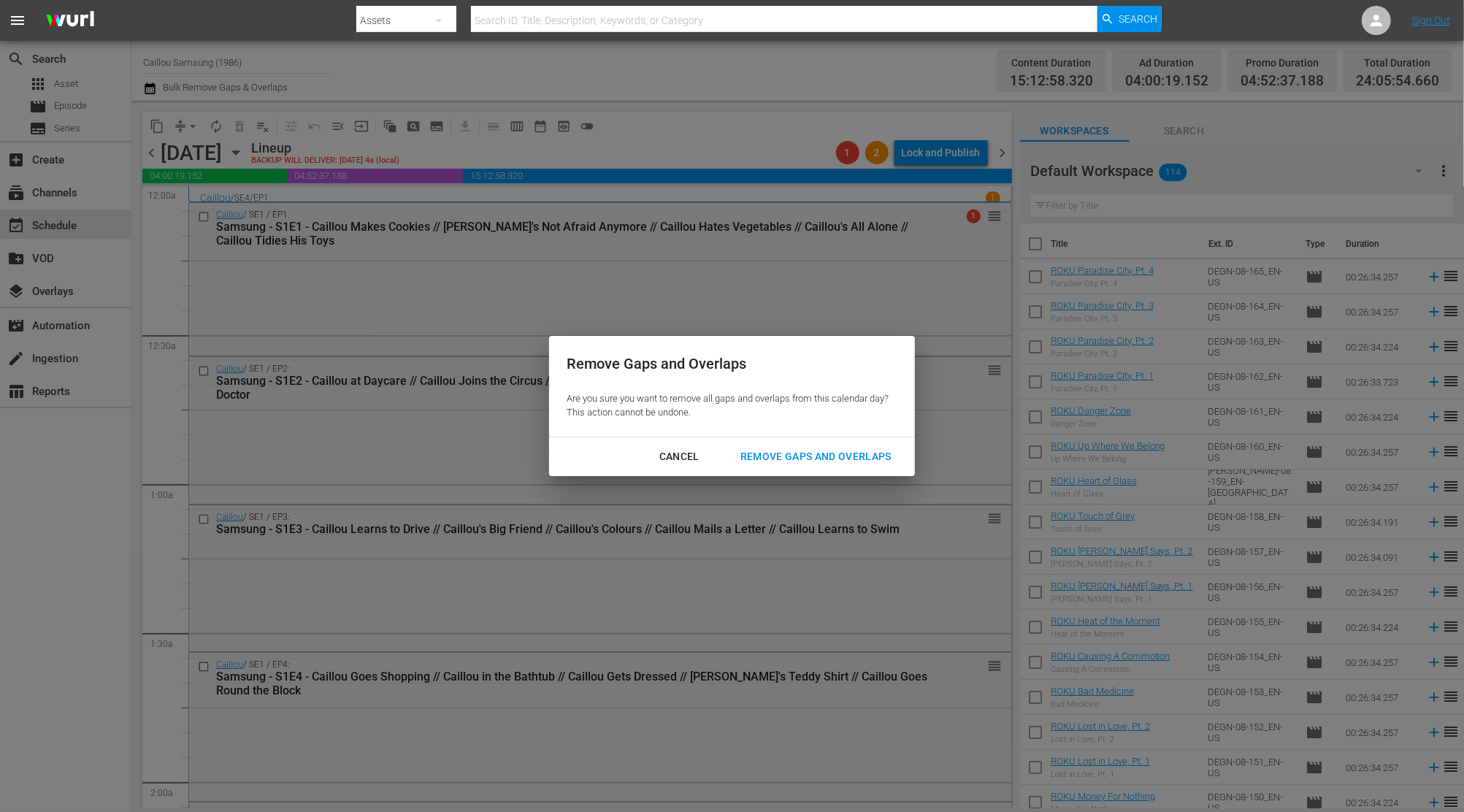
click at [788, 462] on div "Remove Gaps and Overlaps" at bounding box center [816, 457] width 174 height 18
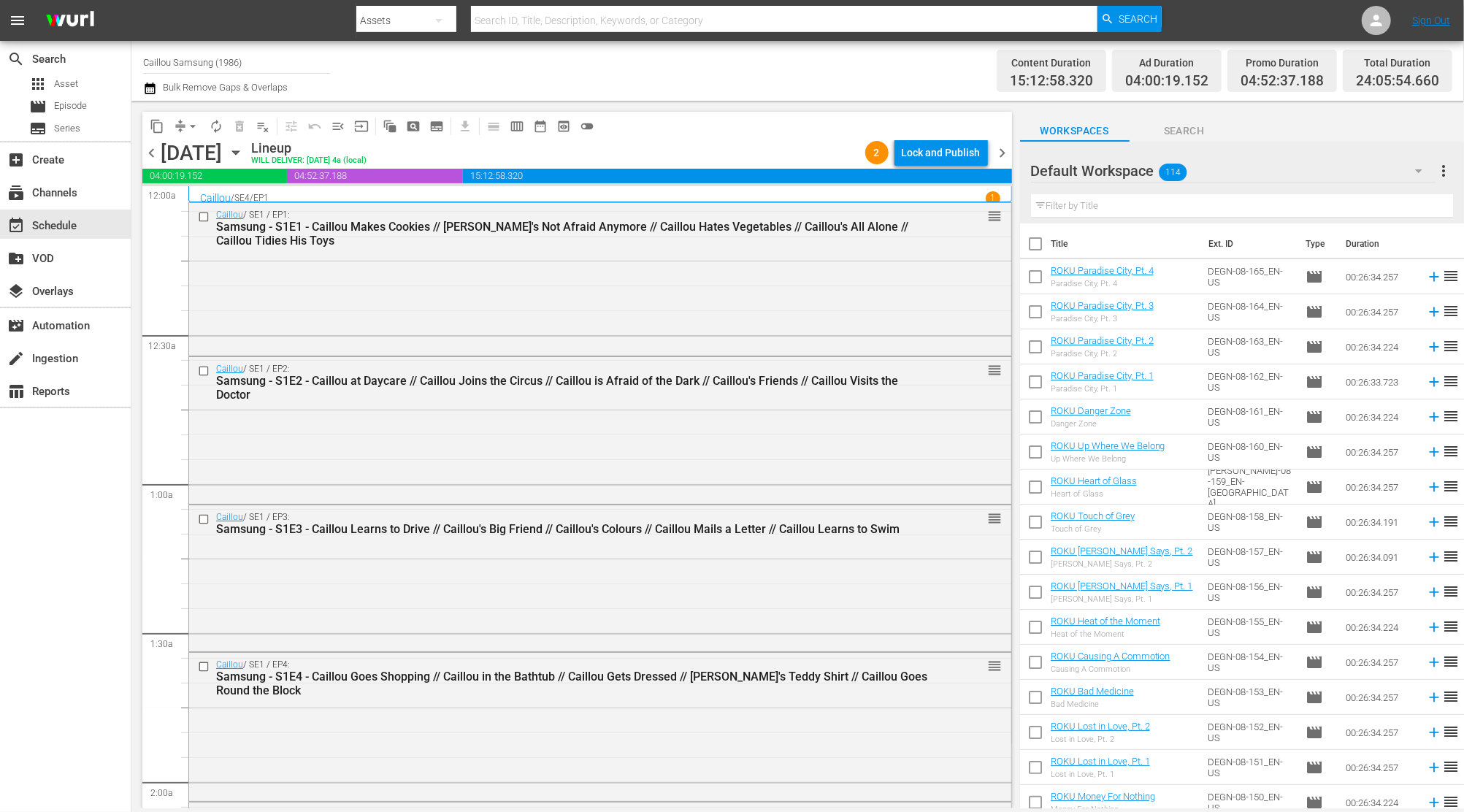
click at [893, 150] on div "2 Lock and Publish" at bounding box center [926, 153] width 134 height 25
click at [910, 150] on div "Lock and Publish" at bounding box center [941, 152] width 79 height 26
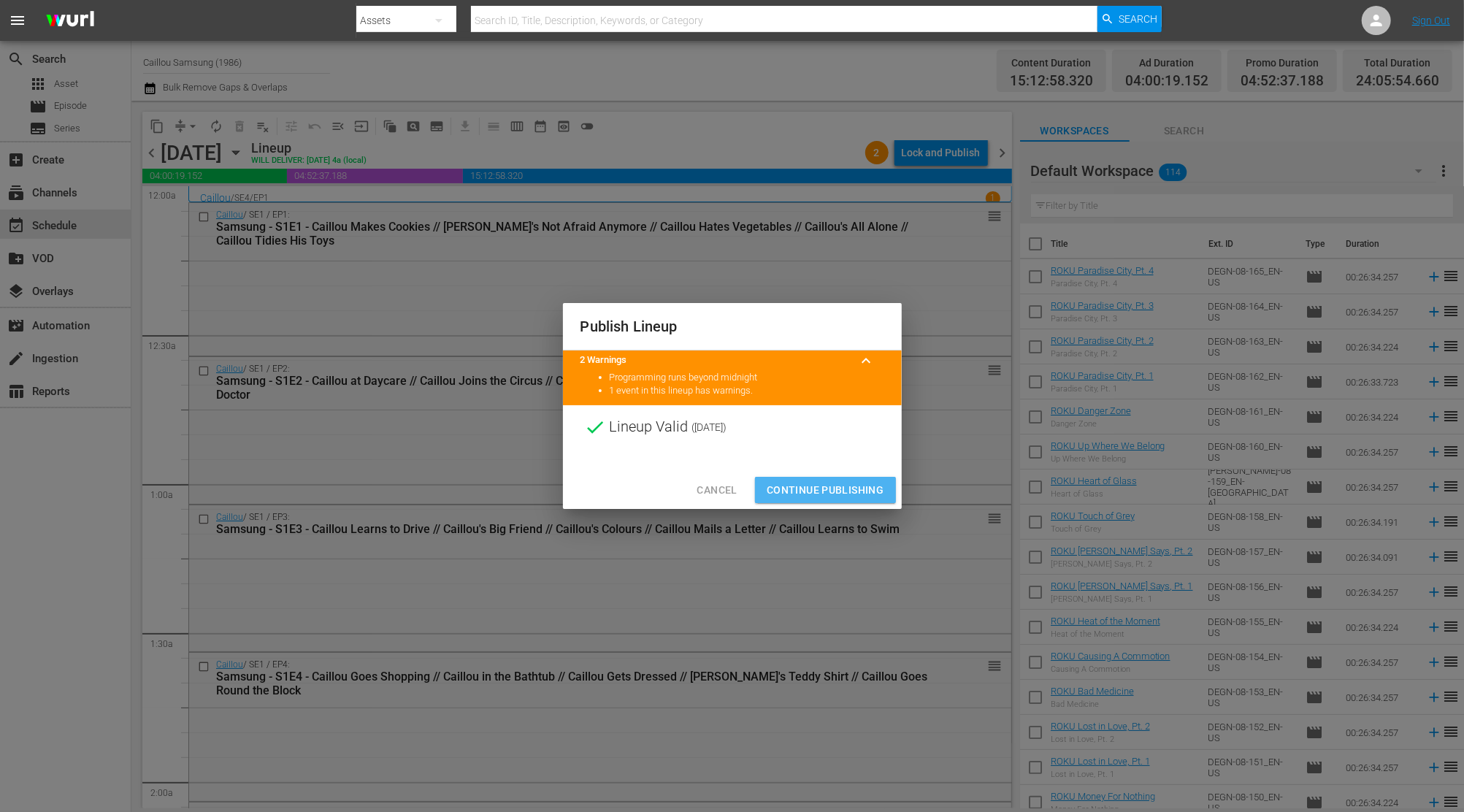
click at [868, 494] on span "Continue Publishing" at bounding box center [825, 490] width 117 height 18
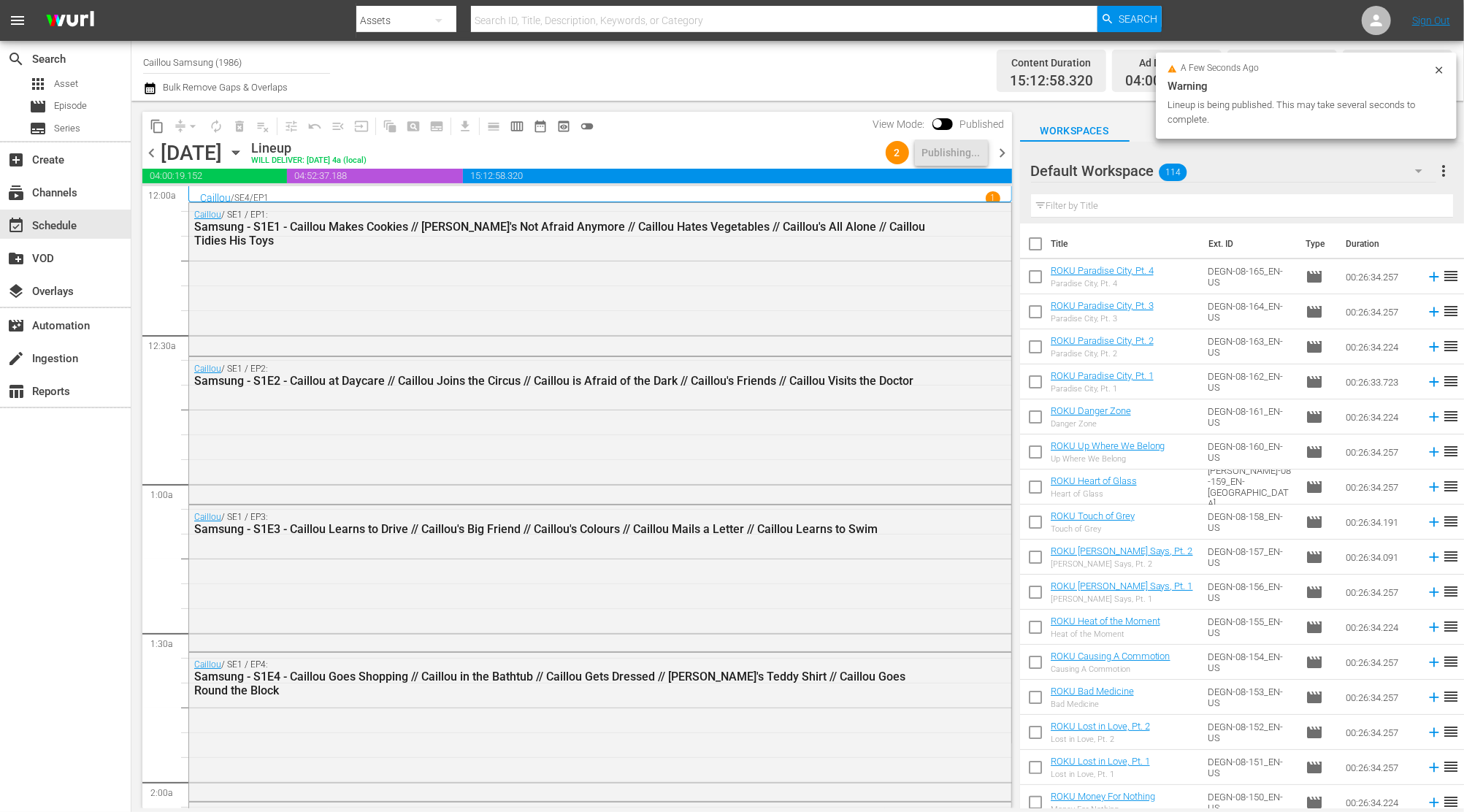
click at [1001, 154] on span "chevron_right" at bounding box center [1003, 153] width 18 height 18
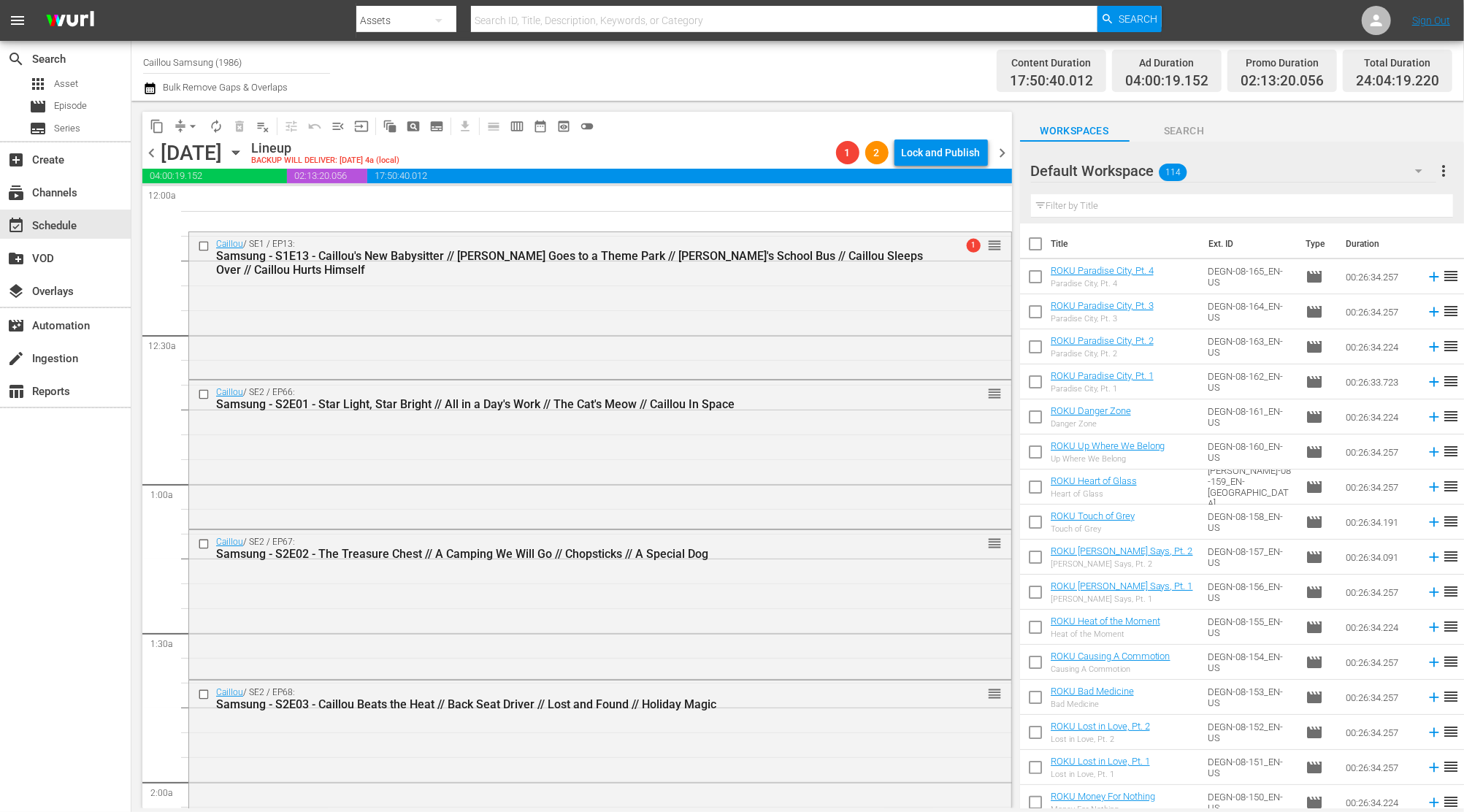
click at [152, 151] on span "chevron_left" at bounding box center [152, 153] width 18 height 18
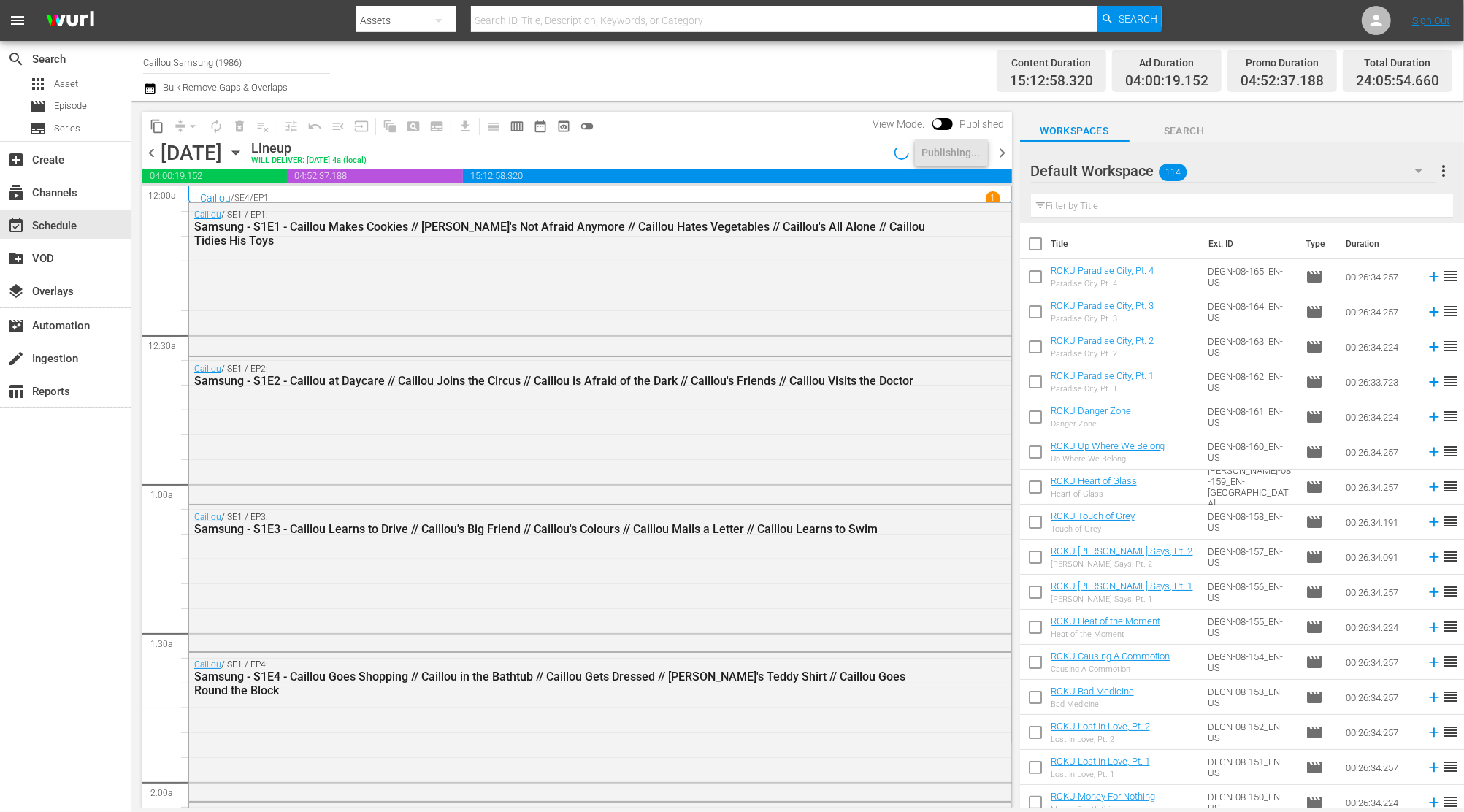
click at [1007, 155] on span "chevron_right" at bounding box center [1003, 153] width 18 height 18
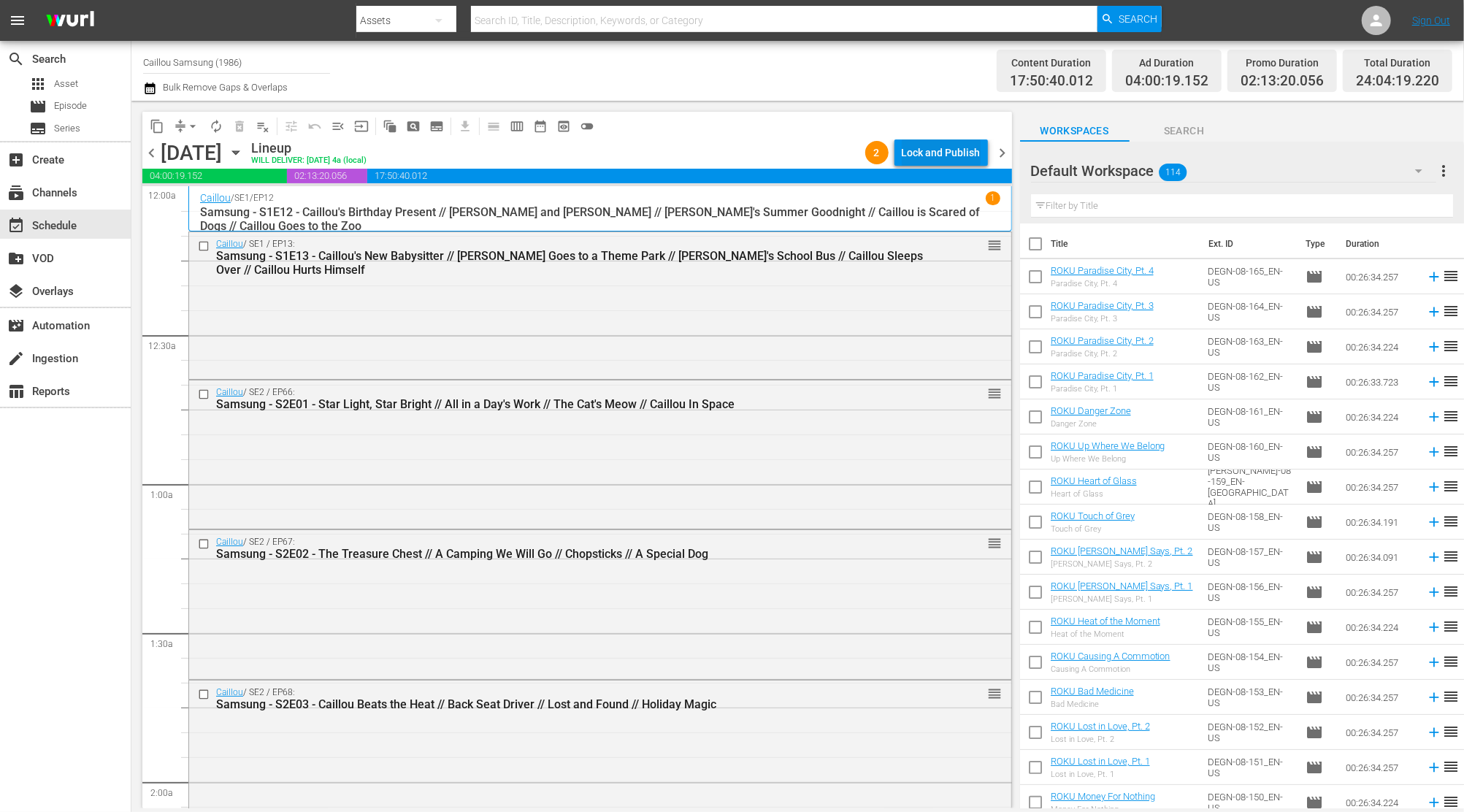
click at [942, 150] on div "Lock and Publish" at bounding box center [941, 152] width 79 height 26
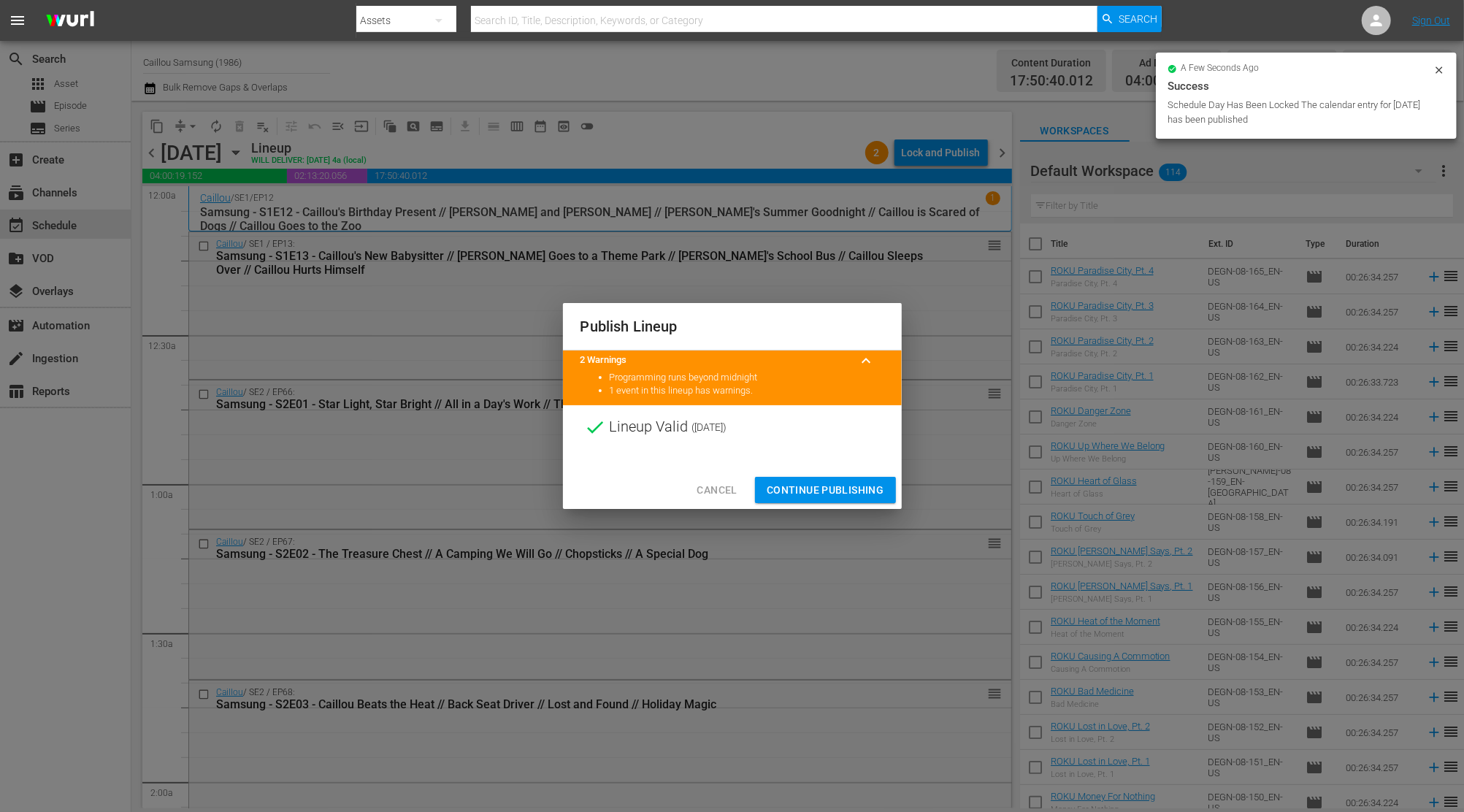
click at [846, 491] on span "Continue Publishing" at bounding box center [825, 490] width 117 height 18
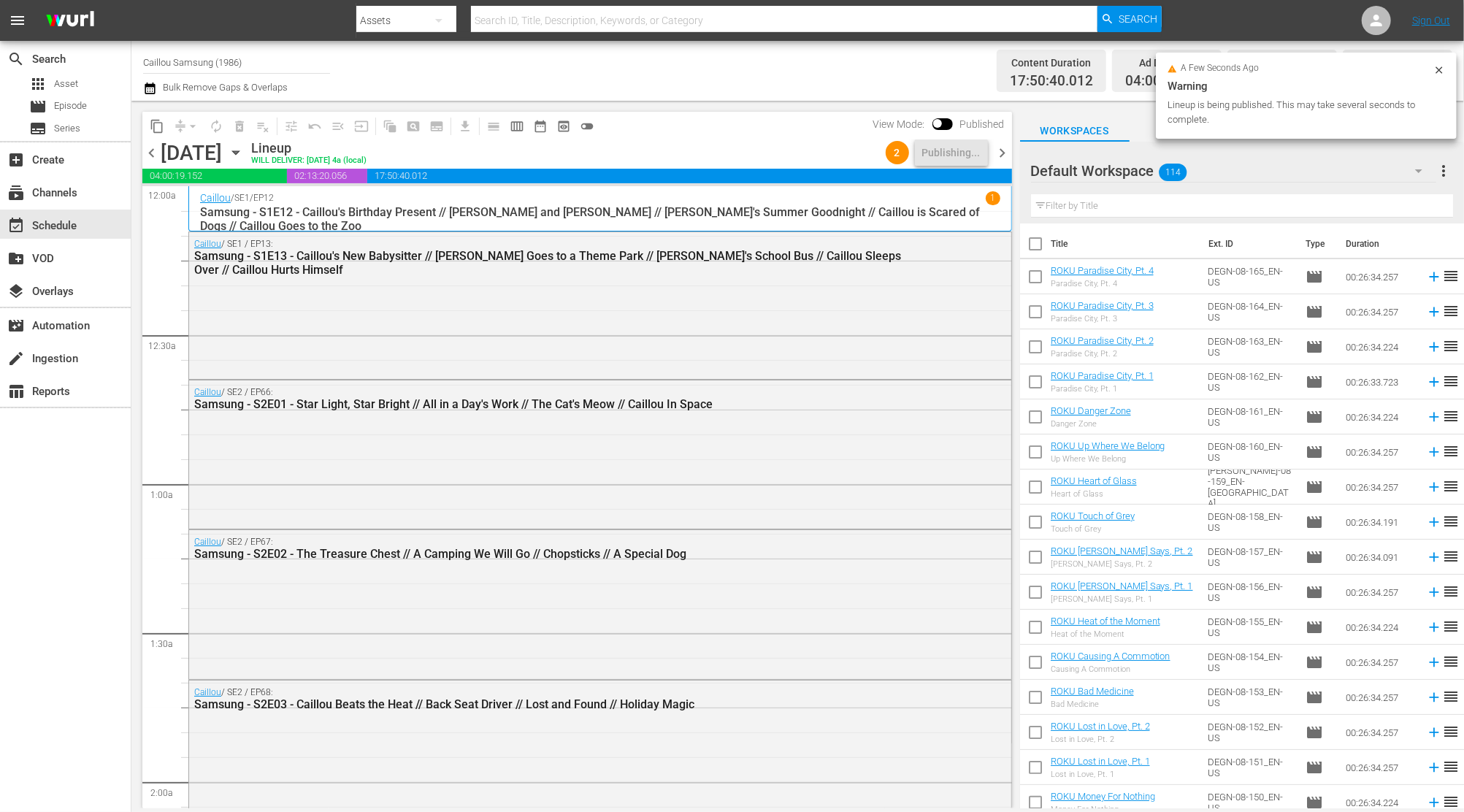
click at [1004, 151] on span "chevron_right" at bounding box center [1003, 153] width 18 height 18
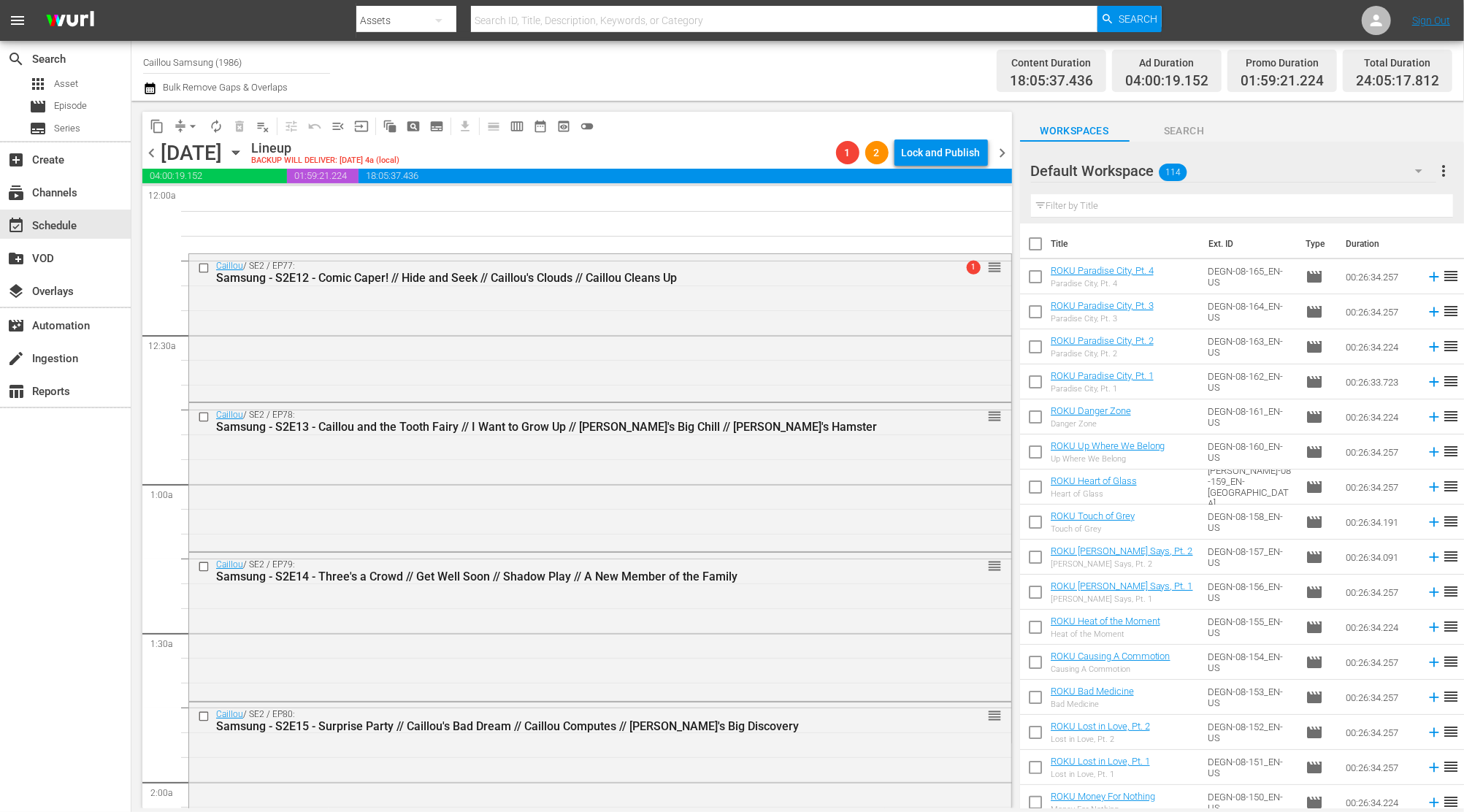
click at [152, 151] on span "chevron_left" at bounding box center [152, 153] width 18 height 18
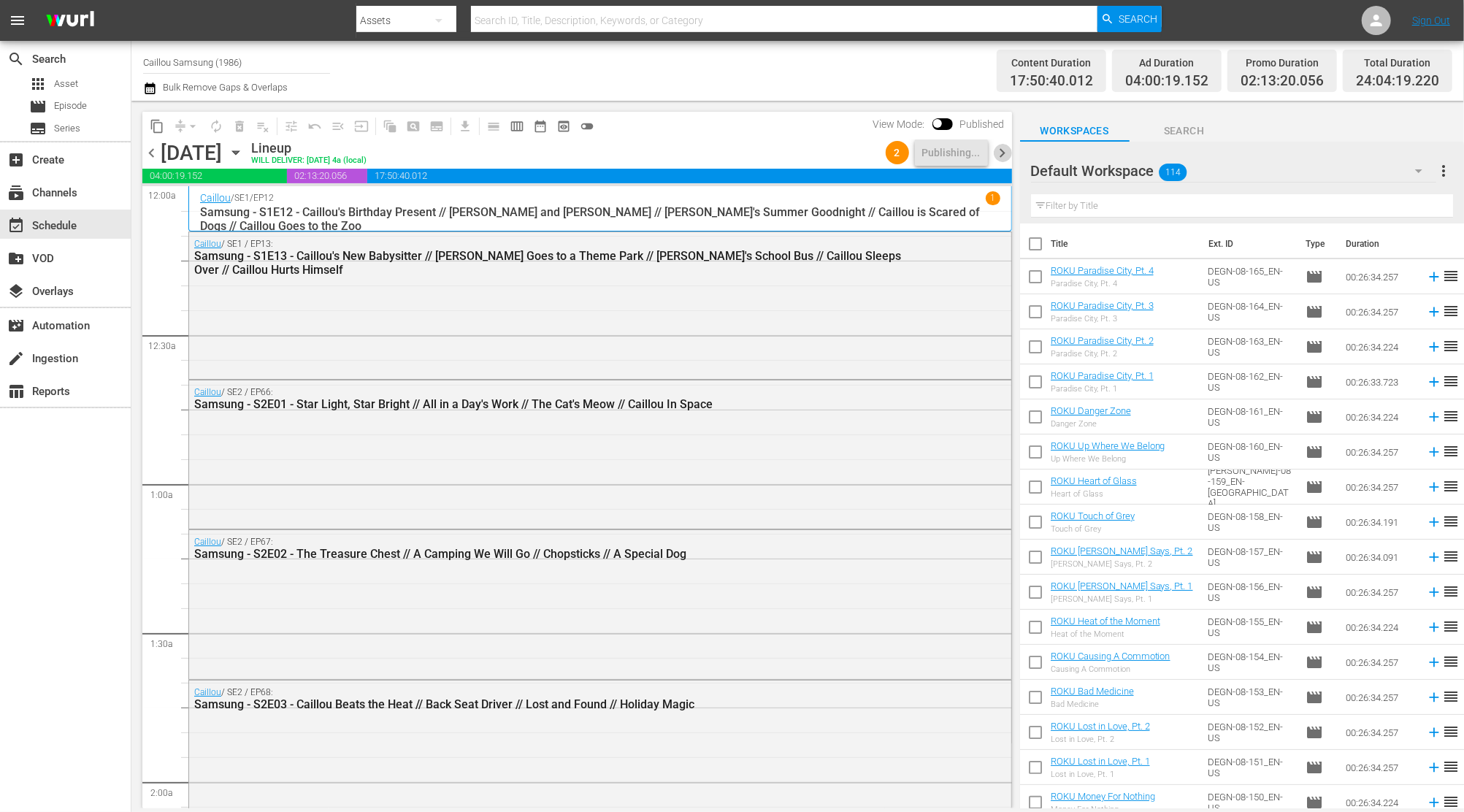
click at [1008, 153] on span "chevron_right" at bounding box center [1003, 153] width 18 height 18
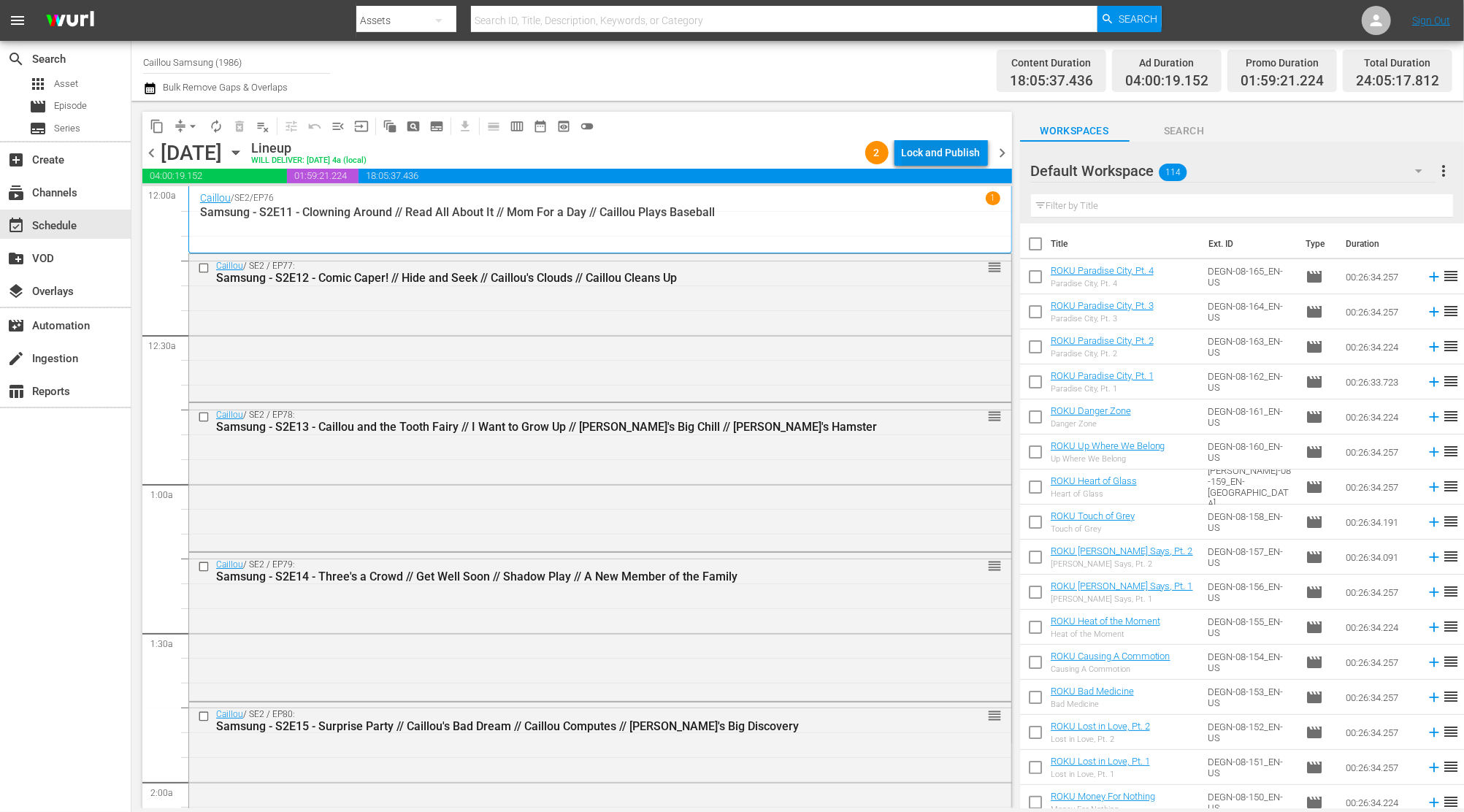
click at [924, 153] on div "Lock and Publish" at bounding box center [941, 152] width 79 height 26
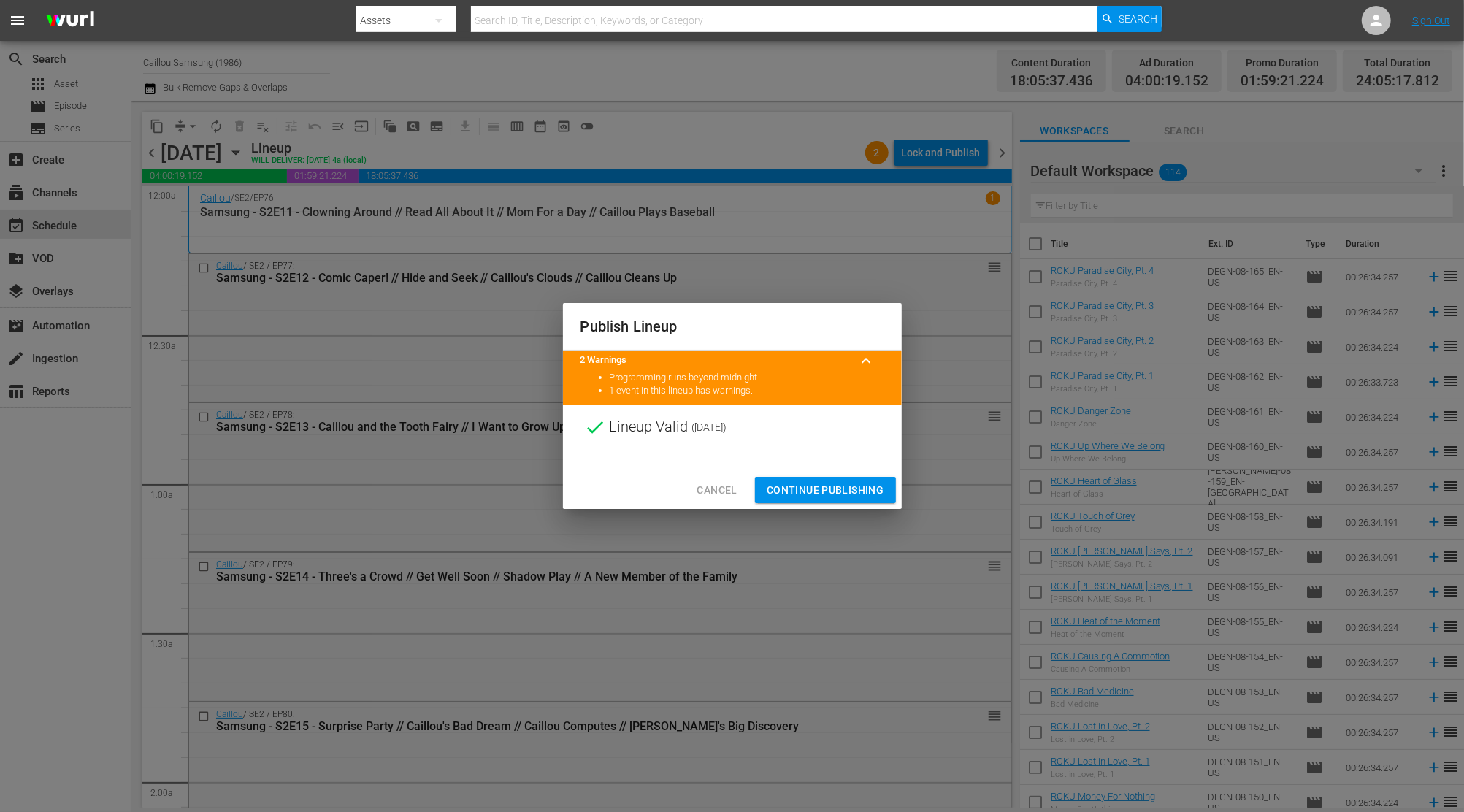
click at [825, 481] on span "Continue Publishing" at bounding box center [825, 490] width 117 height 18
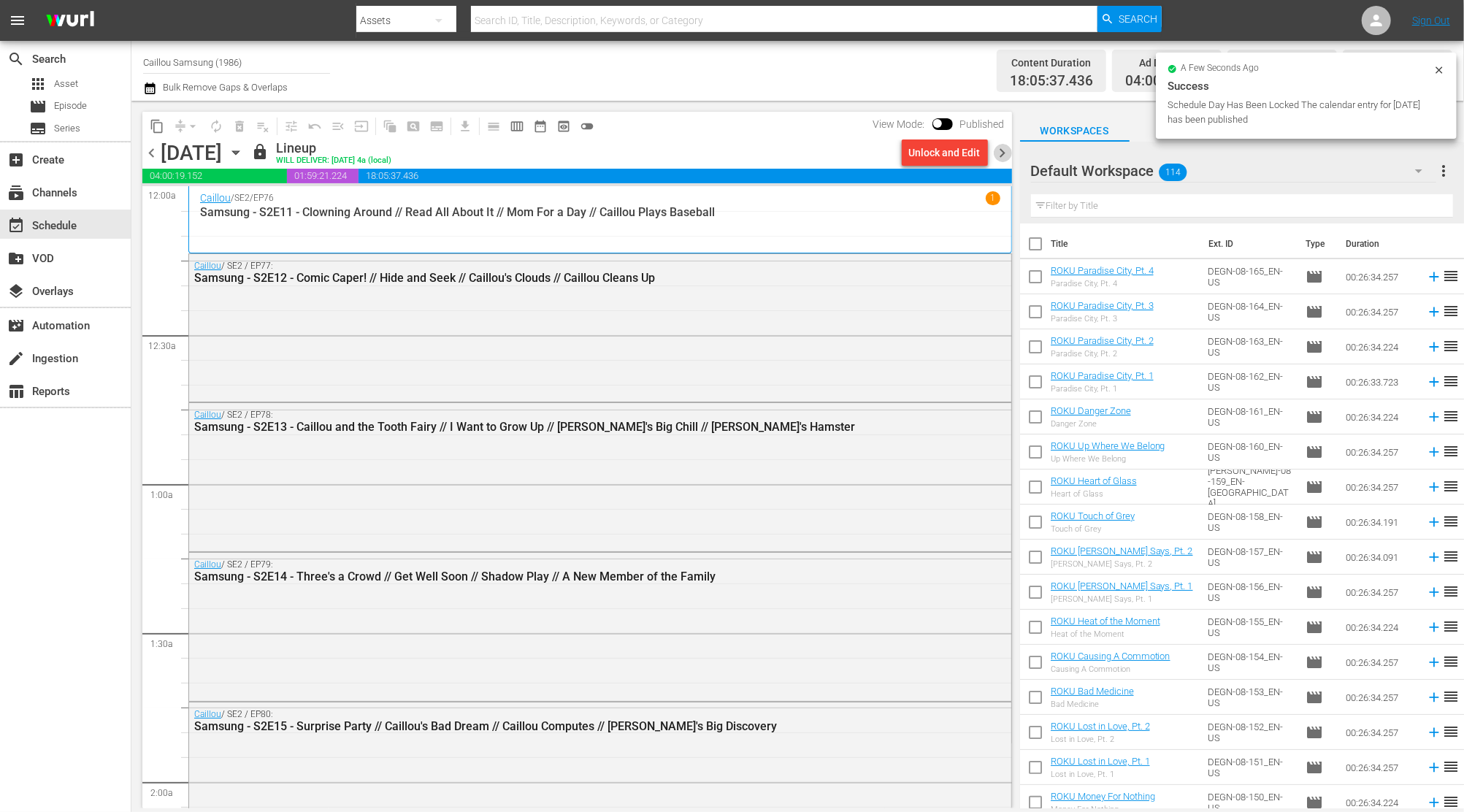
click at [996, 154] on span "chevron_right" at bounding box center [1003, 153] width 18 height 18
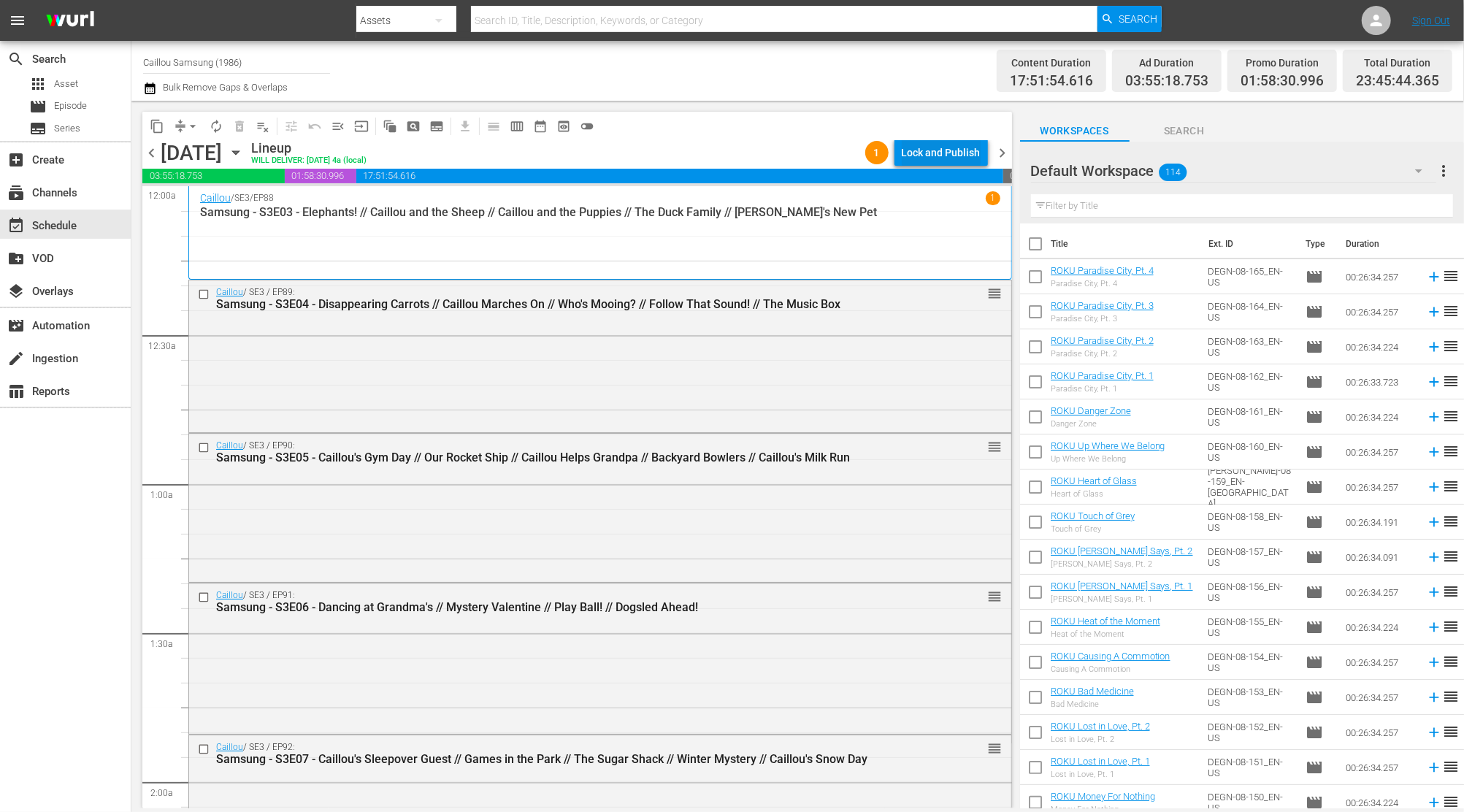
click at [915, 148] on div "Lock and Publish" at bounding box center [941, 152] width 79 height 26
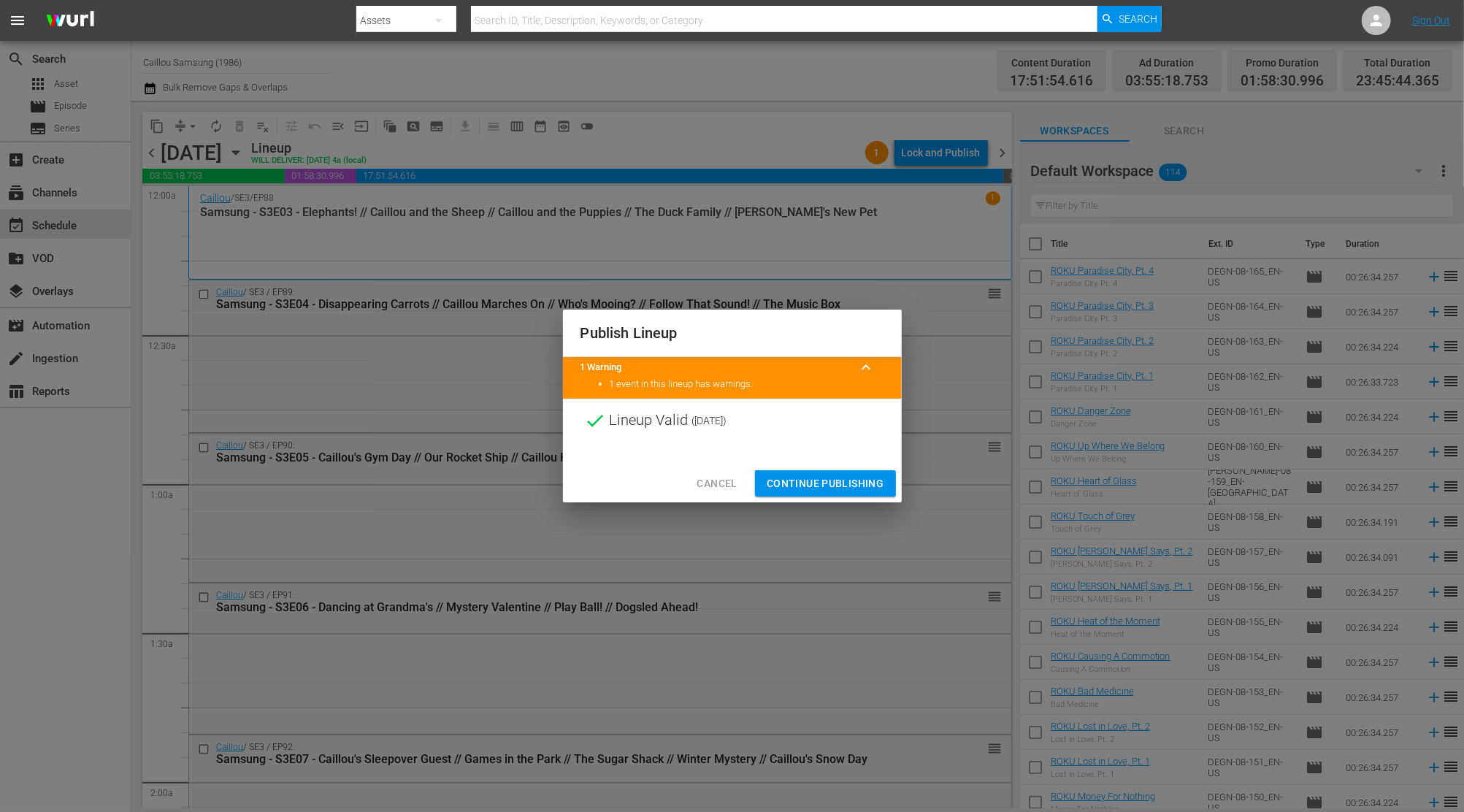
click at [800, 492] on button "Continue Publishing" at bounding box center [825, 484] width 141 height 27
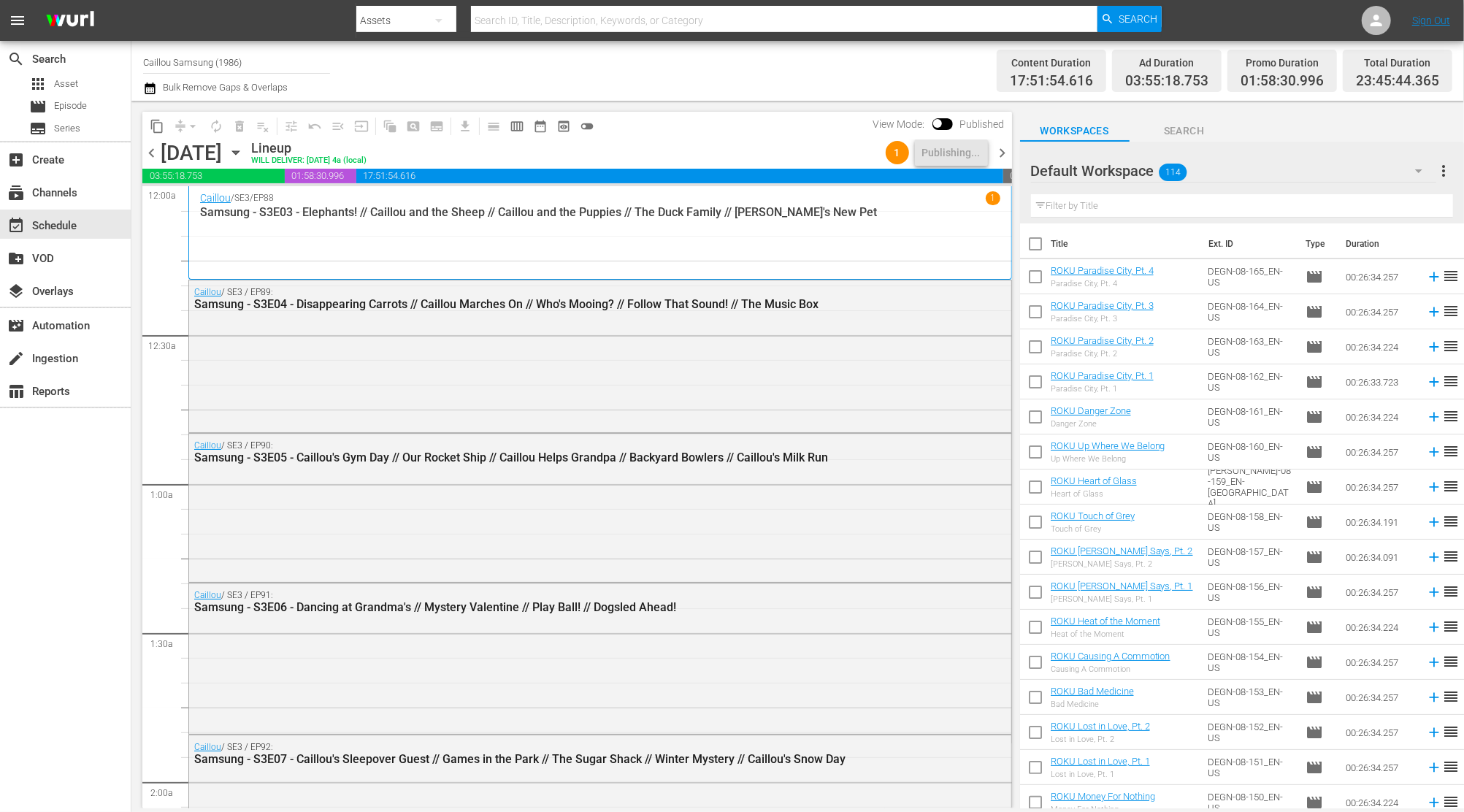
click at [1011, 158] on div "content_copy compress arrow_drop_down autorenew_outlined delete_forever_outline…" at bounding box center [573, 454] width 884 height 707
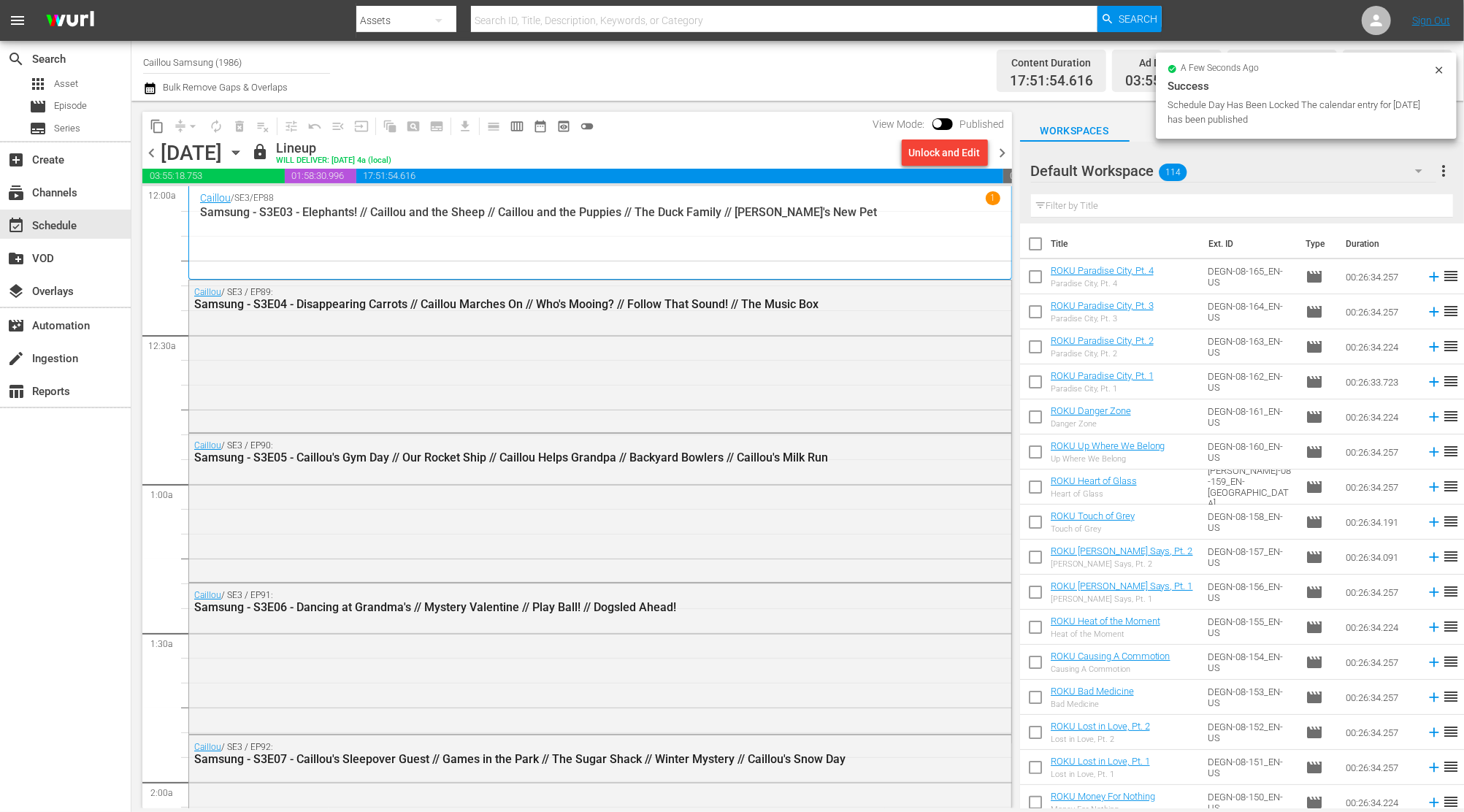
click at [1003, 144] on span "chevron_right" at bounding box center [1003, 153] width 18 height 18
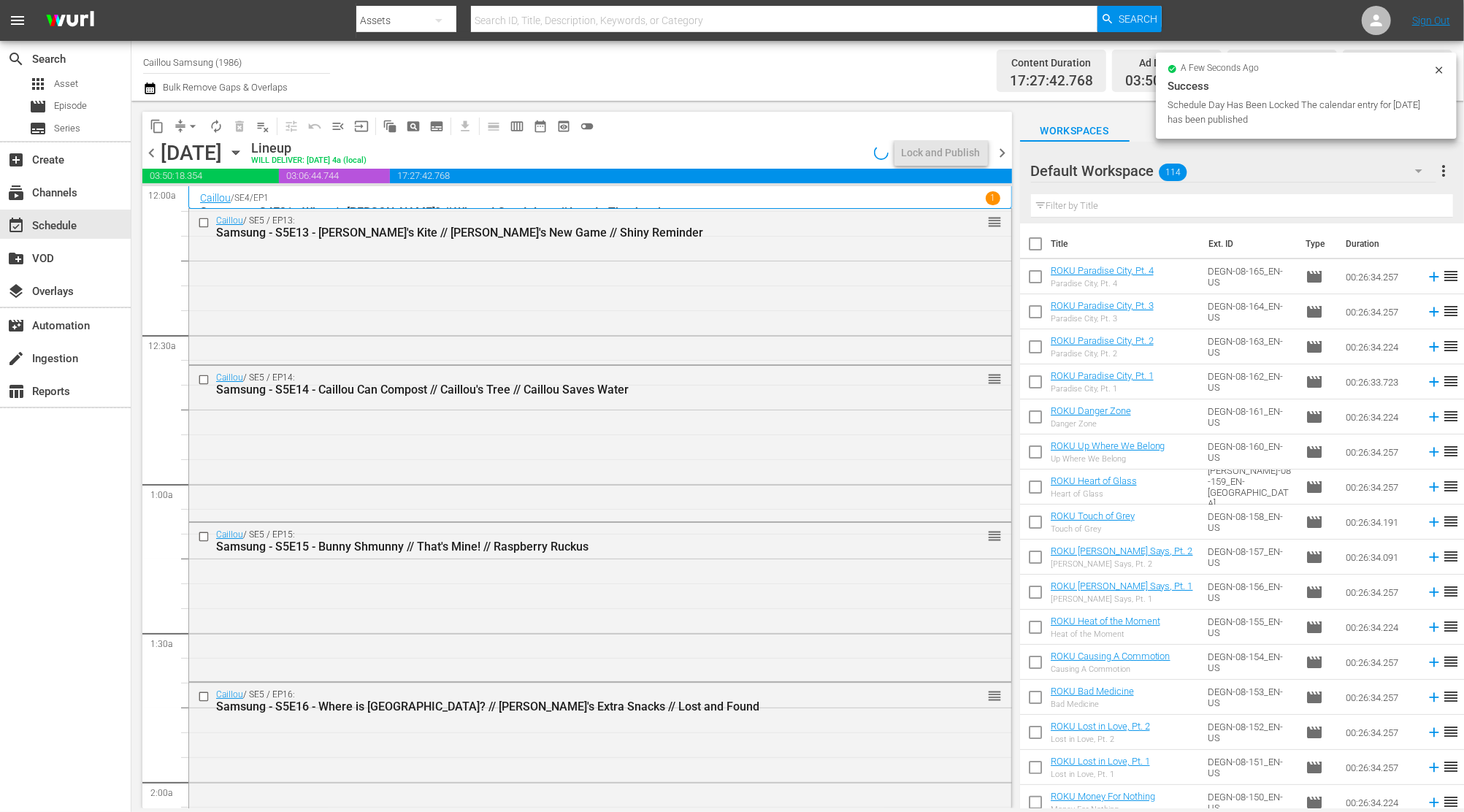
click at [144, 156] on span "chevron_left" at bounding box center [152, 153] width 18 height 18
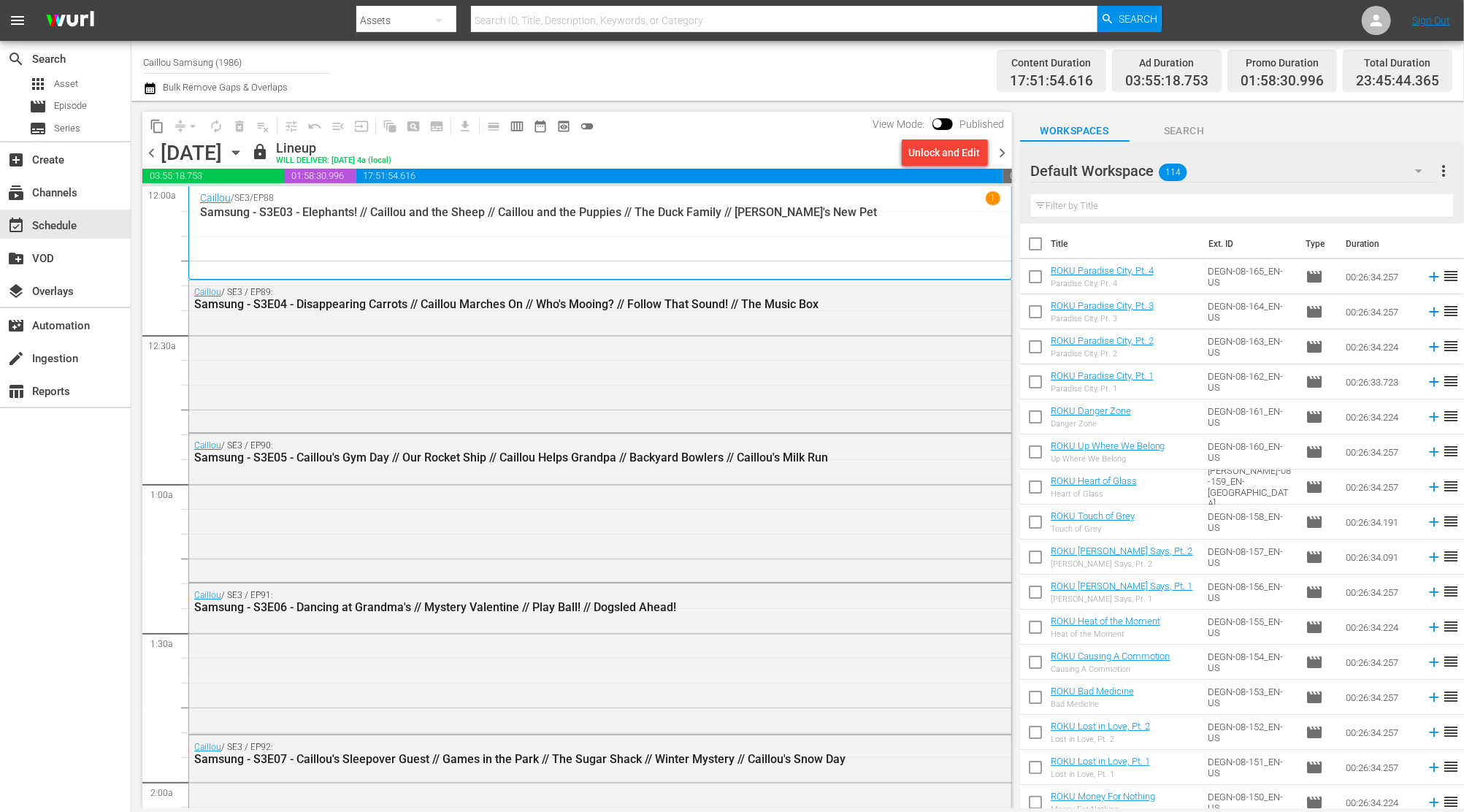
click at [1003, 150] on span "chevron_right" at bounding box center [1003, 153] width 18 height 18
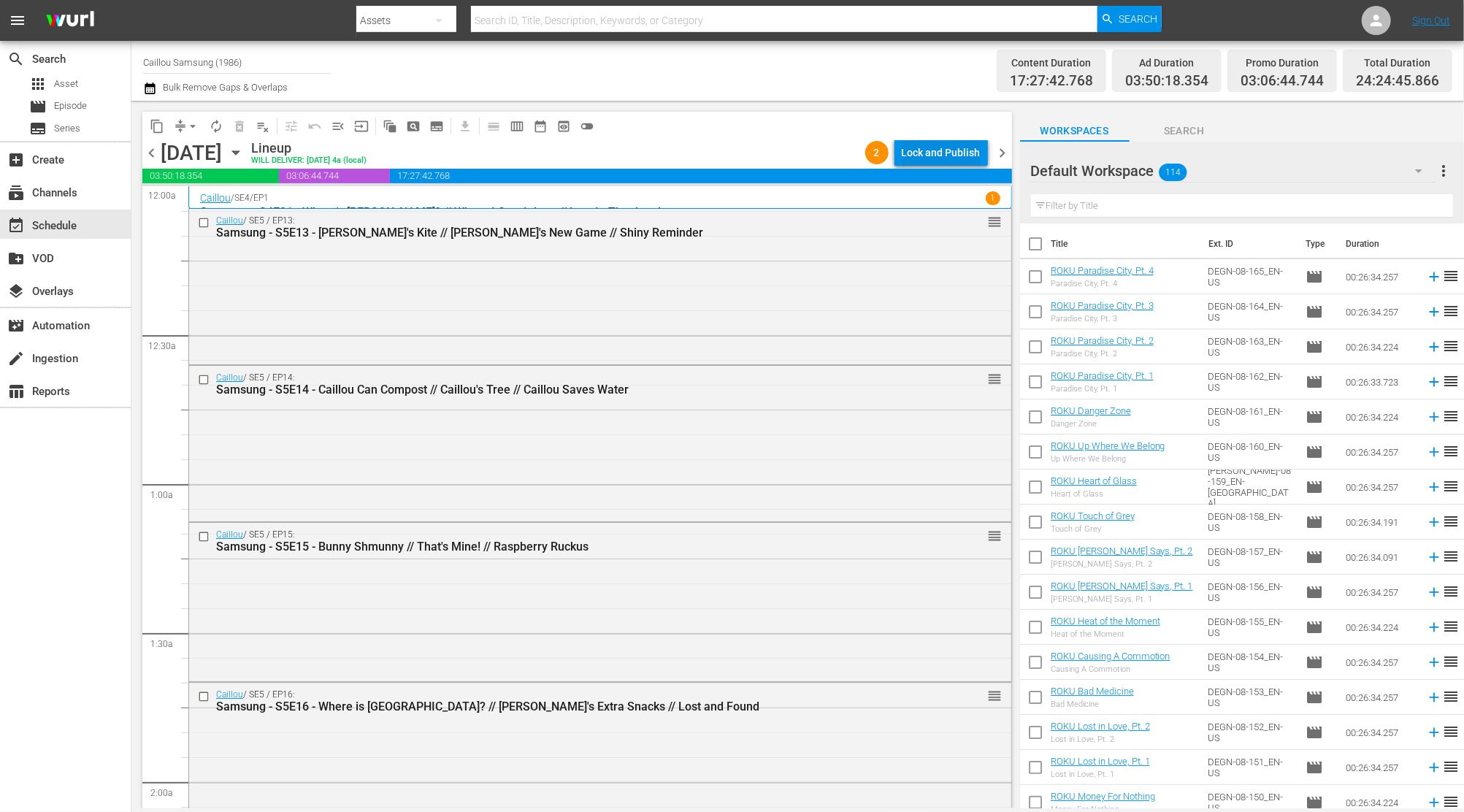
click at [936, 152] on div "Lock and Publish" at bounding box center [941, 152] width 79 height 26
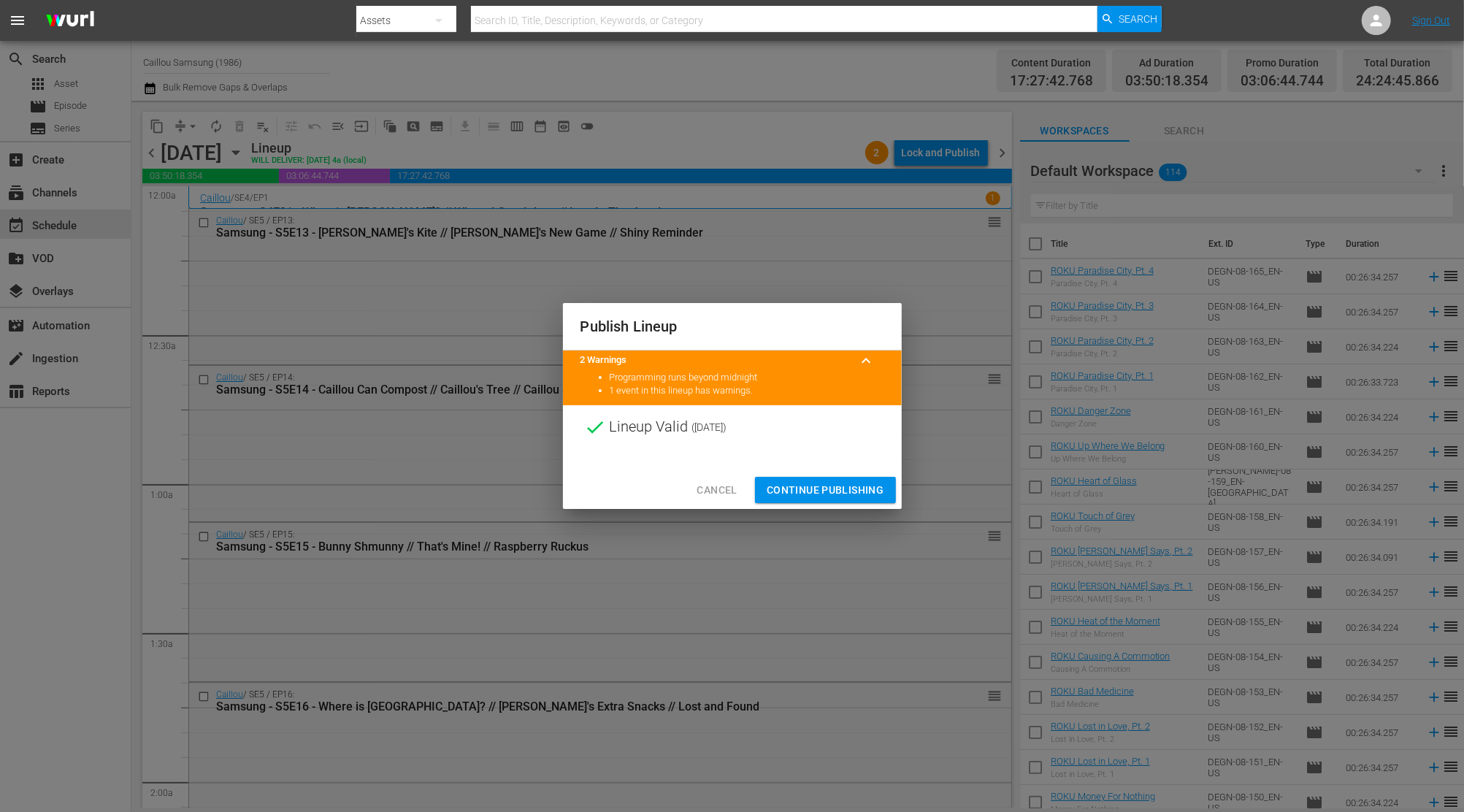
click at [804, 484] on span "Continue Publishing" at bounding box center [825, 490] width 117 height 18
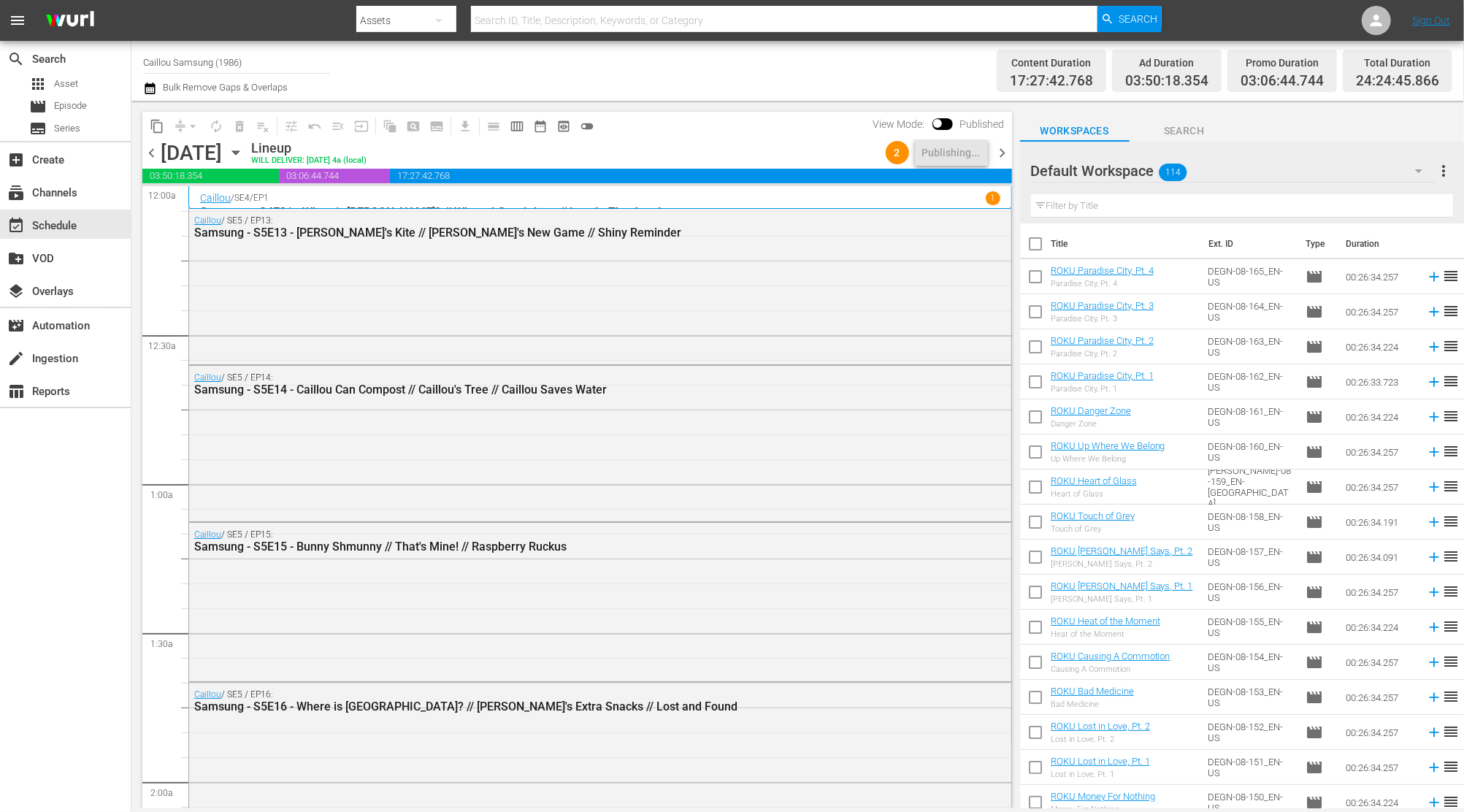
click at [1008, 154] on span "chevron_right" at bounding box center [1003, 153] width 18 height 18
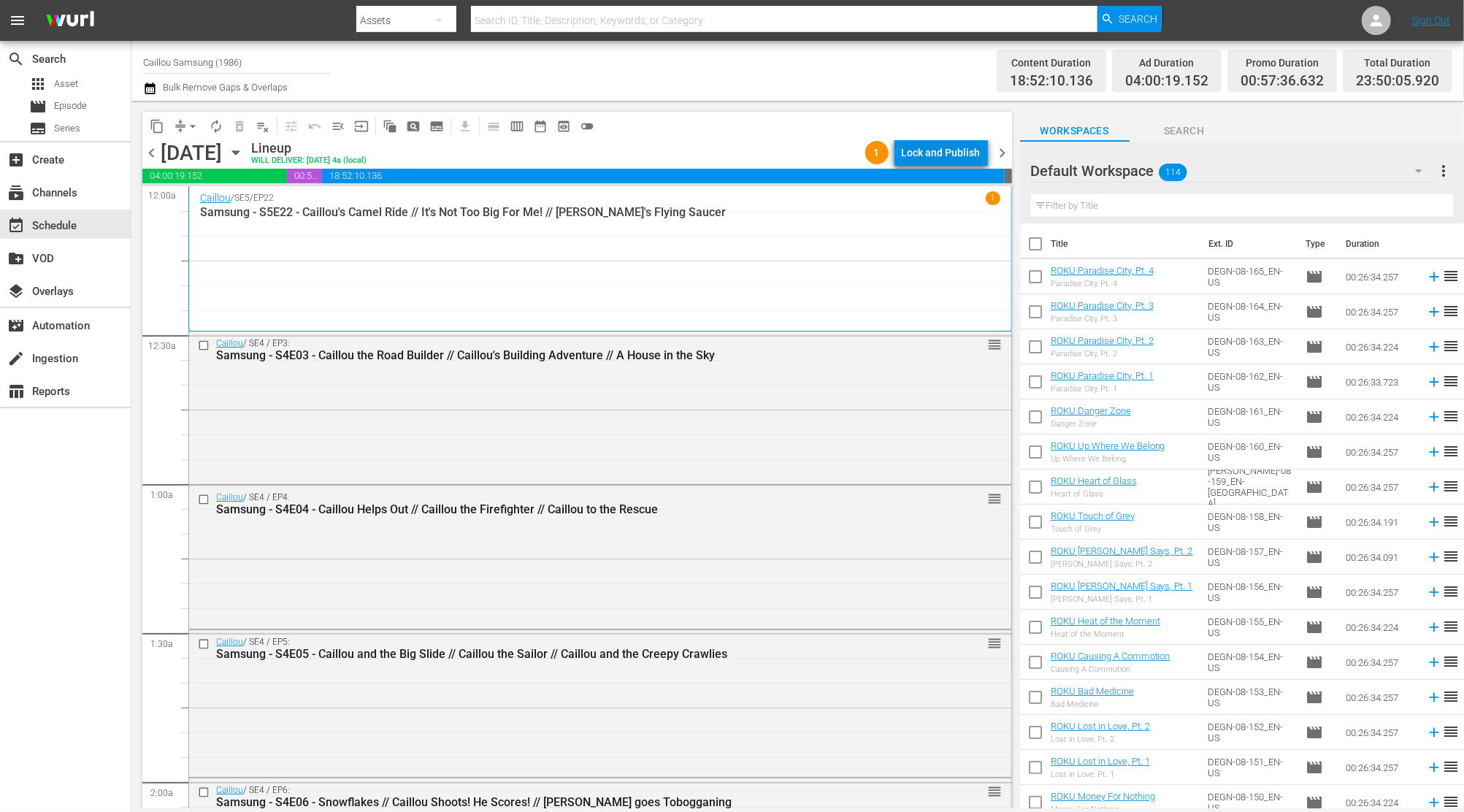
click at [966, 150] on div "Lock and Publish" at bounding box center [941, 152] width 79 height 26
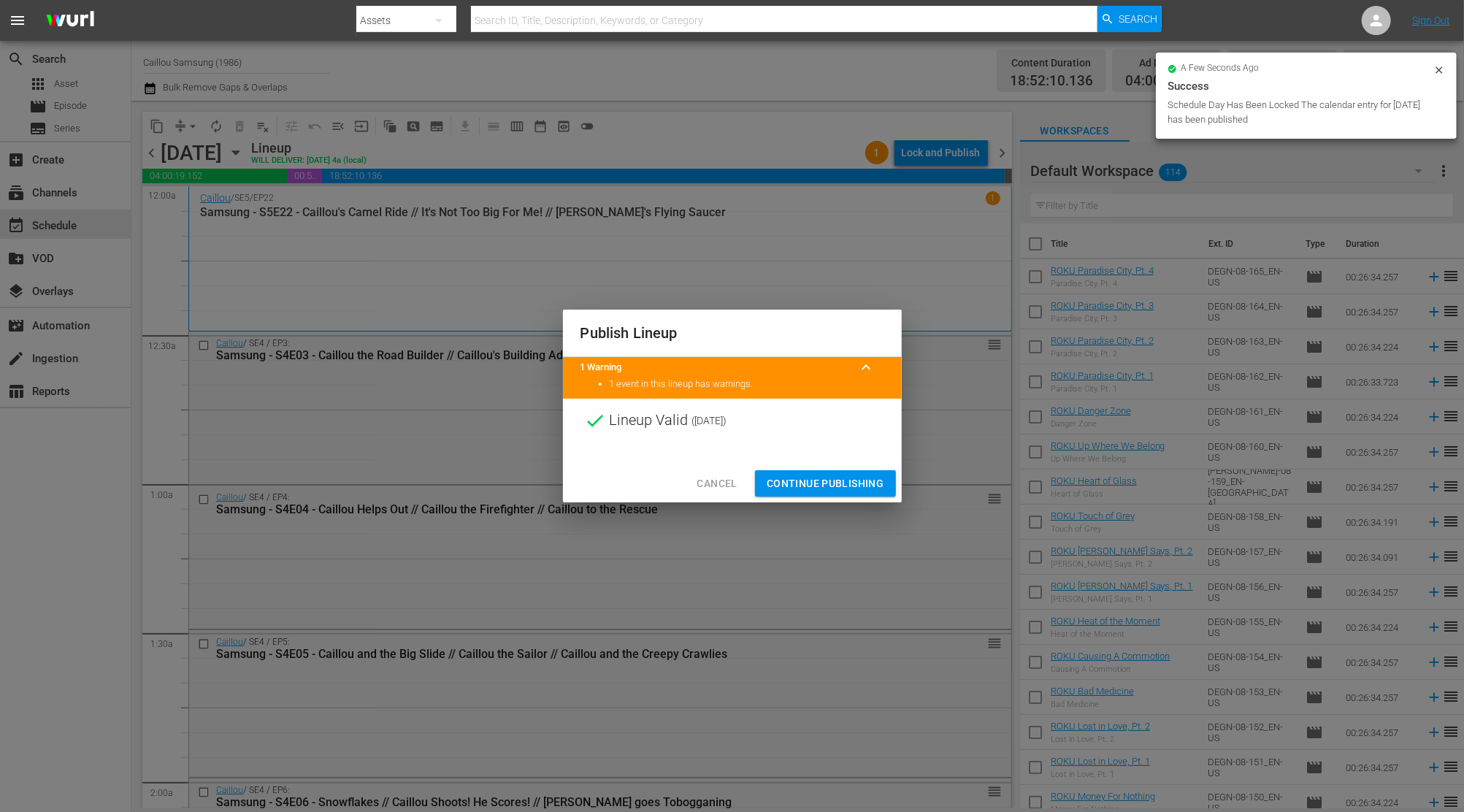
click at [817, 480] on span "Continue Publishing" at bounding box center [825, 484] width 117 height 18
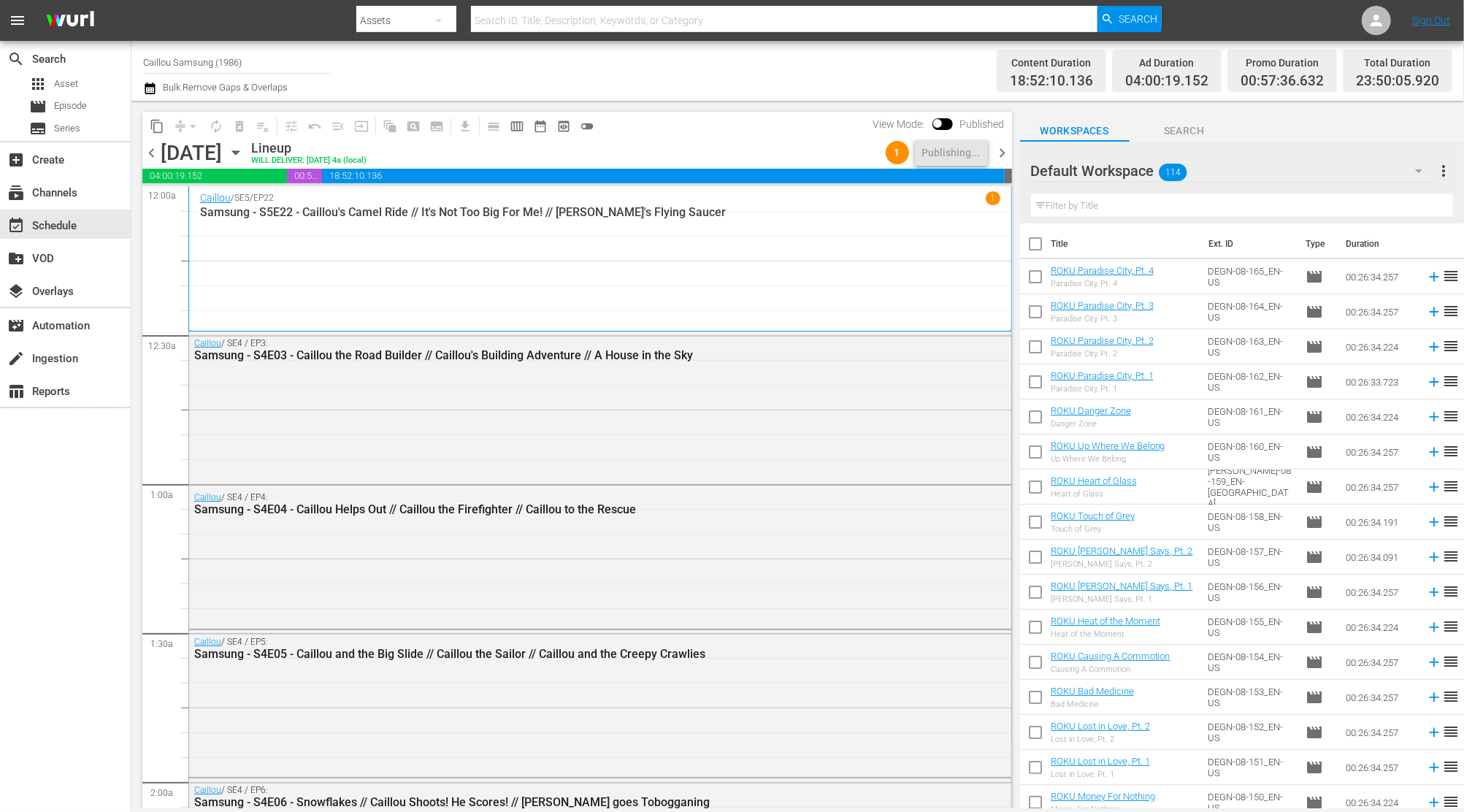
click at [1000, 154] on span "chevron_right" at bounding box center [1003, 153] width 18 height 18
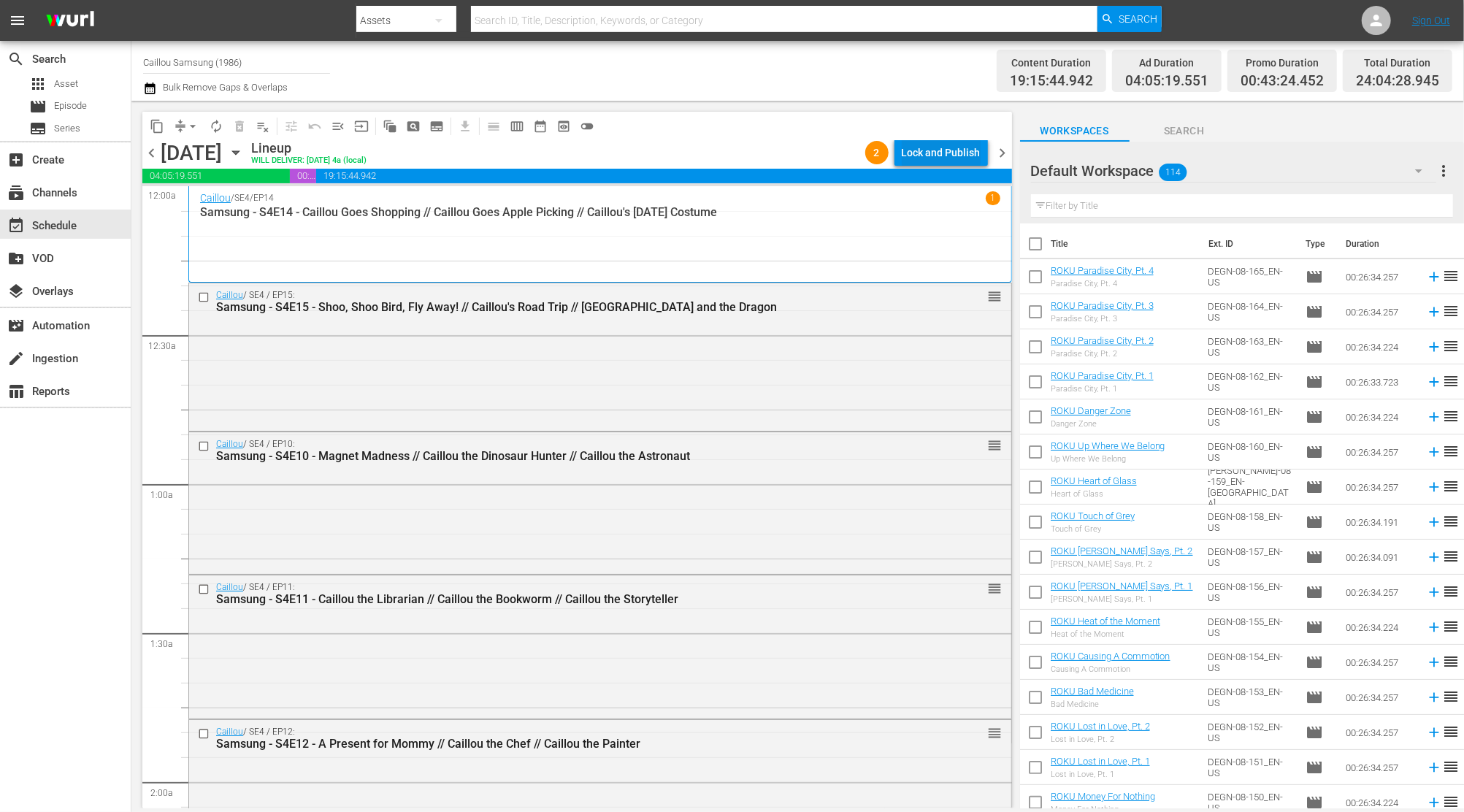
click at [923, 150] on div "Lock and Publish" at bounding box center [941, 152] width 79 height 26
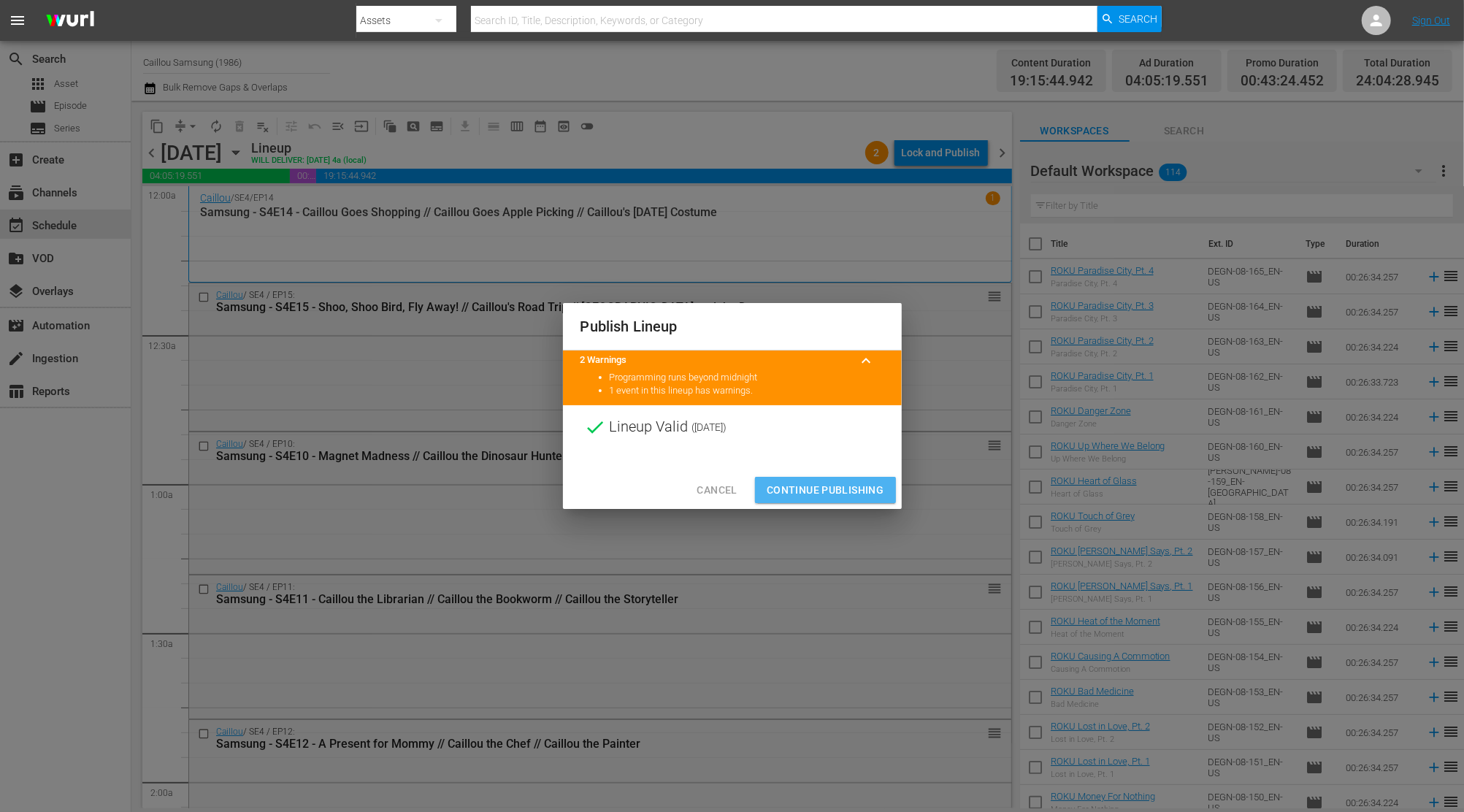
click at [835, 494] on span "Continue Publishing" at bounding box center [825, 490] width 117 height 18
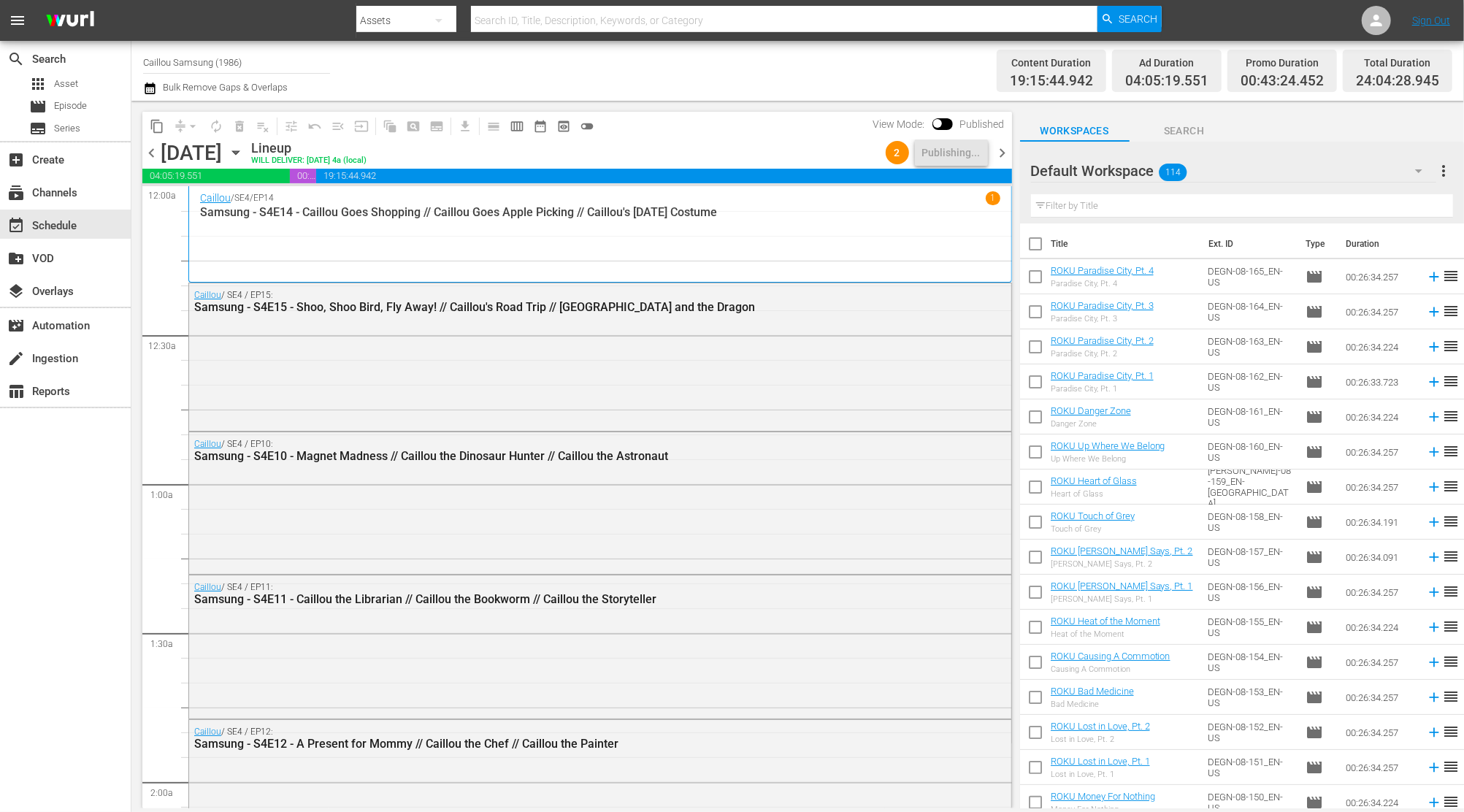
click at [1004, 155] on span "chevron_right" at bounding box center [1003, 153] width 18 height 18
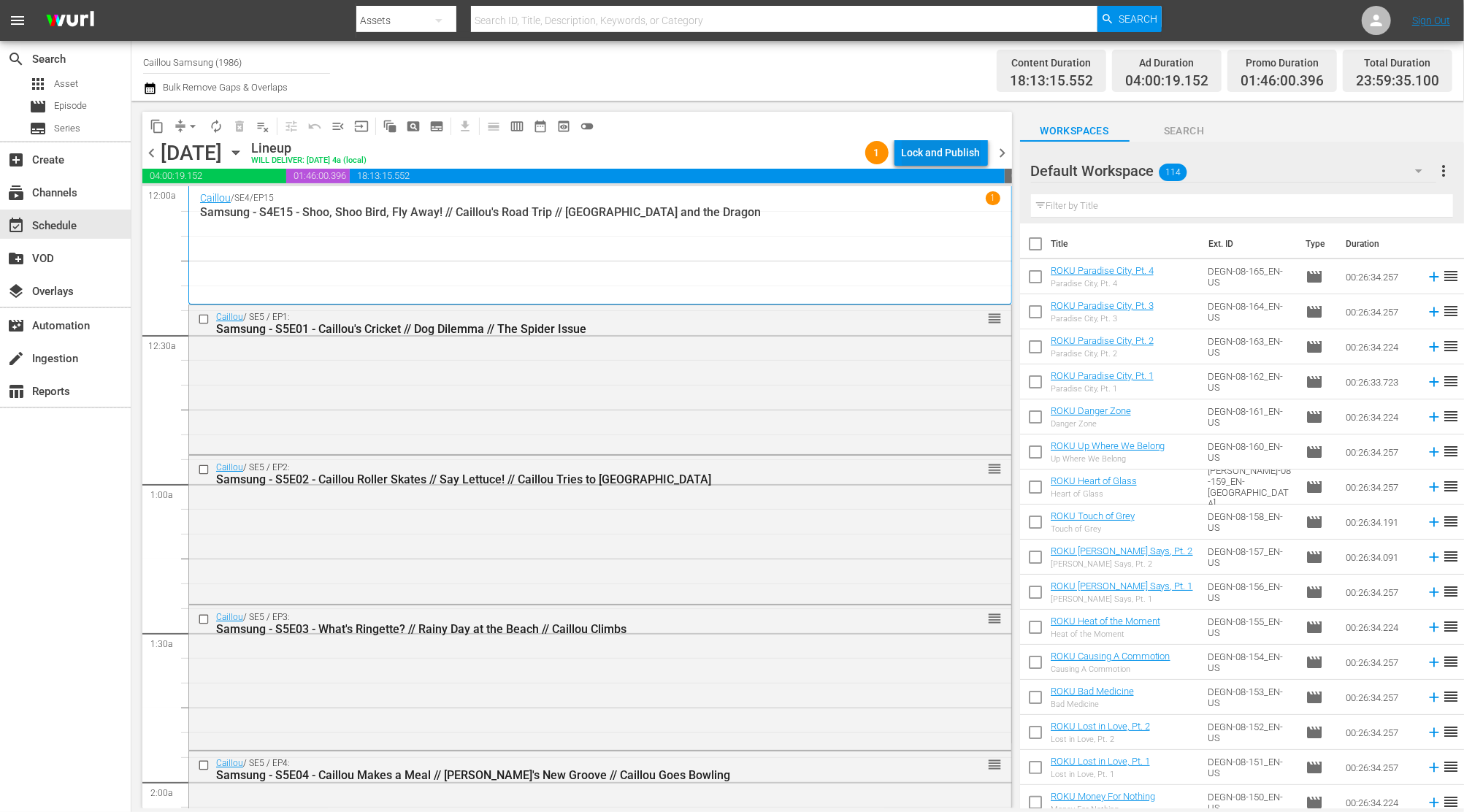
click at [960, 155] on div "Lock and Publish" at bounding box center [941, 152] width 79 height 26
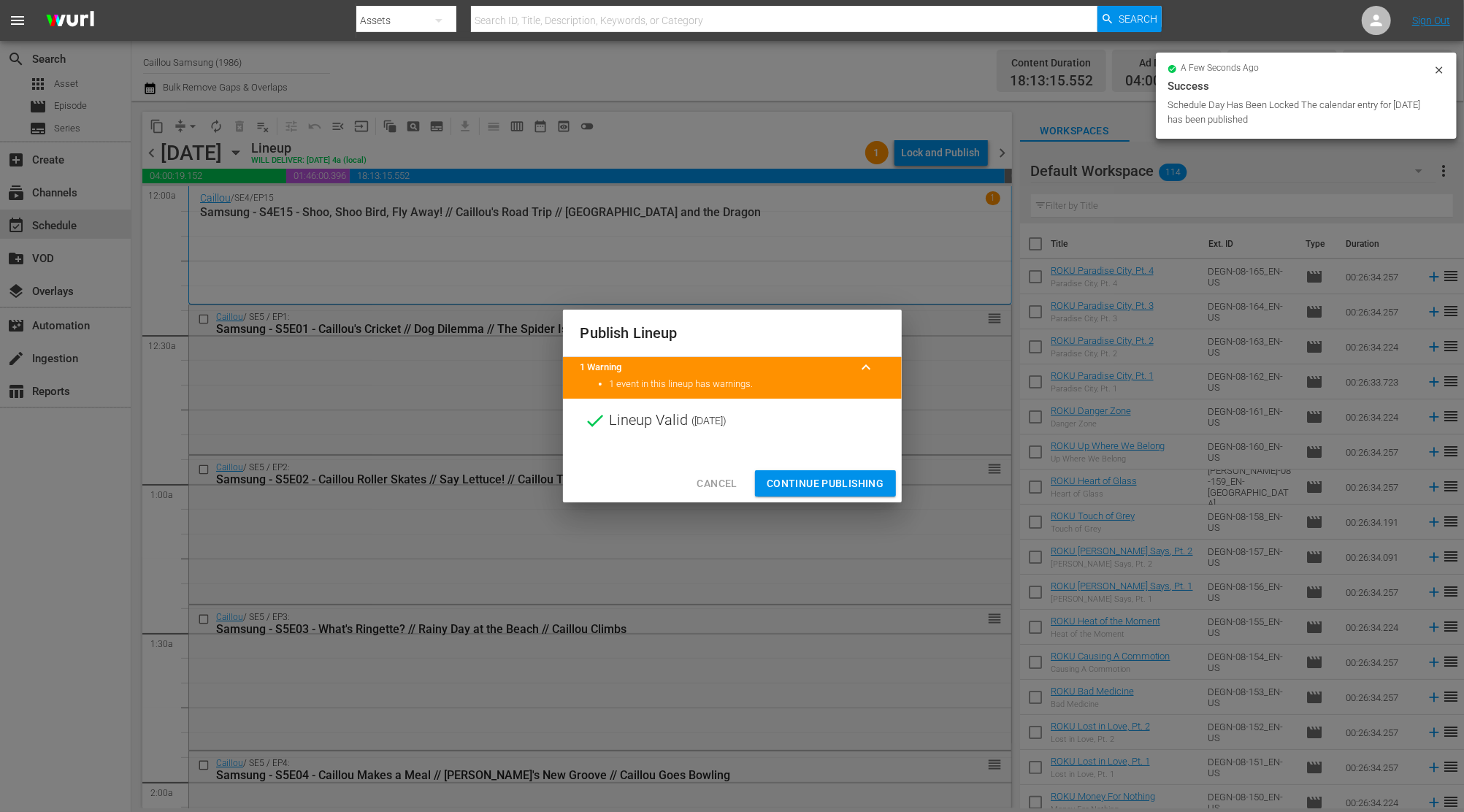
click at [812, 490] on span "Continue Publishing" at bounding box center [825, 484] width 117 height 18
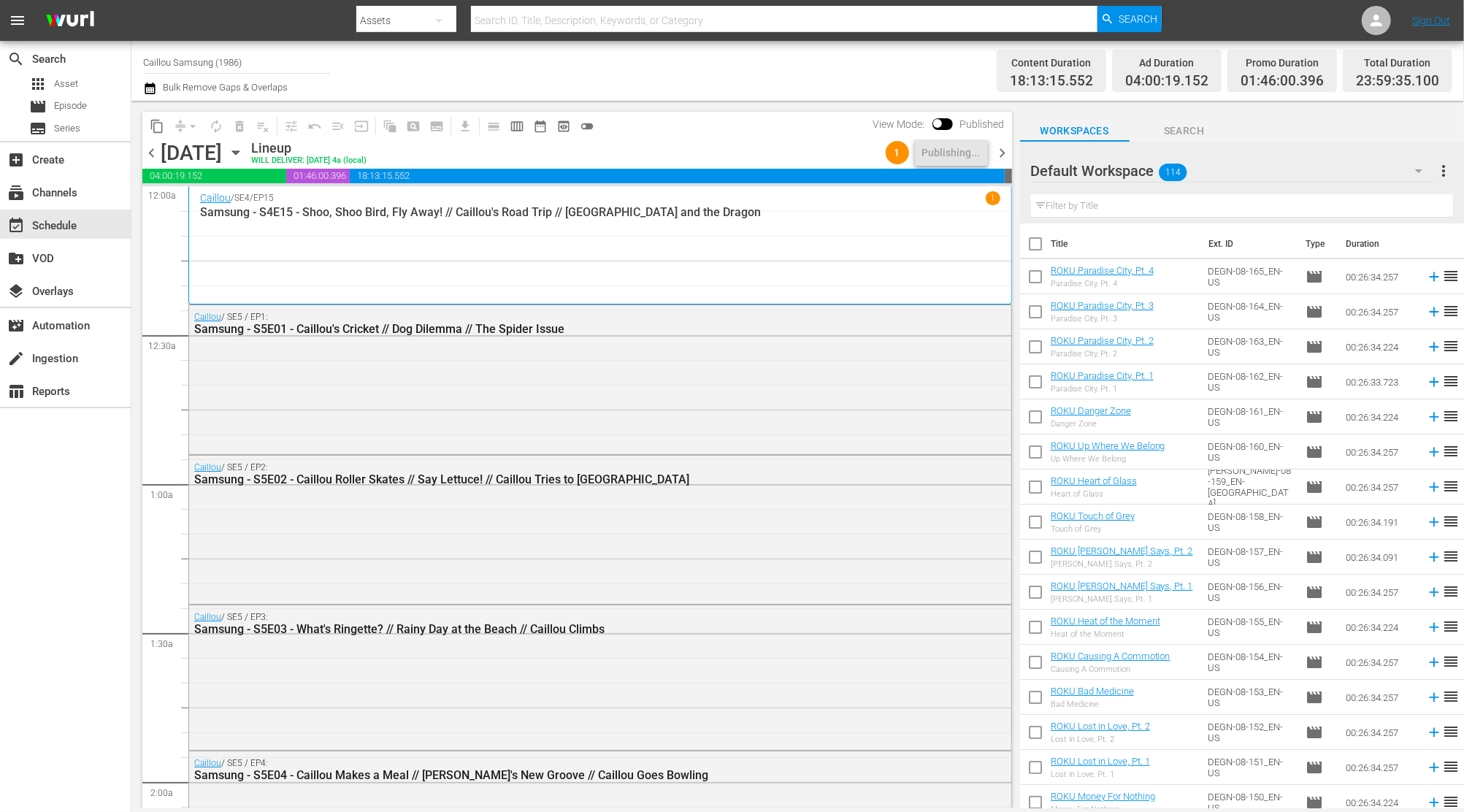
click at [1008, 150] on span "chevron_right" at bounding box center [1003, 153] width 18 height 18
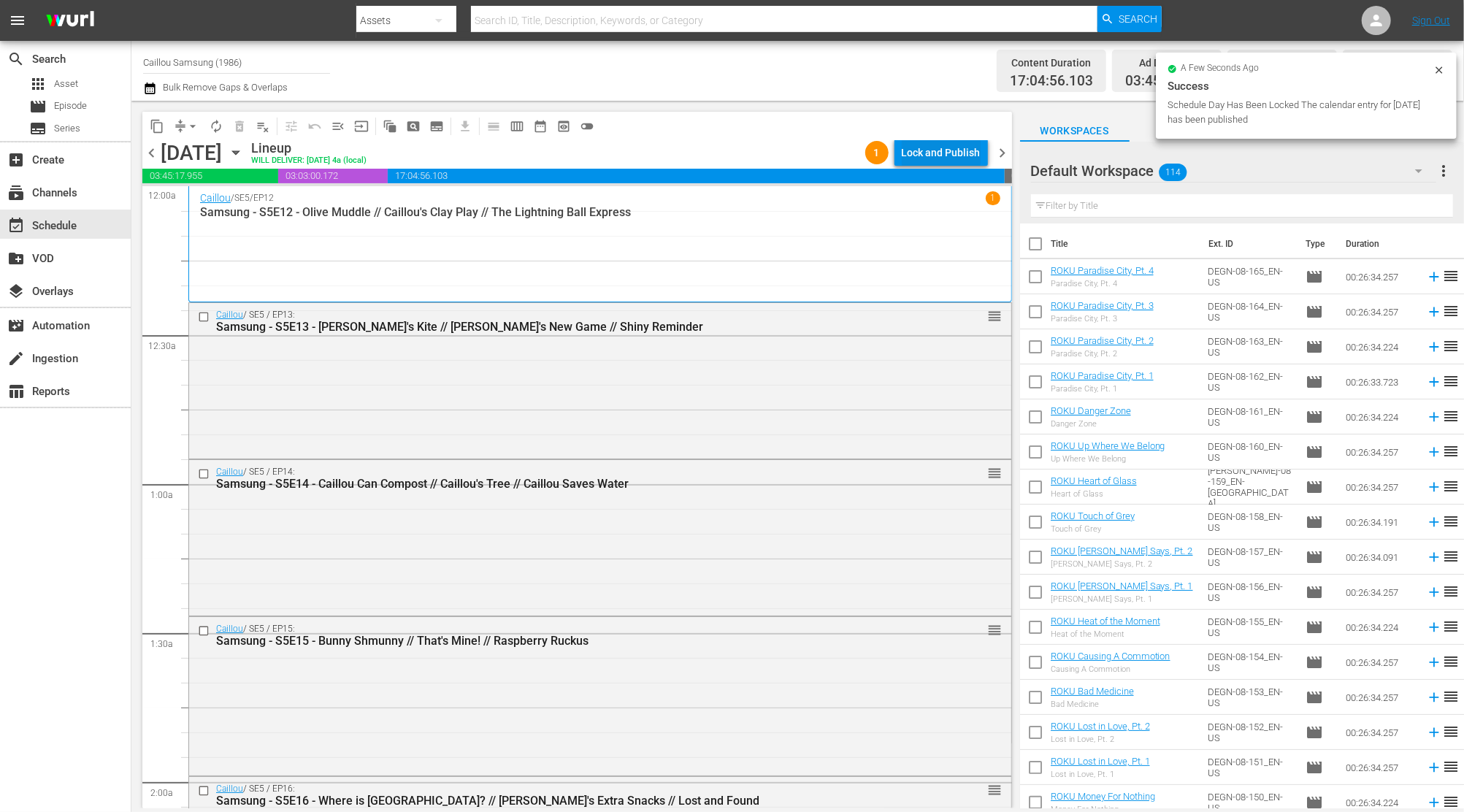
click at [965, 155] on div "Lock and Publish" at bounding box center [941, 152] width 79 height 26
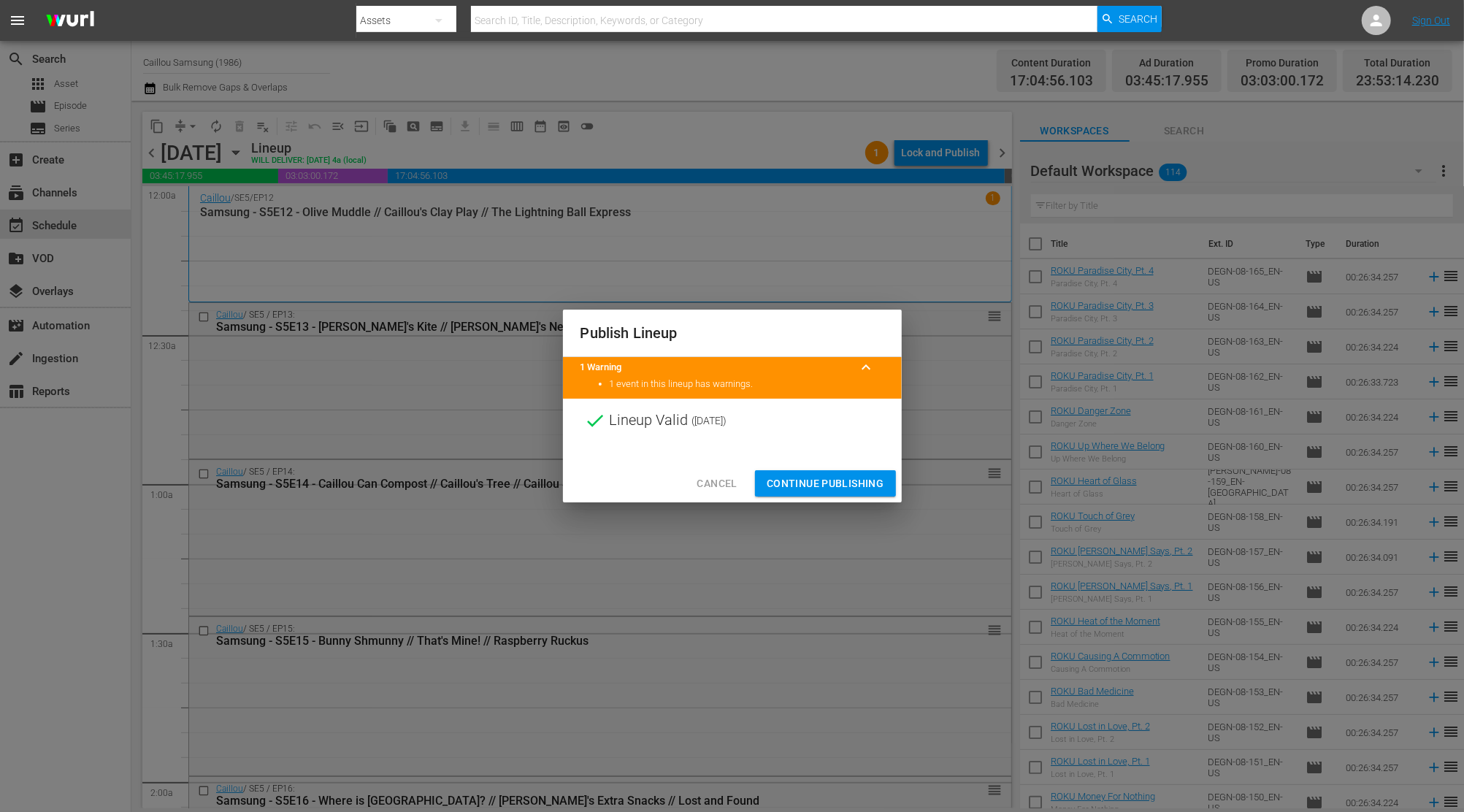
click at [814, 476] on span "Continue Publishing" at bounding box center [825, 484] width 117 height 18
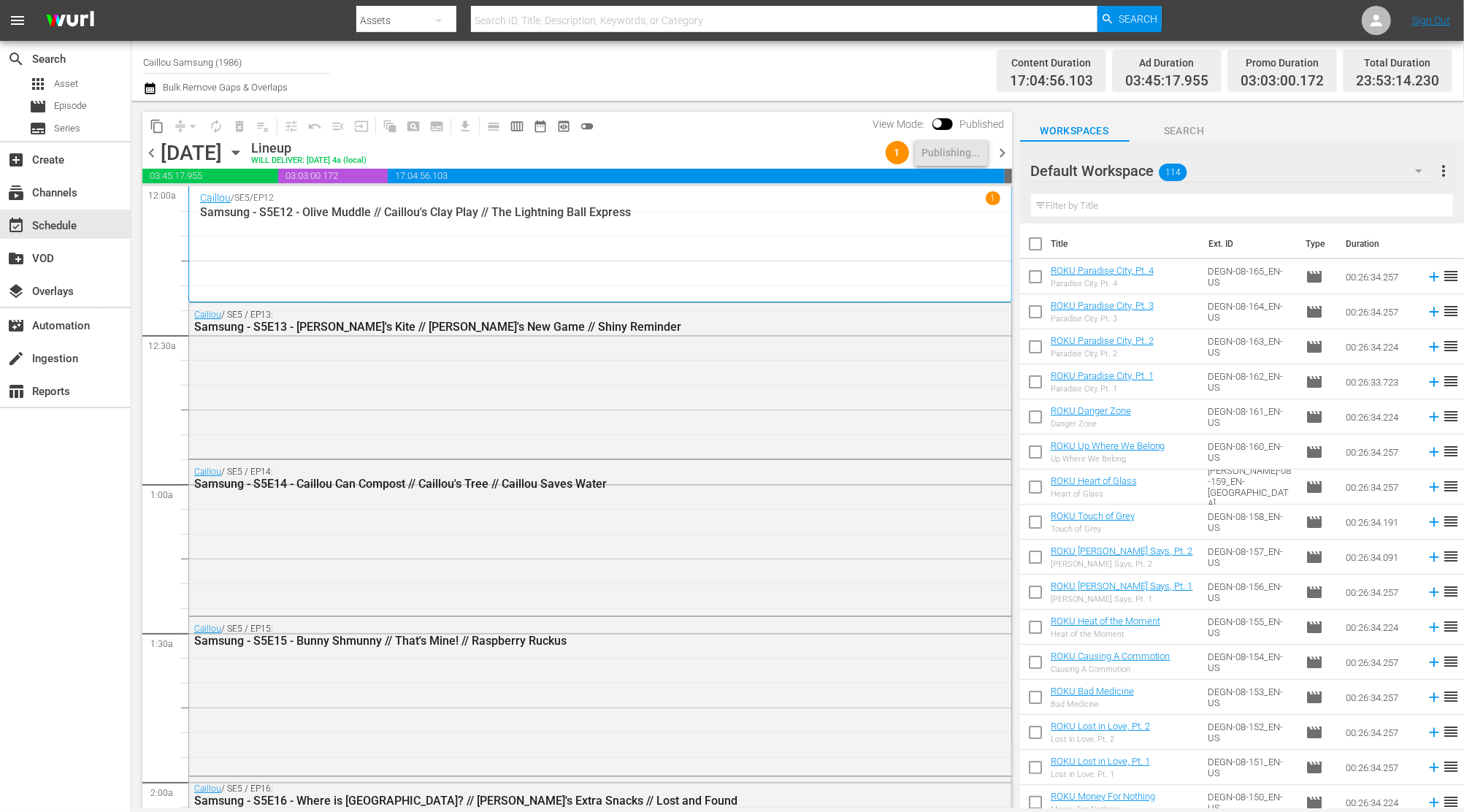
click at [999, 162] on div "chevron_left Friday, October 31st October 31st Lineup WILL DELIVER: 10/30 @ 4a …" at bounding box center [577, 154] width 870 height 28
click at [1002, 153] on span "chevron_right" at bounding box center [1003, 153] width 18 height 18
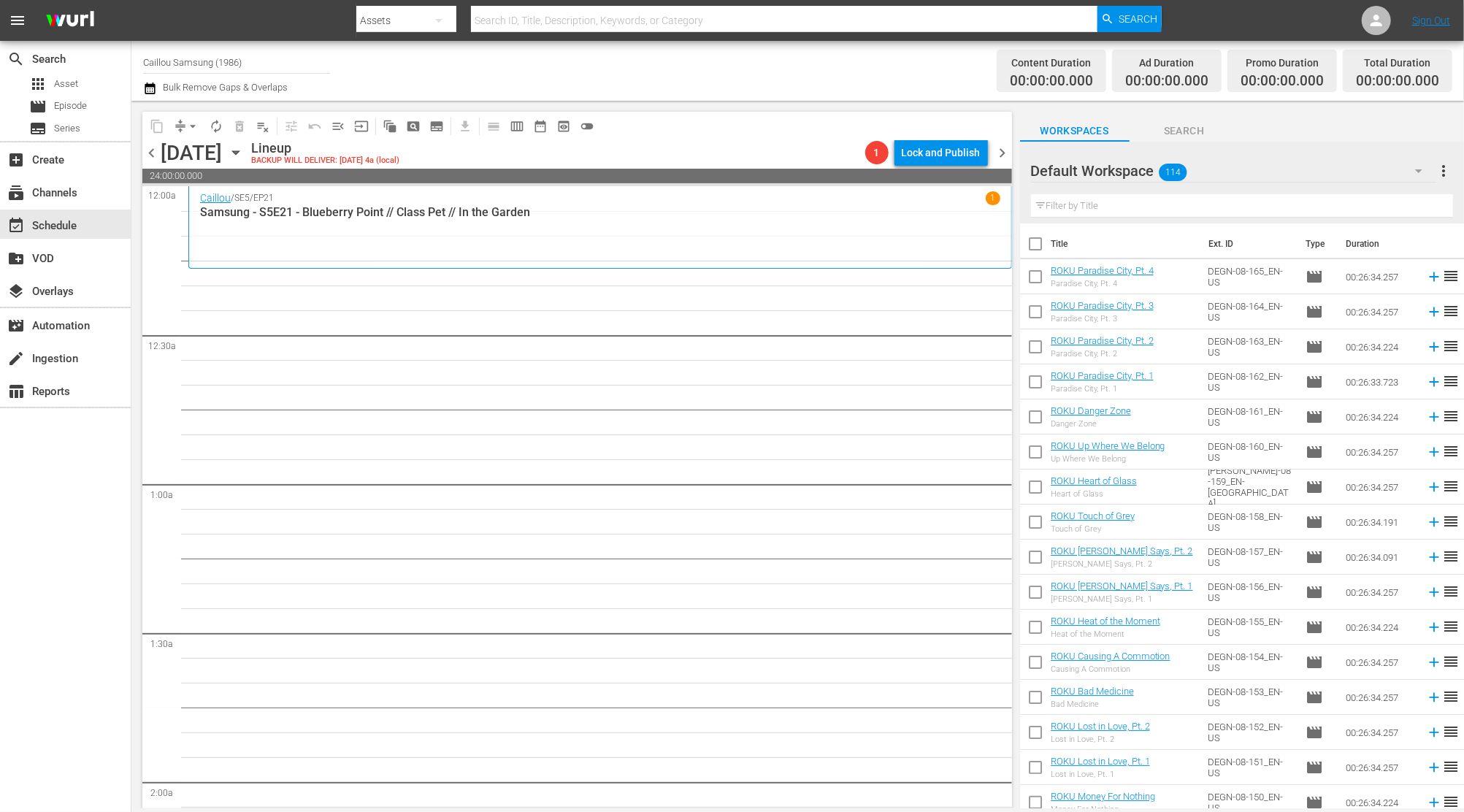
click at [145, 87] on icon "button" at bounding box center [150, 88] width 10 height 12
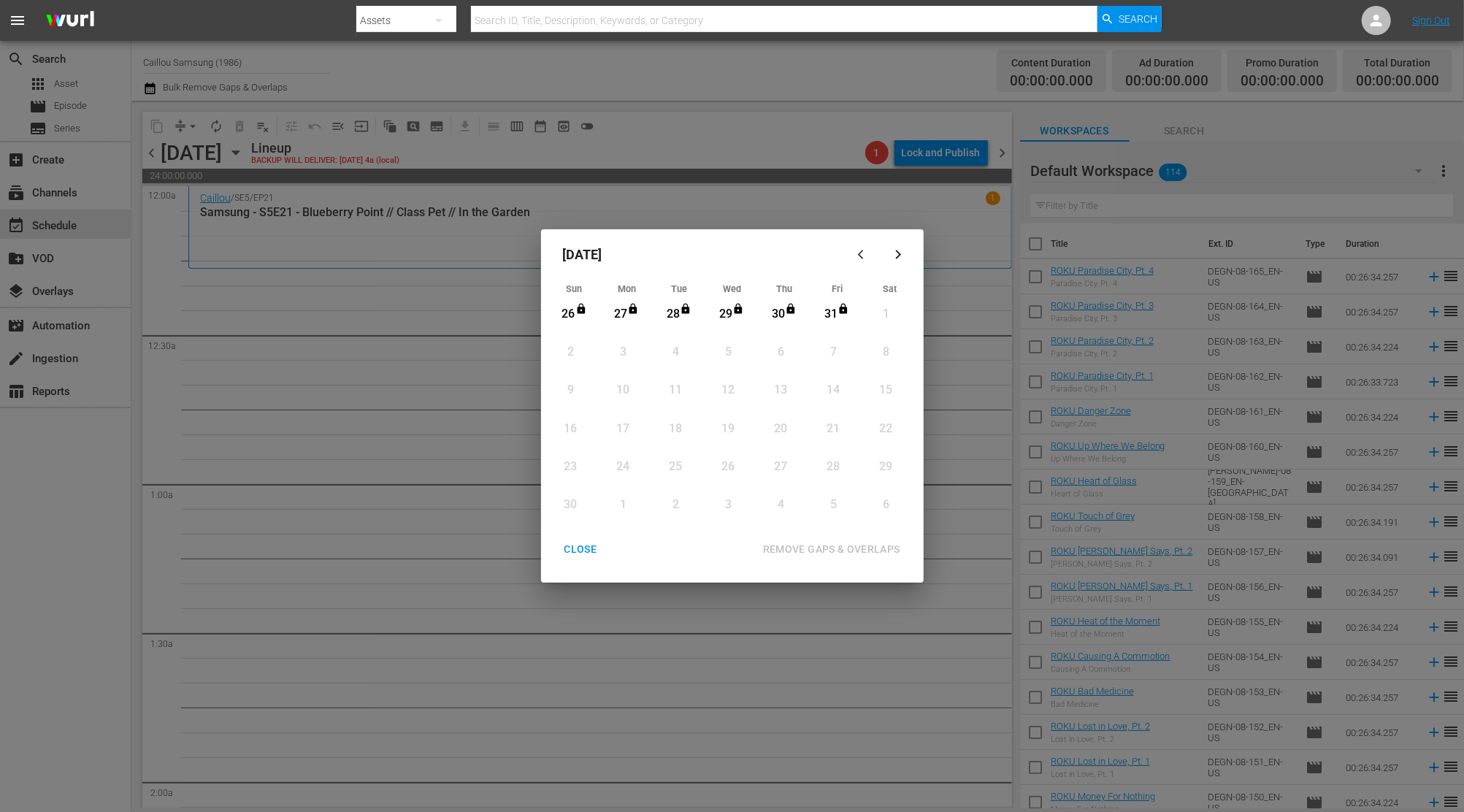
click at [861, 261] on button "button" at bounding box center [864, 254] width 35 height 35
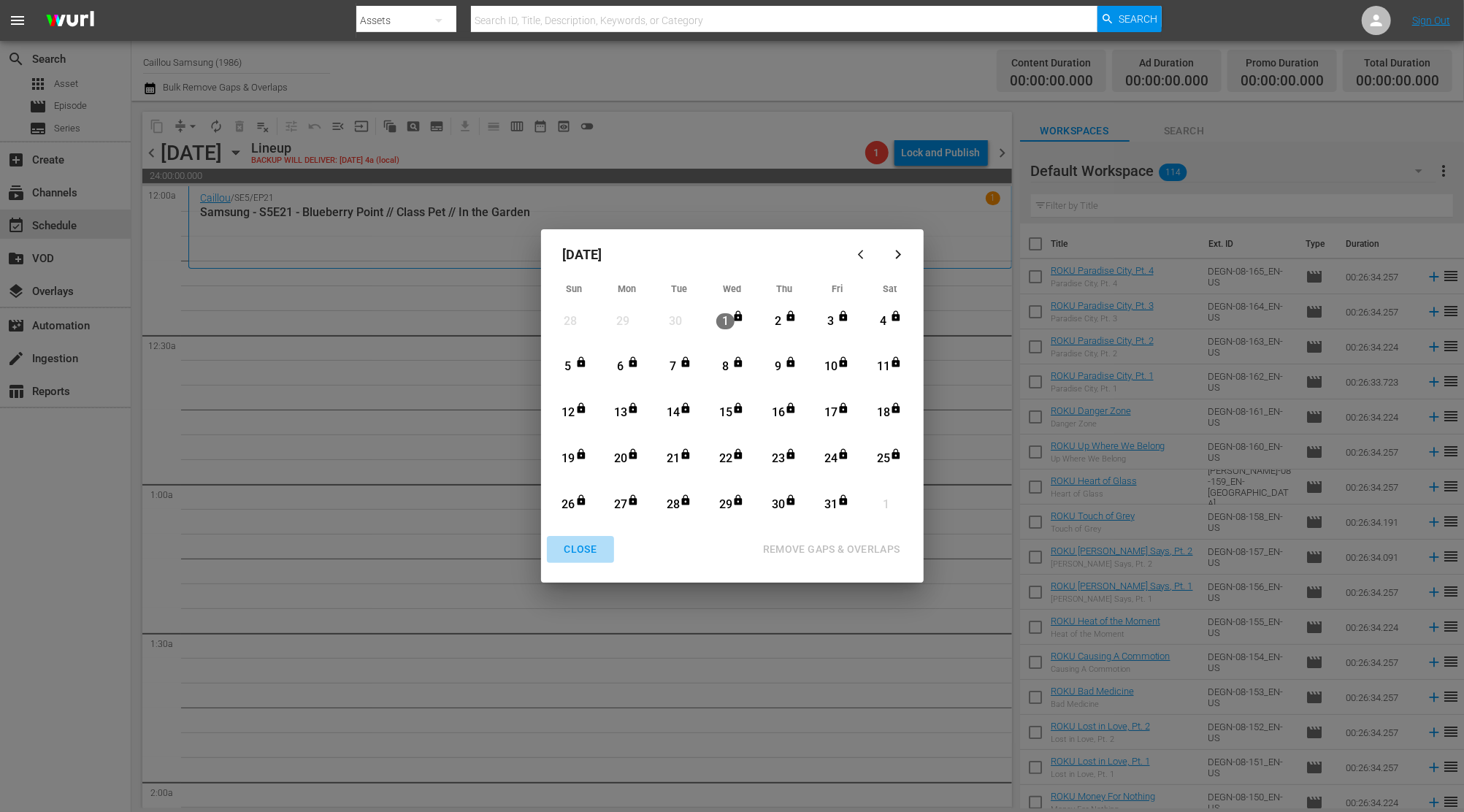
click at [582, 550] on div "CLOSE" at bounding box center [581, 550] width 56 height 18
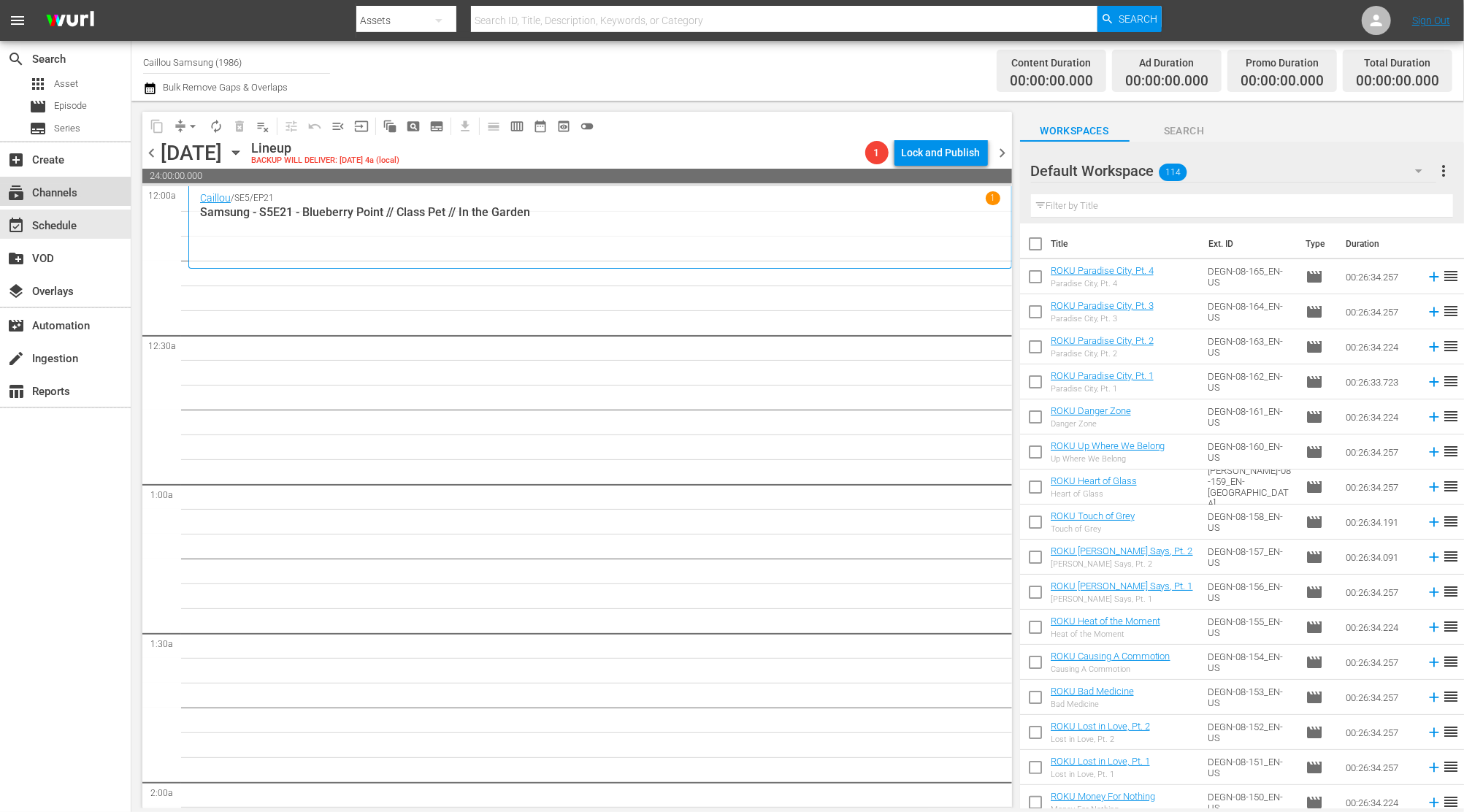
click at [65, 195] on div "subscriptions Channels" at bounding box center [41, 191] width 82 height 13
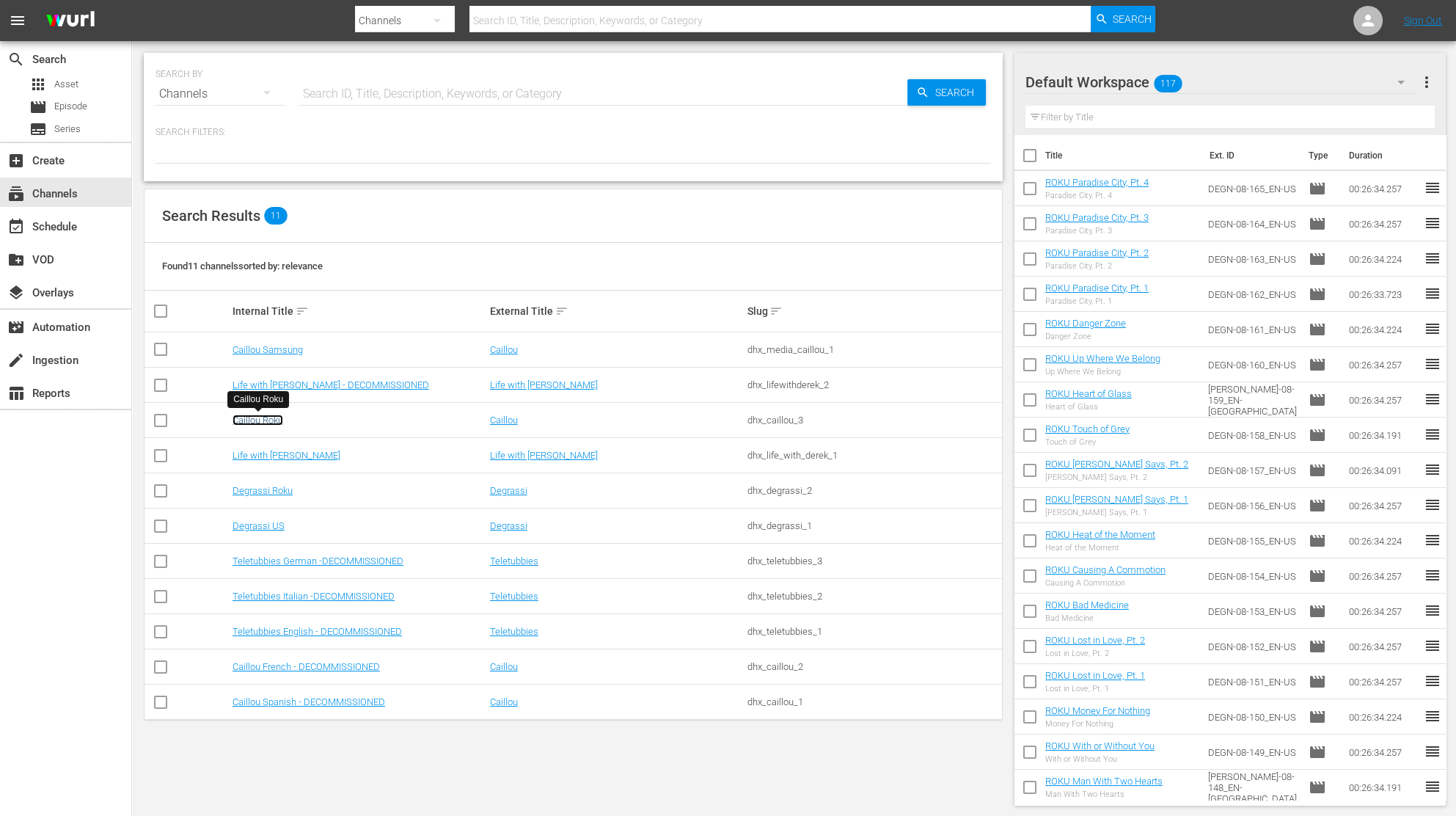
click at [248, 419] on link "Caillou Roku" at bounding box center [258, 419] width 51 height 11
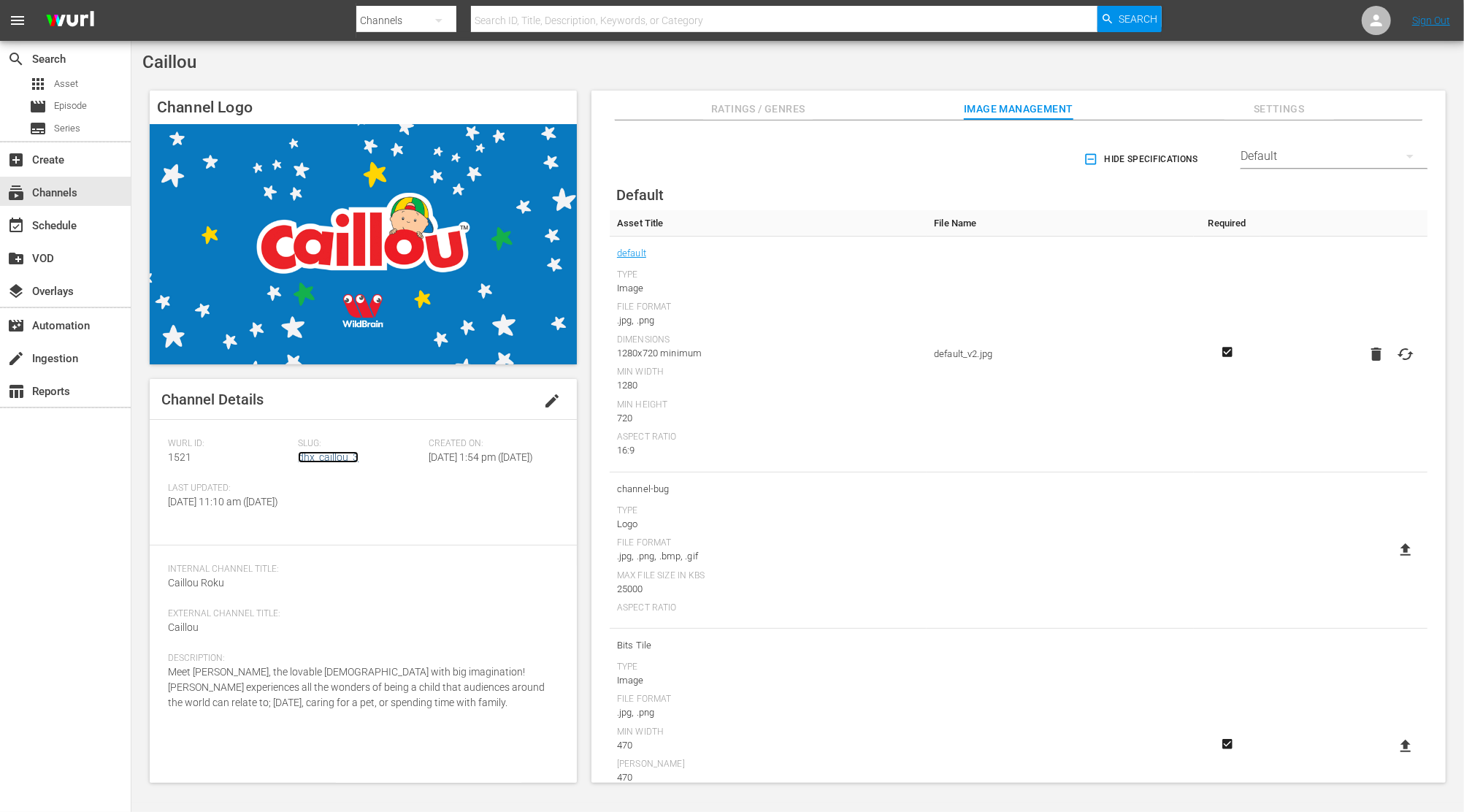
click at [313, 461] on link "dhx_caillou_3" at bounding box center [328, 457] width 60 height 12
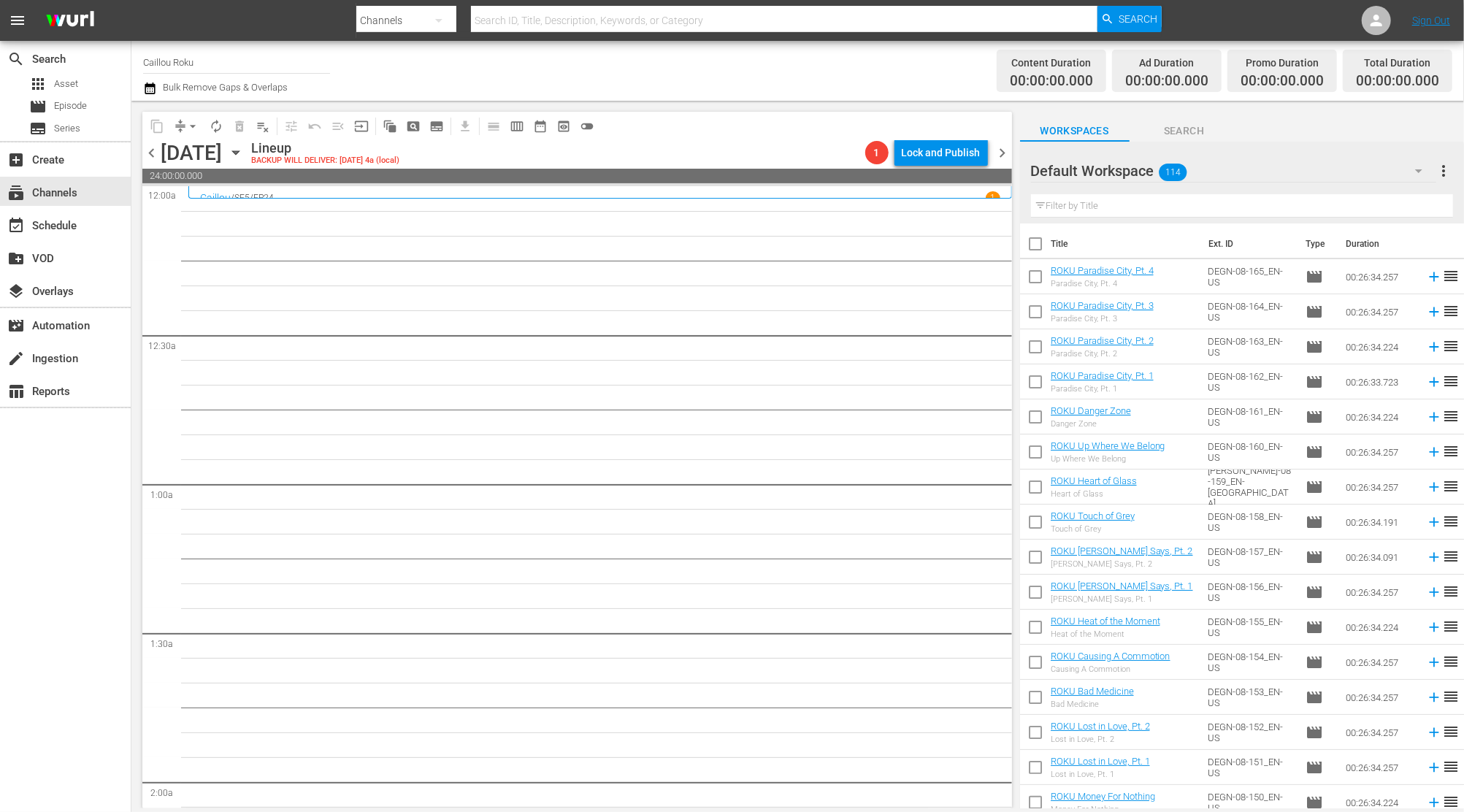
click at [147, 82] on icon "button" at bounding box center [150, 88] width 14 height 18
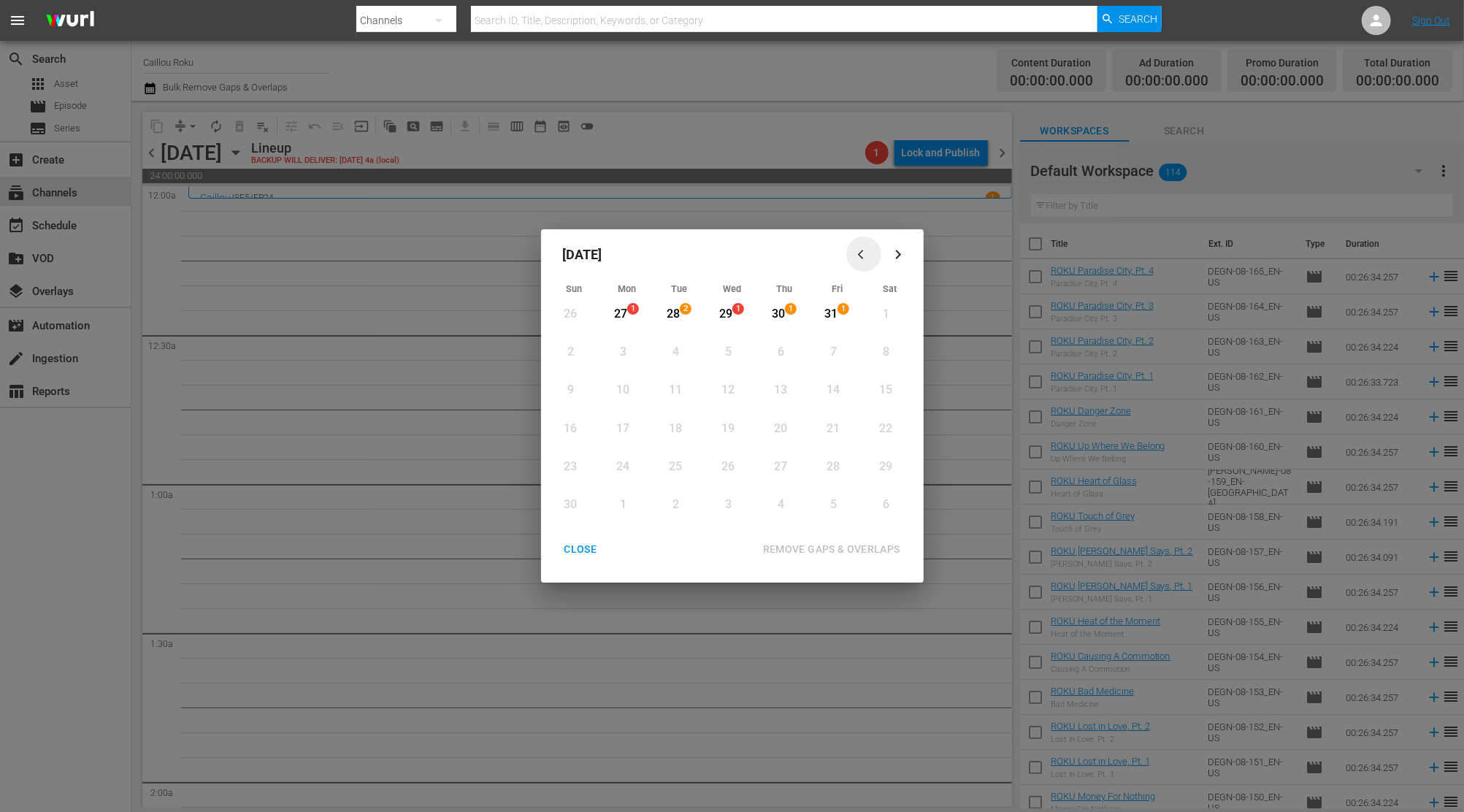
click at [865, 256] on icon "button" at bounding box center [863, 254] width 11 height 11
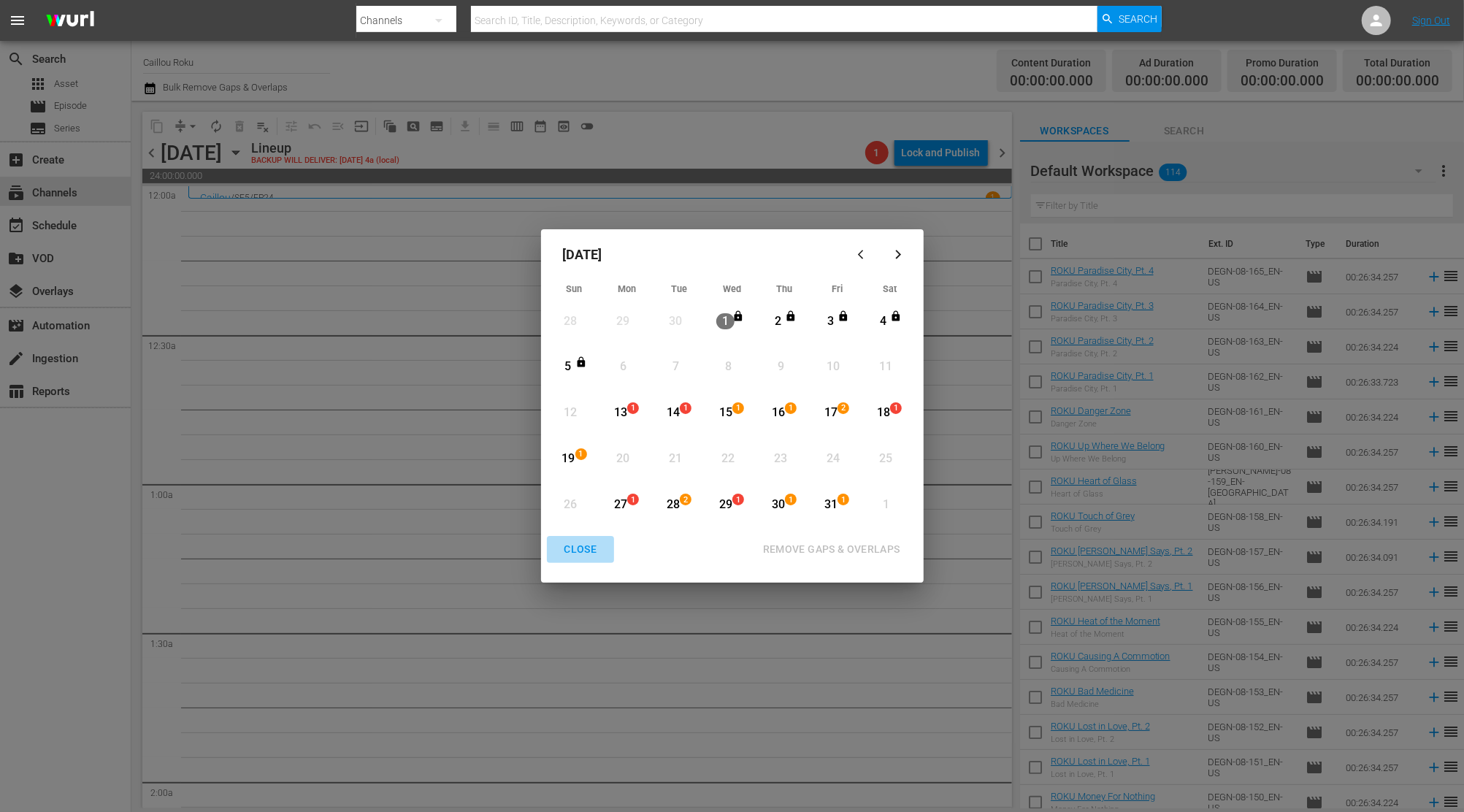
click at [568, 552] on div "CLOSE" at bounding box center [581, 550] width 56 height 18
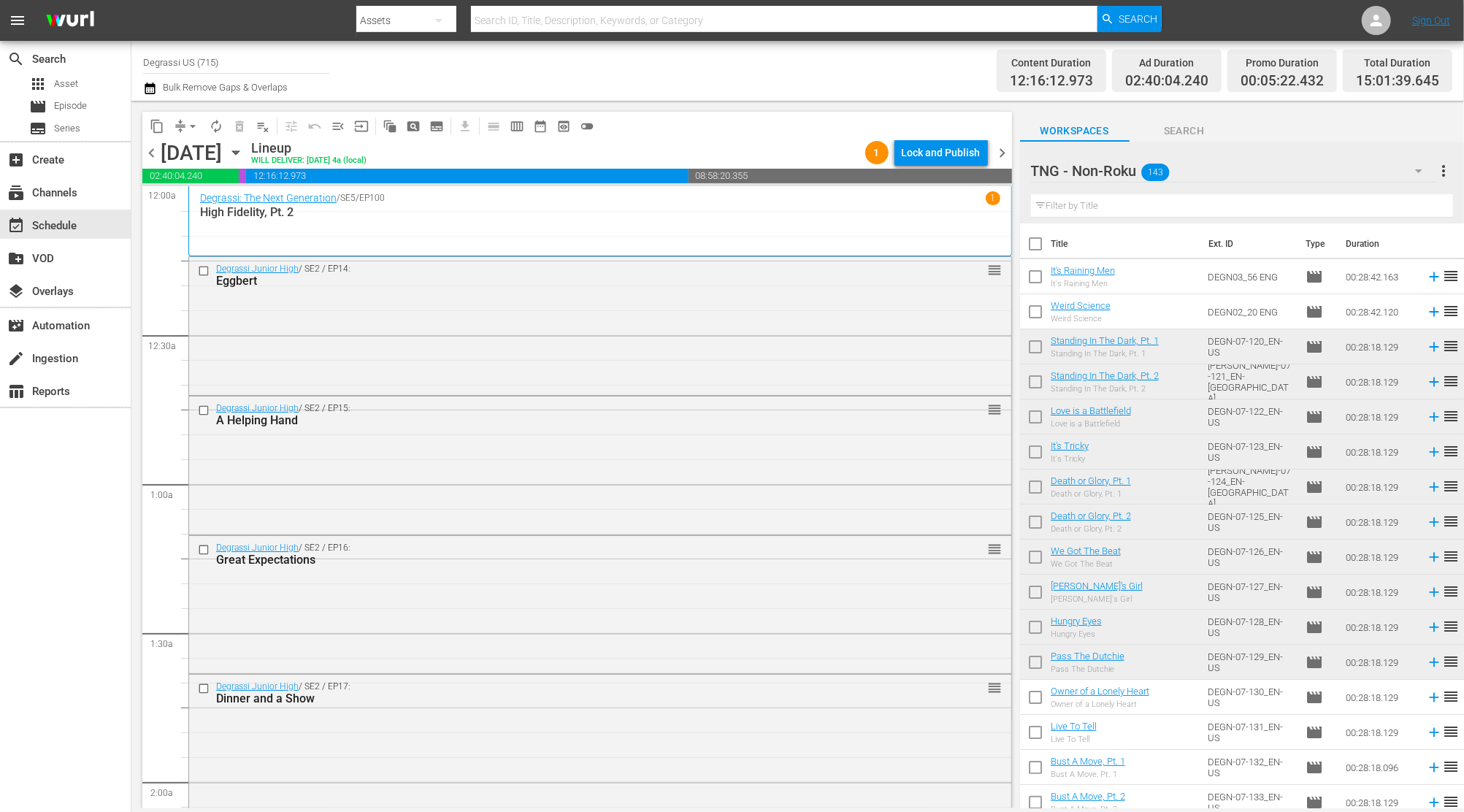
scroll to position [3917, 0]
